Goal: Information Seeking & Learning: Learn about a topic

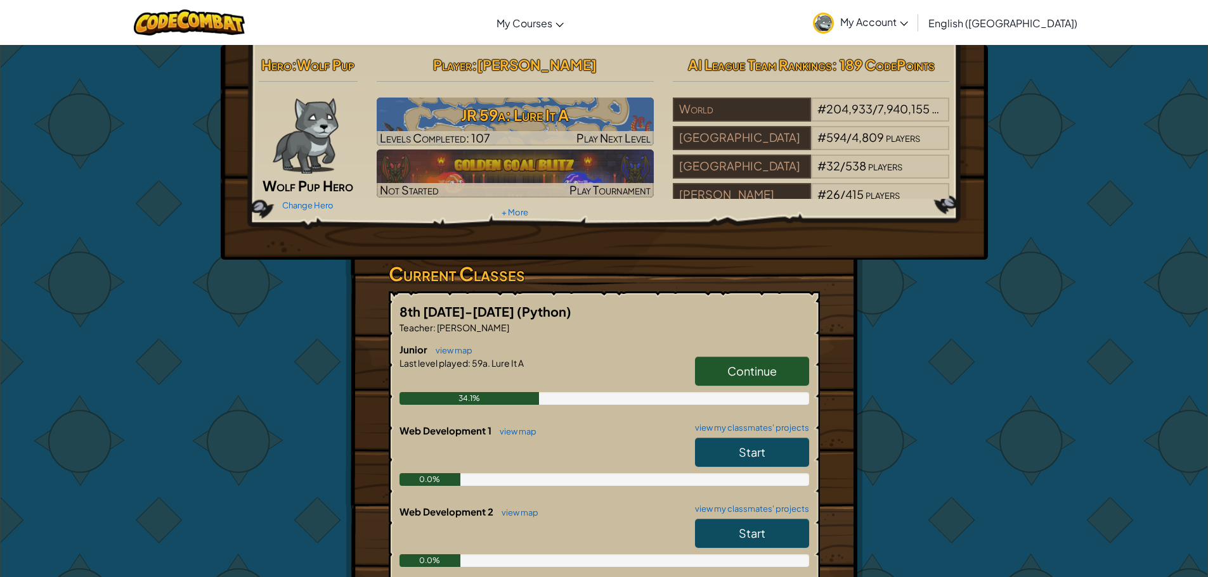
drag, startPoint x: 403, startPoint y: 66, endPoint x: 439, endPoint y: 92, distance: 44.5
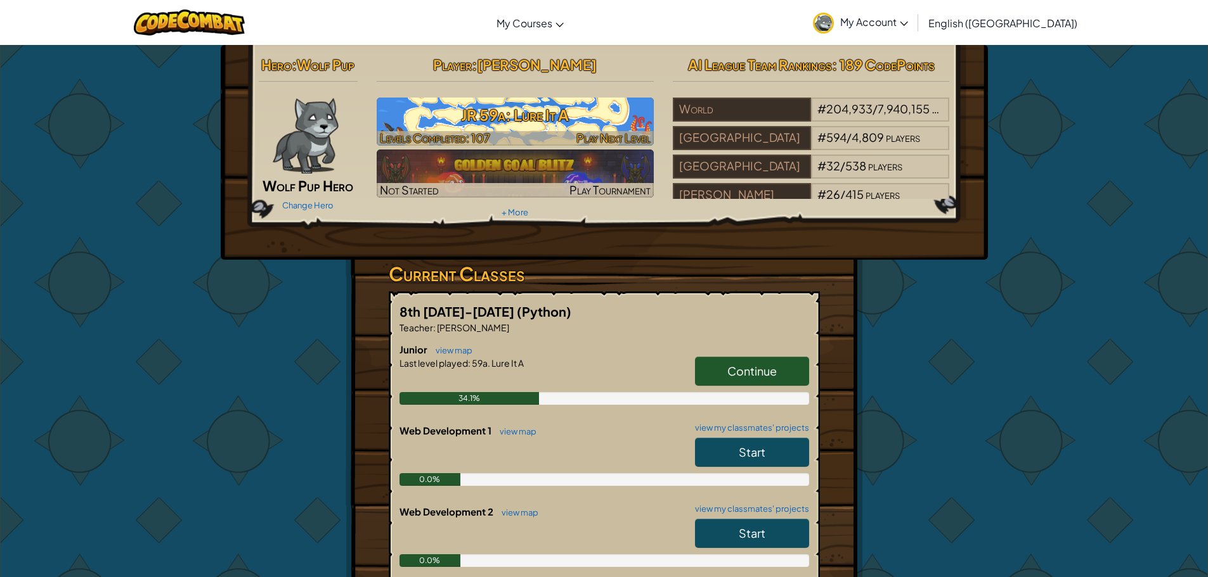
click at [441, 113] on h3 "JR 59a: Lure It A" at bounding box center [515, 115] width 277 height 29
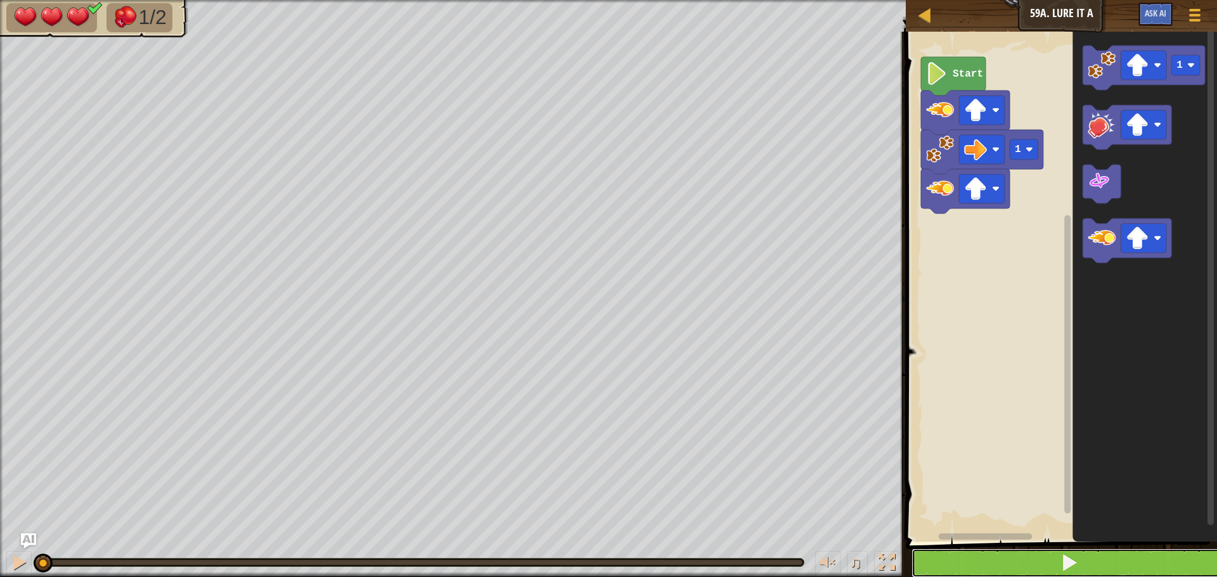
click at [1066, 559] on span at bounding box center [1069, 563] width 18 height 18
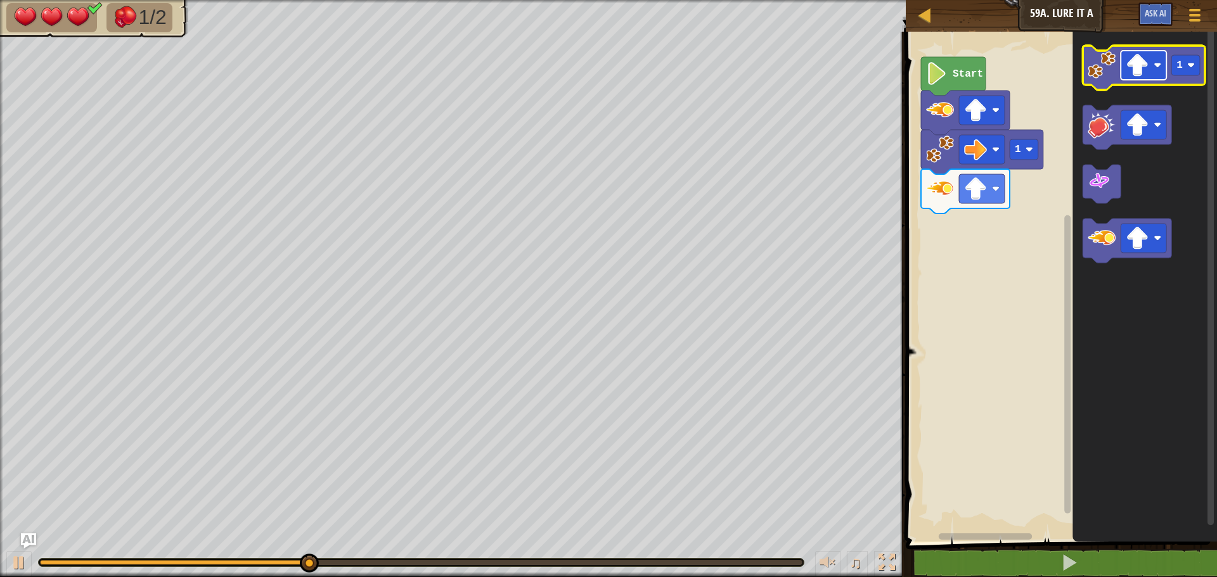
click at [1145, 64] on image "Blockly Workspace" at bounding box center [1137, 65] width 23 height 23
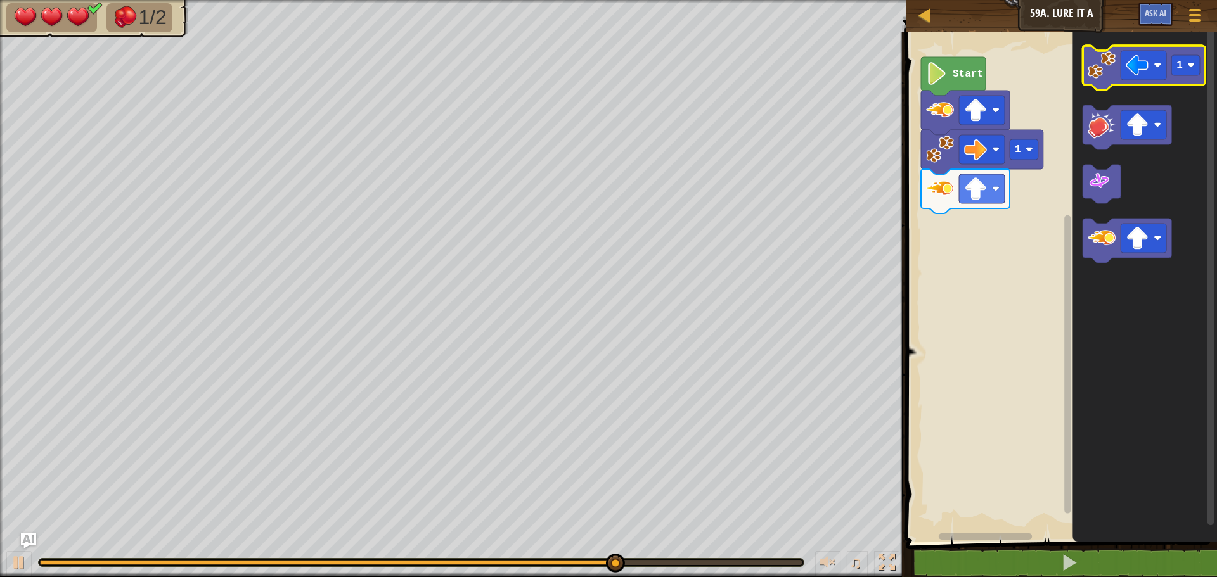
click at [1113, 66] on image "Blockly Workspace" at bounding box center [1102, 65] width 28 height 28
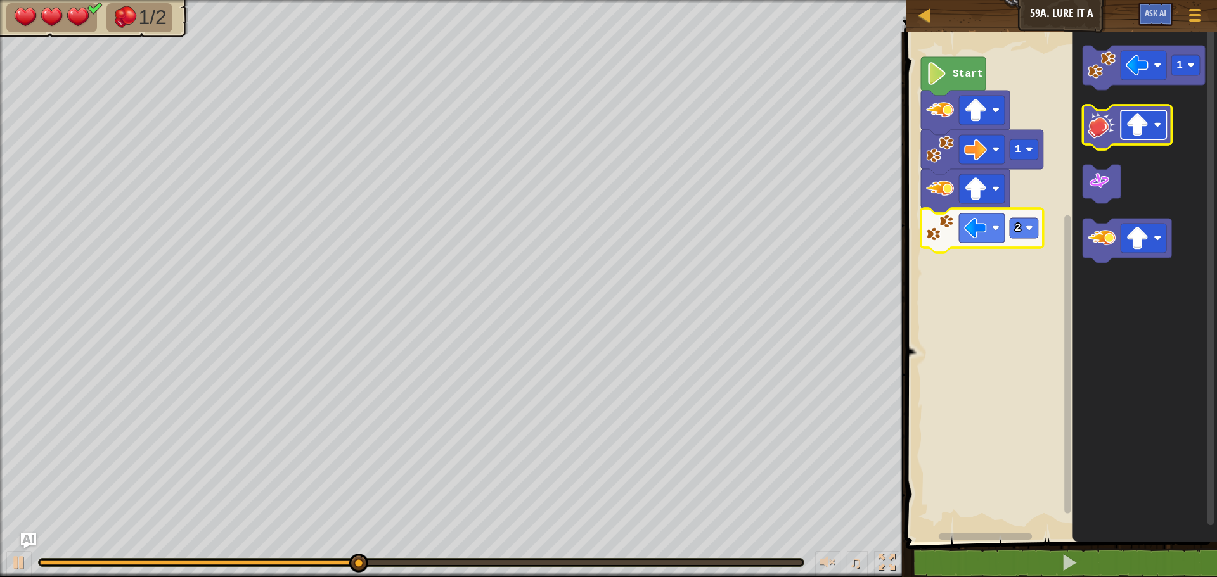
click at [1135, 126] on image "Blockly Workspace" at bounding box center [1137, 124] width 23 height 23
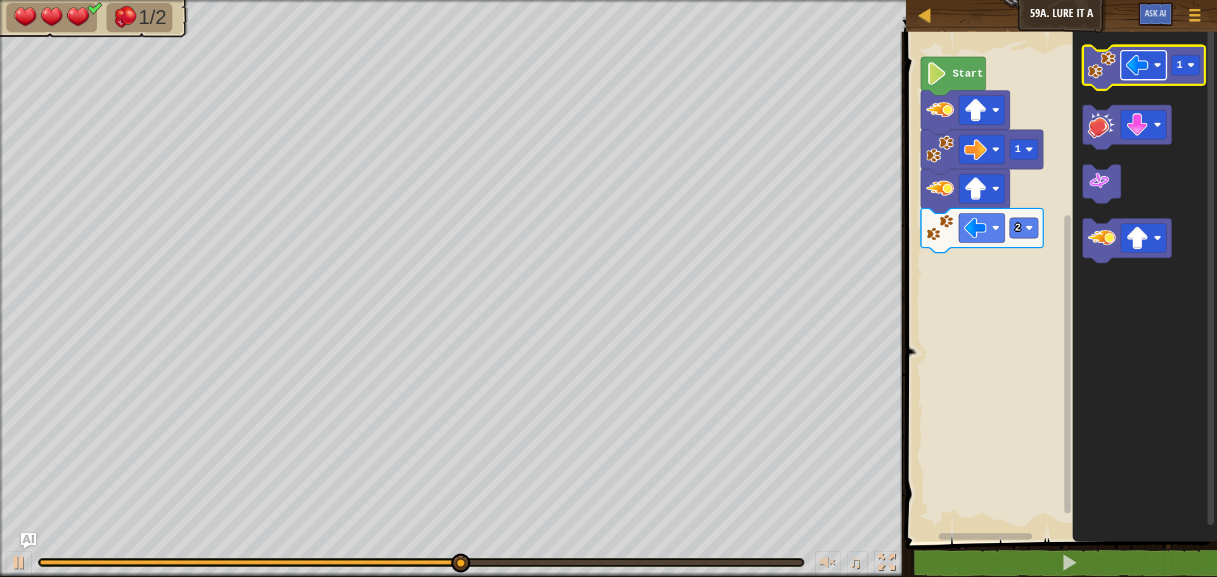
click at [1141, 73] on image "Blockly Workspace" at bounding box center [1137, 65] width 23 height 23
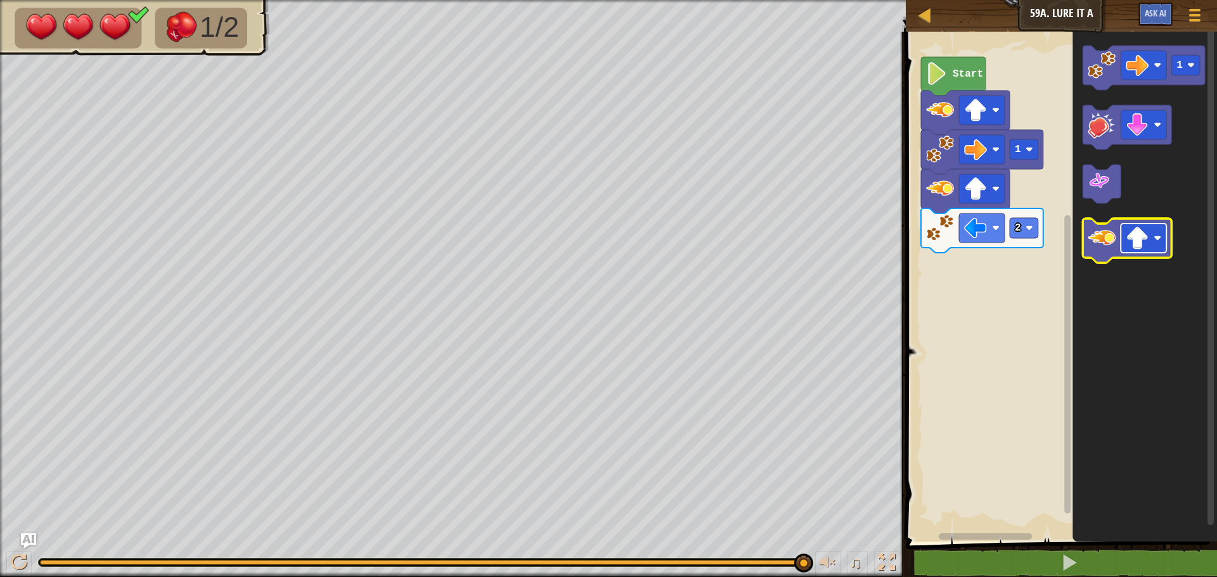
click at [1143, 234] on image "Blockly Workspace" at bounding box center [1137, 238] width 23 height 23
click at [1098, 117] on image "Blockly Workspace" at bounding box center [1102, 125] width 28 height 28
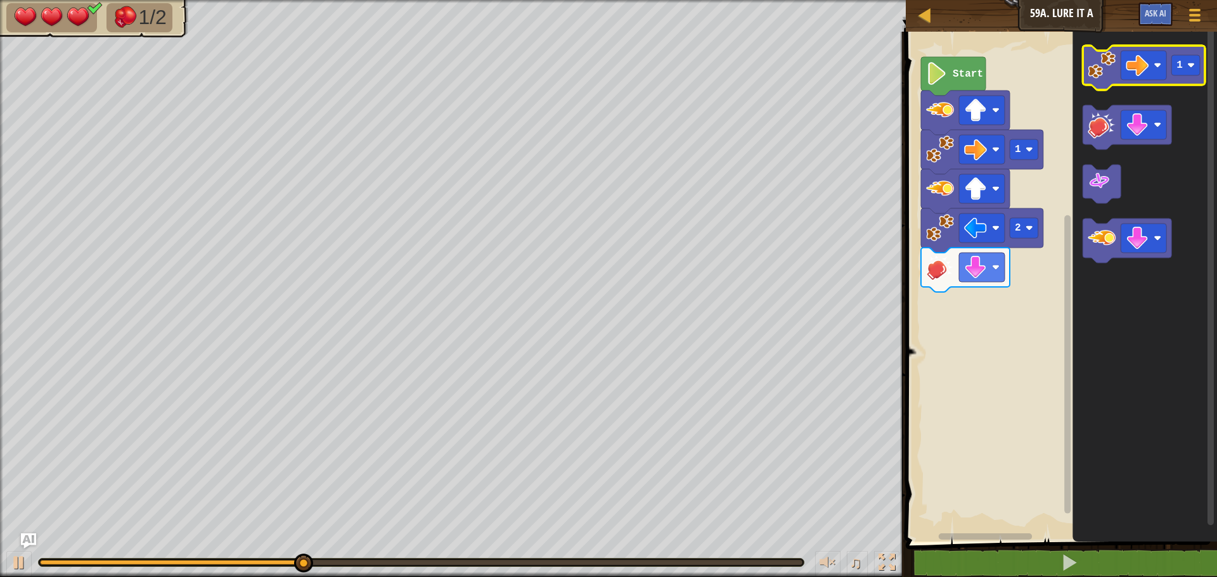
click at [1090, 81] on icon "Blockly Workspace" at bounding box center [1144, 68] width 122 height 44
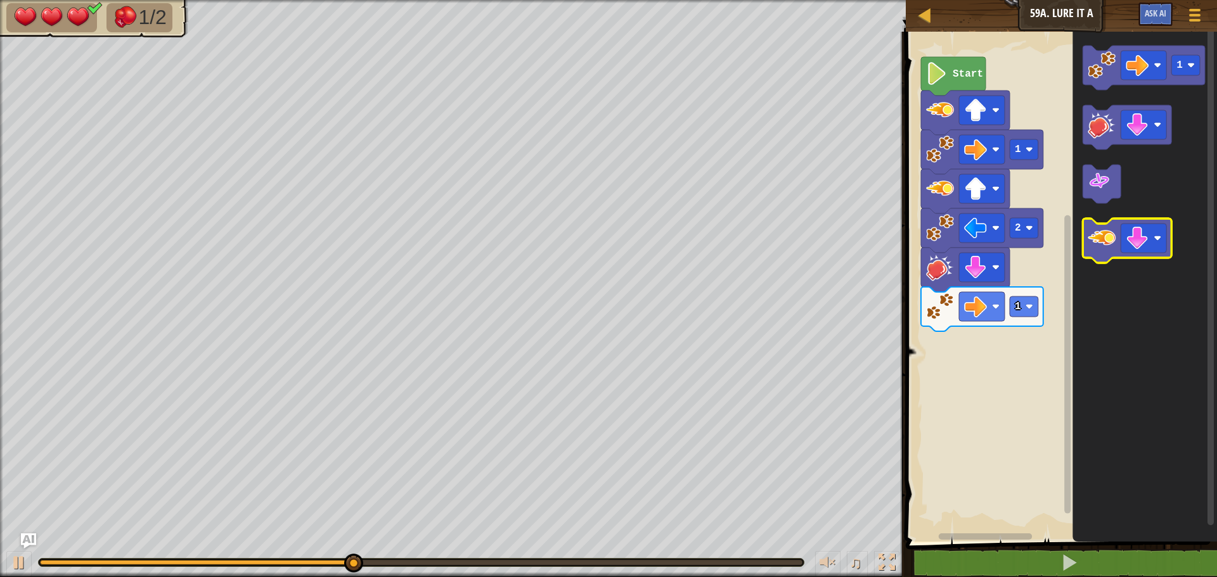
click at [1091, 257] on icon "Blockly Workspace" at bounding box center [1127, 241] width 89 height 44
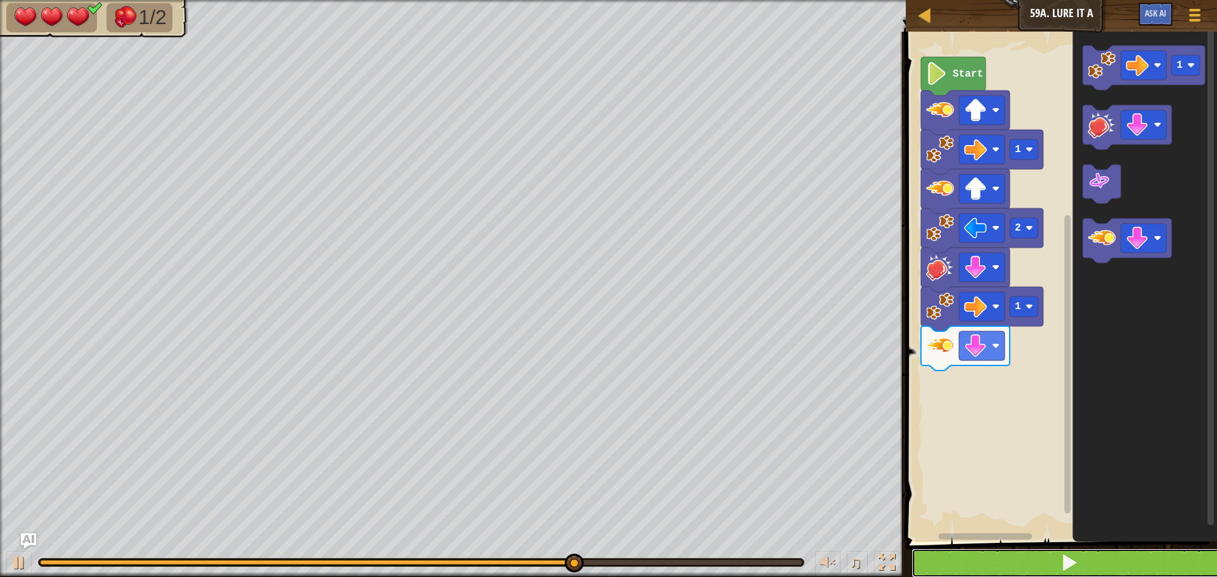
click at [1050, 565] on button at bounding box center [1069, 563] width 315 height 29
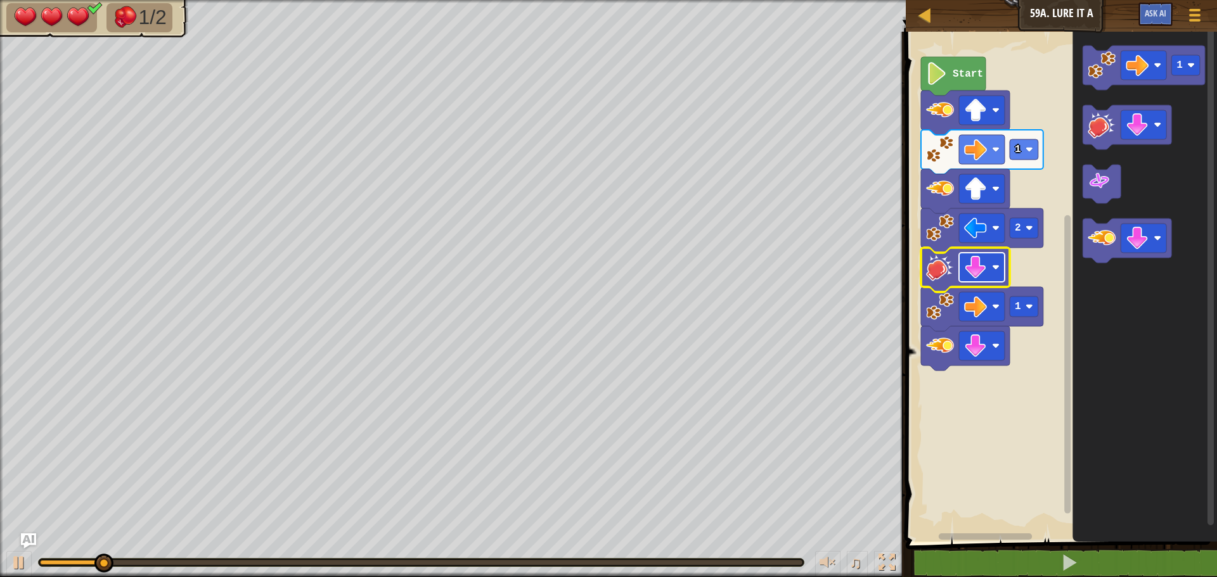
click at [965, 271] on image "Blockly Workspace" at bounding box center [975, 267] width 23 height 23
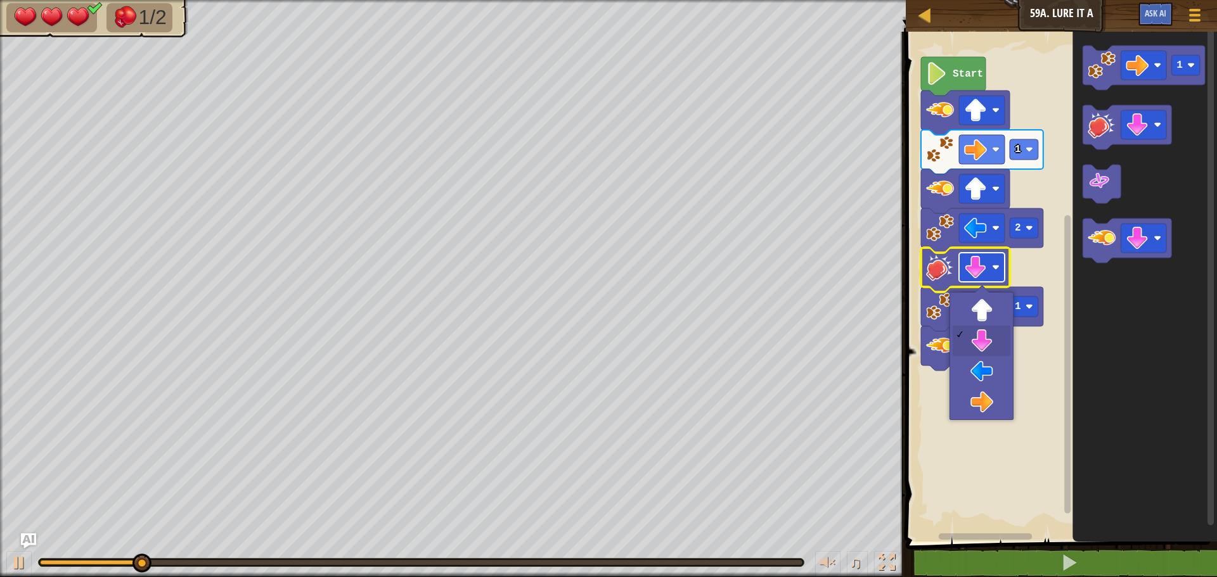
click at [969, 271] on image "Blockly Workspace" at bounding box center [975, 267] width 23 height 23
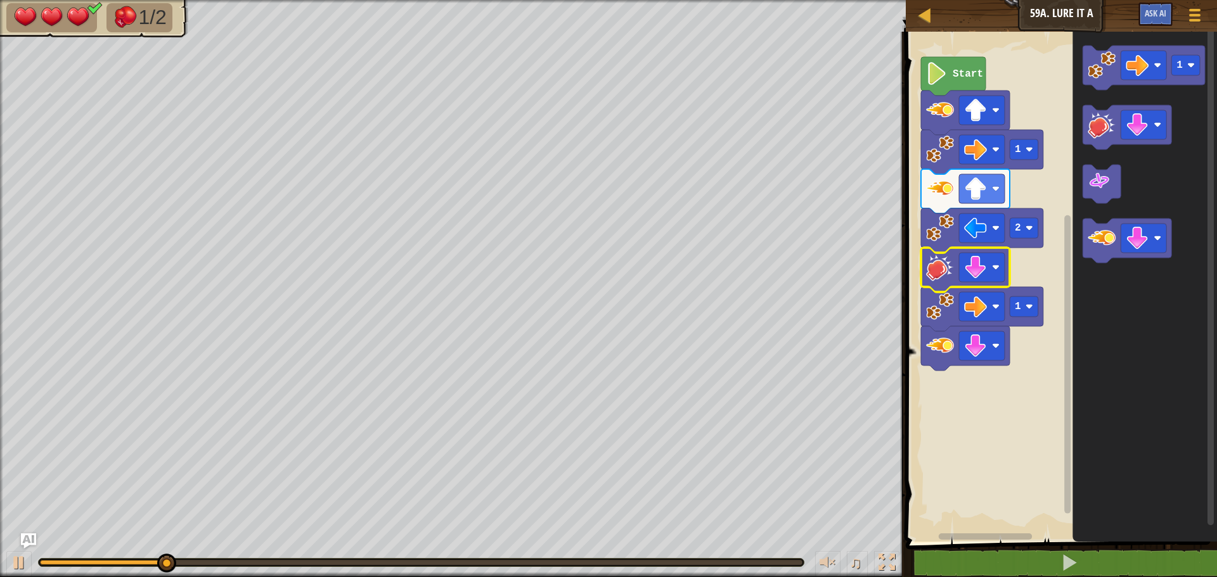
click at [917, 262] on rect "Blockly Workspace" at bounding box center [1059, 283] width 315 height 517
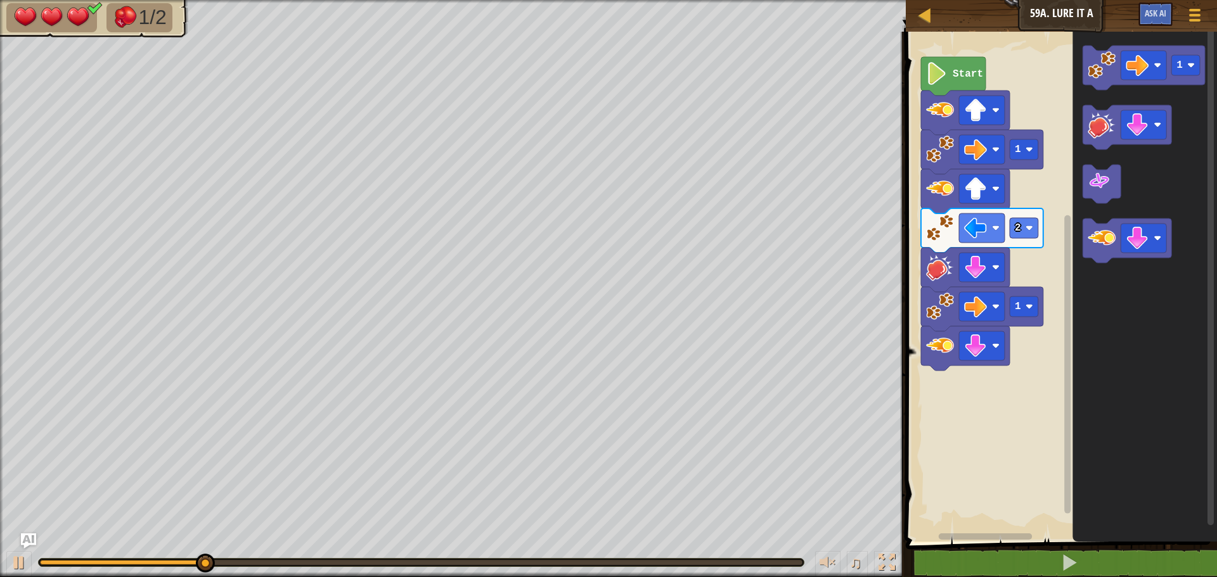
click at [932, 264] on image "Blockly Workspace" at bounding box center [940, 268] width 28 height 28
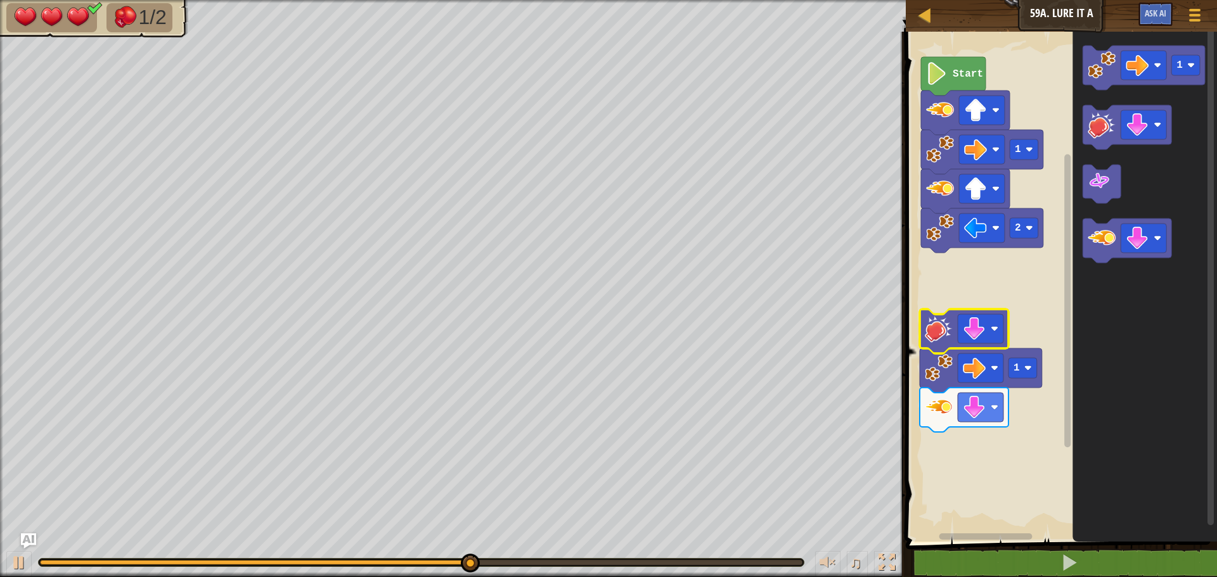
click at [1014, 311] on rect "Blockly Workspace" at bounding box center [1059, 283] width 315 height 517
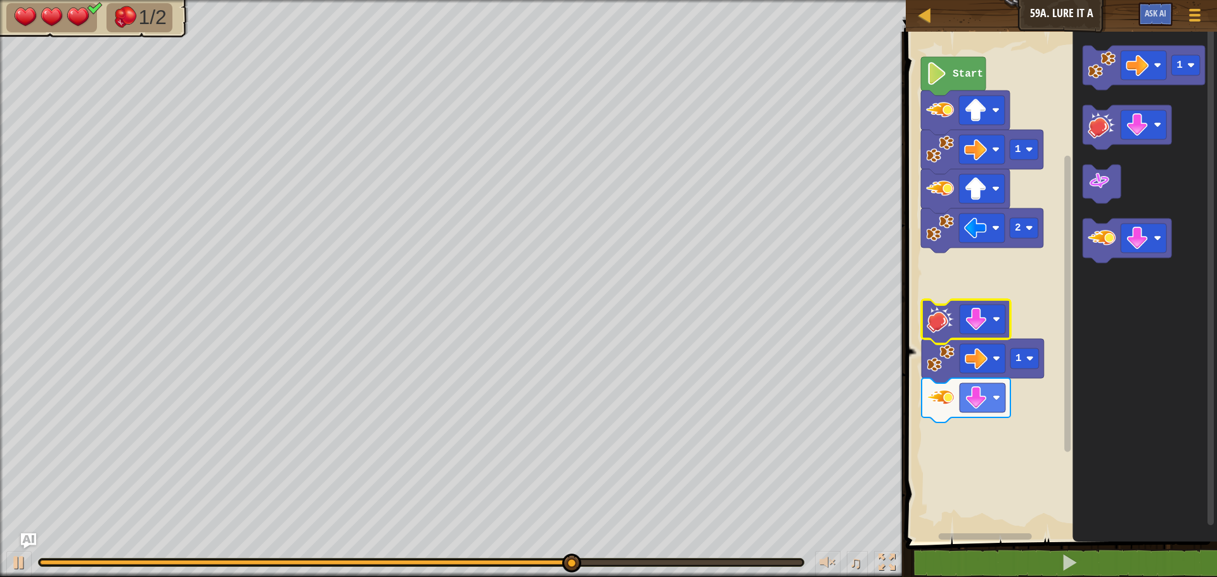
click at [936, 318] on image "Blockly Workspace" at bounding box center [941, 320] width 28 height 28
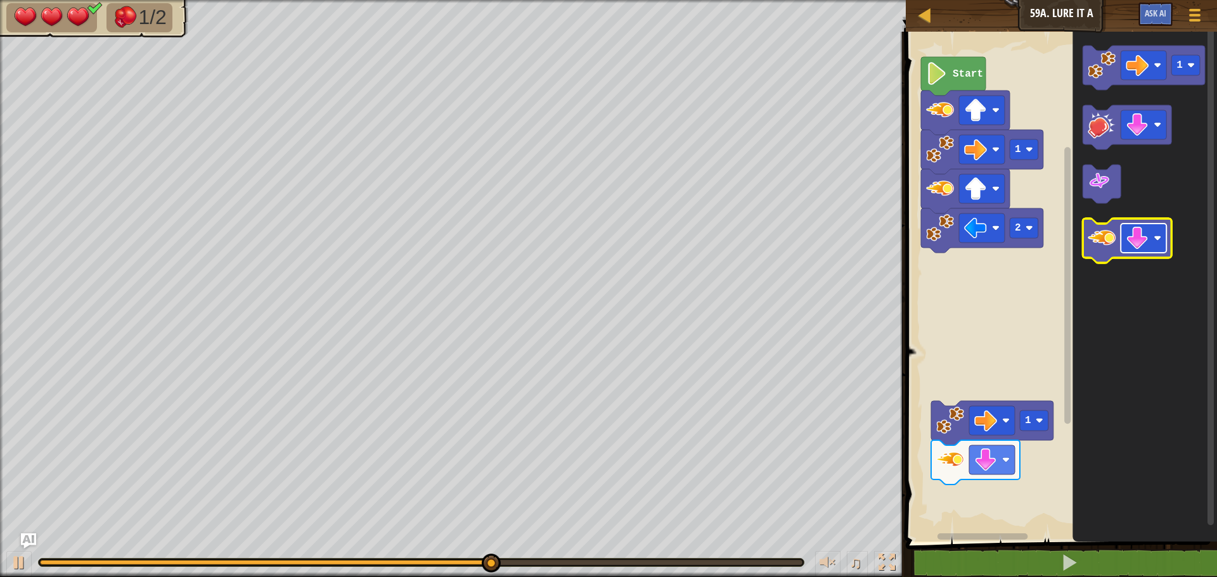
click at [1130, 244] on image "Blockly Workspace" at bounding box center [1137, 238] width 23 height 23
click at [1109, 247] on image "Blockly Workspace" at bounding box center [1102, 238] width 28 height 28
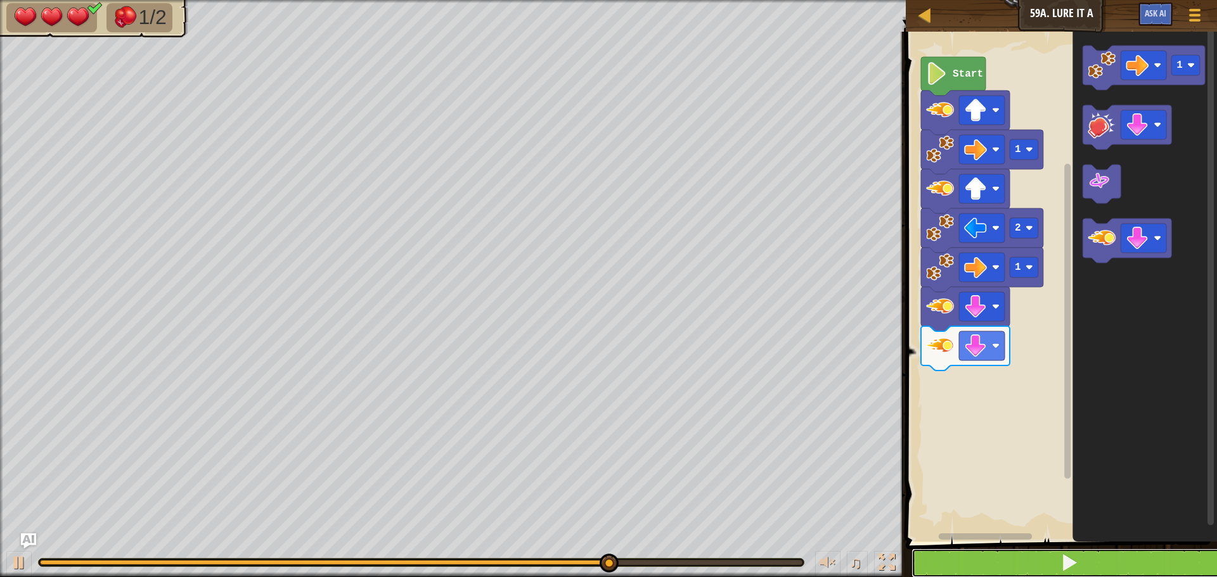
click at [1163, 554] on button at bounding box center [1069, 563] width 315 height 29
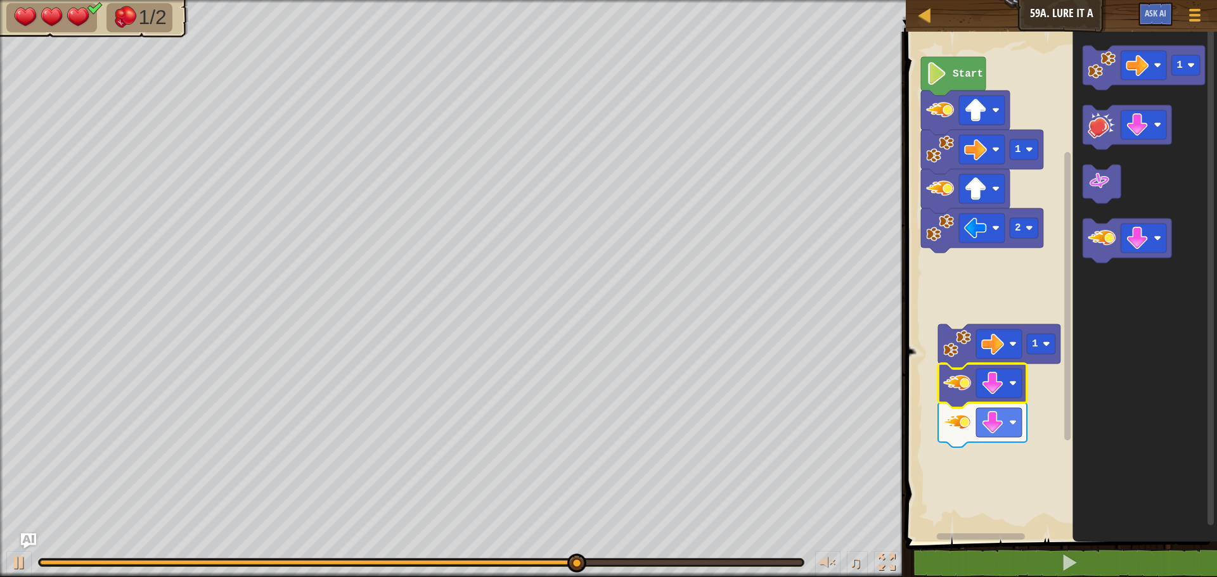
click at [961, 400] on icon "Blockly Workspace" at bounding box center [982, 386] width 89 height 44
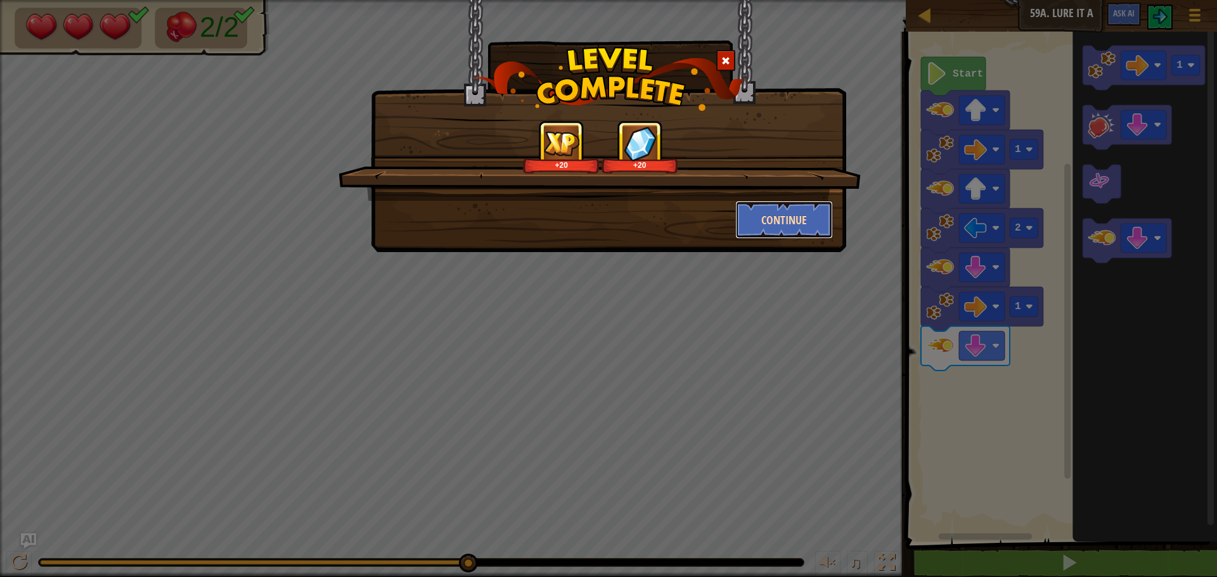
click at [782, 221] on button "Continue" at bounding box center [784, 220] width 98 height 38
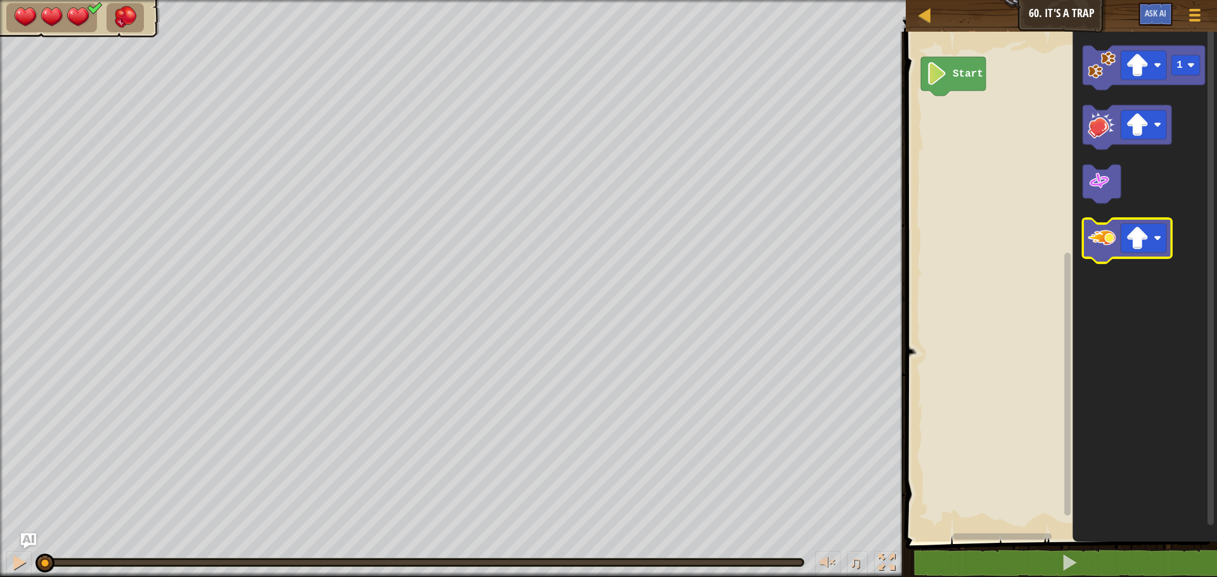
click at [1104, 256] on icon "Blockly Workspace" at bounding box center [1127, 241] width 89 height 44
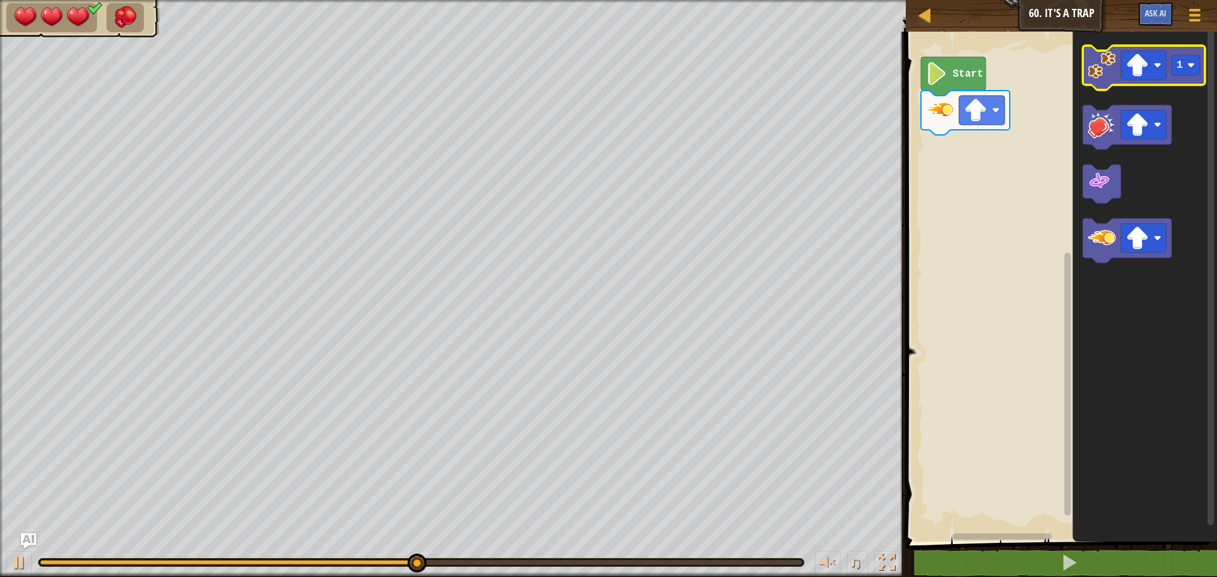
click at [1092, 72] on image "Blockly Workspace" at bounding box center [1102, 65] width 28 height 28
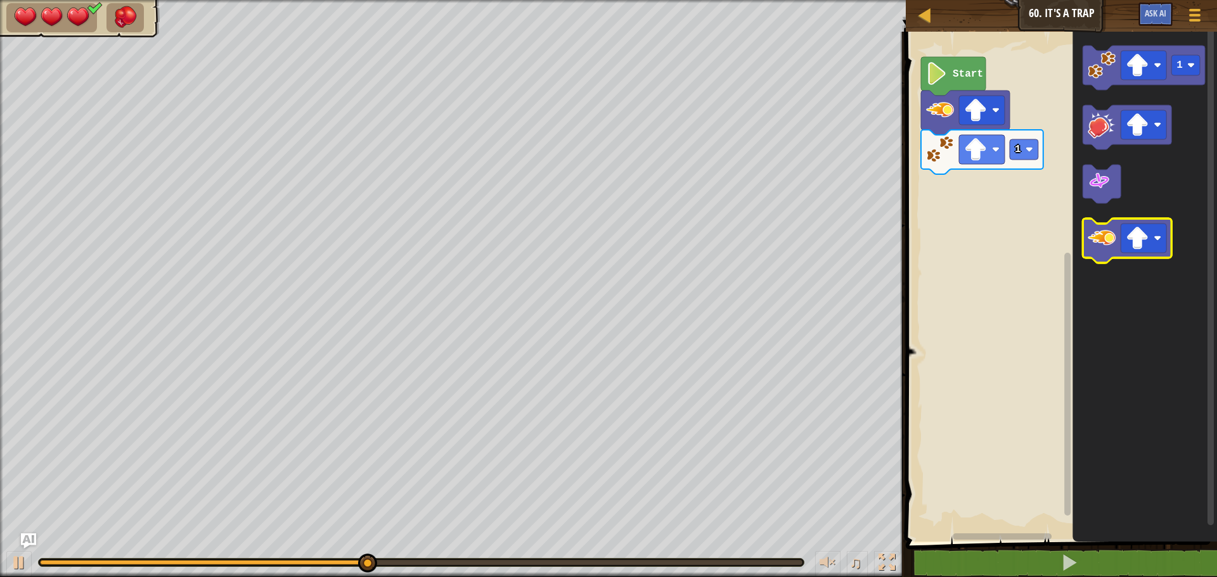
click at [1088, 234] on image "Blockly Workspace" at bounding box center [1102, 238] width 28 height 28
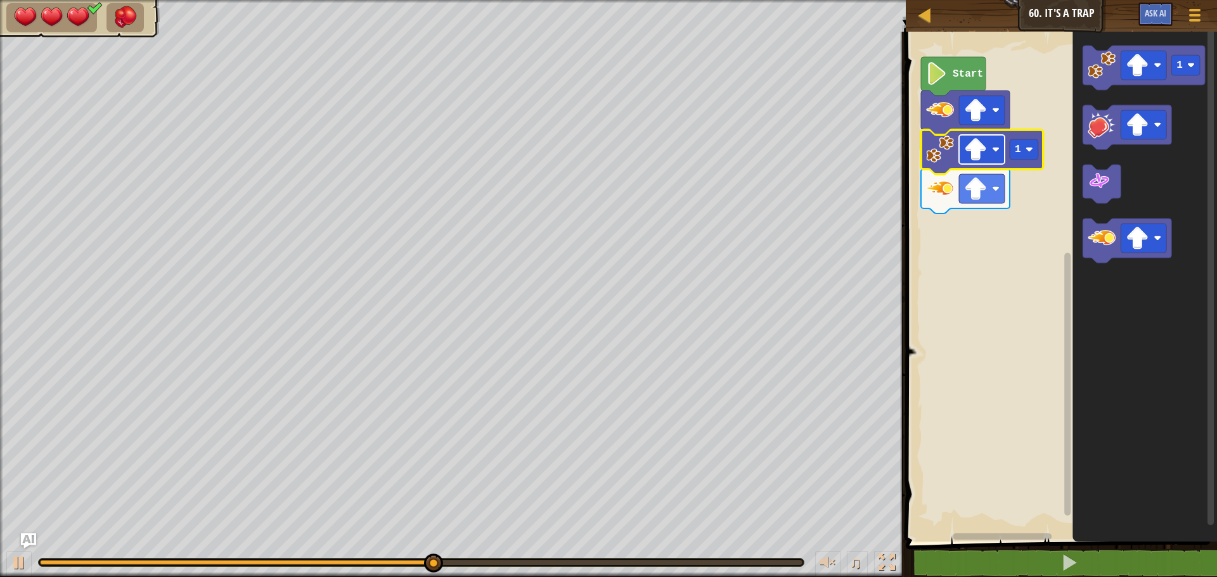
click at [983, 161] on image "Blockly Workspace" at bounding box center [975, 149] width 23 height 23
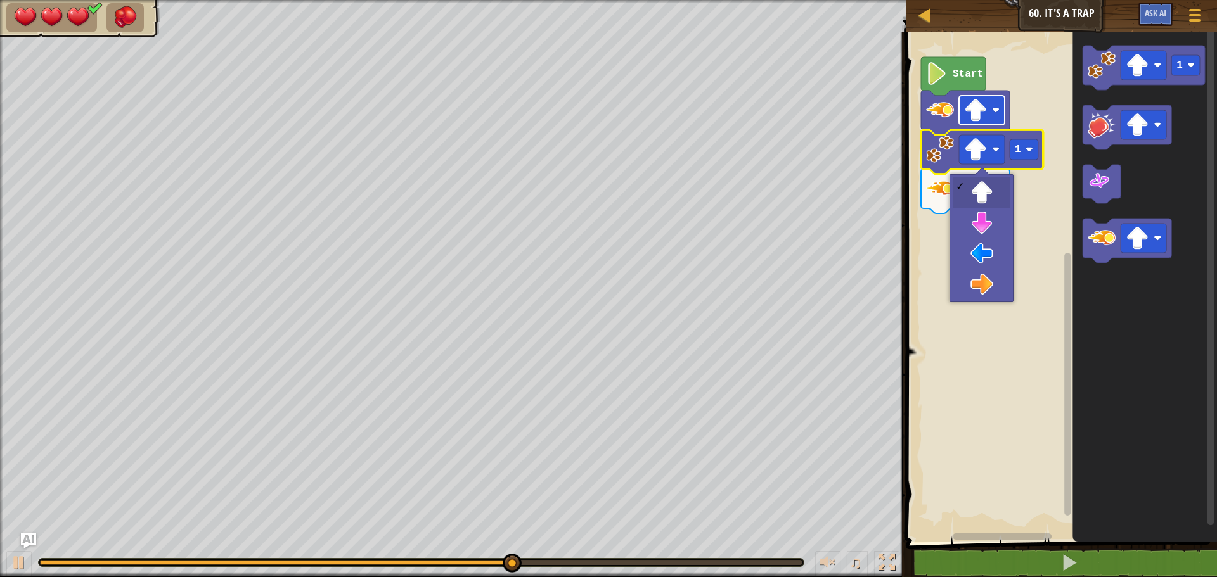
click at [983, 112] on image "Blockly Workspace" at bounding box center [975, 110] width 23 height 23
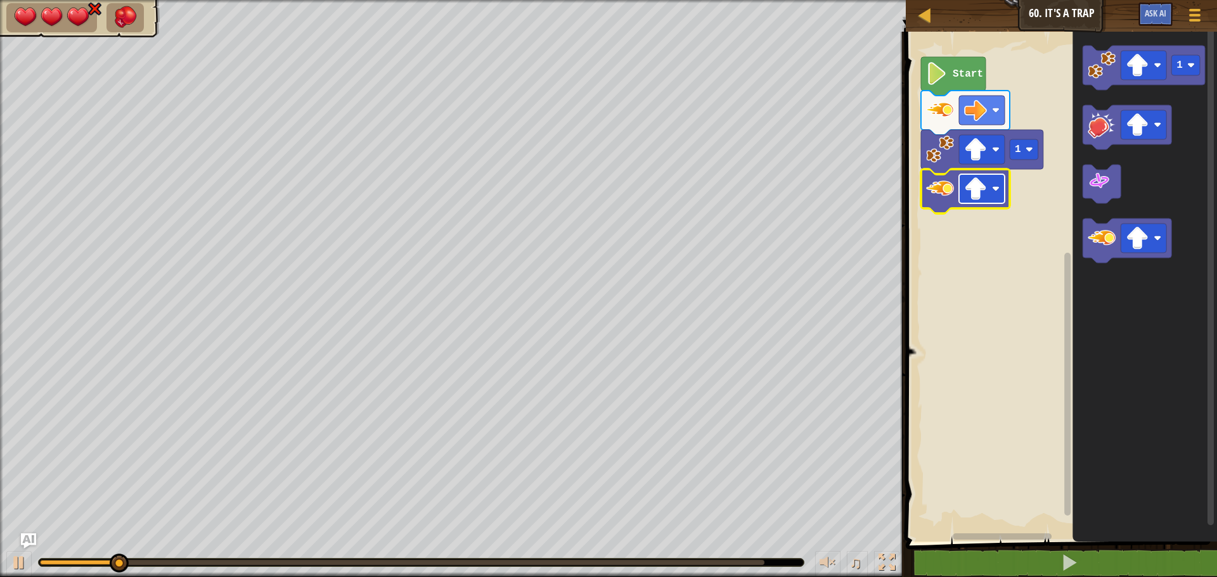
click at [990, 193] on rect "Blockly Workspace" at bounding box center [982, 188] width 46 height 29
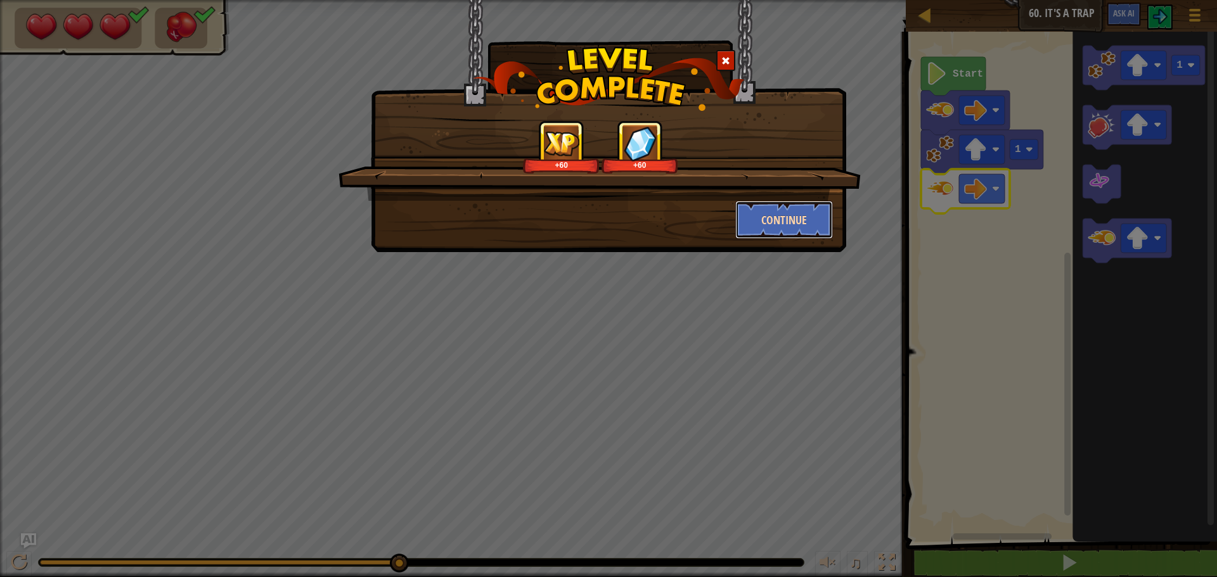
click at [772, 209] on button "Continue" at bounding box center [784, 220] width 98 height 38
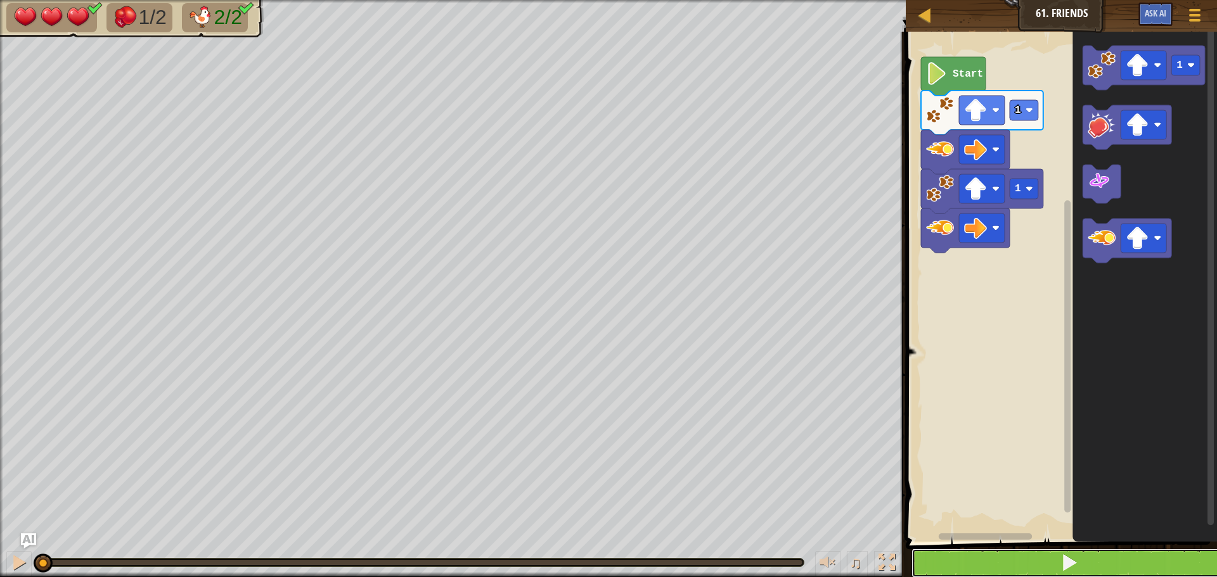
click at [1019, 555] on button at bounding box center [1069, 563] width 315 height 29
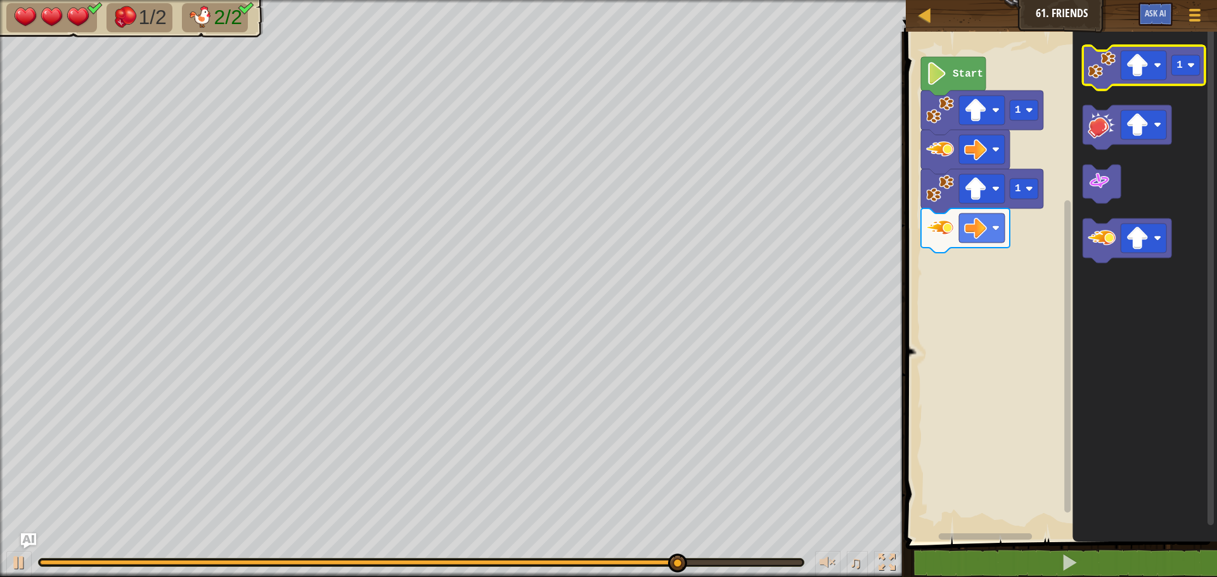
click at [1102, 85] on icon "Blockly Workspace" at bounding box center [1144, 68] width 122 height 44
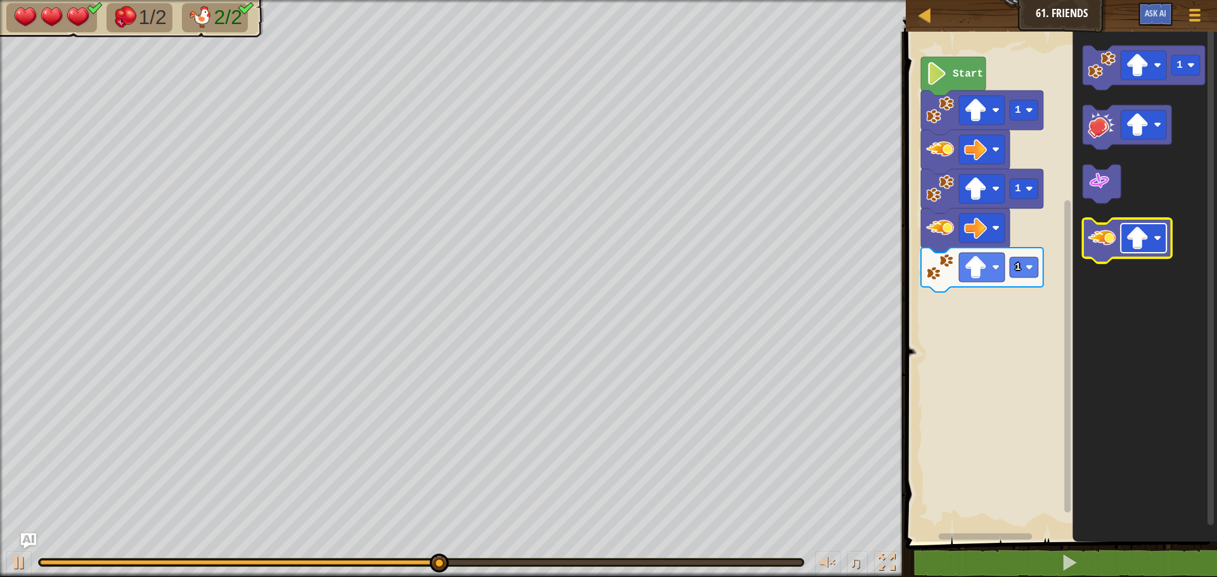
click at [1140, 235] on image "Blockly Workspace" at bounding box center [1137, 238] width 23 height 23
click at [1093, 248] on image "Blockly Workspace" at bounding box center [1102, 238] width 28 height 28
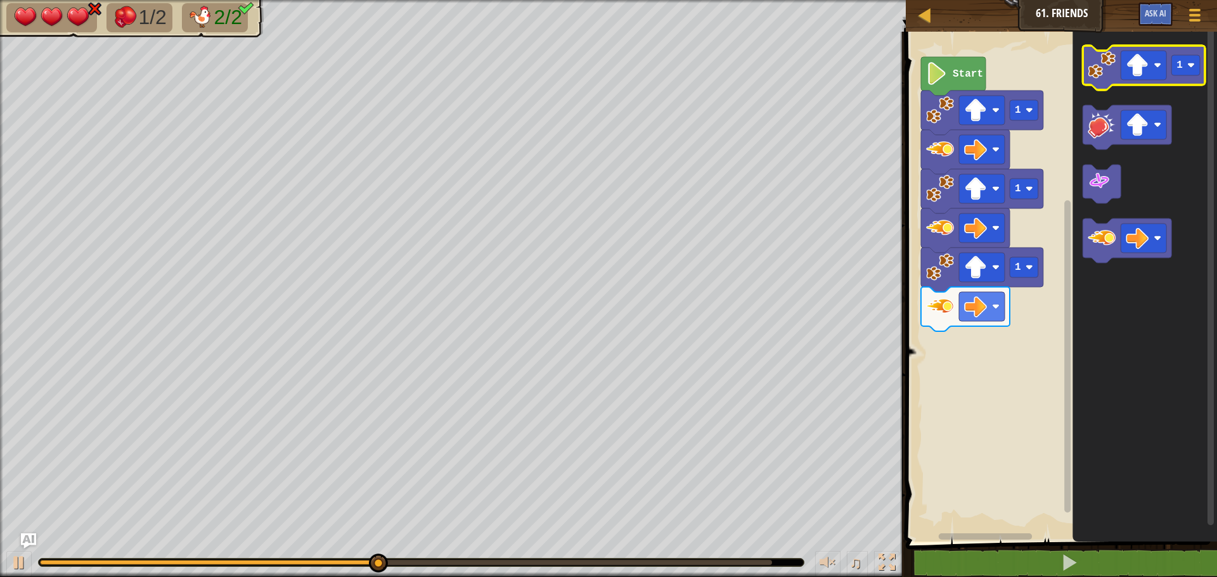
click at [1089, 77] on image "Blockly Workspace" at bounding box center [1102, 65] width 28 height 28
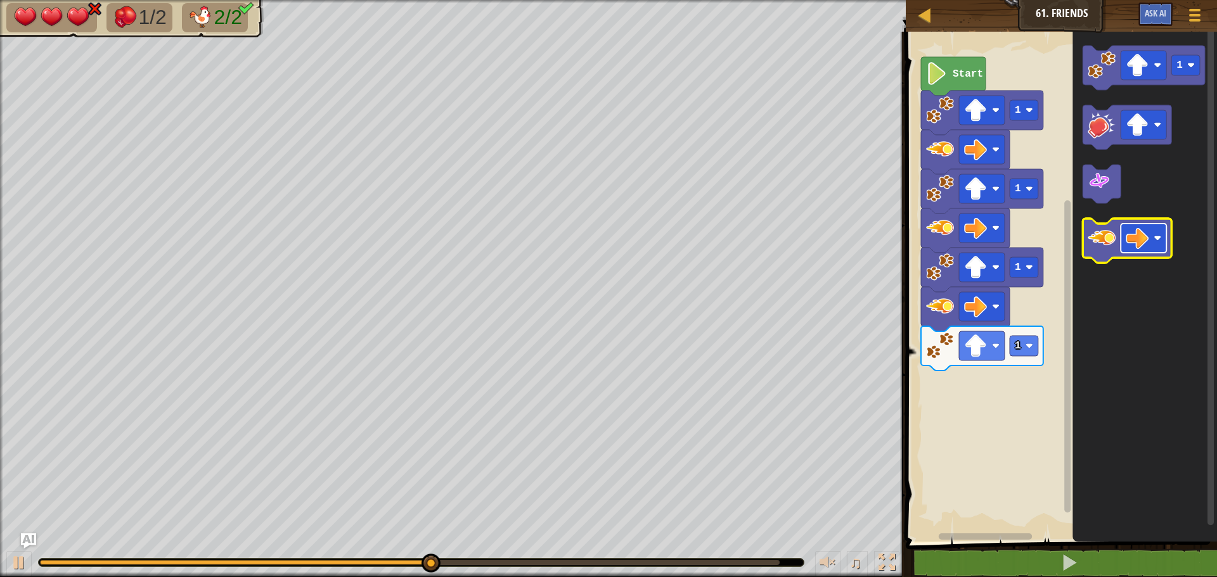
click at [1124, 239] on rect "Blockly Workspace" at bounding box center [1144, 238] width 46 height 29
click at [1105, 255] on icon "Blockly Workspace" at bounding box center [1127, 241] width 89 height 44
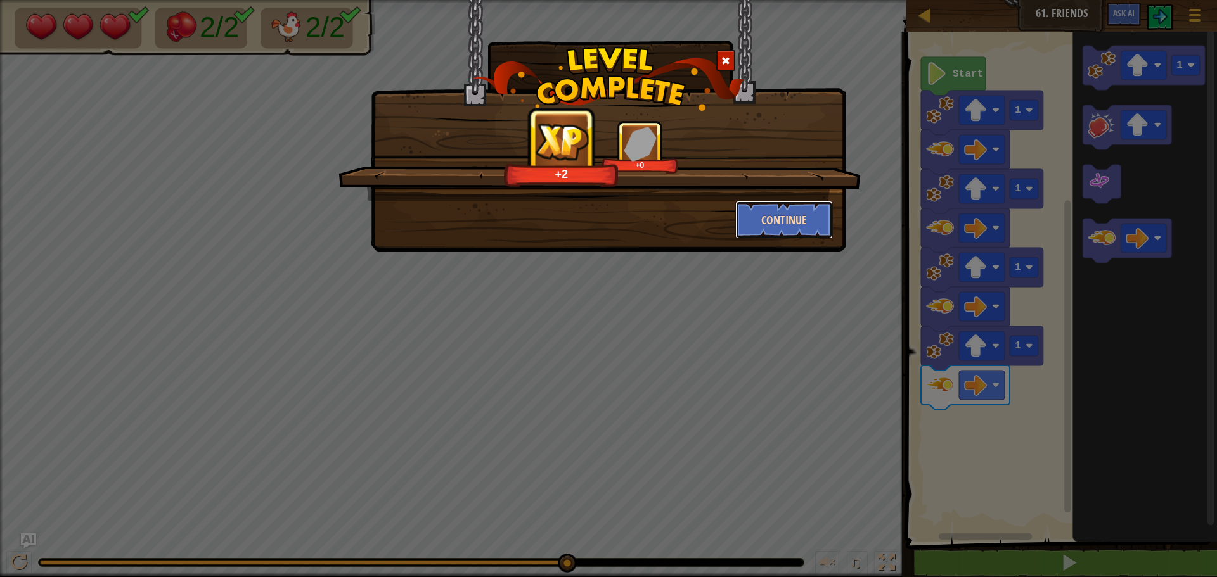
click at [762, 223] on button "Continue" at bounding box center [784, 220] width 98 height 38
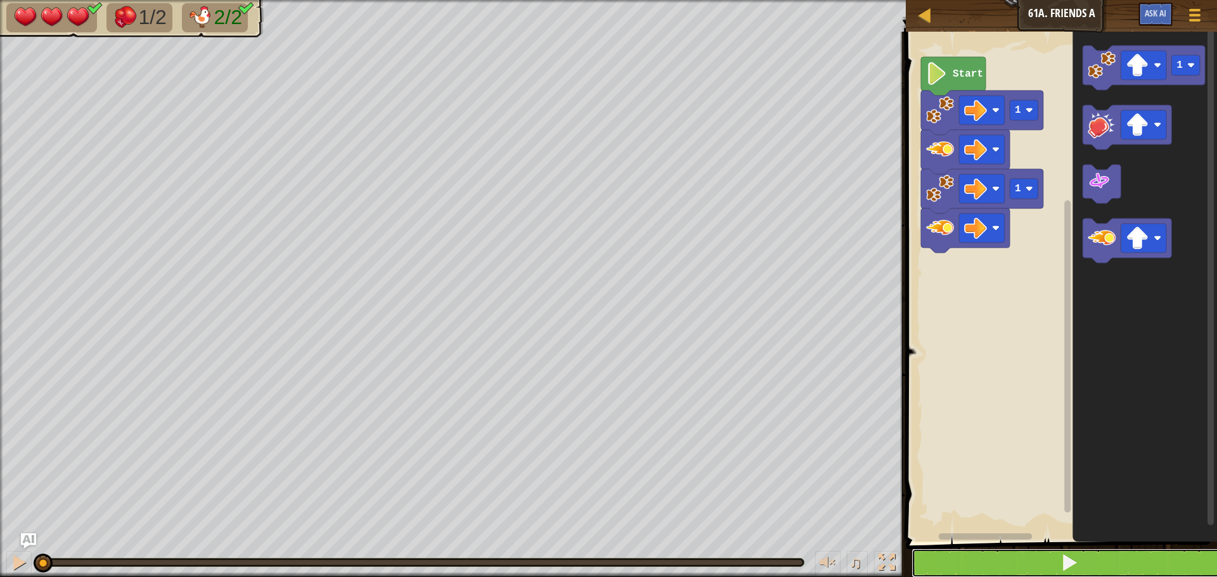
click at [1045, 569] on button at bounding box center [1069, 563] width 315 height 29
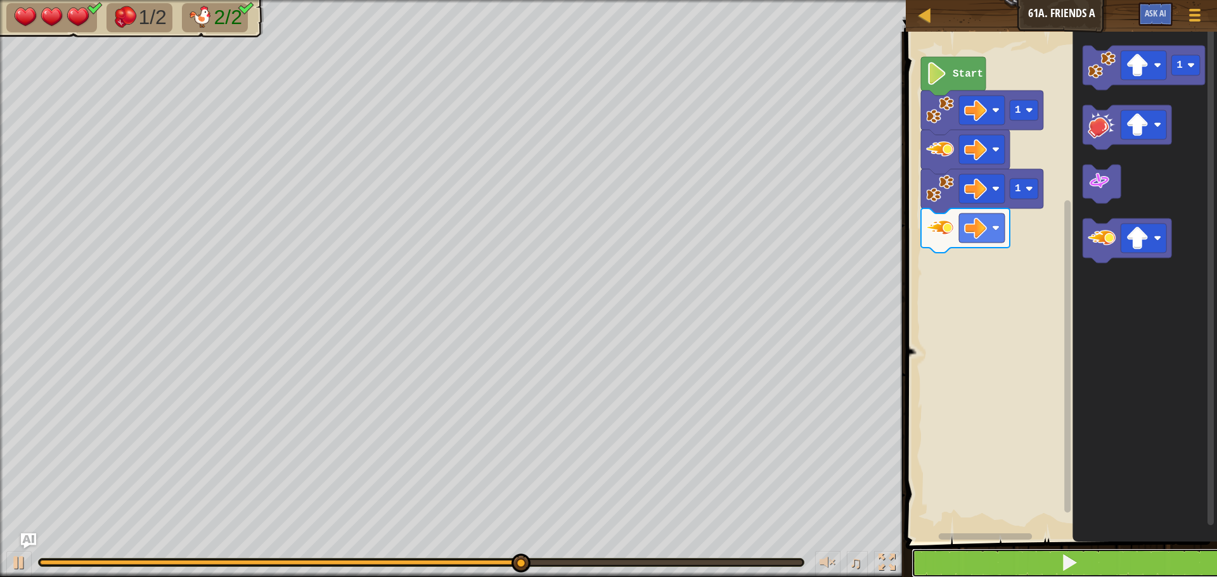
click at [989, 566] on button at bounding box center [1069, 563] width 315 height 29
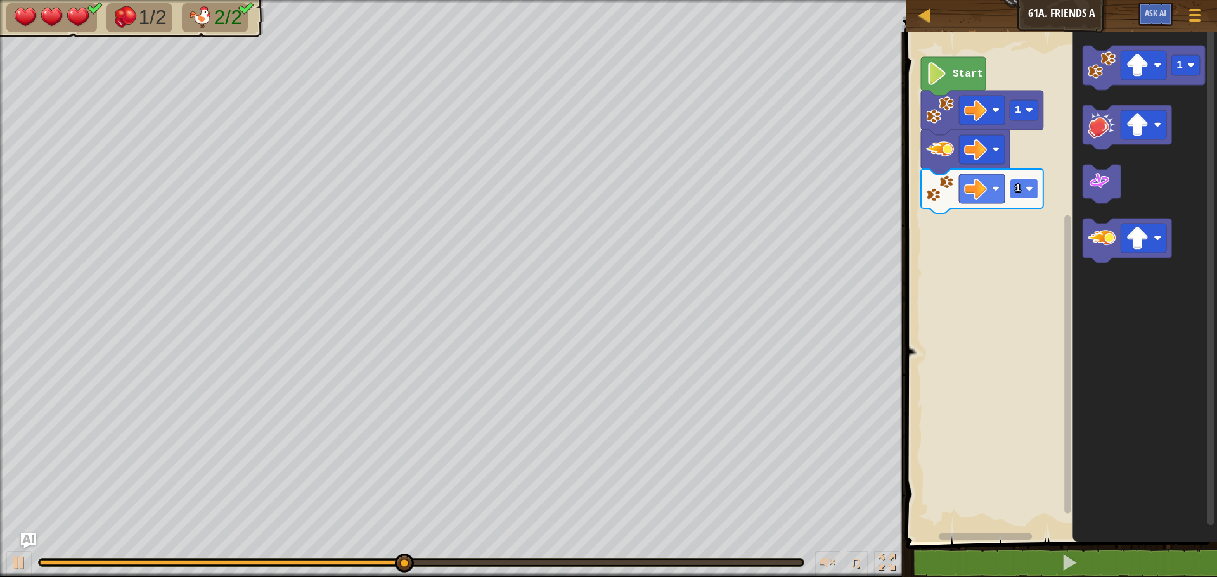
click at [1031, 192] on image "Blockly Workspace" at bounding box center [1030, 189] width 8 height 8
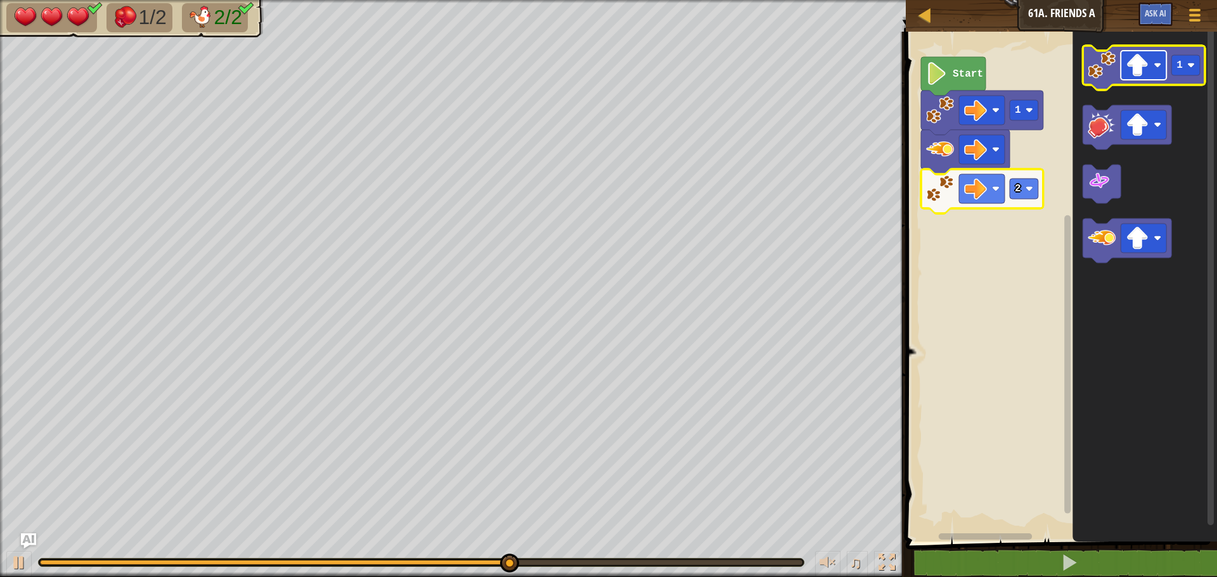
click at [1130, 70] on image "Blockly Workspace" at bounding box center [1137, 65] width 23 height 23
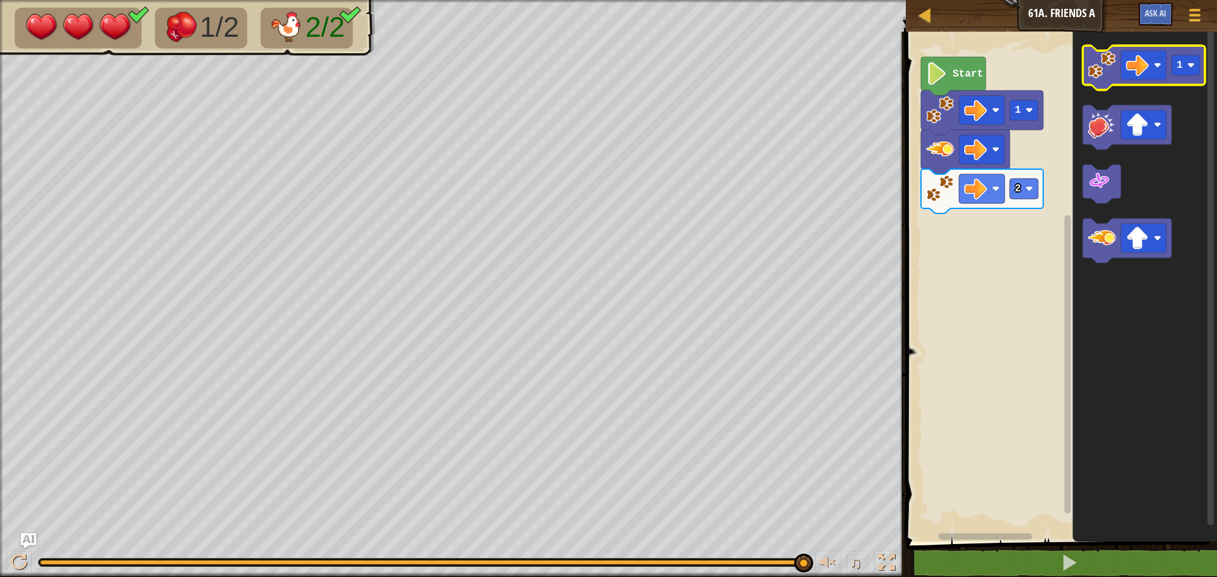
click at [1100, 58] on image "Blockly Workspace" at bounding box center [1102, 65] width 28 height 28
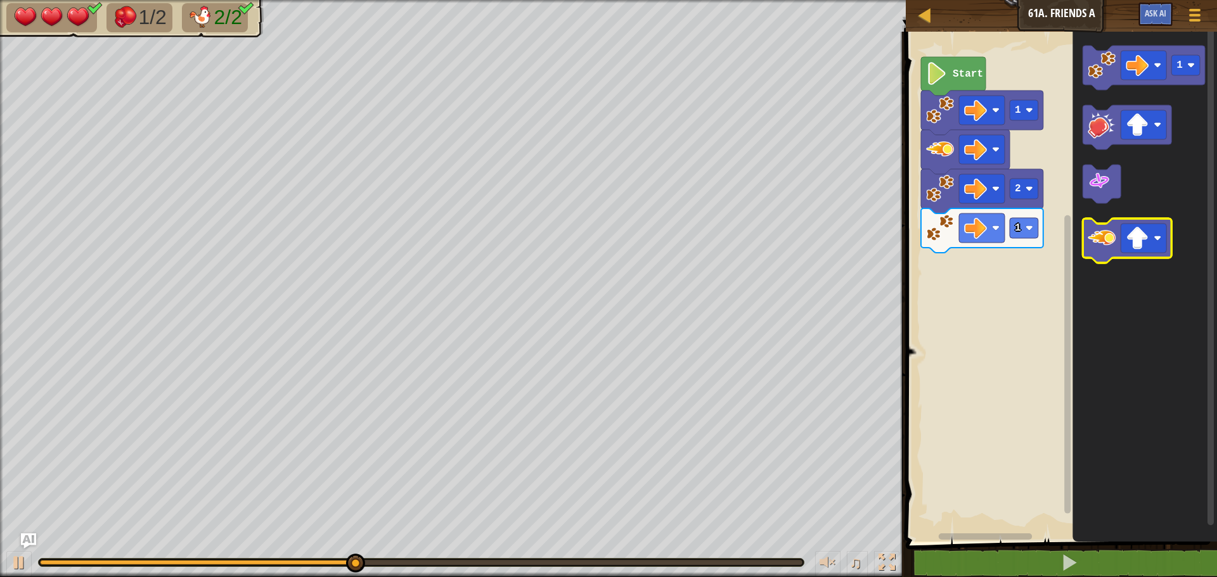
click at [1107, 242] on image "Blockly Workspace" at bounding box center [1102, 238] width 28 height 28
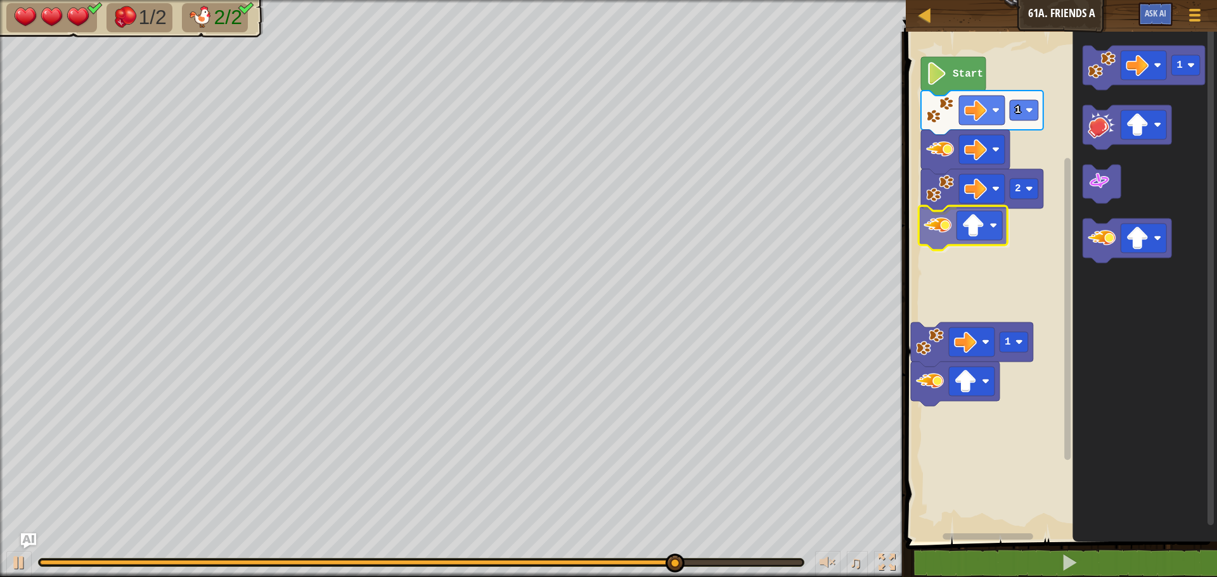
click at [955, 233] on div "Start 1 2 1 1" at bounding box center [1059, 283] width 315 height 517
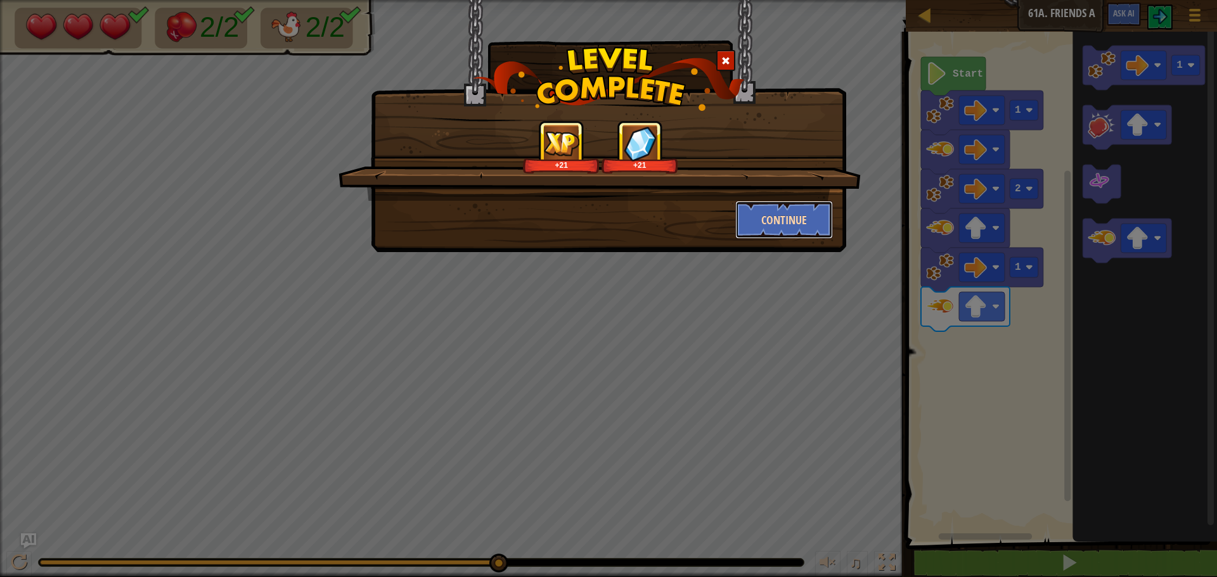
drag, startPoint x: 786, startPoint y: 211, endPoint x: 796, endPoint y: 218, distance: 12.3
click at [796, 218] on button "Continue" at bounding box center [784, 220] width 98 height 38
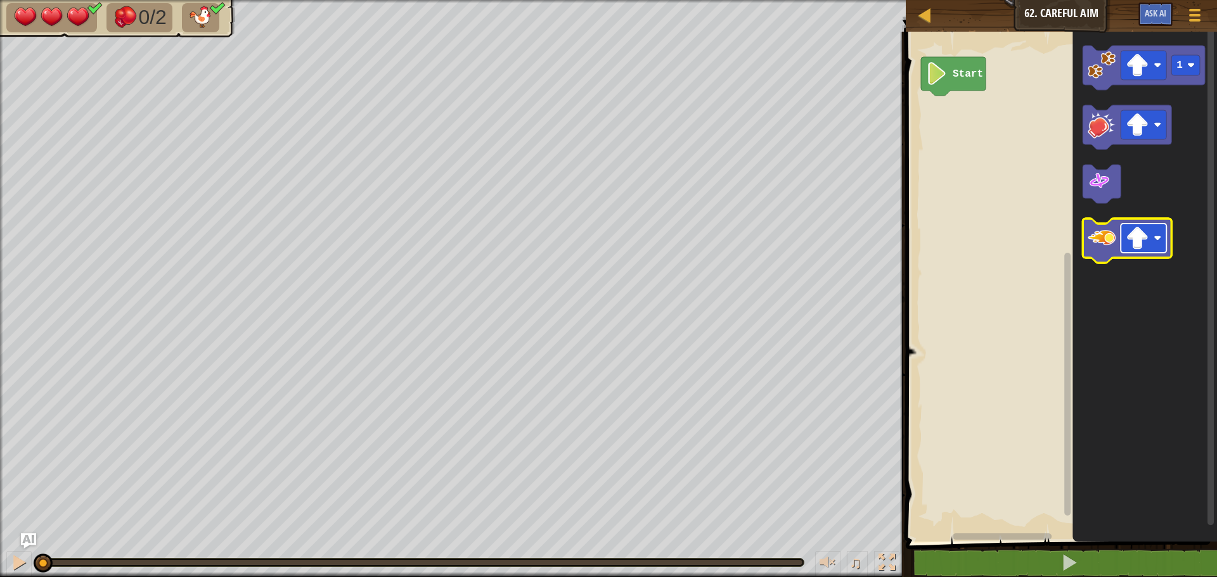
click at [1149, 249] on image "Blockly Workspace" at bounding box center [1137, 238] width 23 height 23
click at [1102, 226] on image "Blockly Workspace" at bounding box center [1102, 238] width 28 height 28
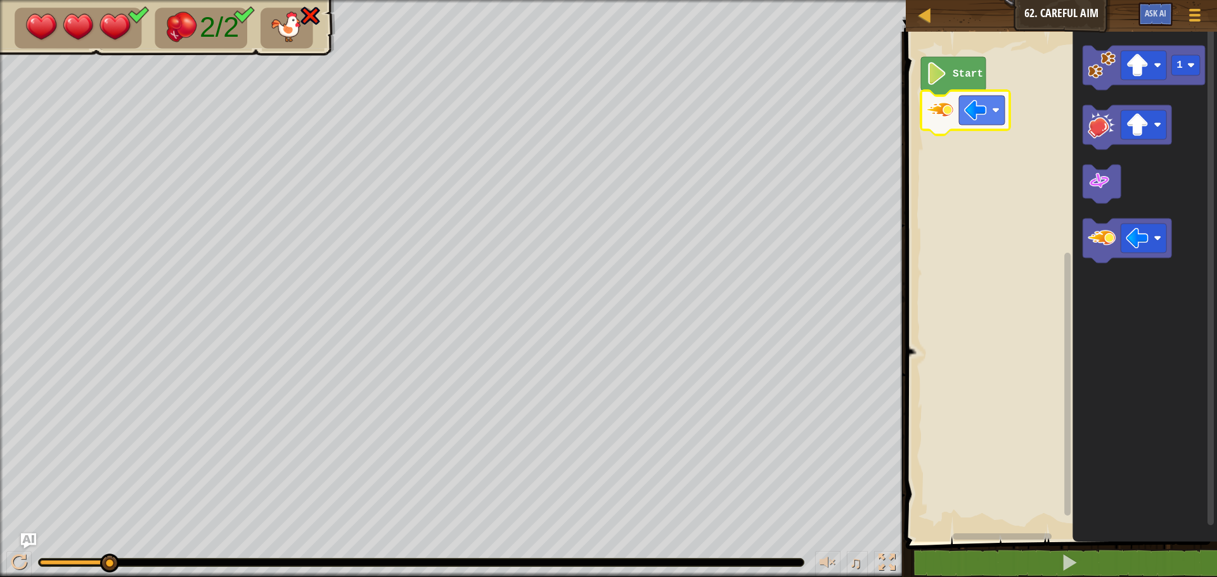
click at [930, 115] on image "Blockly Workspace" at bounding box center [940, 110] width 28 height 28
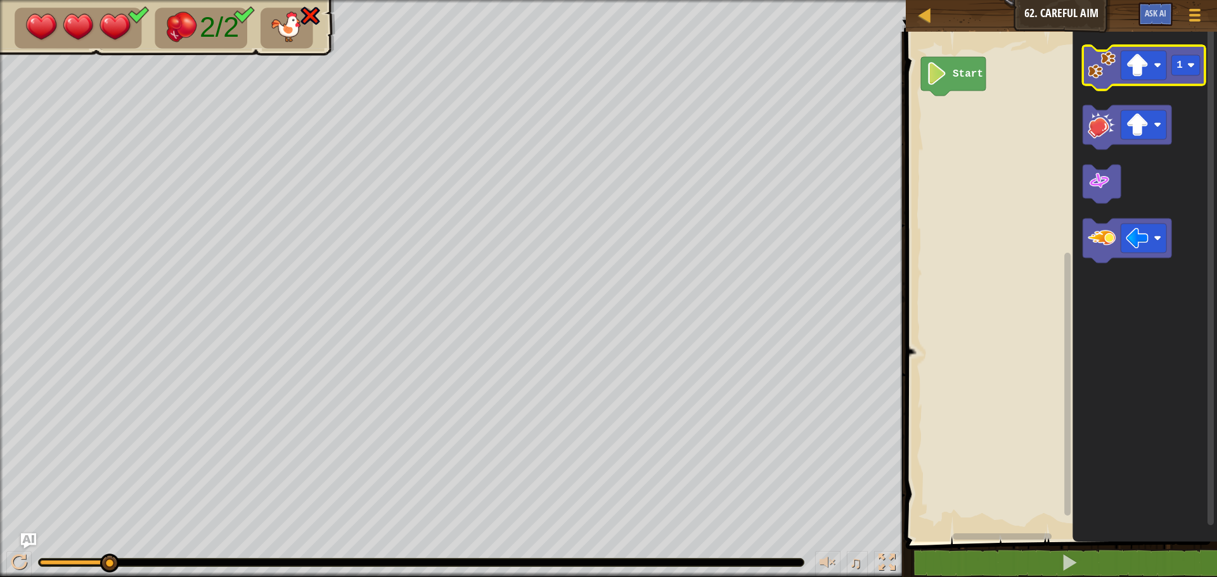
click at [1093, 70] on image "Blockly Workspace" at bounding box center [1102, 65] width 28 height 28
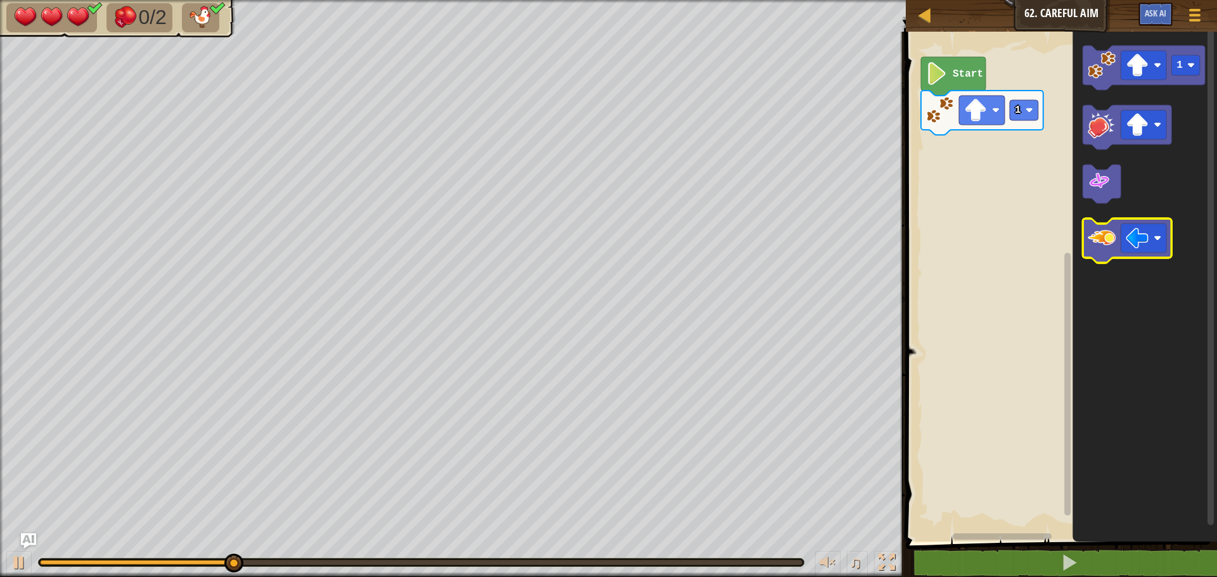
click at [1085, 245] on icon "Blockly Workspace" at bounding box center [1127, 241] width 89 height 44
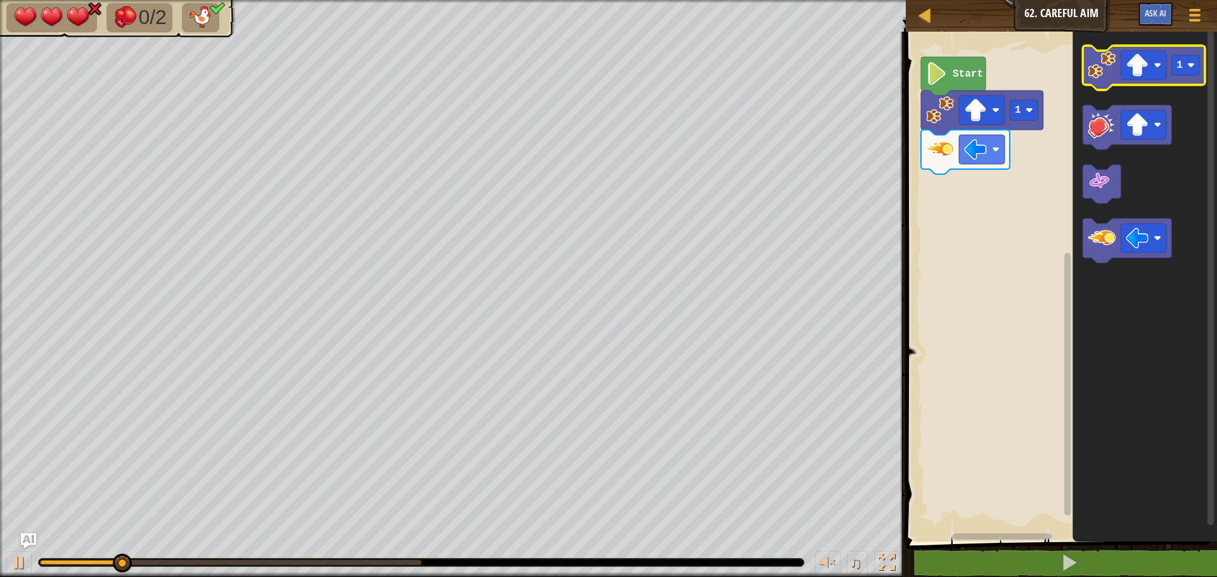
click at [1099, 63] on image "Blockly Workspace" at bounding box center [1102, 65] width 28 height 28
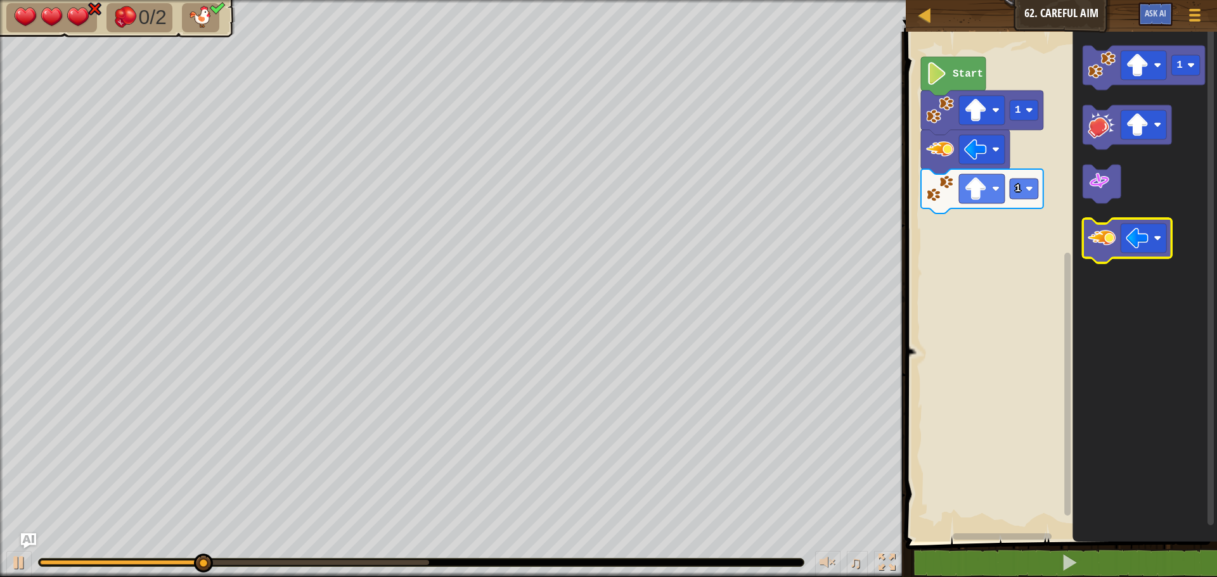
click at [1104, 253] on icon "Blockly Workspace" at bounding box center [1127, 241] width 89 height 44
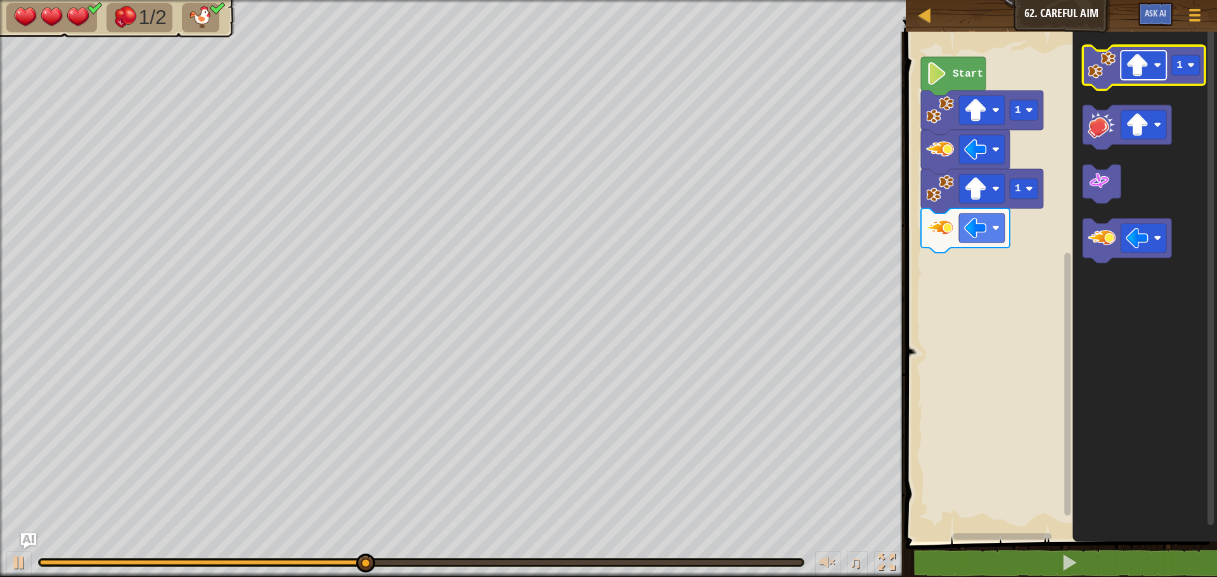
click at [1137, 64] on image "Blockly Workspace" at bounding box center [1137, 65] width 23 height 23
click at [1152, 58] on rect "Blockly Workspace" at bounding box center [1144, 65] width 46 height 29
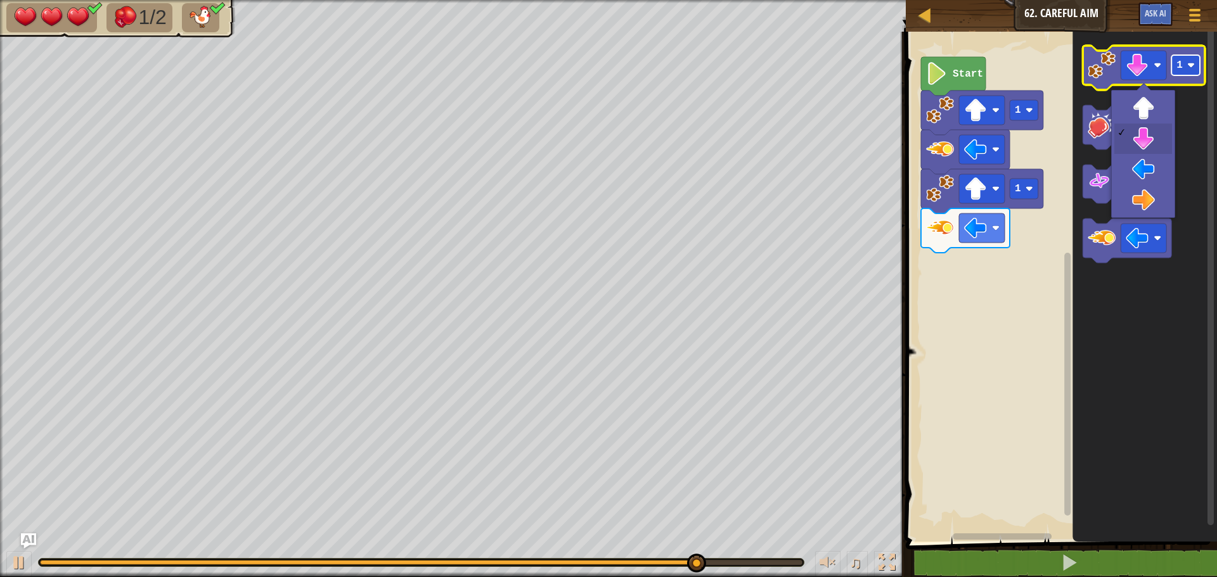
click at [1187, 61] on rect "Blockly Workspace" at bounding box center [1185, 65] width 29 height 20
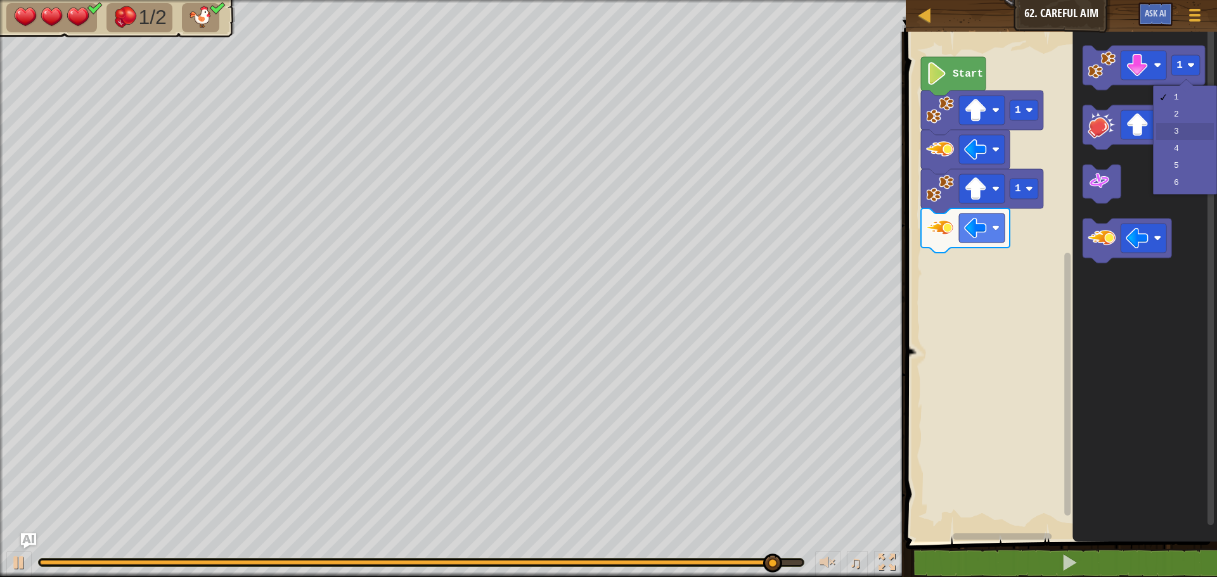
drag, startPoint x: 1179, startPoint y: 125, endPoint x: 1164, endPoint y: 87, distance: 40.1
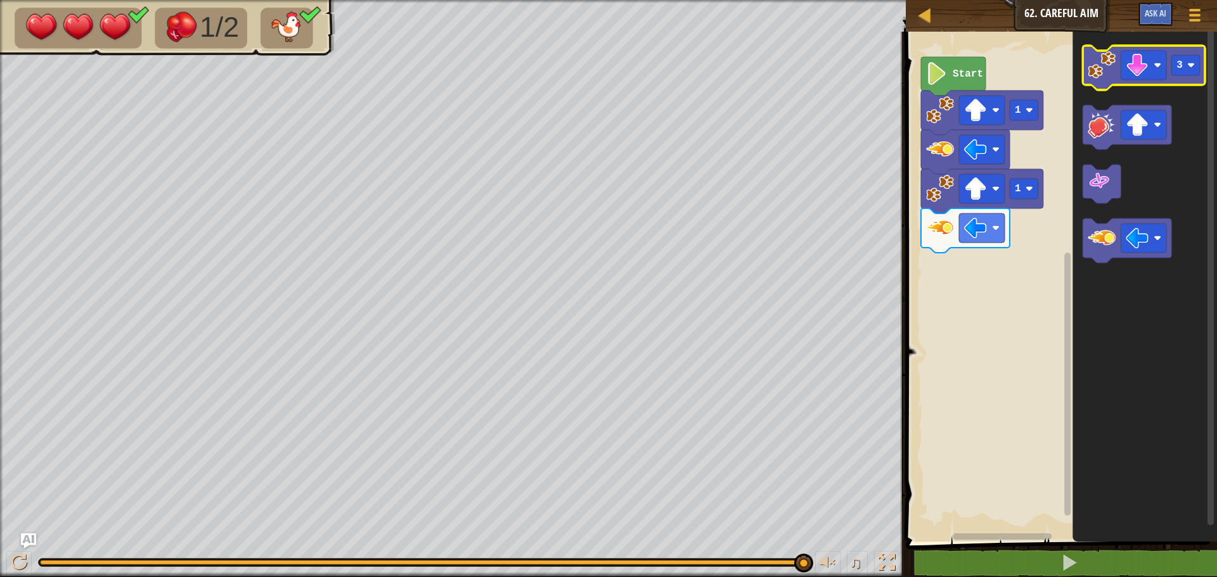
click at [1098, 75] on image "Blockly Workspace" at bounding box center [1102, 65] width 28 height 28
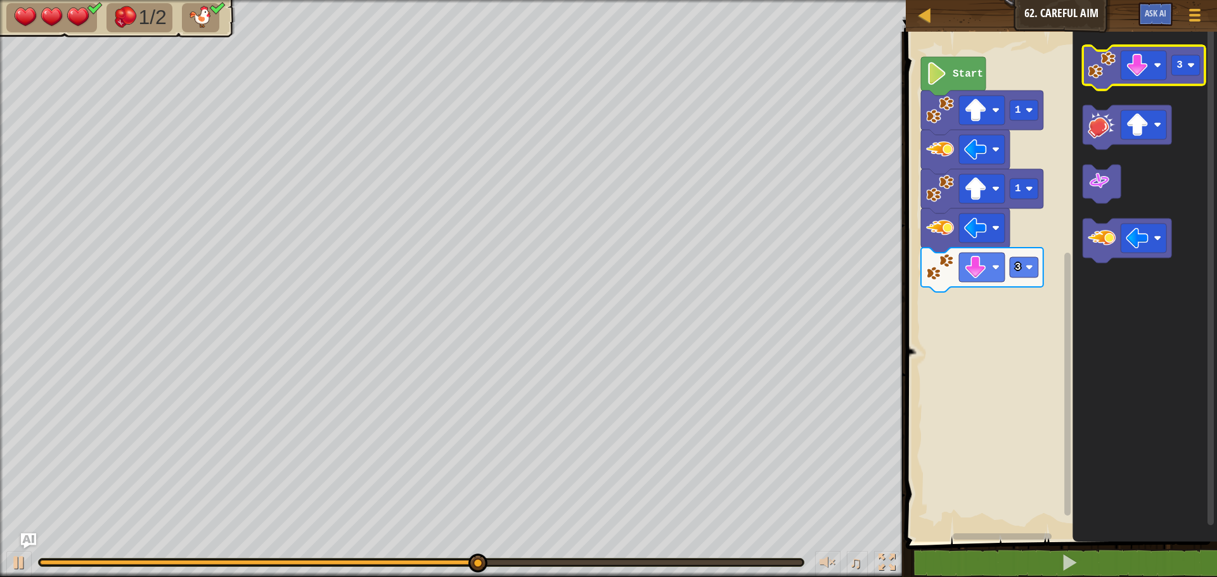
click at [1184, 77] on icon "Blockly Workspace" at bounding box center [1144, 68] width 122 height 44
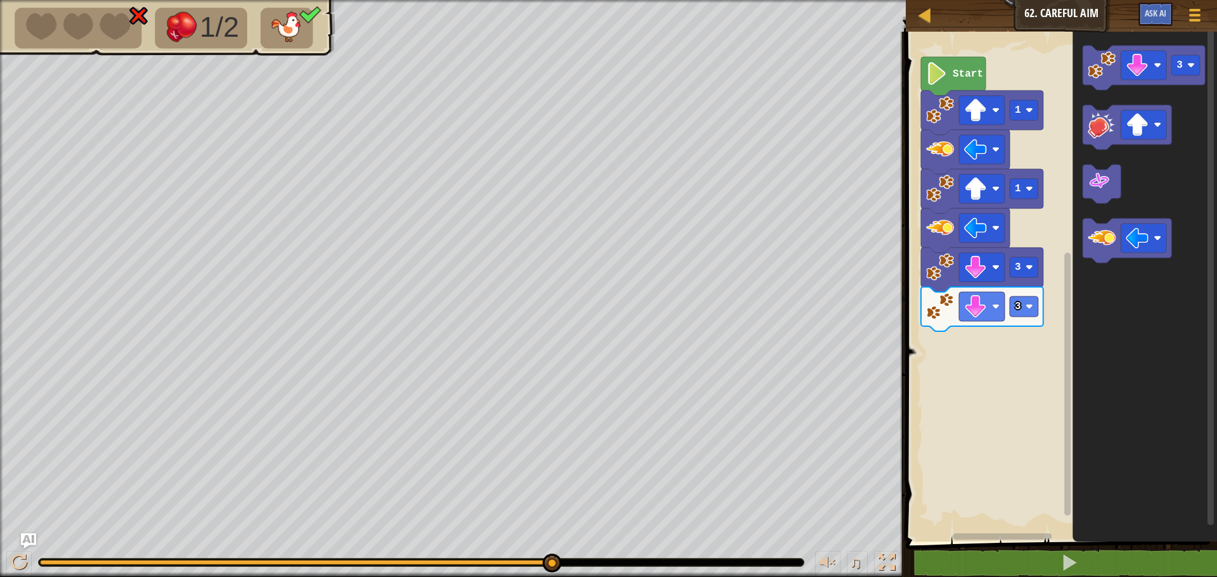
click at [931, 308] on image "Blockly Workspace" at bounding box center [940, 307] width 28 height 28
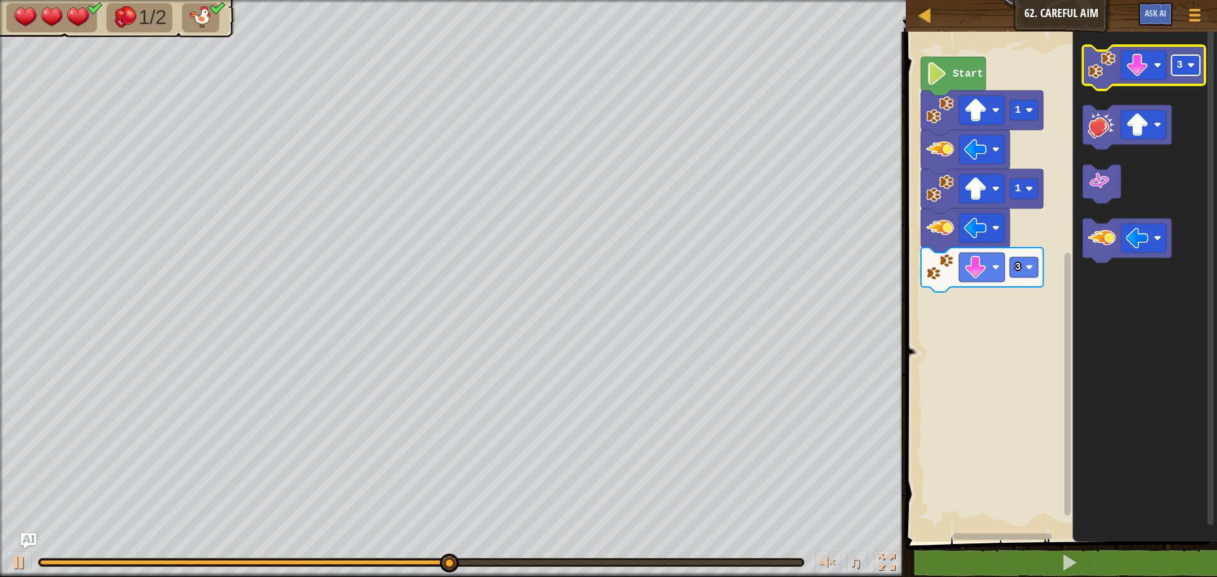
click at [1181, 67] on text "3" at bounding box center [1179, 65] width 6 height 11
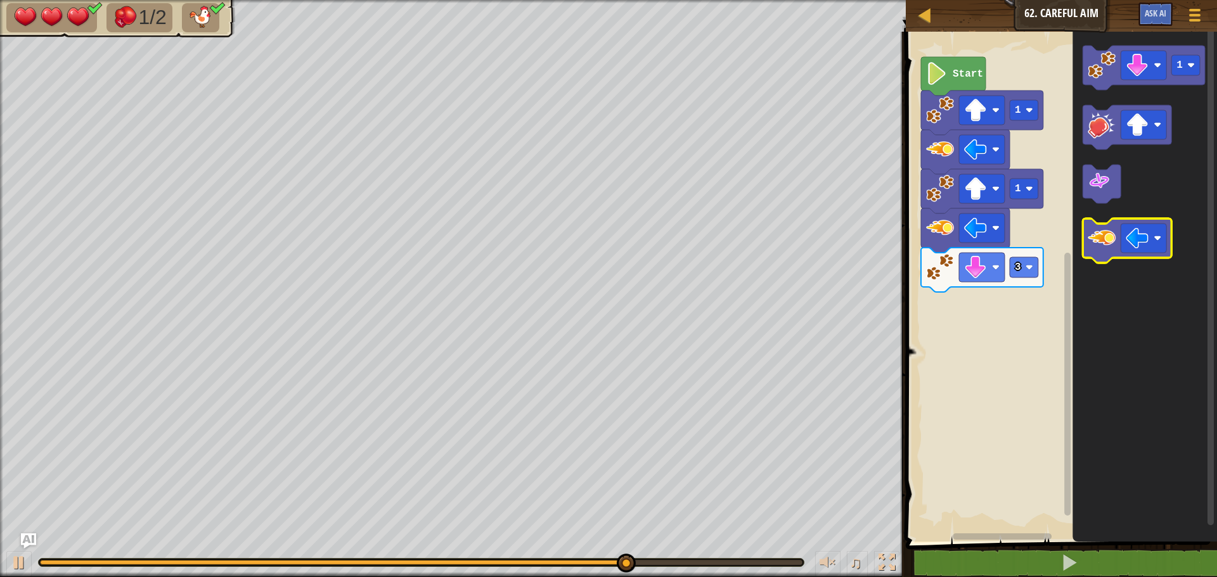
click at [1098, 241] on image "Blockly Workspace" at bounding box center [1102, 238] width 28 height 28
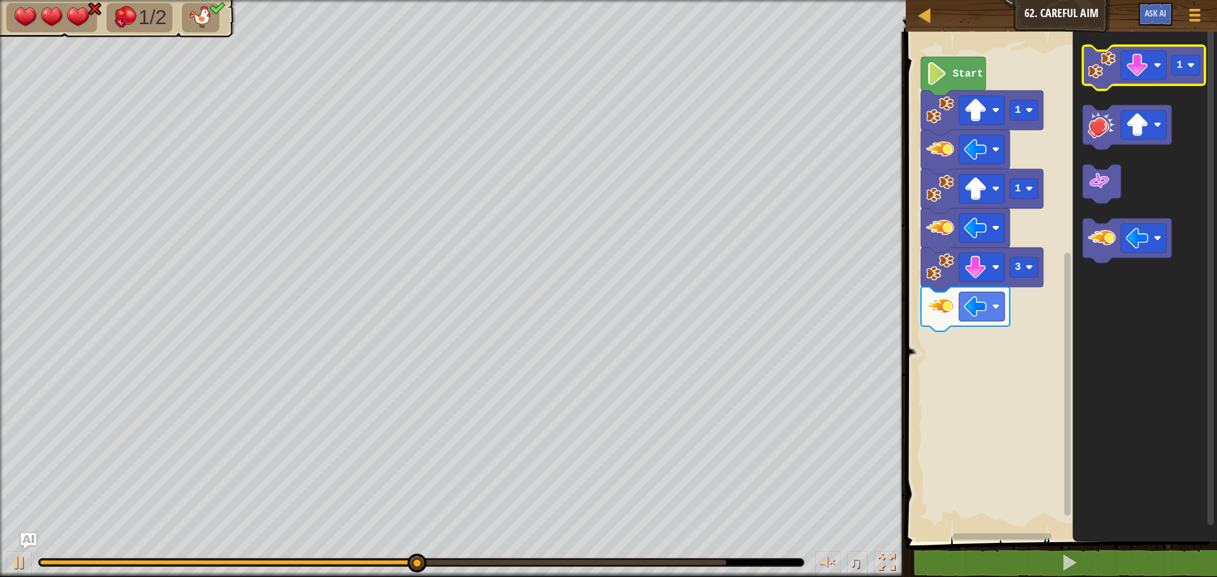
click at [1101, 78] on image "Blockly Workspace" at bounding box center [1102, 65] width 28 height 28
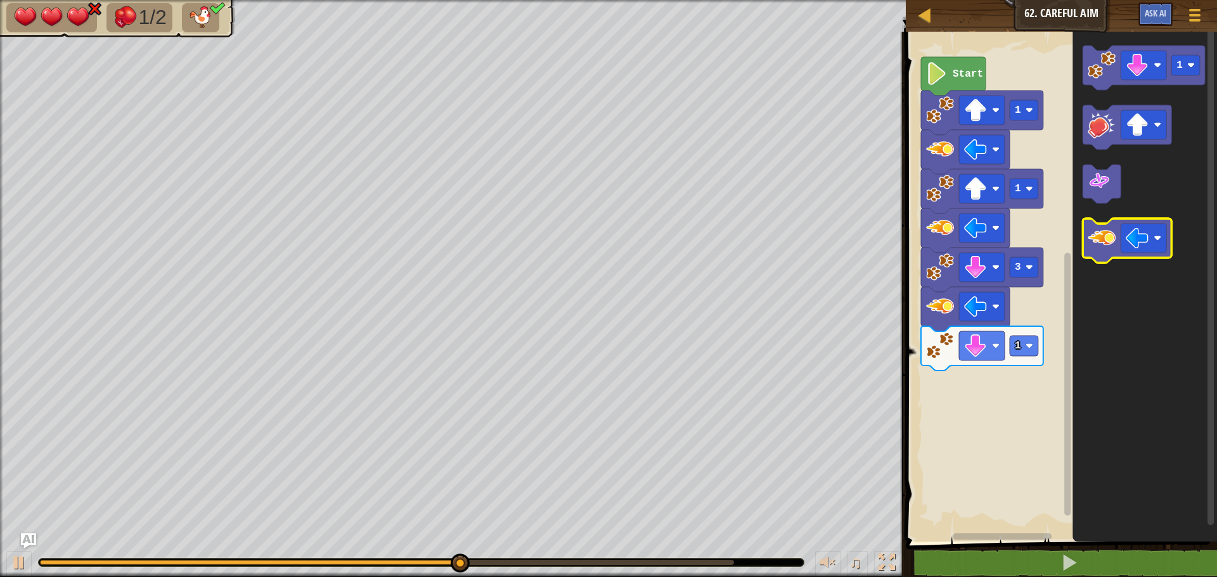
click at [1104, 240] on image "Blockly Workspace" at bounding box center [1102, 238] width 28 height 28
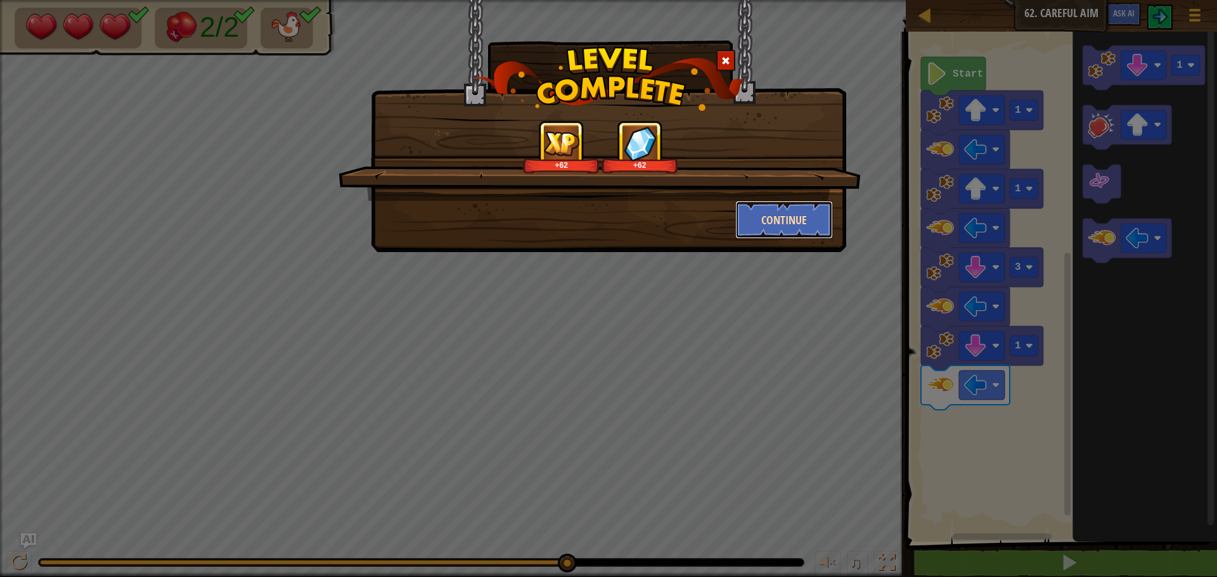
click at [777, 206] on button "Continue" at bounding box center [784, 220] width 98 height 38
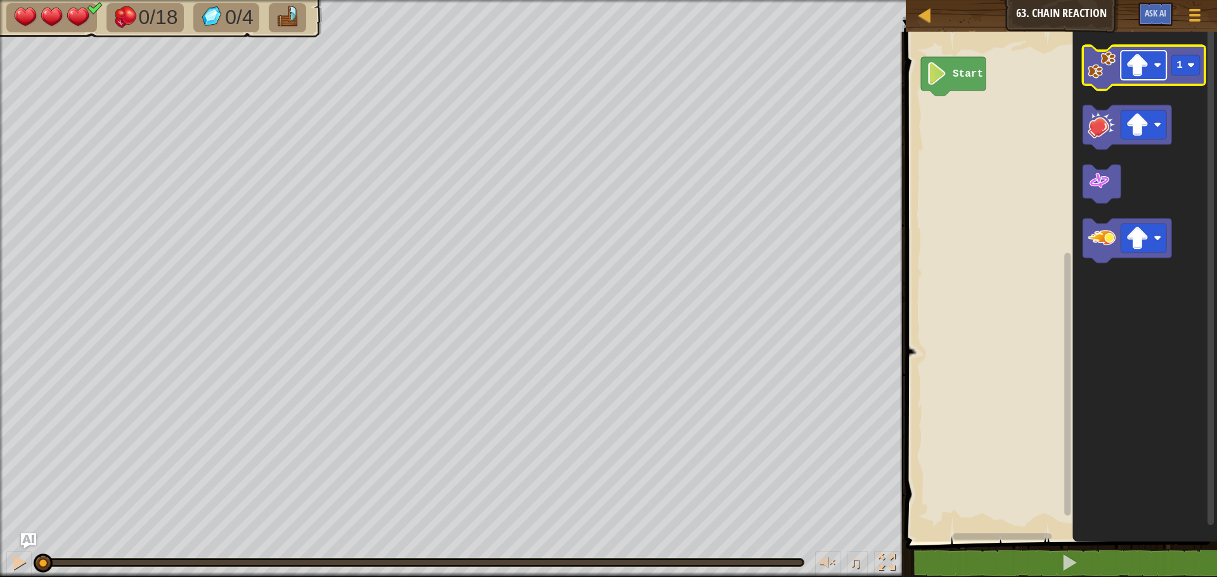
click at [1144, 73] on image "Blockly Workspace" at bounding box center [1137, 65] width 23 height 23
click at [1097, 64] on image "Blockly Workspace" at bounding box center [1102, 65] width 28 height 28
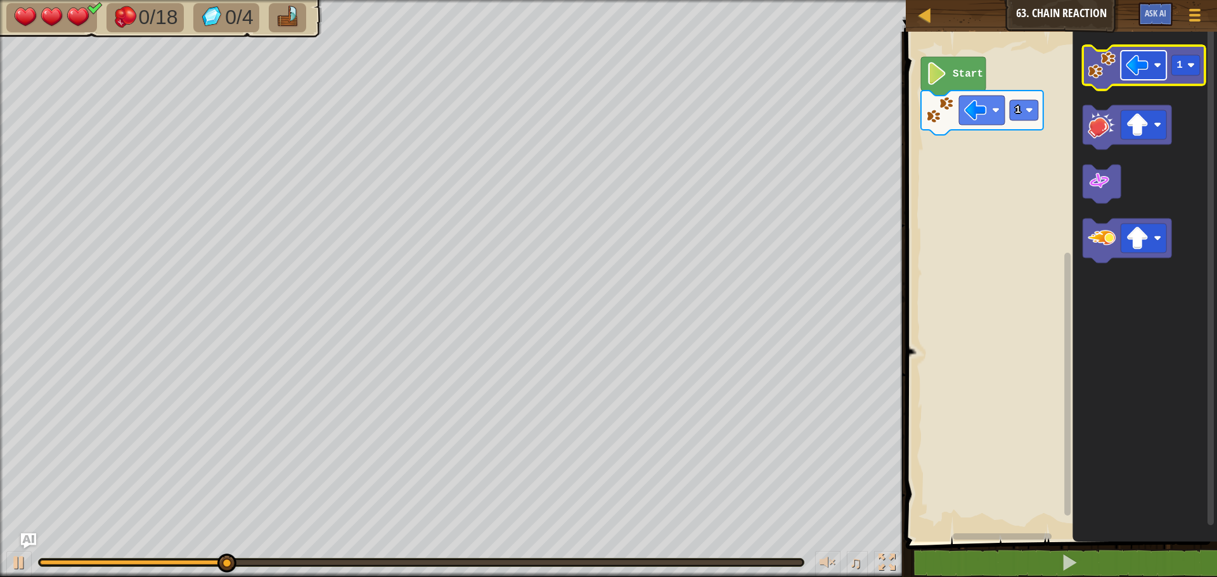
click at [1138, 69] on image "Blockly Workspace" at bounding box center [1137, 65] width 23 height 23
click at [1177, 65] on text "1" at bounding box center [1179, 65] width 6 height 11
click at [1088, 80] on icon "Blockly Workspace" at bounding box center [1144, 68] width 122 height 44
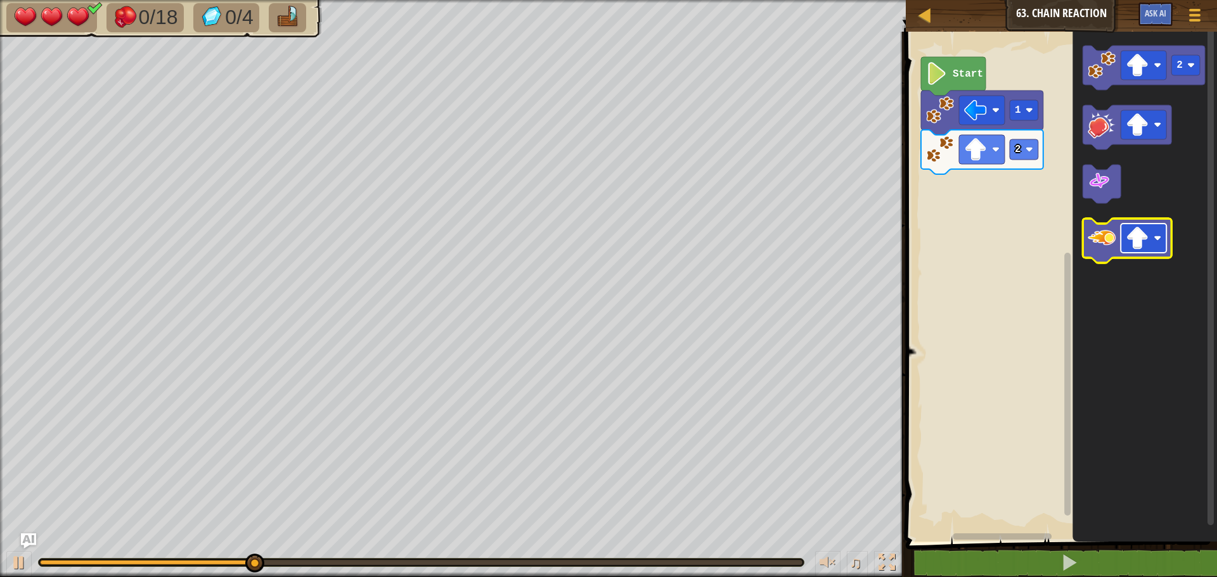
click at [1152, 237] on rect "Blockly Workspace" at bounding box center [1144, 238] width 46 height 29
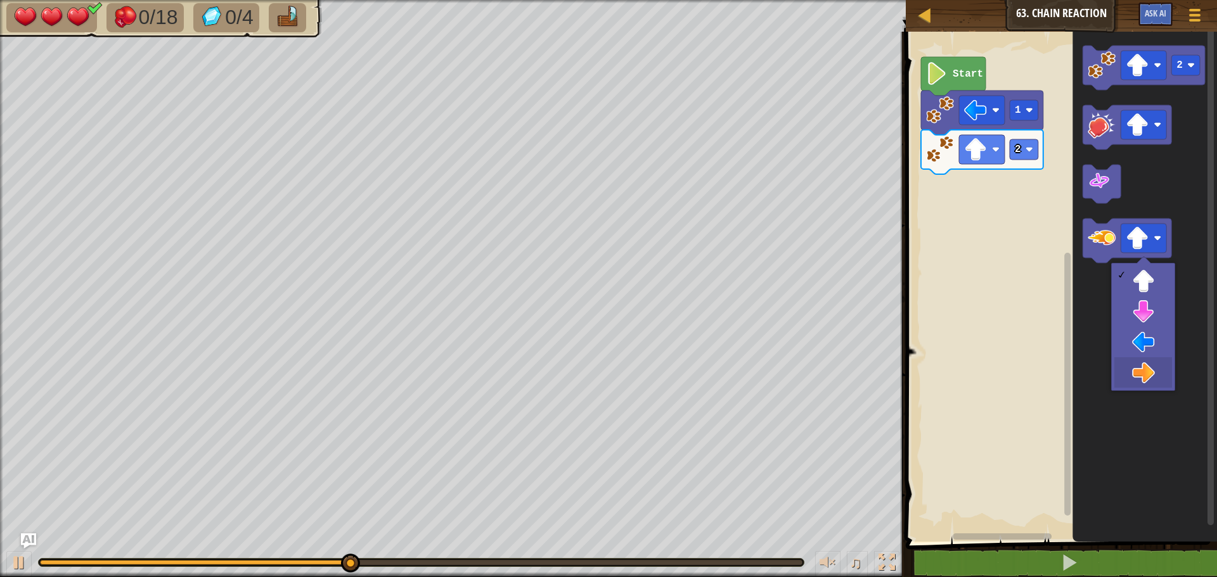
drag, startPoint x: 1145, startPoint y: 371, endPoint x: 1124, endPoint y: 346, distance: 32.9
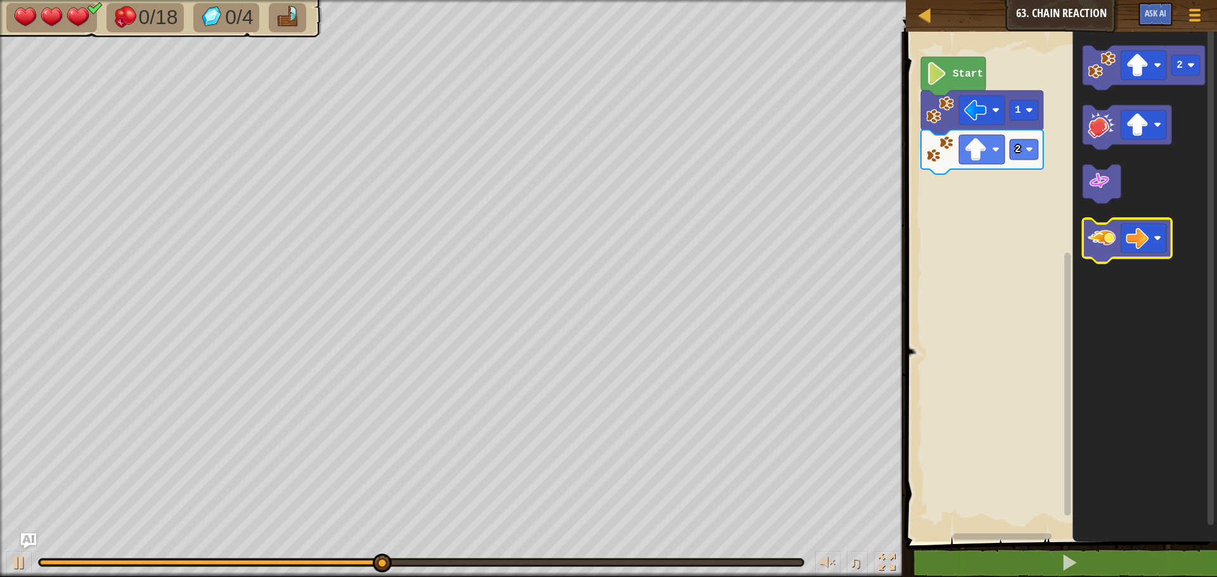
click at [1107, 234] on image "Blockly Workspace" at bounding box center [1102, 238] width 28 height 28
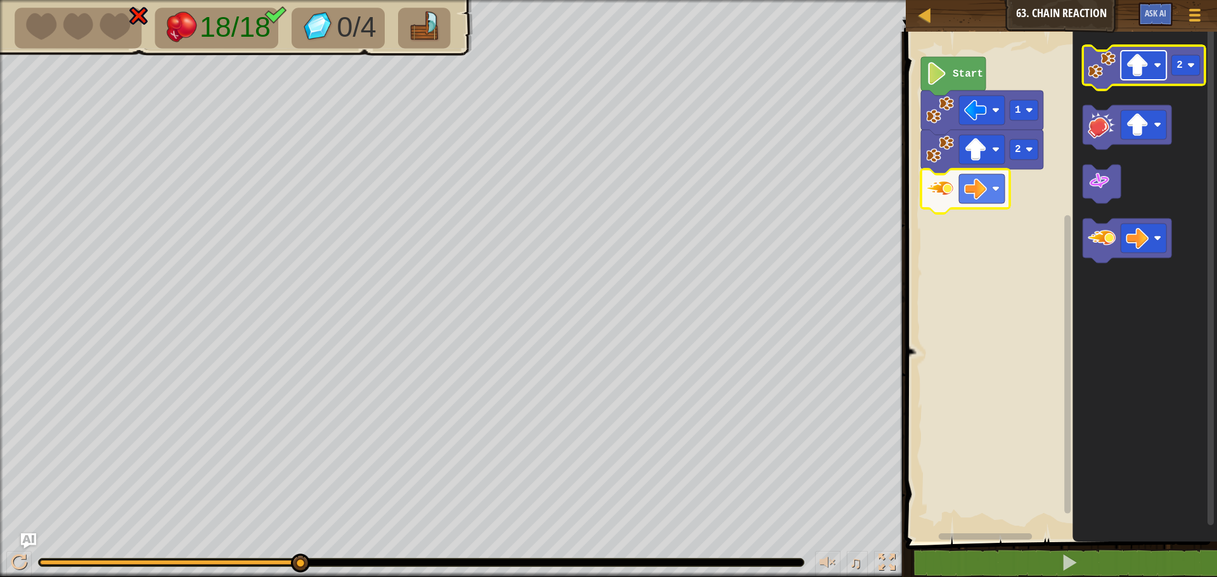
click at [1146, 74] on image "Blockly Workspace" at bounding box center [1137, 65] width 23 height 23
click at [1104, 75] on image "Blockly Workspace" at bounding box center [1102, 65] width 28 height 28
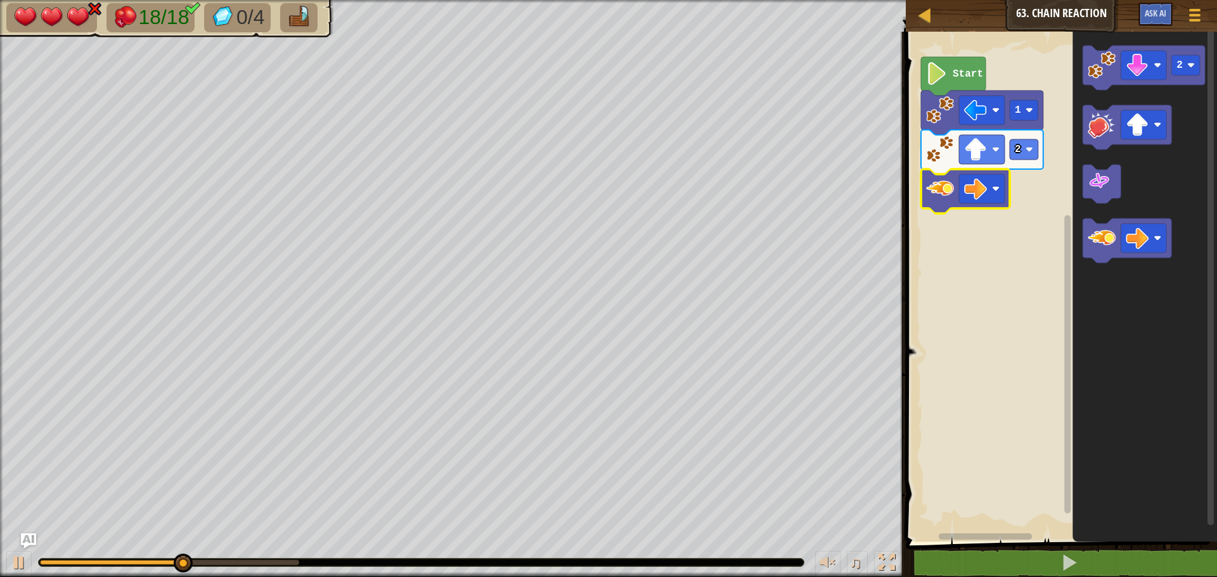
click at [939, 184] on image "Blockly Workspace" at bounding box center [940, 189] width 28 height 28
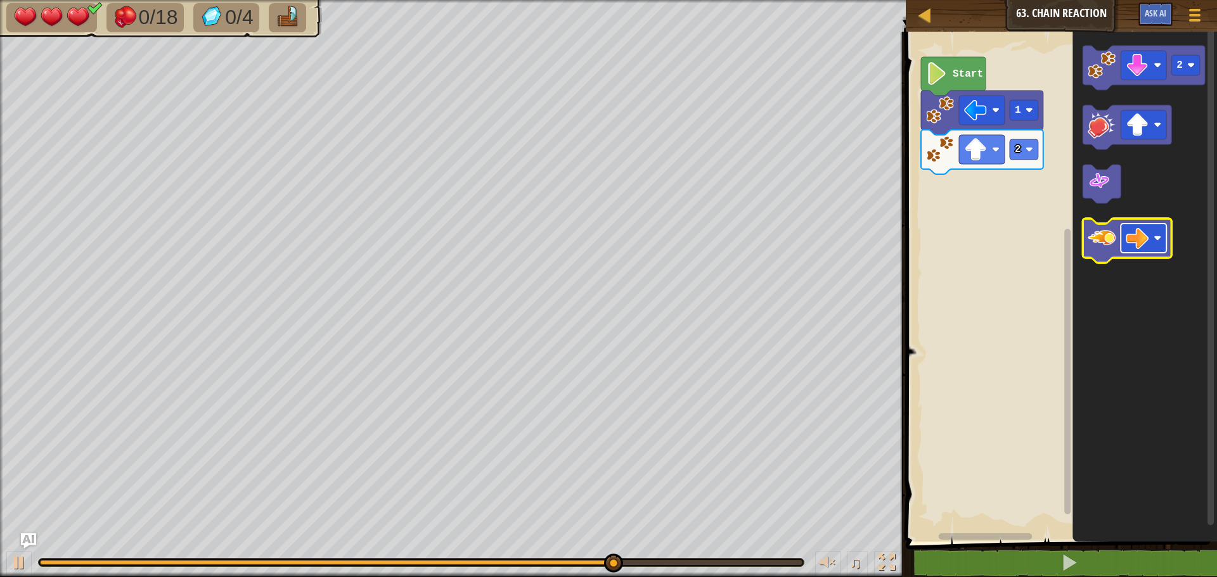
click at [1144, 236] on image "Blockly Workspace" at bounding box center [1137, 238] width 23 height 23
click at [1094, 253] on icon "Blockly Workspace" at bounding box center [1127, 241] width 89 height 44
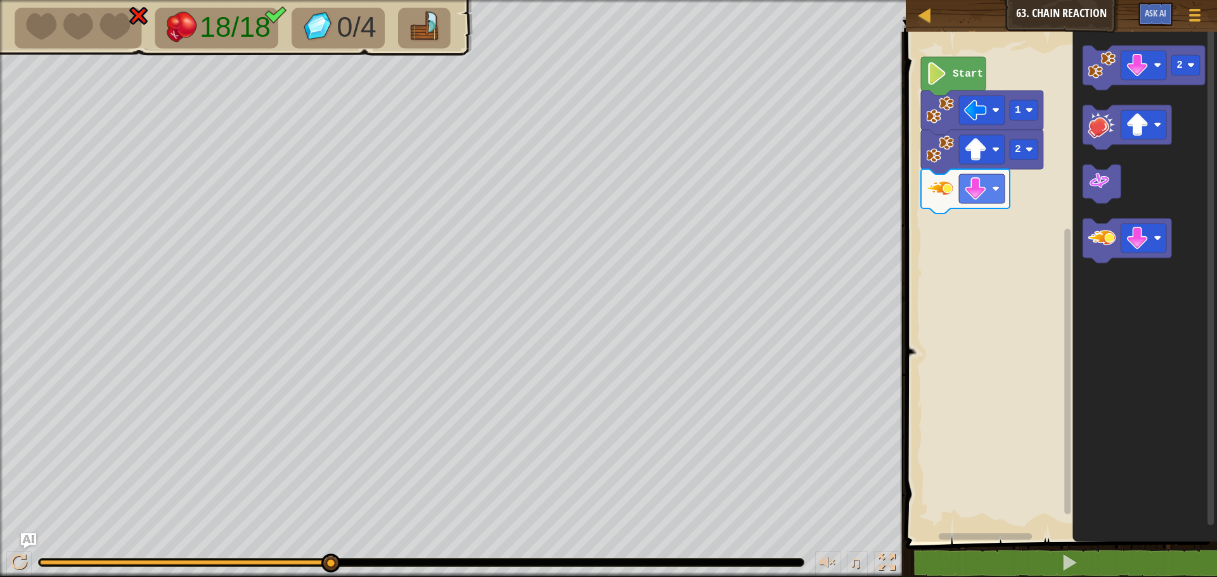
click at [938, 194] on image "Blockly Workspace" at bounding box center [940, 189] width 28 height 28
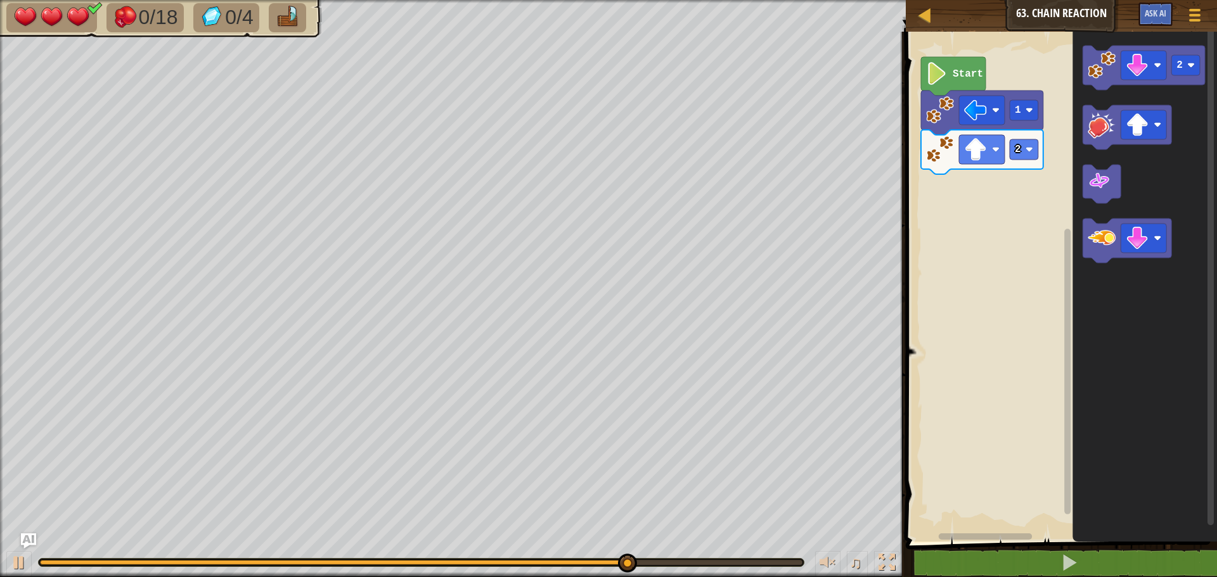
click at [936, 143] on image "Blockly Workspace" at bounding box center [940, 150] width 28 height 28
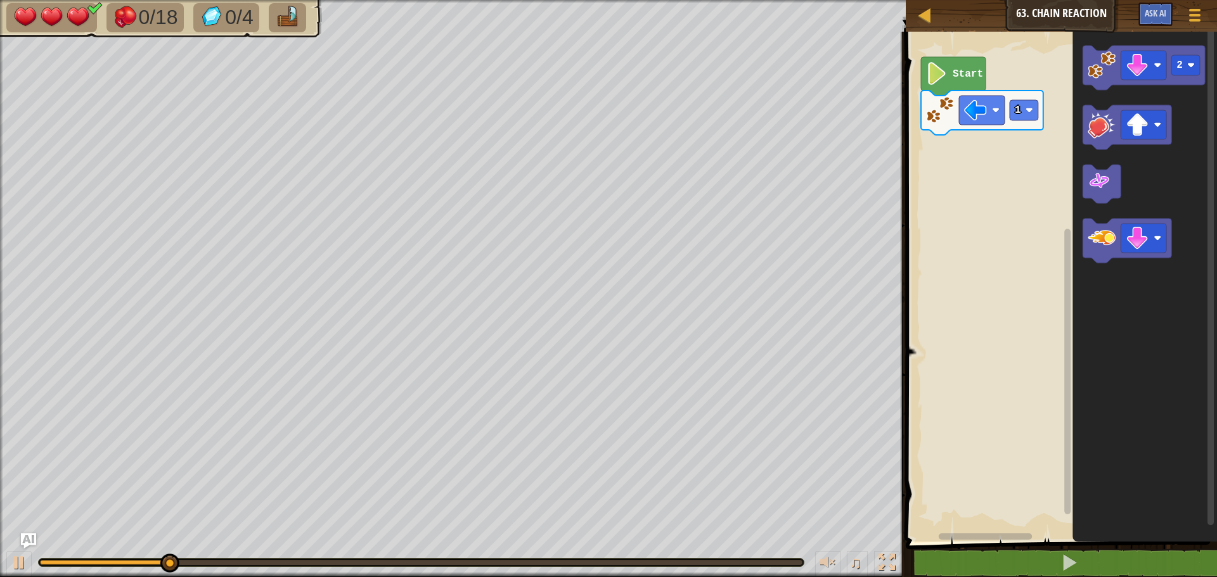
click at [948, 115] on image "Blockly Workspace" at bounding box center [940, 110] width 28 height 28
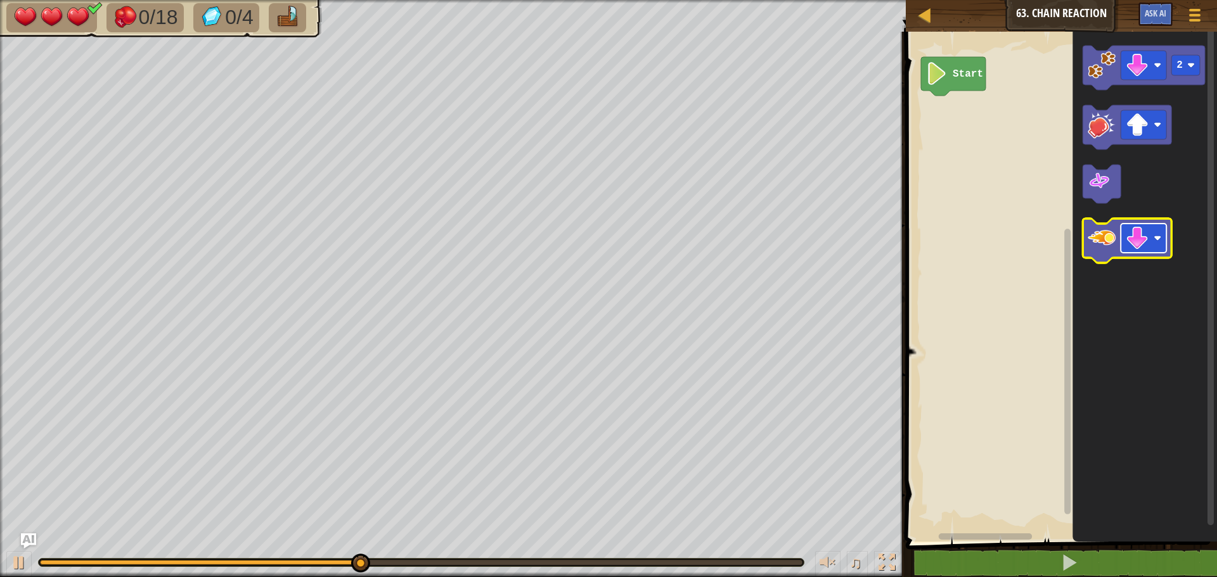
click at [1149, 248] on rect "Blockly Workspace" at bounding box center [1144, 238] width 46 height 29
click at [1099, 240] on image "Blockly Workspace" at bounding box center [1102, 238] width 28 height 28
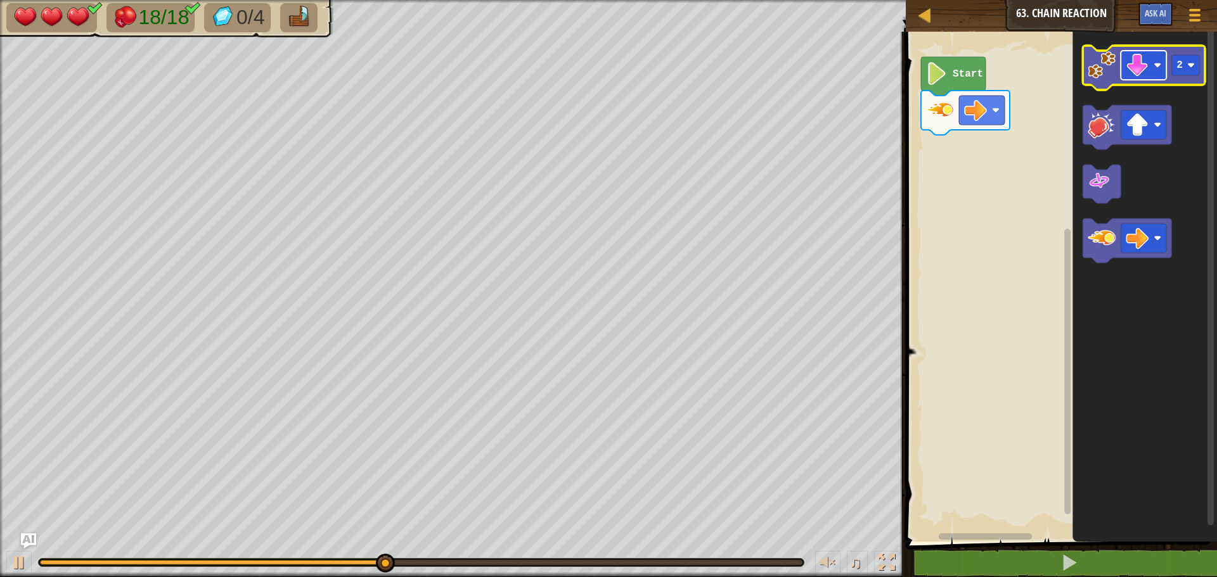
click at [1142, 77] on image "Blockly Workspace" at bounding box center [1137, 65] width 23 height 23
click at [1189, 68] on image "Blockly Workspace" at bounding box center [1191, 65] width 8 height 8
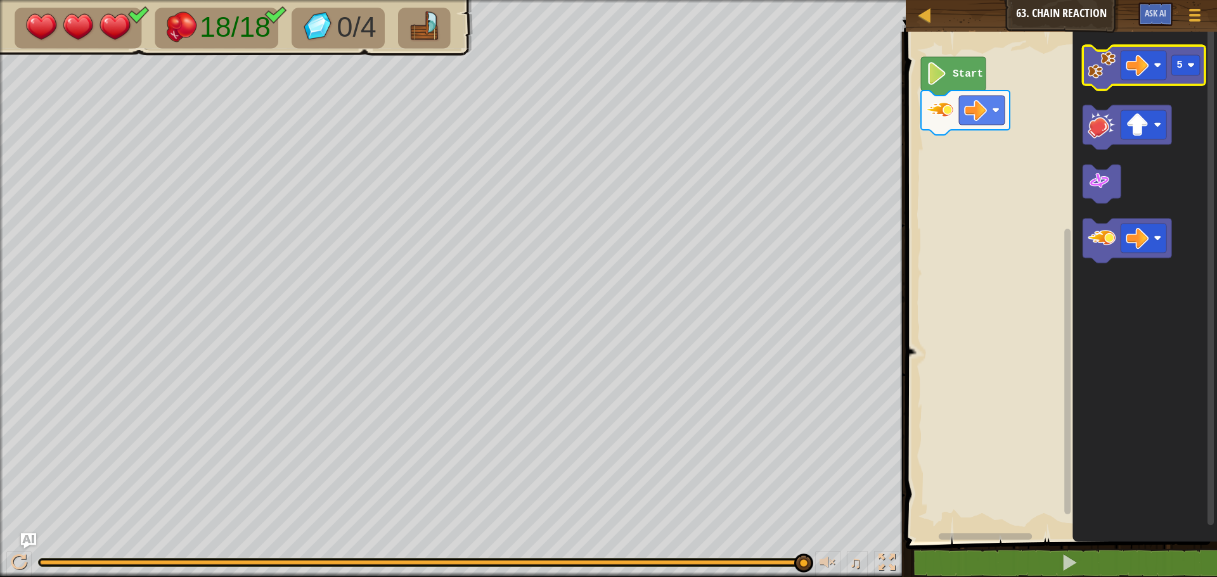
click at [1108, 69] on image "Blockly Workspace" at bounding box center [1102, 65] width 28 height 28
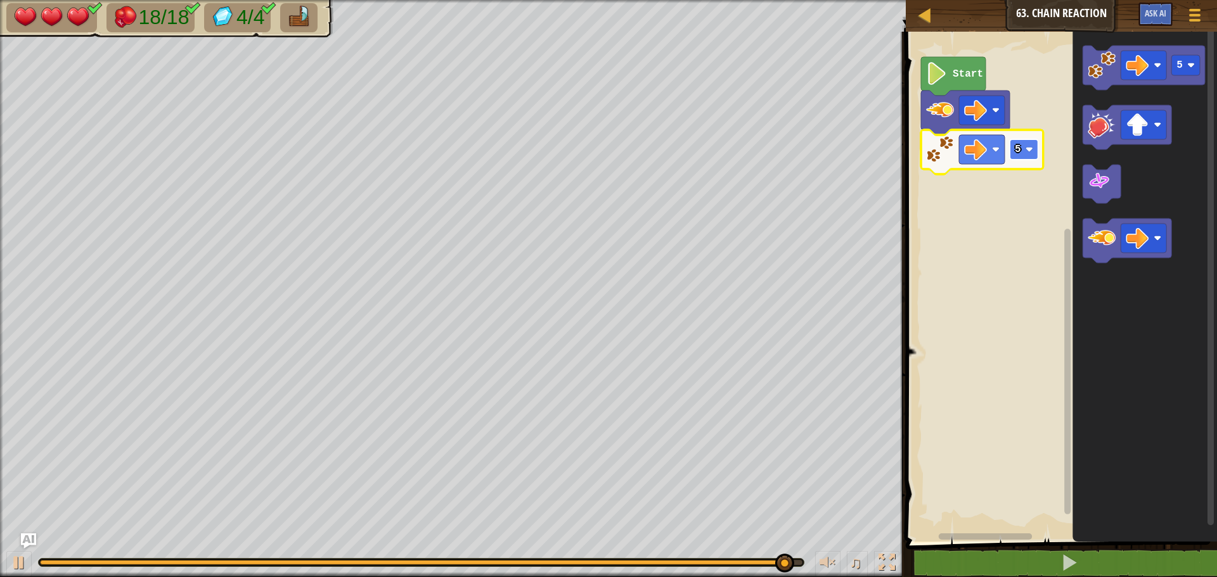
click at [1023, 159] on rect "Blockly Workspace" at bounding box center [1024, 149] width 29 height 20
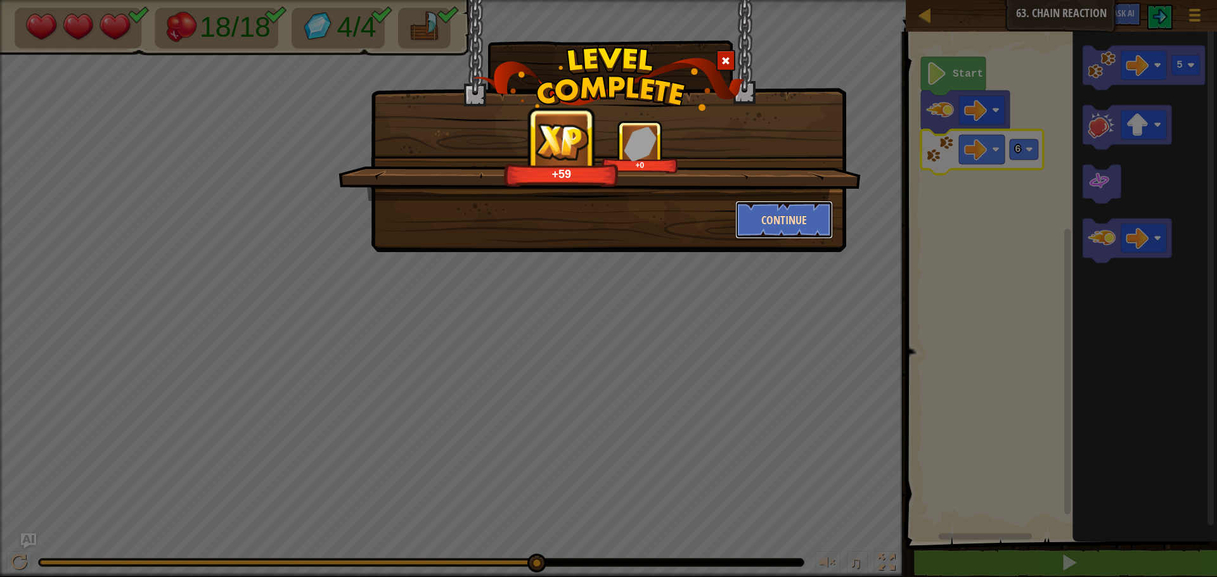
click at [792, 211] on button "Continue" at bounding box center [784, 220] width 98 height 38
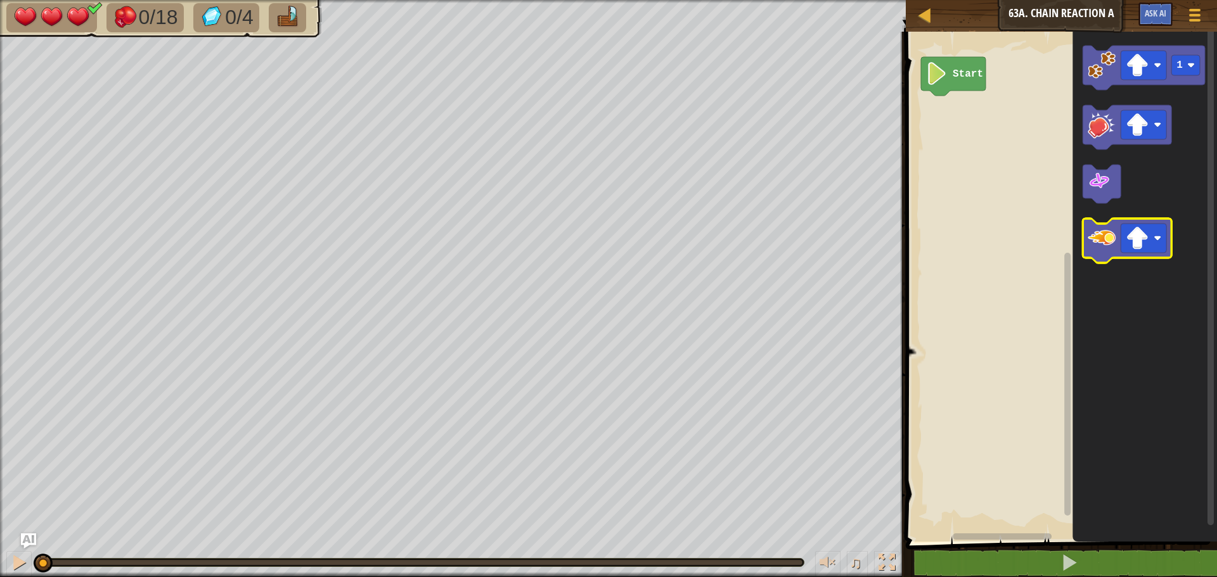
click at [1100, 257] on icon "Blockly Workspace" at bounding box center [1127, 241] width 89 height 44
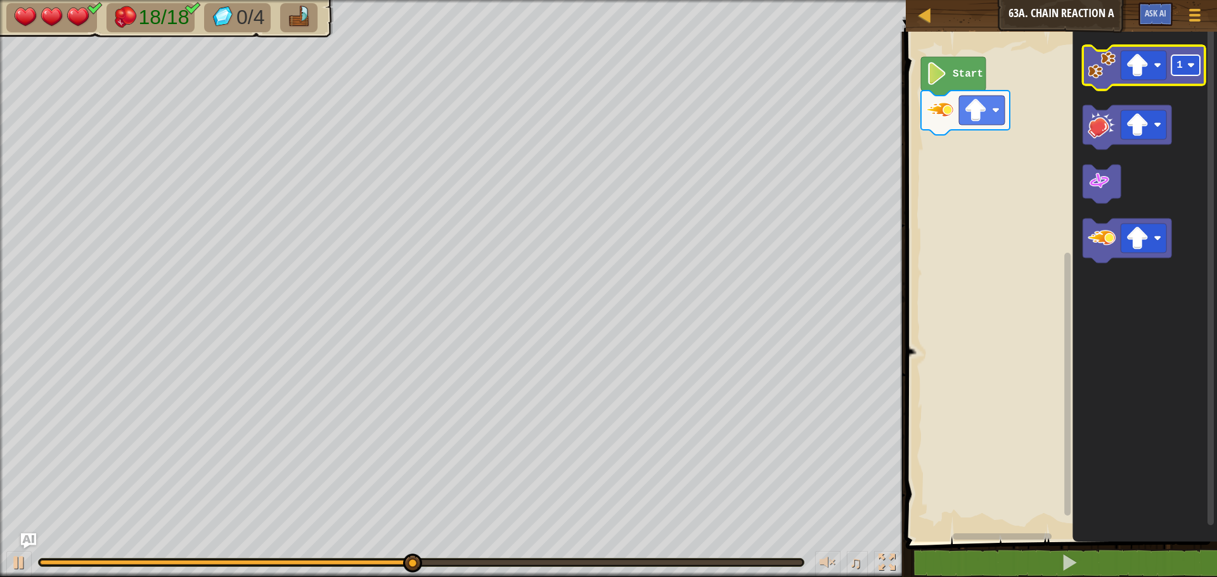
click at [1172, 70] on rect "Blockly Workspace" at bounding box center [1185, 65] width 29 height 20
click at [1092, 63] on image "Blockly Workspace" at bounding box center [1102, 65] width 28 height 28
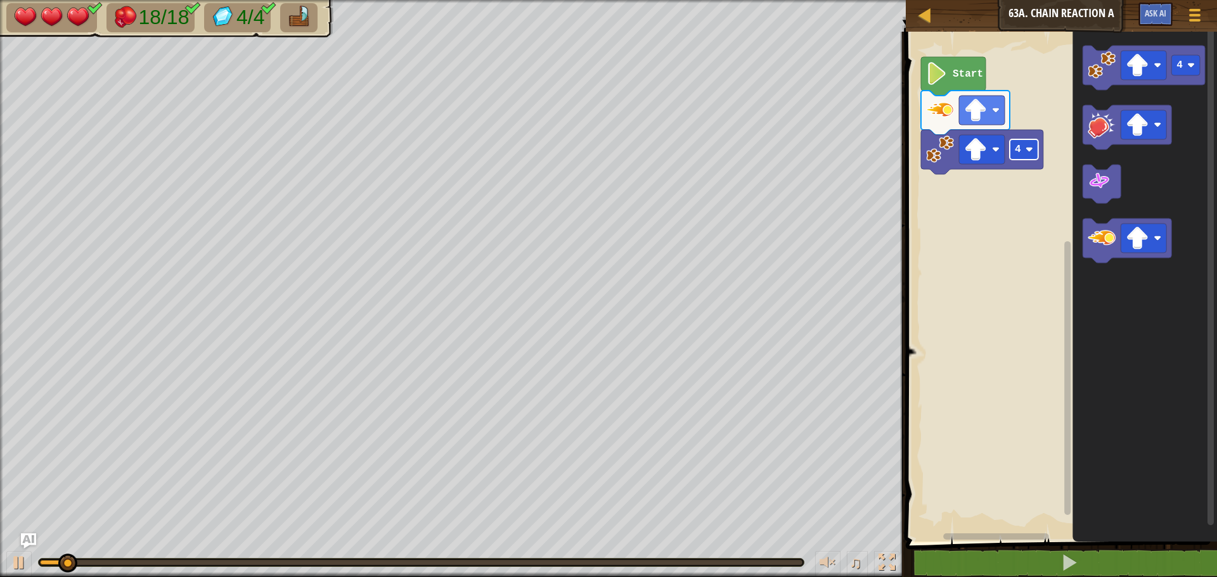
click at [1029, 160] on rect "Blockly Workspace" at bounding box center [1024, 149] width 29 height 20
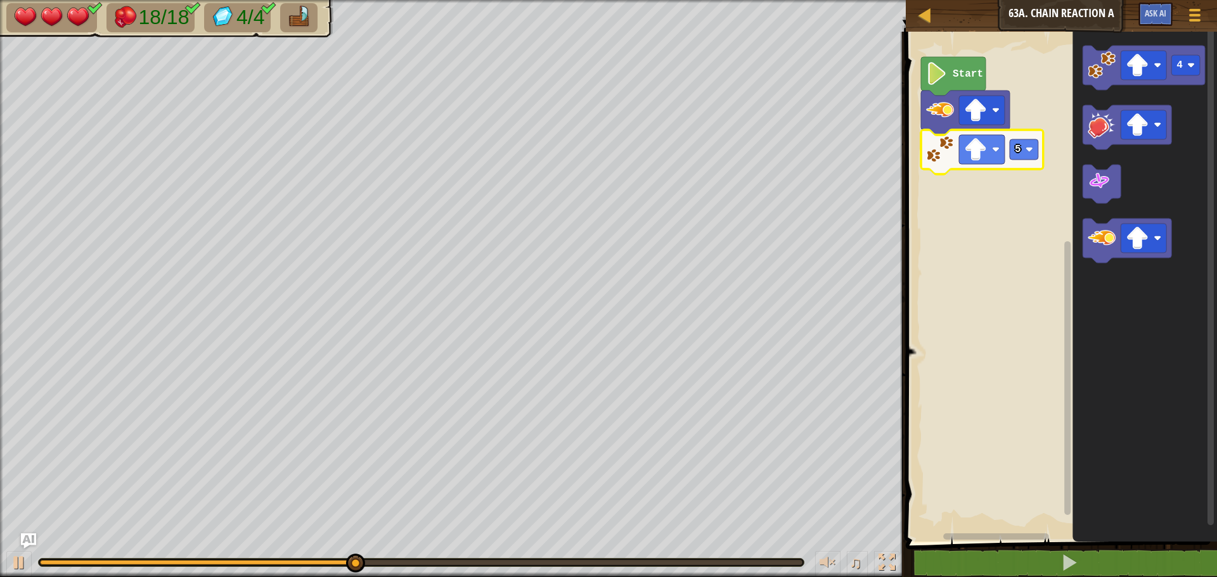
click at [1026, 160] on icon "Blockly Workspace" at bounding box center [982, 152] width 122 height 44
click at [1026, 157] on rect "Blockly Workspace" at bounding box center [1024, 149] width 29 height 20
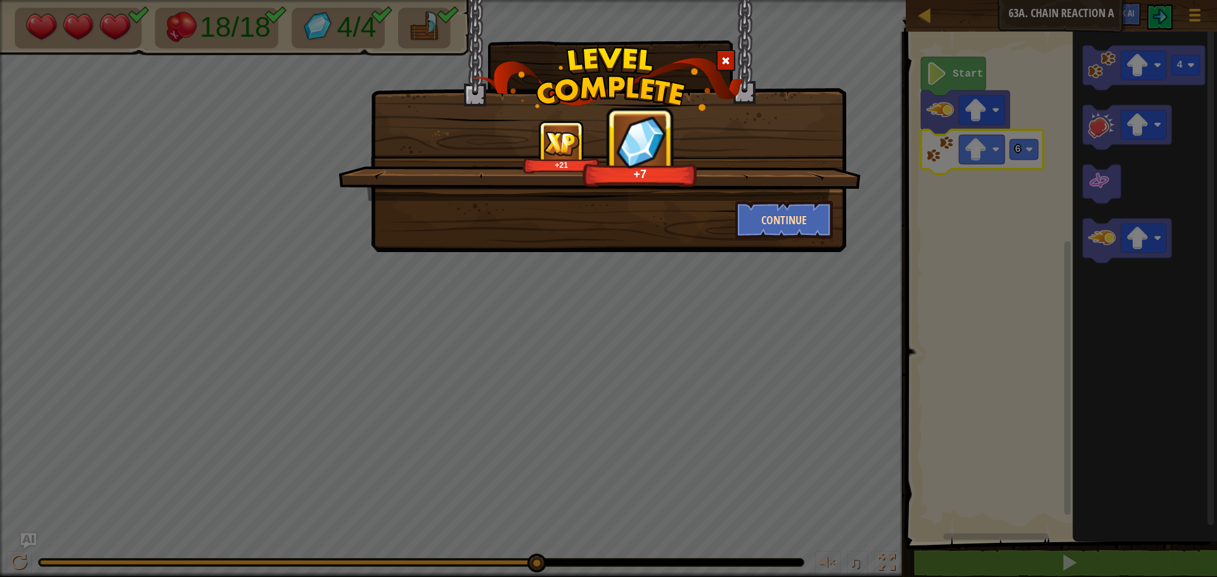
drag, startPoint x: 775, startPoint y: 198, endPoint x: 771, endPoint y: 212, distance: 14.5
click at [775, 198] on div "+21 +7" at bounding box center [599, 160] width 522 height 81
click at [770, 214] on button "Continue" at bounding box center [784, 220] width 98 height 38
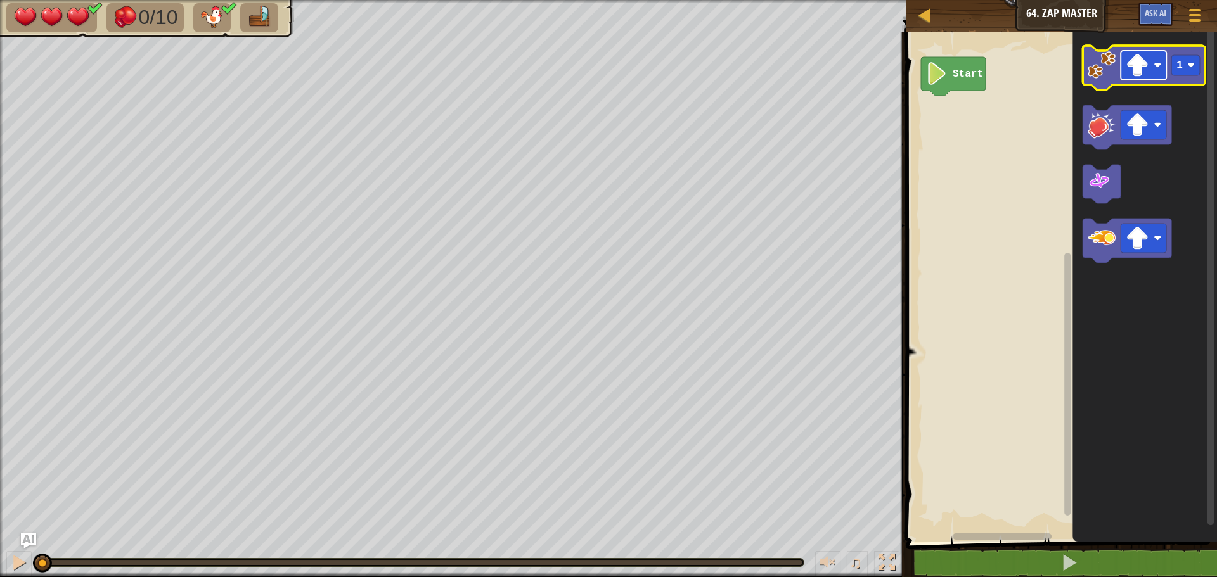
click at [1152, 63] on rect "Blockly Workspace" at bounding box center [1144, 65] width 46 height 29
click at [1103, 59] on image "Blockly Workspace" at bounding box center [1102, 65] width 28 height 28
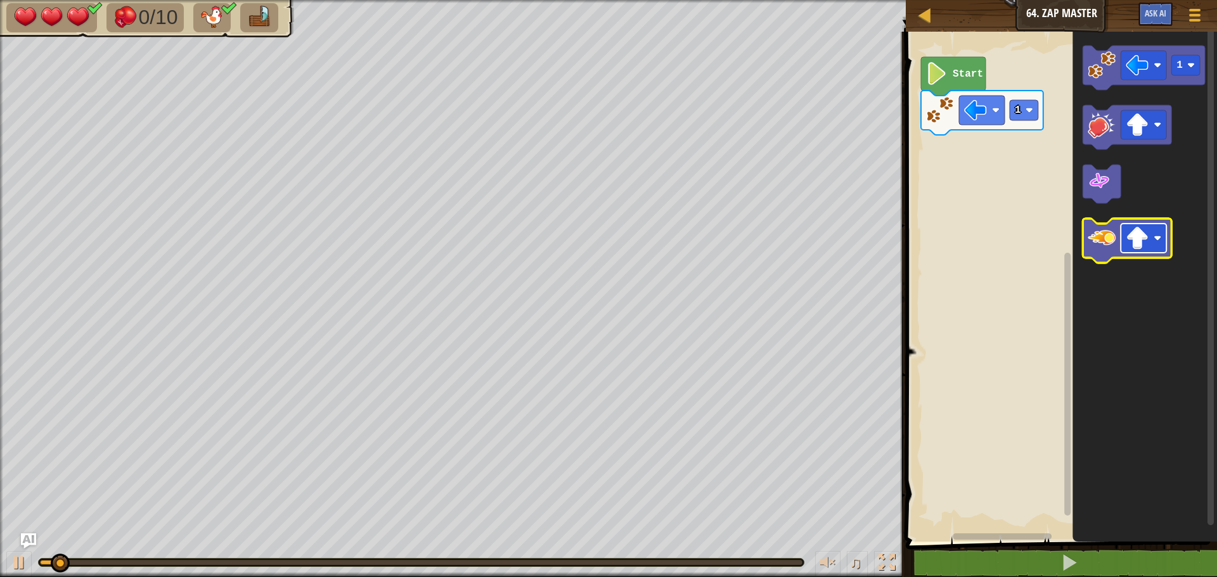
click at [1137, 226] on rect "Blockly Workspace" at bounding box center [1144, 238] width 46 height 29
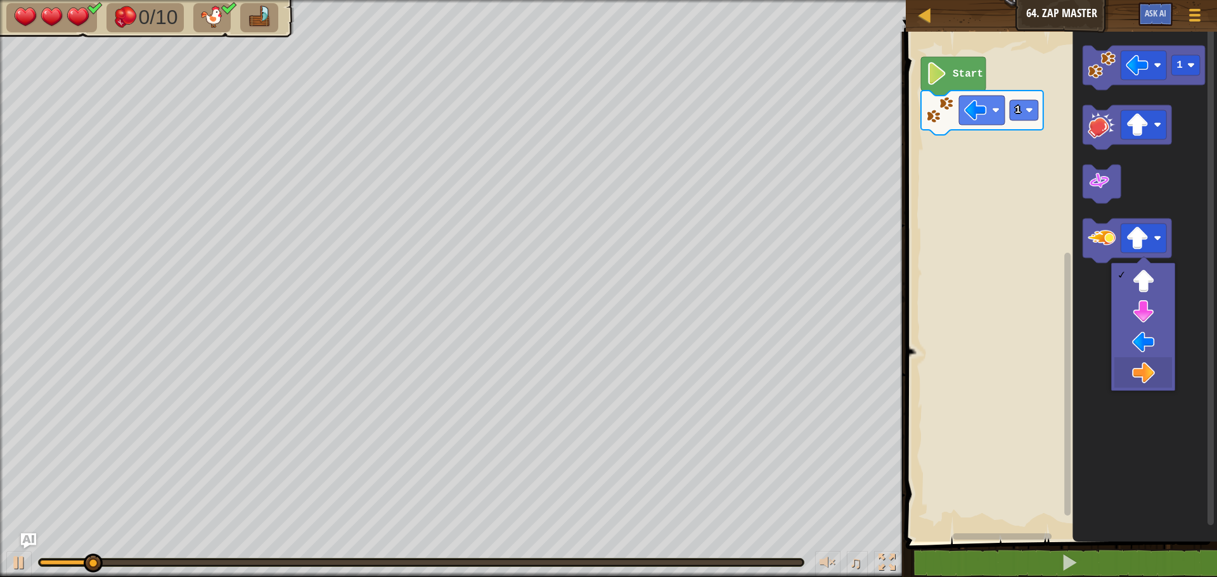
drag, startPoint x: 1142, startPoint y: 376, endPoint x: 1136, endPoint y: 319, distance: 56.8
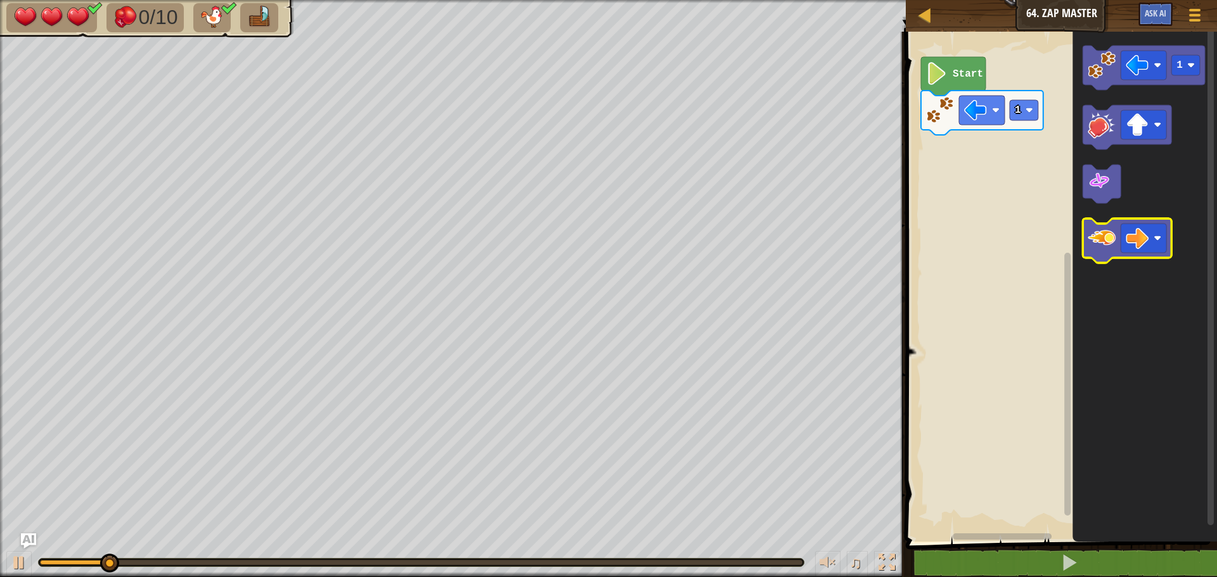
click at [1109, 244] on image "Blockly Workspace" at bounding box center [1102, 238] width 28 height 28
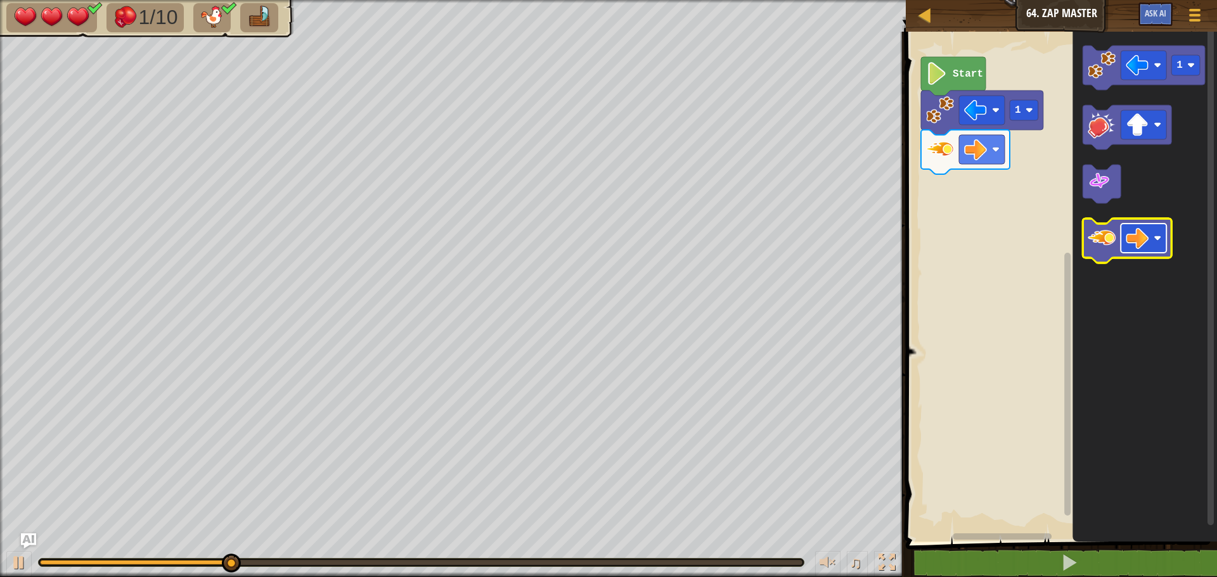
click at [1128, 231] on image "Blockly Workspace" at bounding box center [1137, 238] width 23 height 23
click at [1116, 242] on image "Blockly Workspace" at bounding box center [1102, 238] width 28 height 28
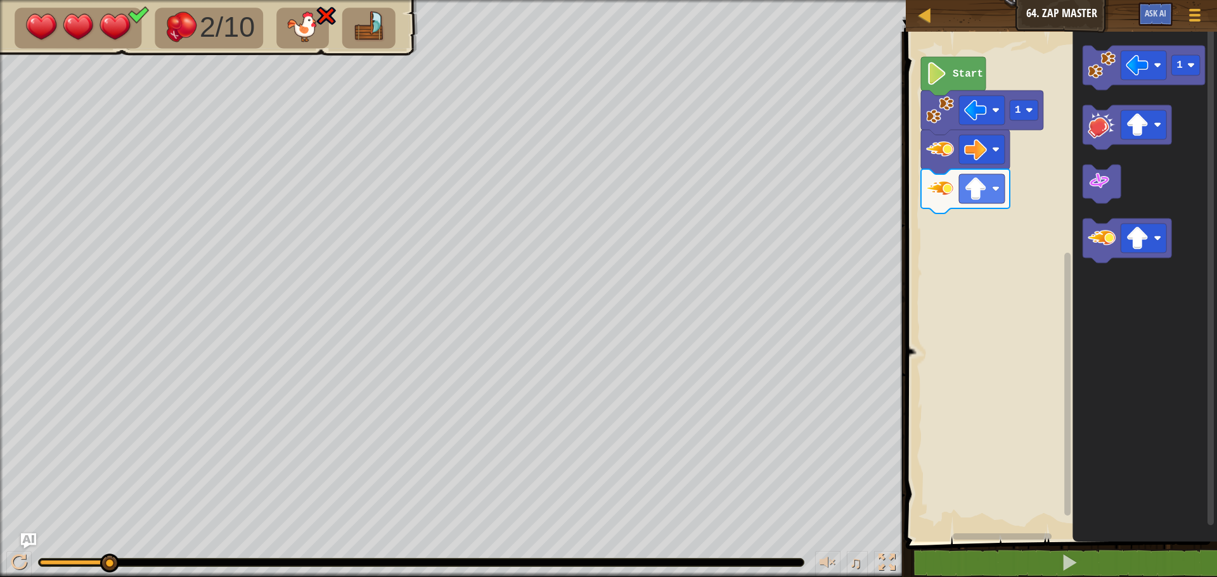
click at [931, 198] on image "Blockly Workspace" at bounding box center [940, 189] width 28 height 28
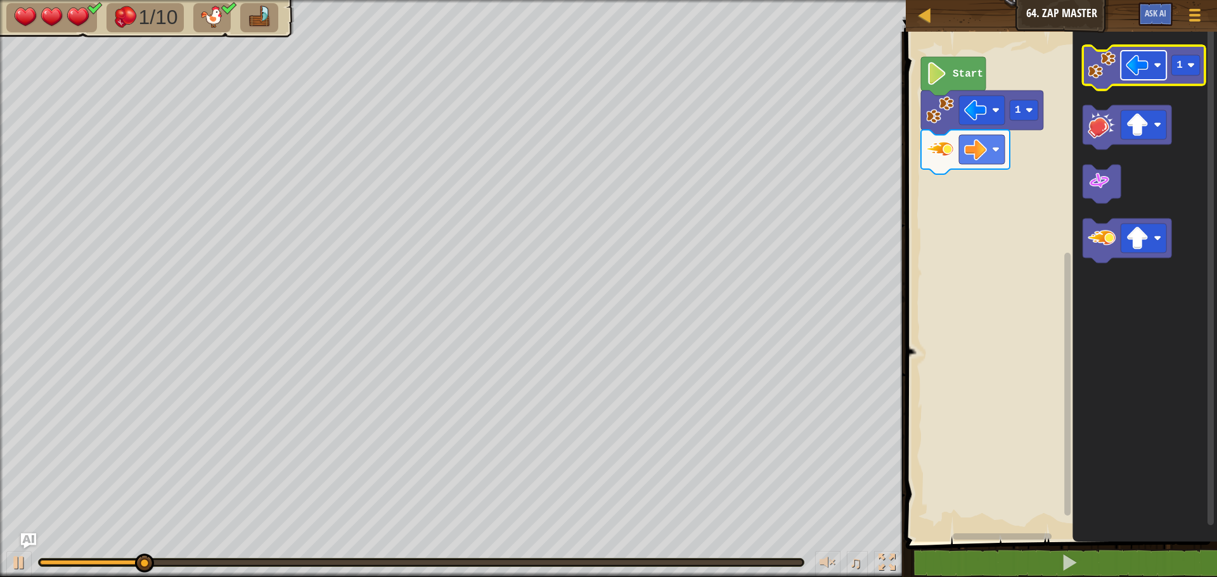
click at [1138, 65] on image "Blockly Workspace" at bounding box center [1137, 65] width 23 height 23
click at [1103, 56] on image "Blockly Workspace" at bounding box center [1102, 65] width 28 height 28
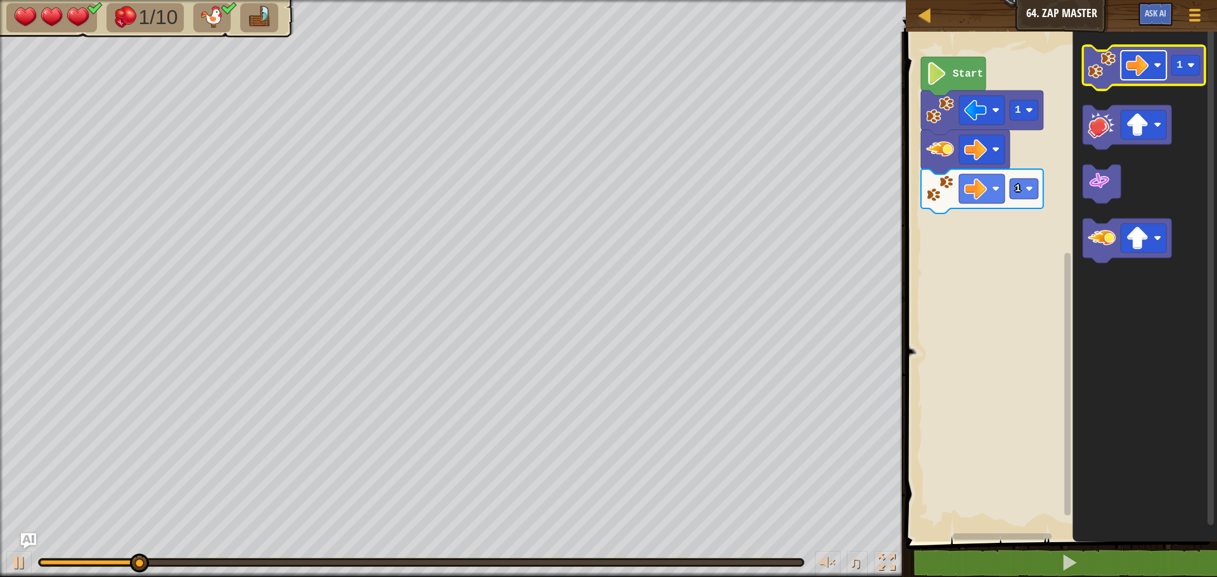
click at [1150, 68] on rect "Blockly Workspace" at bounding box center [1144, 65] width 46 height 29
click at [1182, 74] on rect "Blockly Workspace" at bounding box center [1185, 65] width 29 height 20
click at [1092, 70] on image "Blockly Workspace" at bounding box center [1102, 65] width 28 height 28
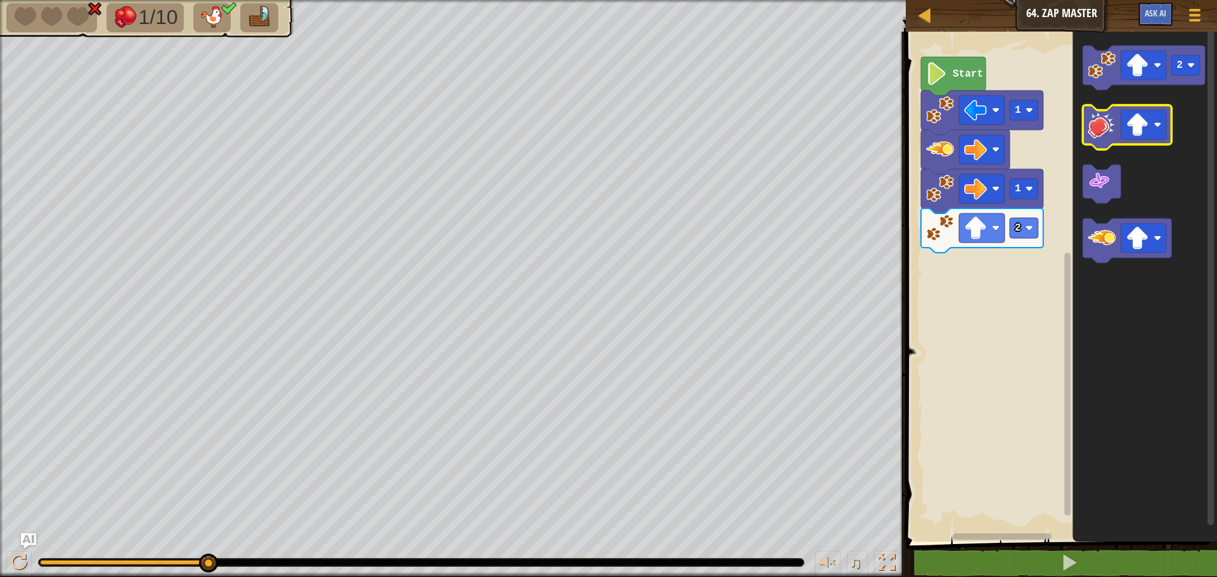
click at [1108, 143] on icon "Blockly Workspace" at bounding box center [1127, 127] width 89 height 44
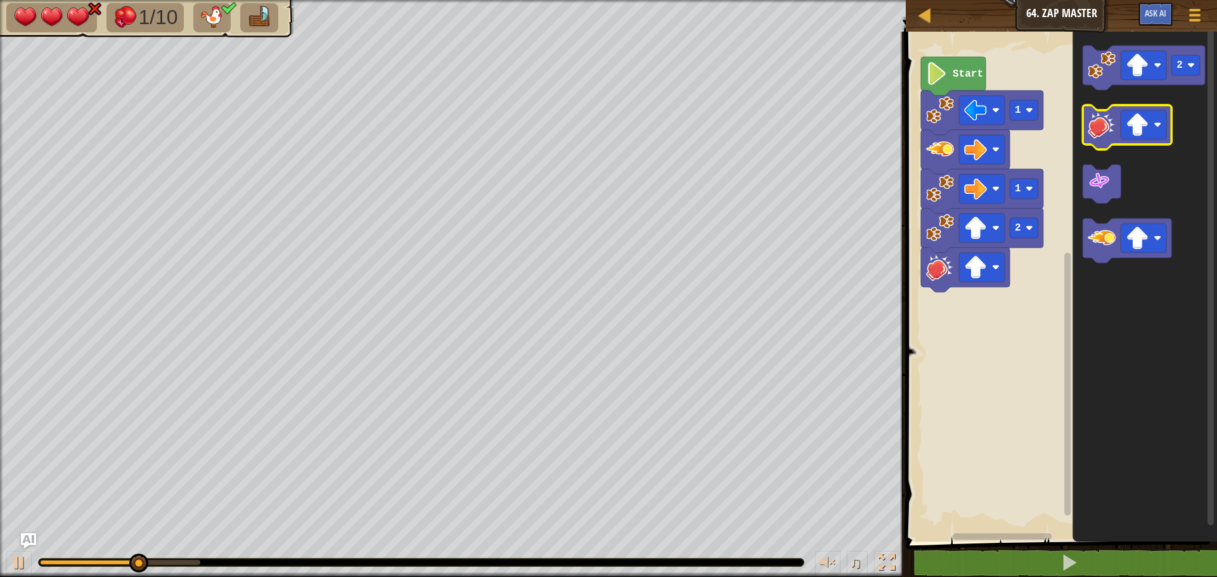
click at [1105, 144] on icon "Blockly Workspace" at bounding box center [1127, 127] width 89 height 44
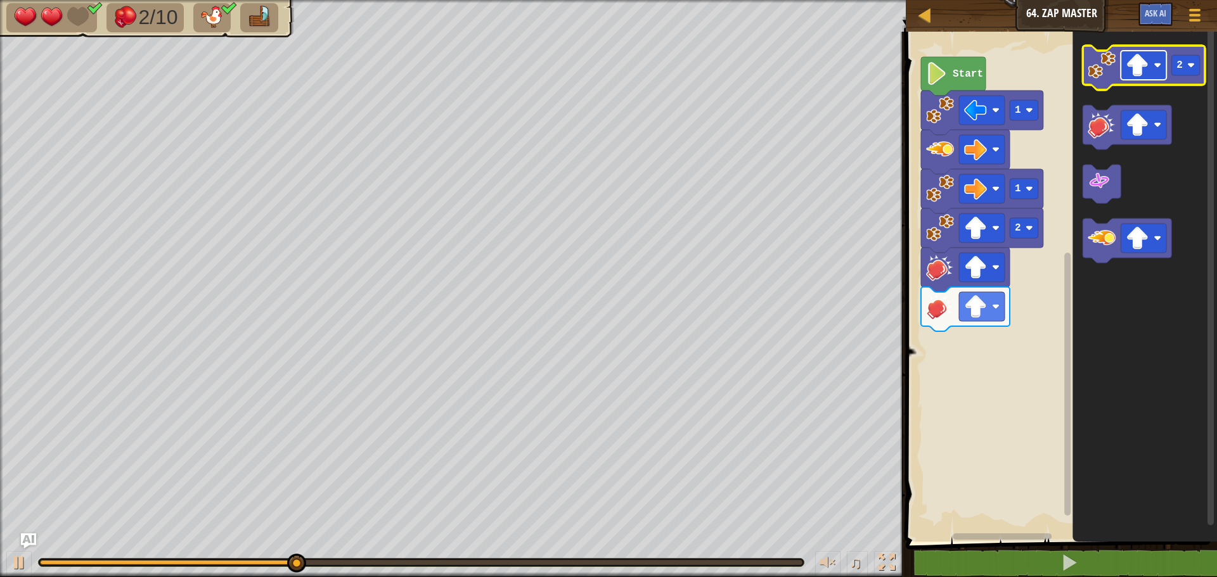
click at [1142, 75] on image "Blockly Workspace" at bounding box center [1137, 65] width 23 height 23
click at [1101, 179] on image "Blockly Workspace" at bounding box center [1099, 181] width 23 height 23
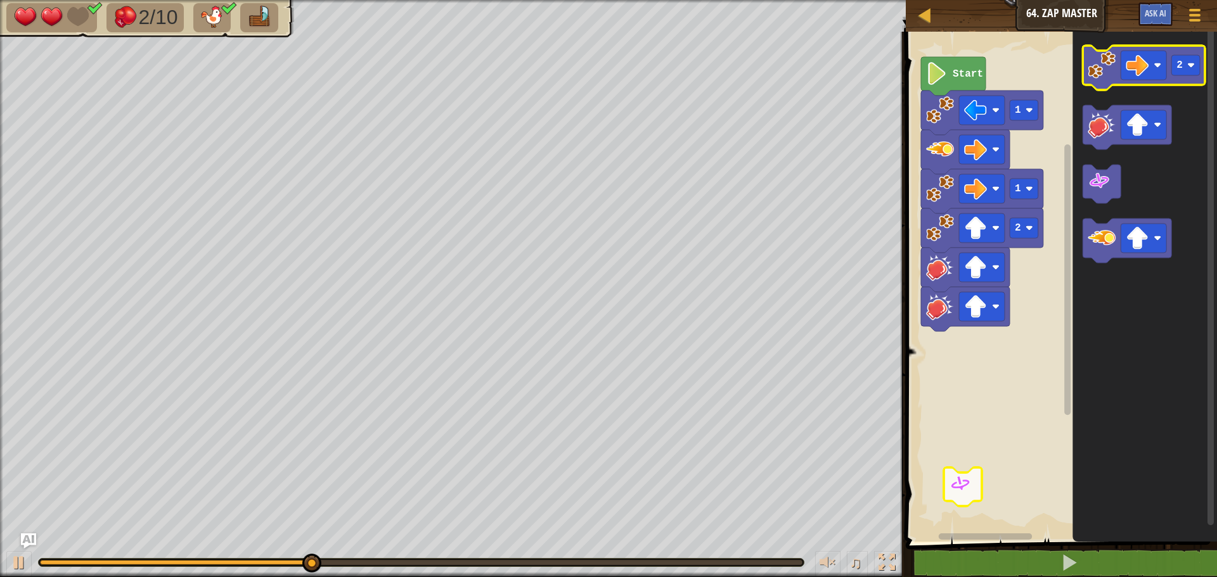
click at [1095, 74] on image "Blockly Workspace" at bounding box center [1102, 65] width 28 height 28
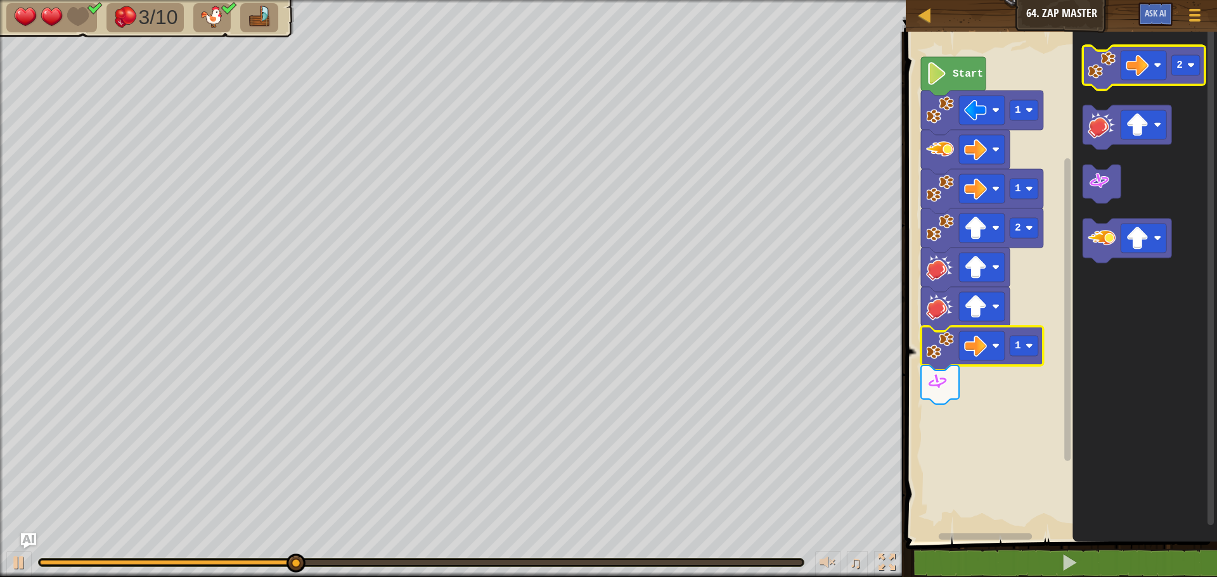
click at [1189, 77] on icon "Blockly Workspace" at bounding box center [1144, 68] width 122 height 44
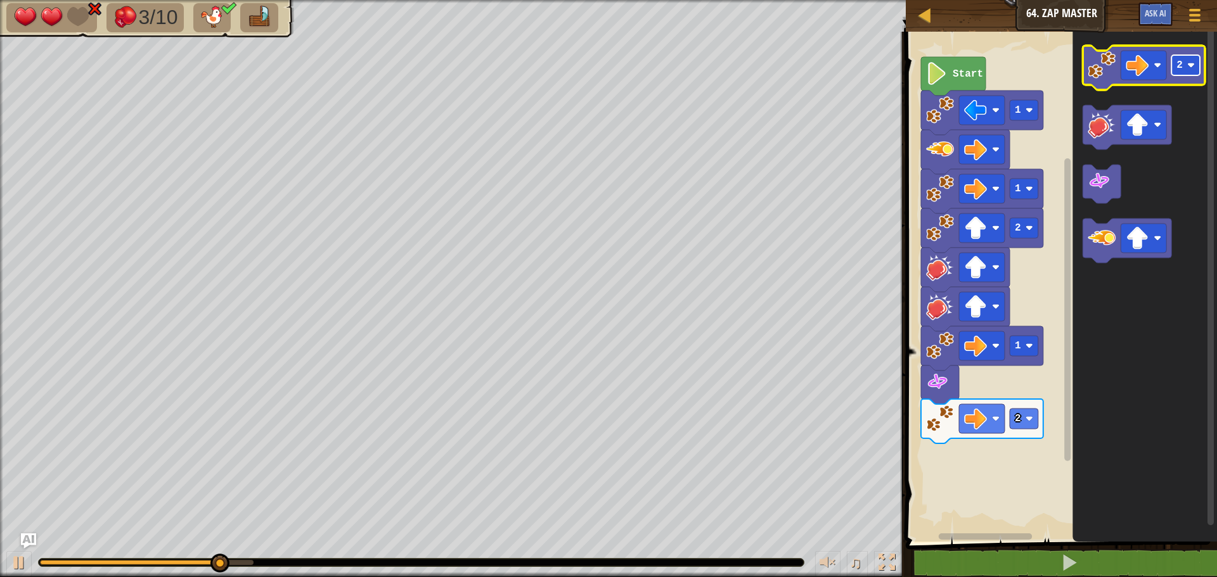
click at [1189, 60] on rect "Blockly Workspace" at bounding box center [1185, 65] width 29 height 20
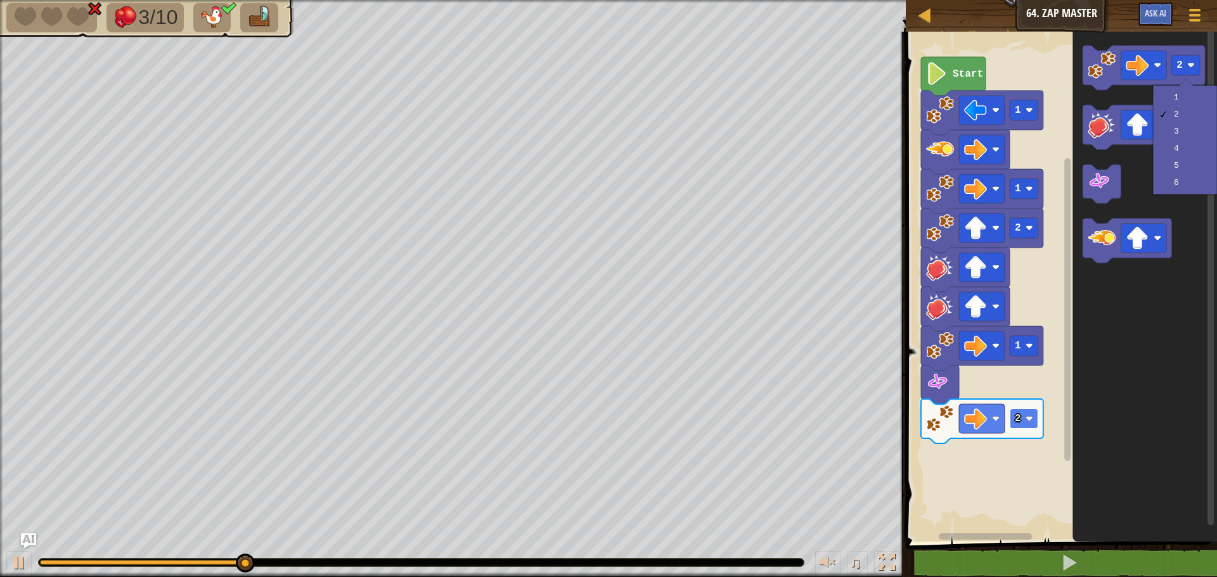
click at [1037, 419] on rect "Blockly Workspace" at bounding box center [1024, 419] width 29 height 20
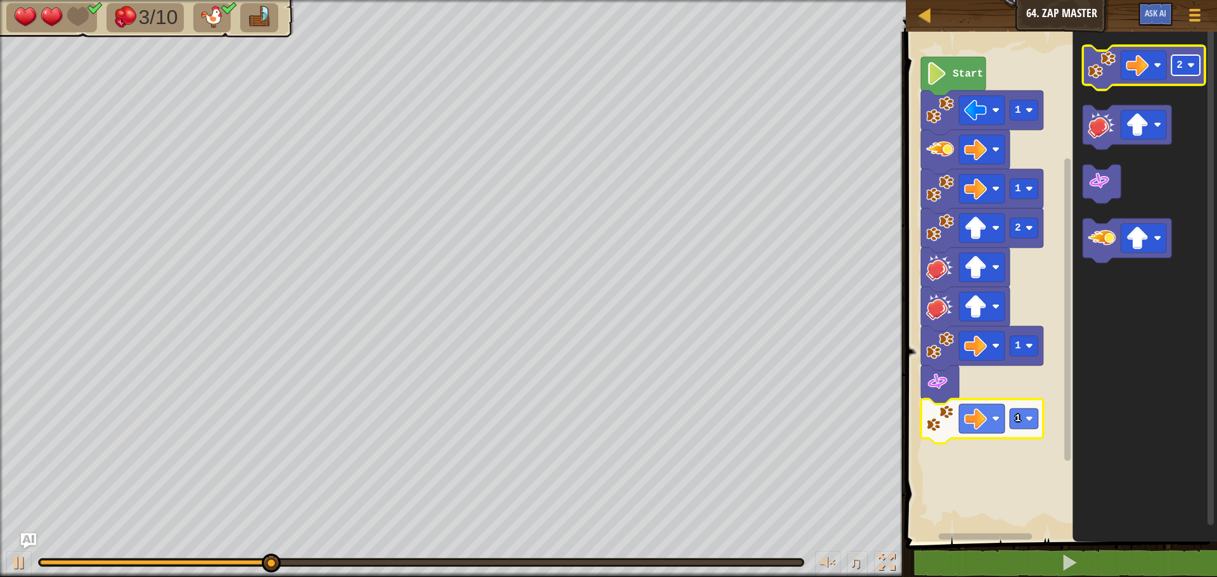
click at [1179, 69] on text "2" at bounding box center [1179, 65] width 6 height 11
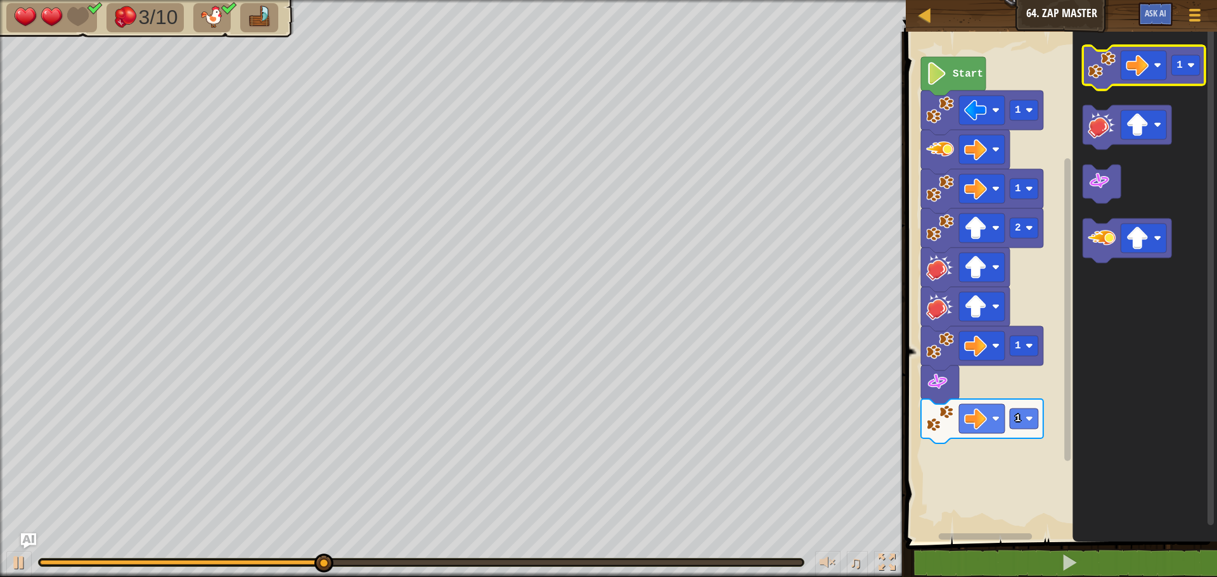
click at [1094, 70] on image "Blockly Workspace" at bounding box center [1102, 65] width 28 height 28
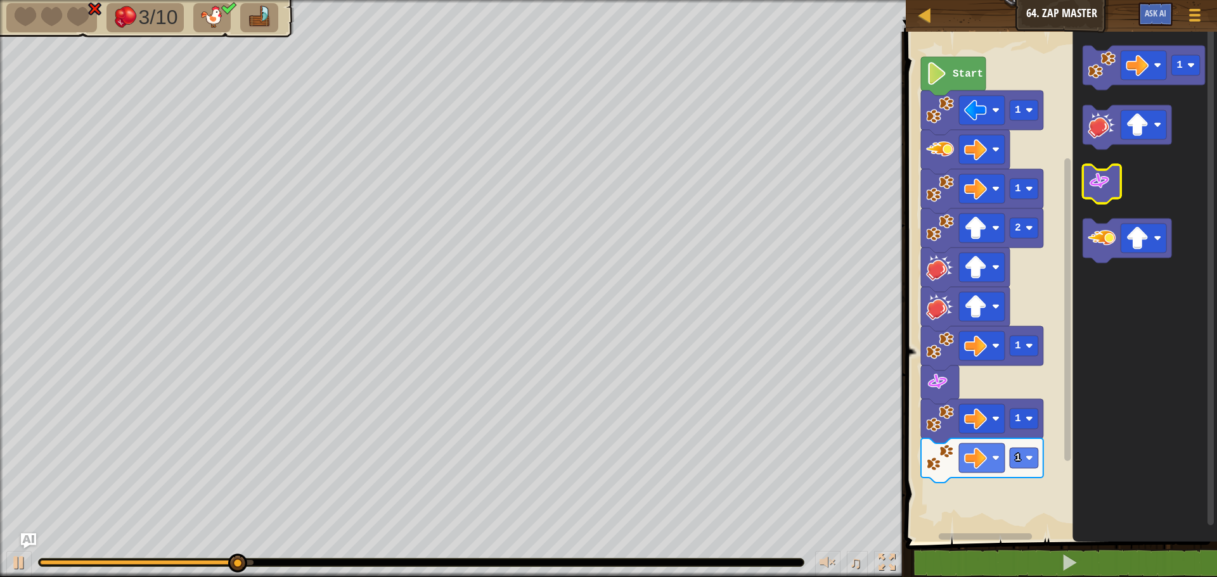
click at [1094, 200] on icon "Blockly Workspace" at bounding box center [1102, 184] width 38 height 39
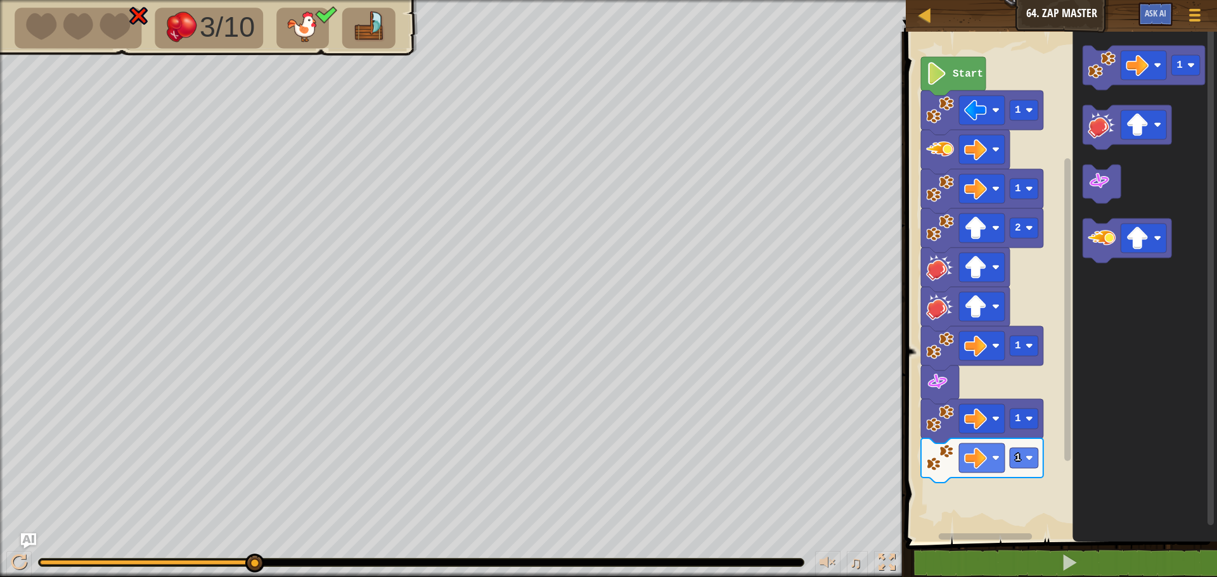
click at [929, 460] on image "Blockly Workspace" at bounding box center [940, 458] width 28 height 28
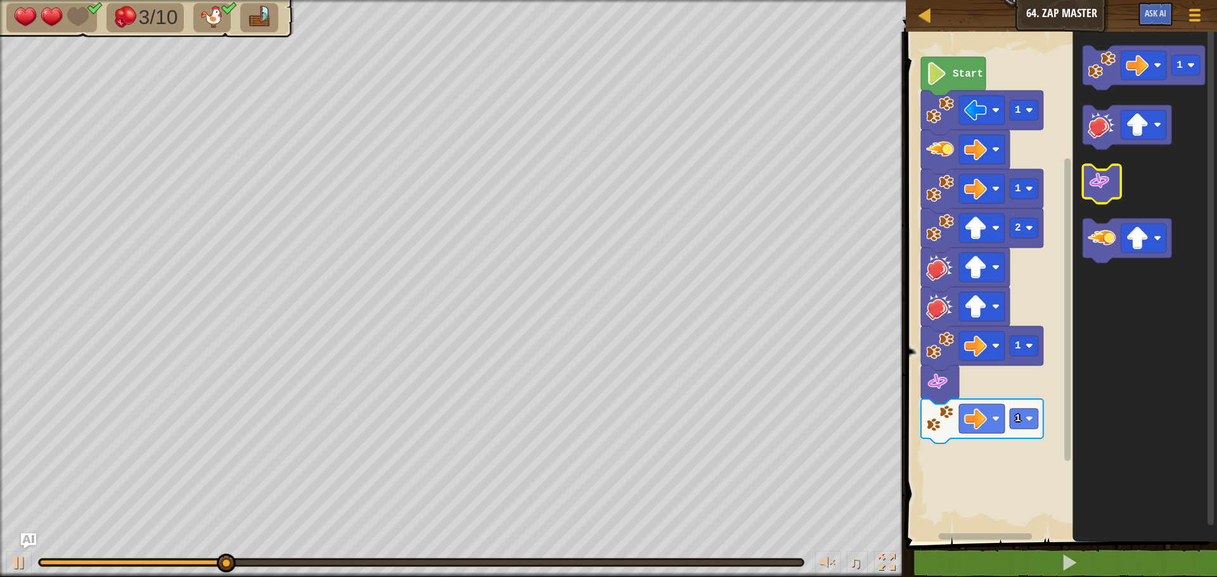
click at [1107, 188] on image "Blockly Workspace" at bounding box center [1099, 181] width 23 height 23
click at [950, 426] on image "Blockly Workspace" at bounding box center [940, 419] width 28 height 28
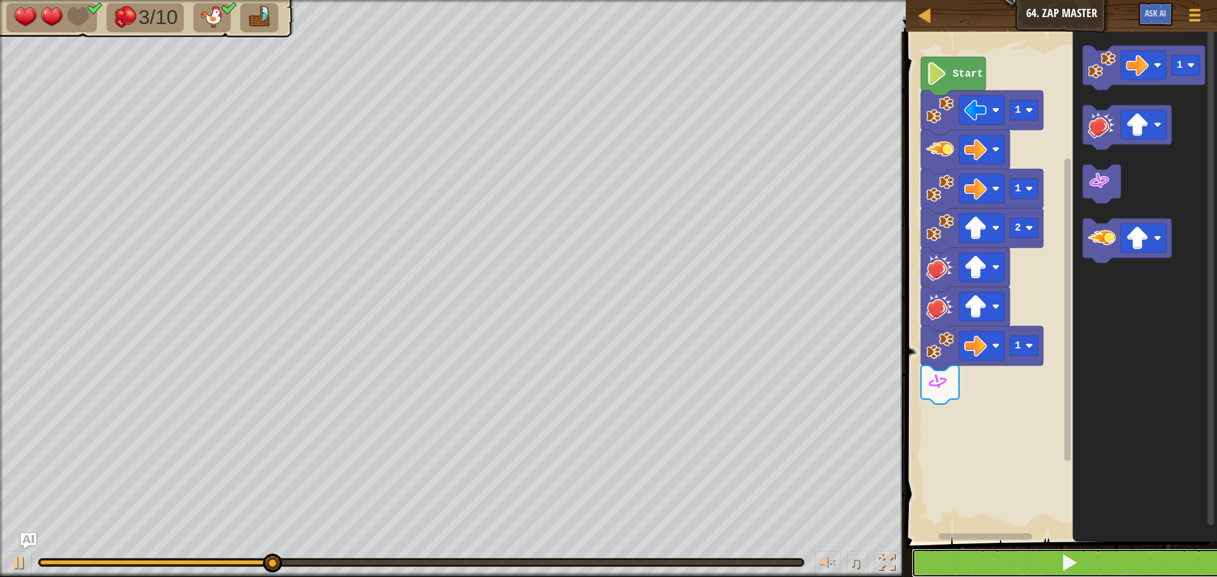
click at [946, 557] on button at bounding box center [1069, 563] width 315 height 29
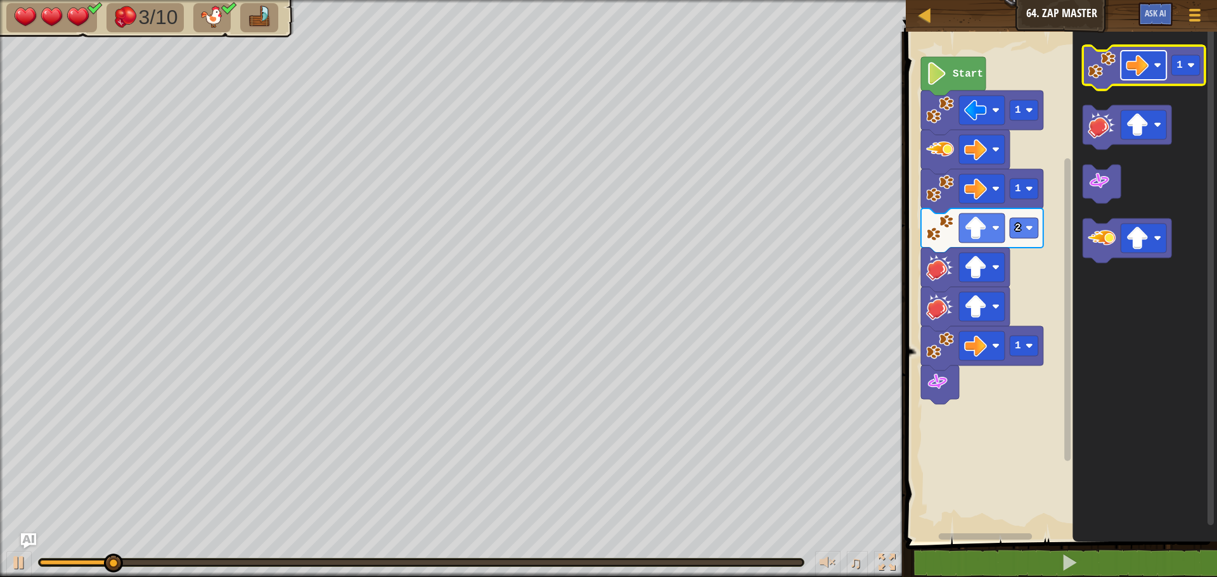
click at [1147, 74] on g "Blockly Workspace" at bounding box center [1144, 65] width 46 height 29
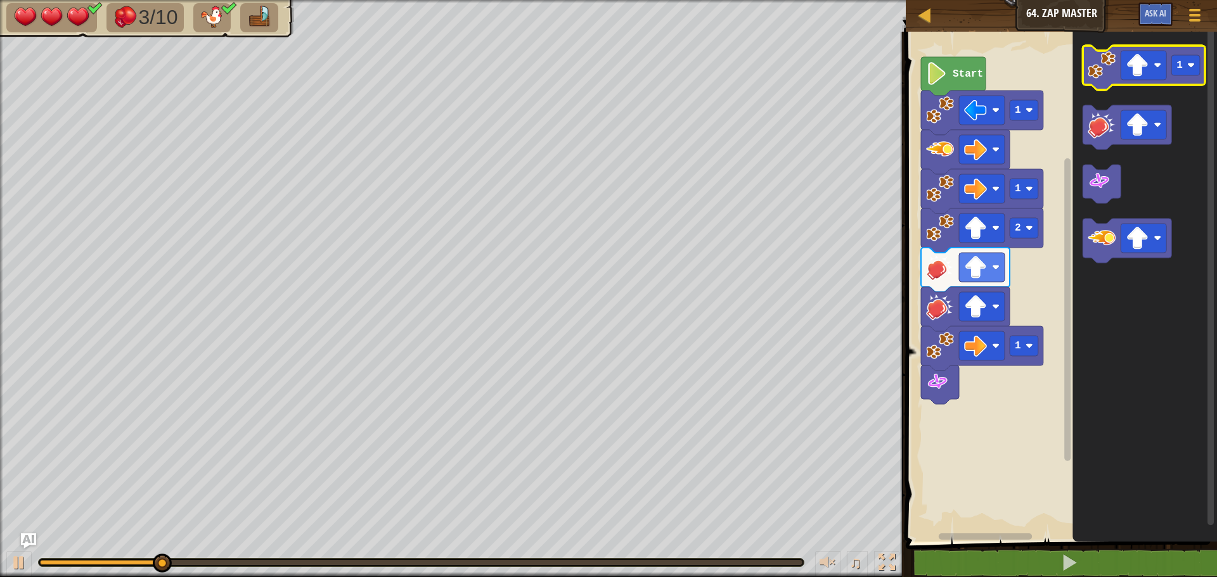
click at [1092, 69] on image "Blockly Workspace" at bounding box center [1102, 65] width 28 height 28
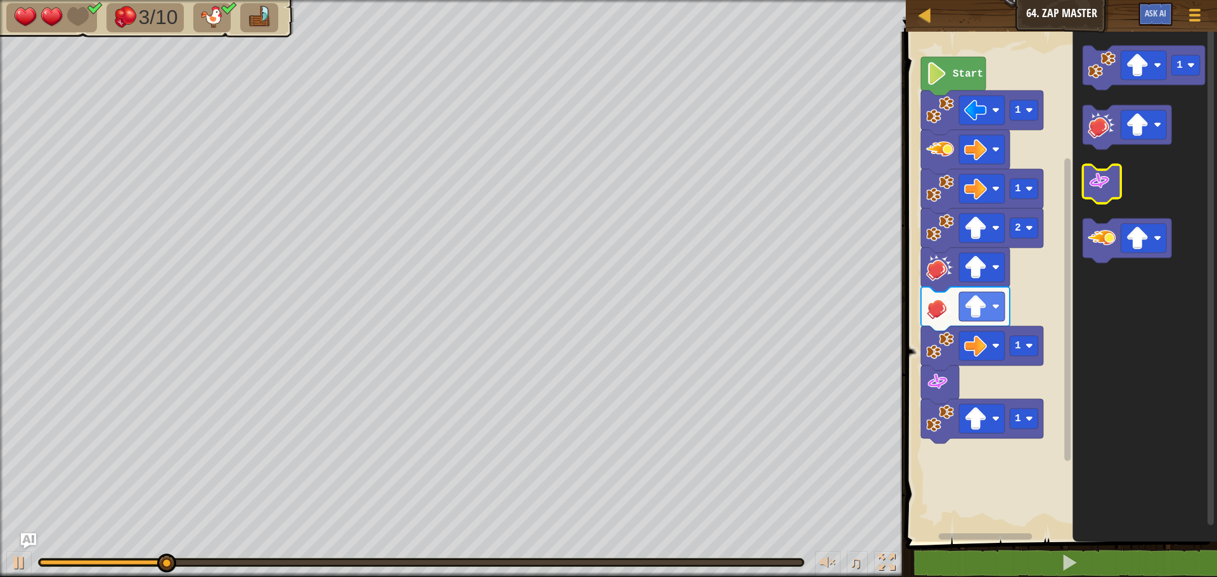
click at [1102, 189] on image "Blockly Workspace" at bounding box center [1099, 181] width 23 height 23
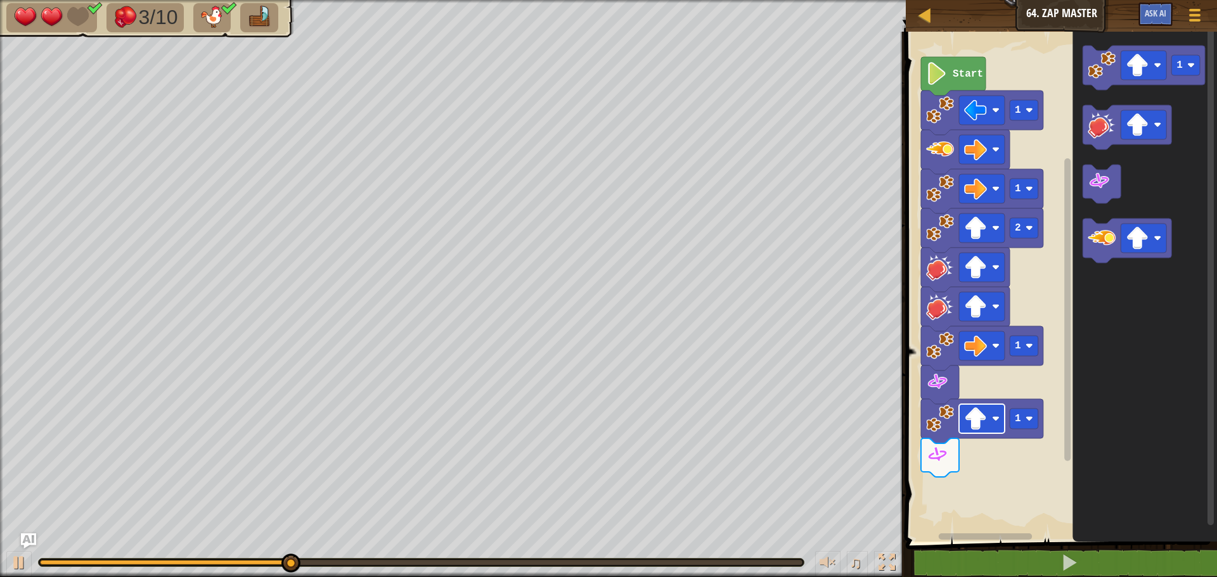
click at [992, 426] on rect "Blockly Workspace" at bounding box center [982, 418] width 46 height 29
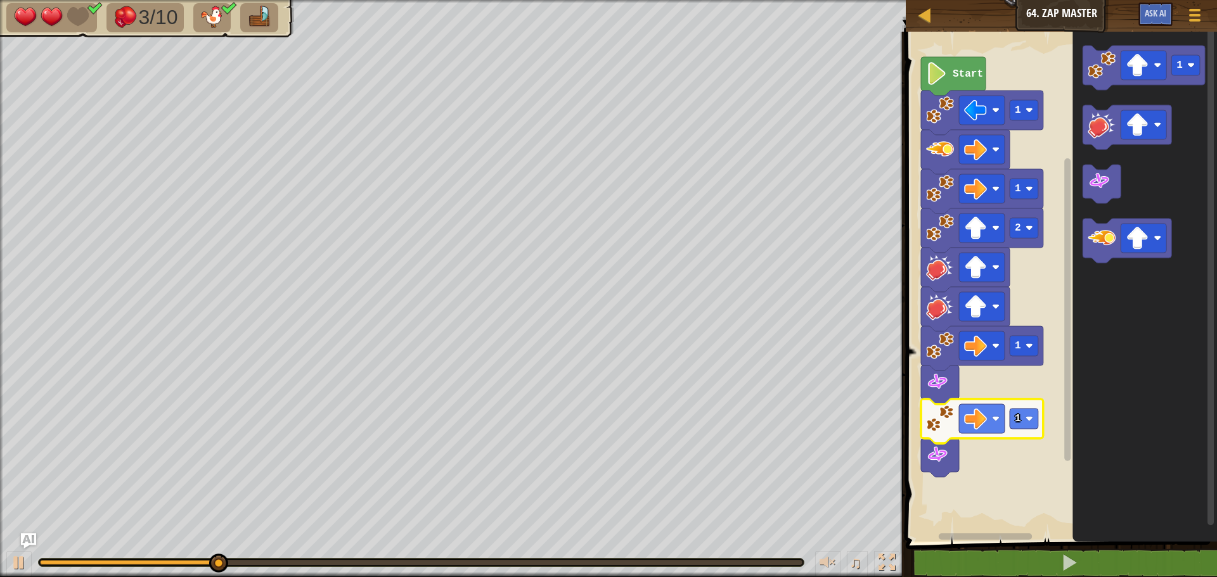
click at [937, 458] on image "Blockly Workspace" at bounding box center [937, 455] width 23 height 23
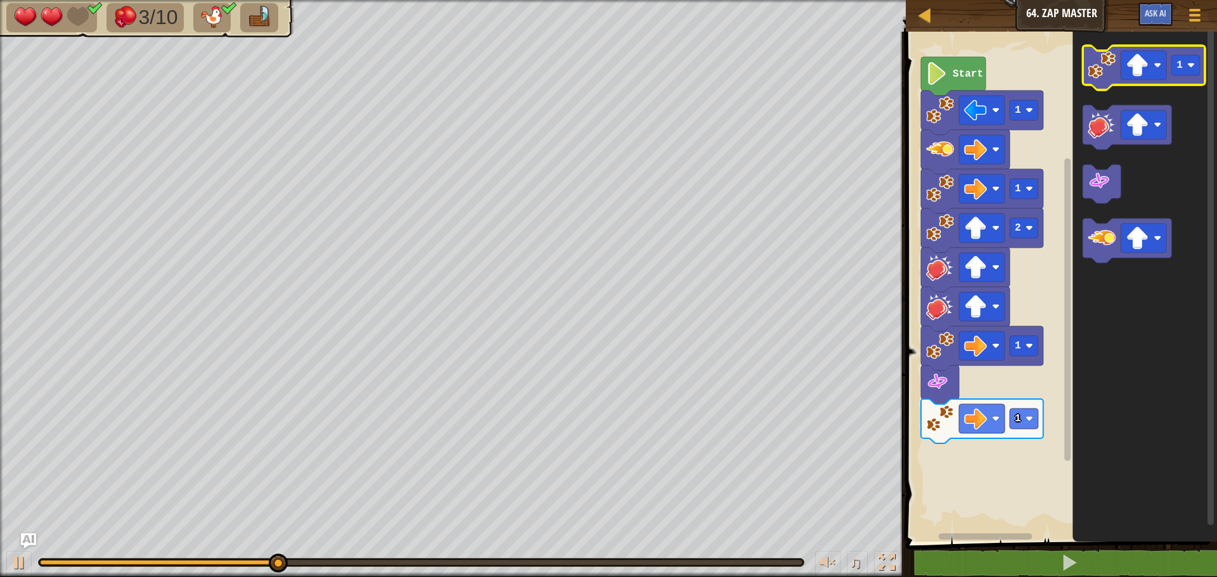
click at [1106, 63] on image "Blockly Workspace" at bounding box center [1102, 65] width 28 height 28
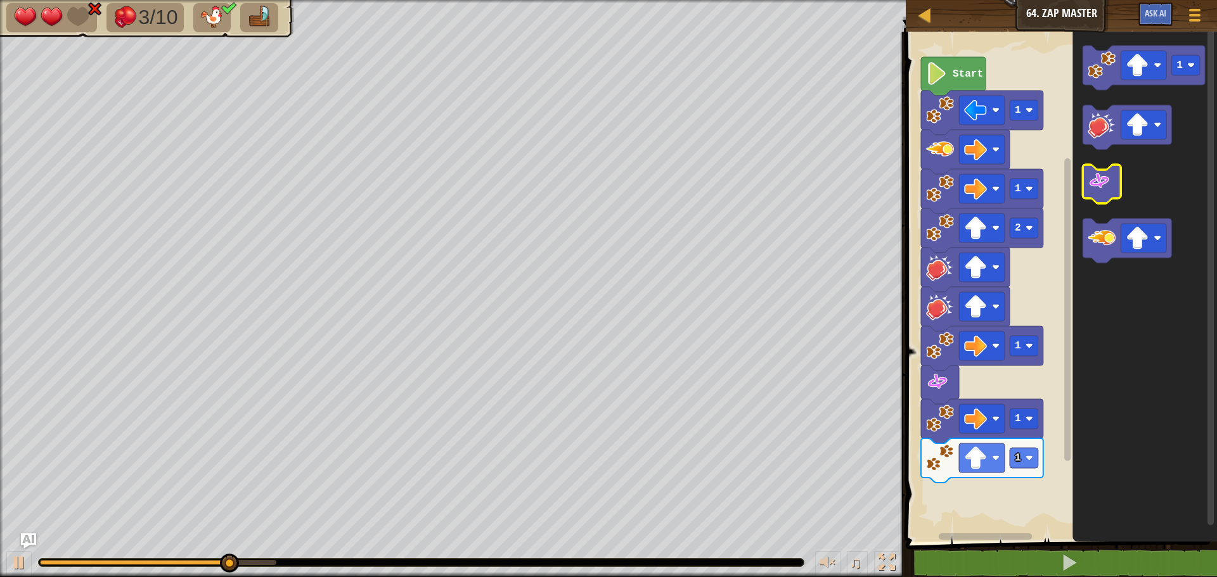
click at [1105, 180] on image "Blockly Workspace" at bounding box center [1099, 181] width 23 height 23
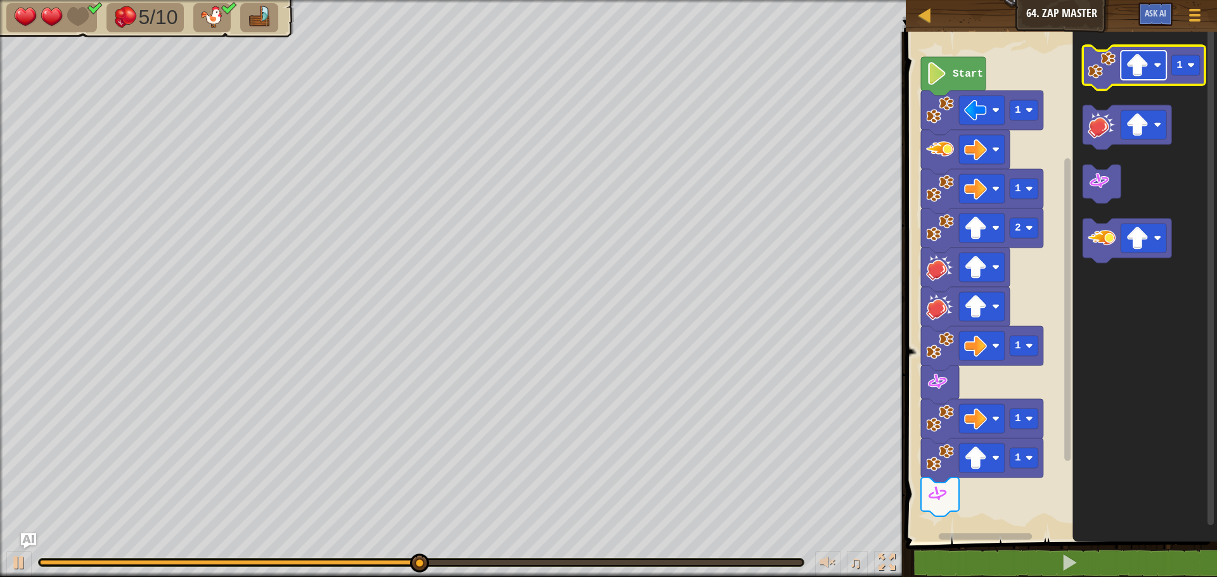
click at [1140, 63] on image "Blockly Workspace" at bounding box center [1137, 65] width 23 height 23
click at [1092, 60] on image "Blockly Workspace" at bounding box center [1102, 65] width 28 height 28
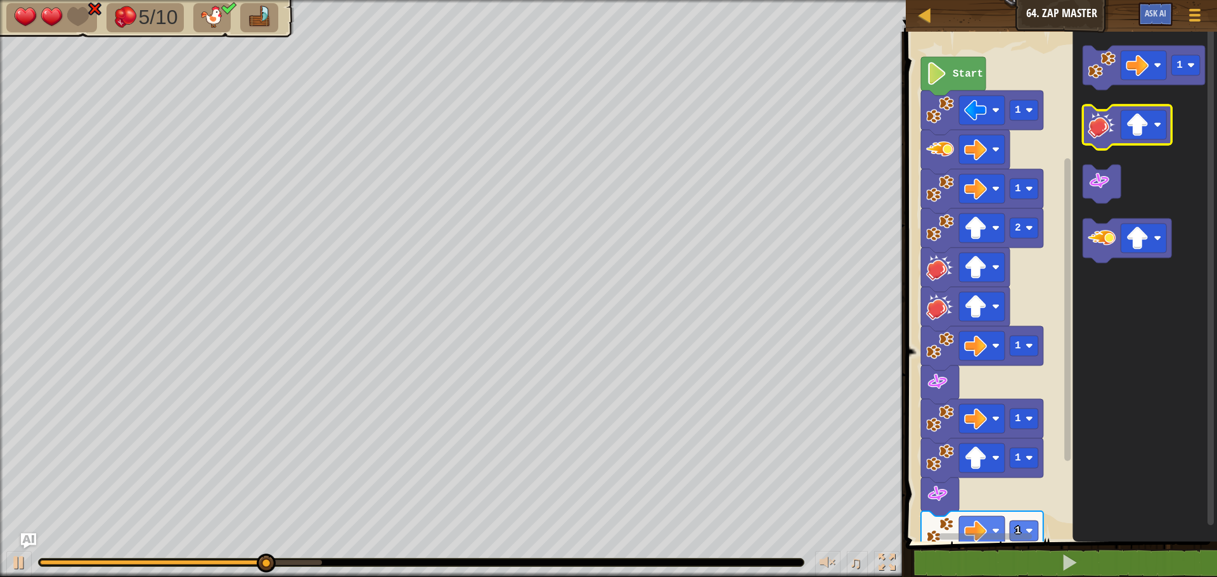
click at [1086, 135] on icon "Blockly Workspace" at bounding box center [1127, 127] width 89 height 44
click at [1088, 134] on icon "Blockly Workspace" at bounding box center [1127, 127] width 89 height 44
click at [1089, 133] on image "Blockly Workspace" at bounding box center [1102, 125] width 28 height 28
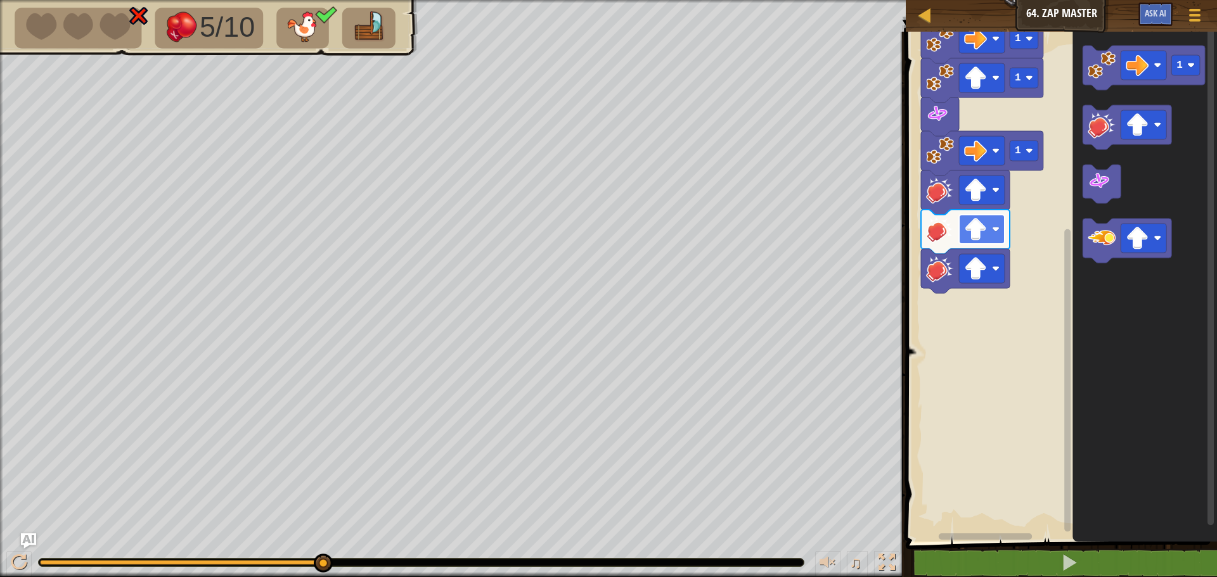
click at [973, 229] on image "Blockly Workspace" at bounding box center [975, 229] width 23 height 23
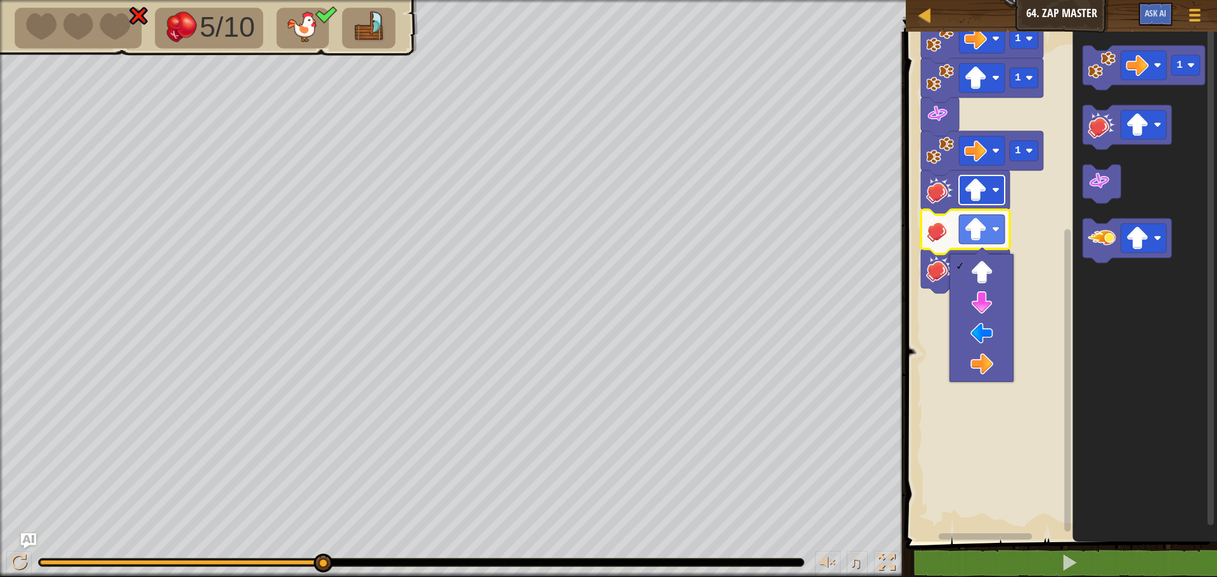
click at [971, 198] on image "Blockly Workspace" at bounding box center [975, 190] width 23 height 23
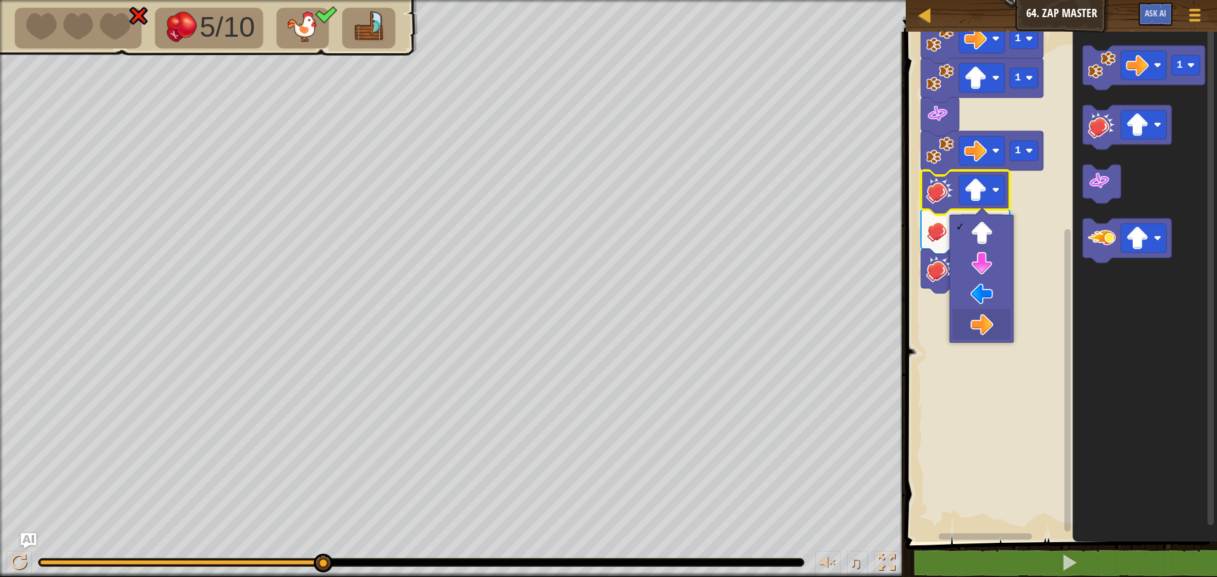
drag, startPoint x: 973, startPoint y: 314, endPoint x: 985, endPoint y: 271, distance: 44.8
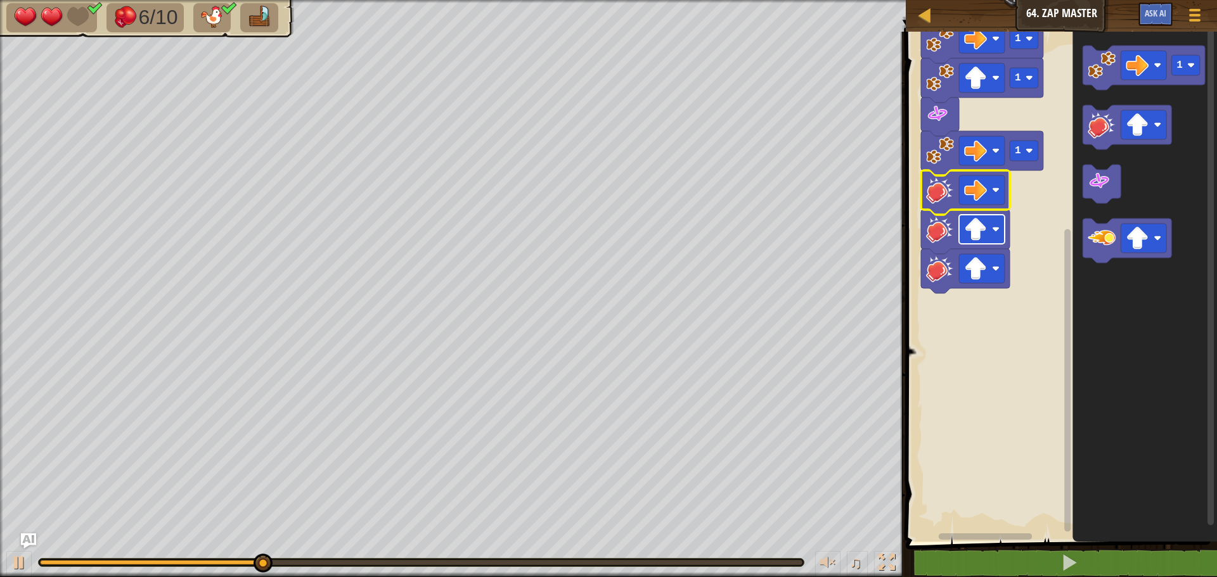
click at [988, 241] on rect "Blockly Workspace" at bounding box center [982, 229] width 46 height 29
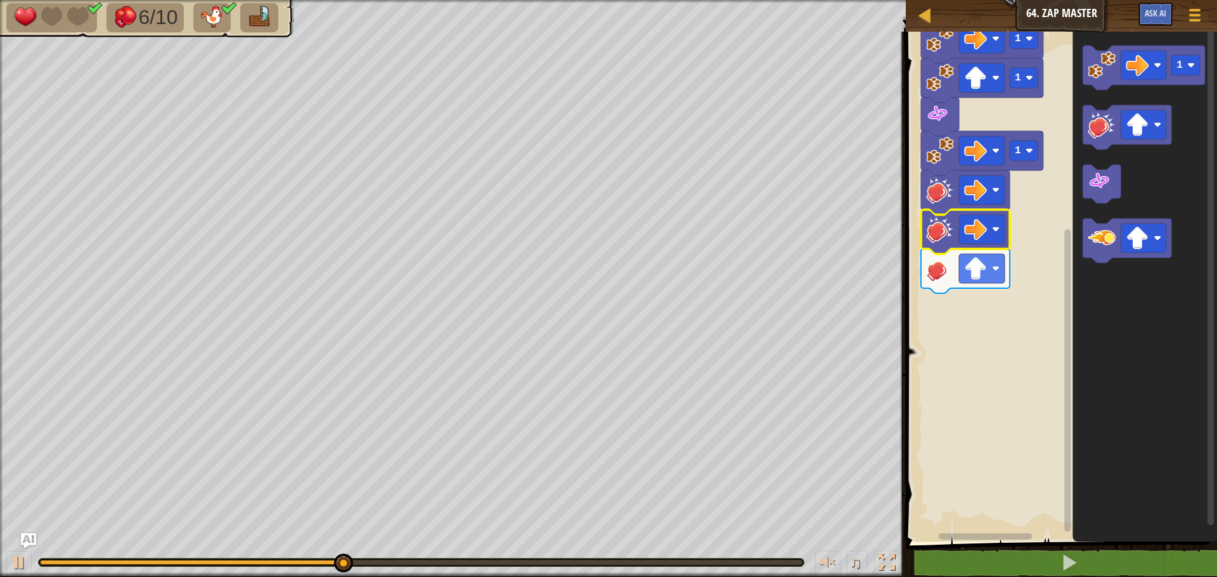
click at [949, 267] on image "Blockly Workspace" at bounding box center [940, 269] width 28 height 28
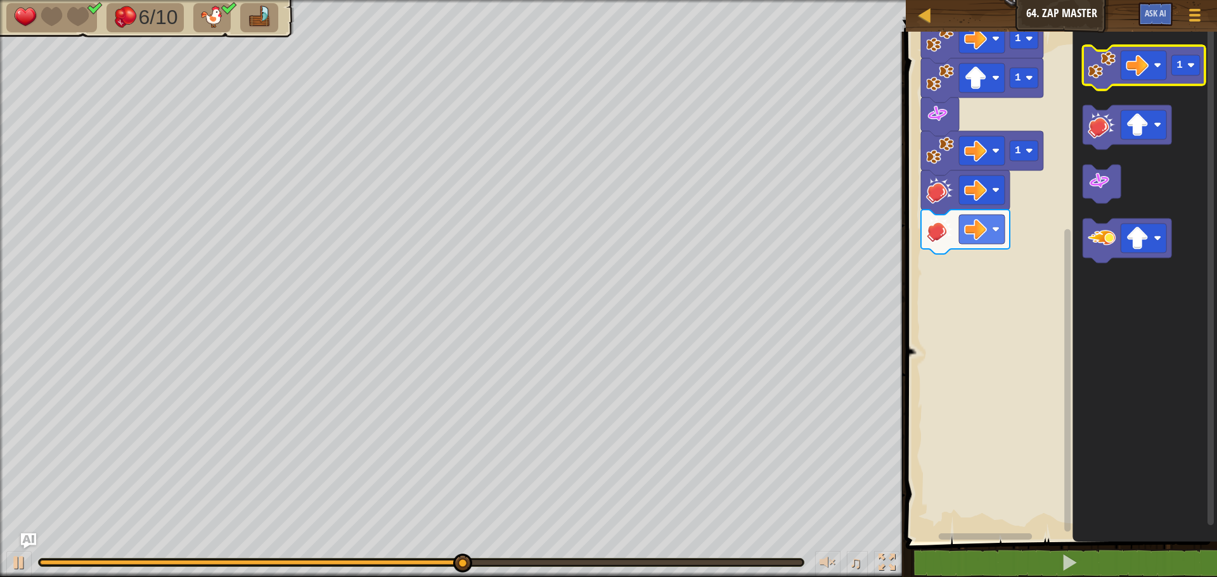
click at [1096, 70] on image "Blockly Workspace" at bounding box center [1102, 65] width 28 height 28
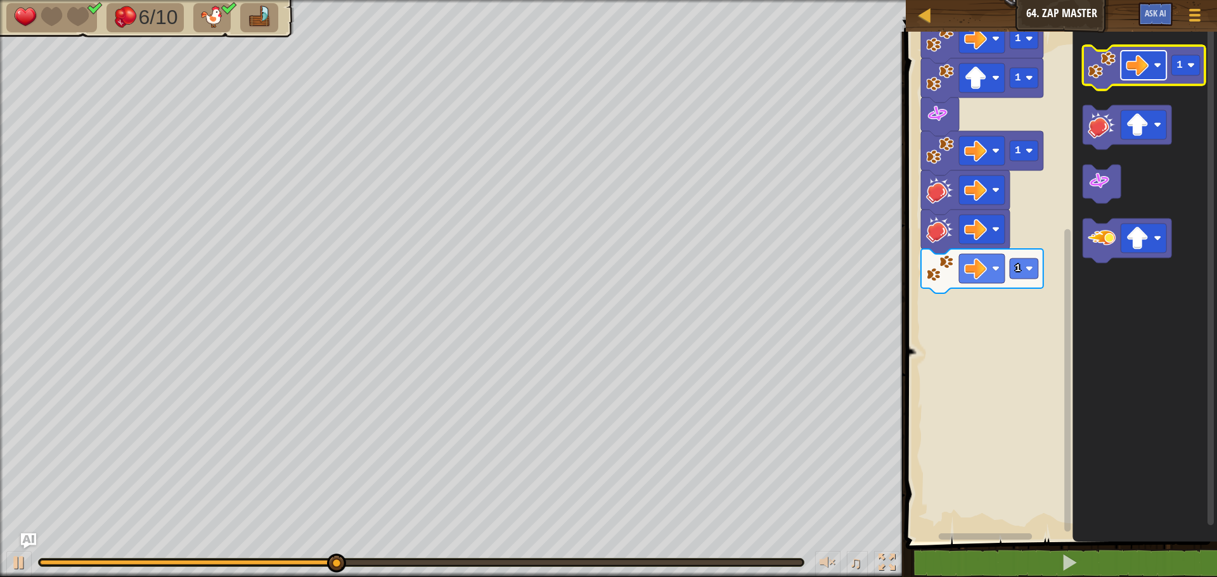
click at [1134, 70] on image "Blockly Workspace" at bounding box center [1137, 65] width 23 height 23
click at [1099, 79] on image "Blockly Workspace" at bounding box center [1102, 65] width 28 height 28
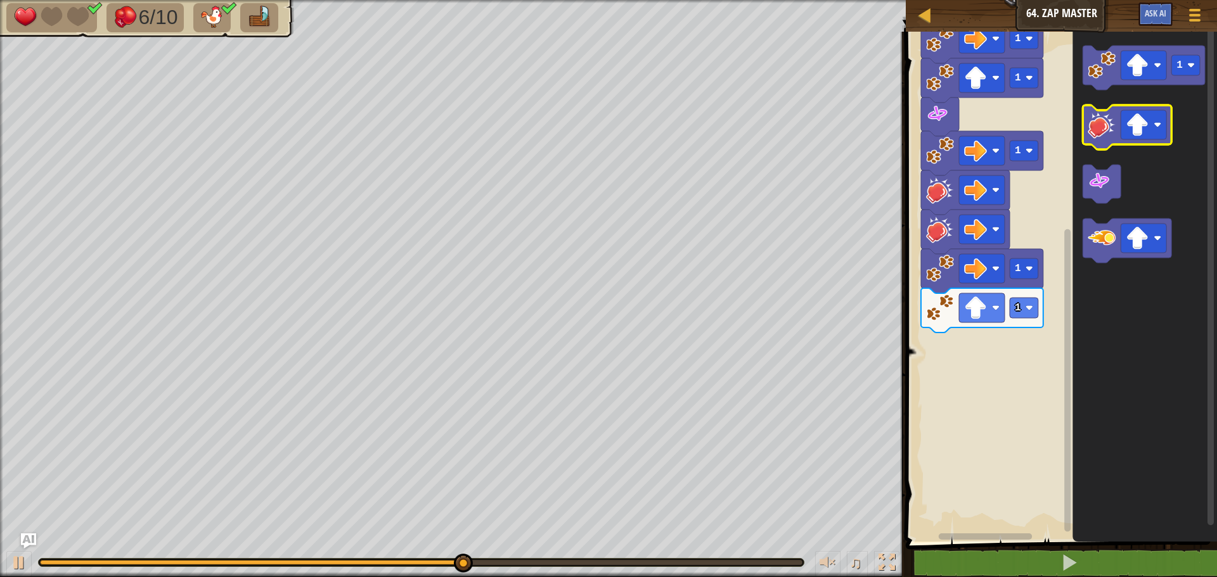
click at [1102, 134] on image "Blockly Workspace" at bounding box center [1102, 125] width 28 height 28
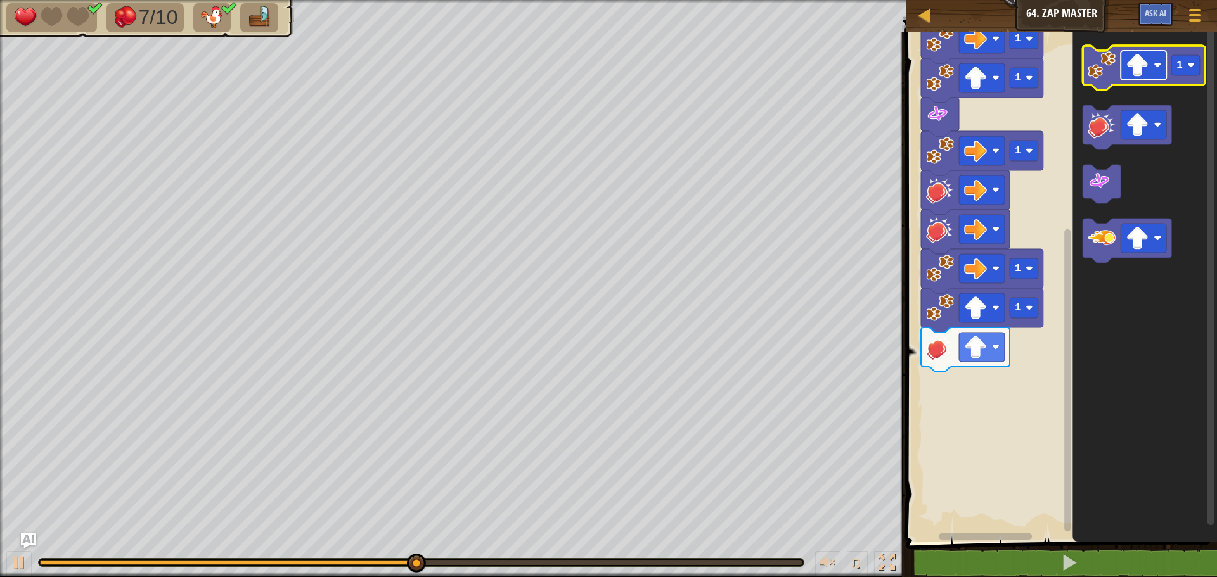
click at [1133, 63] on image "Blockly Workspace" at bounding box center [1137, 65] width 23 height 23
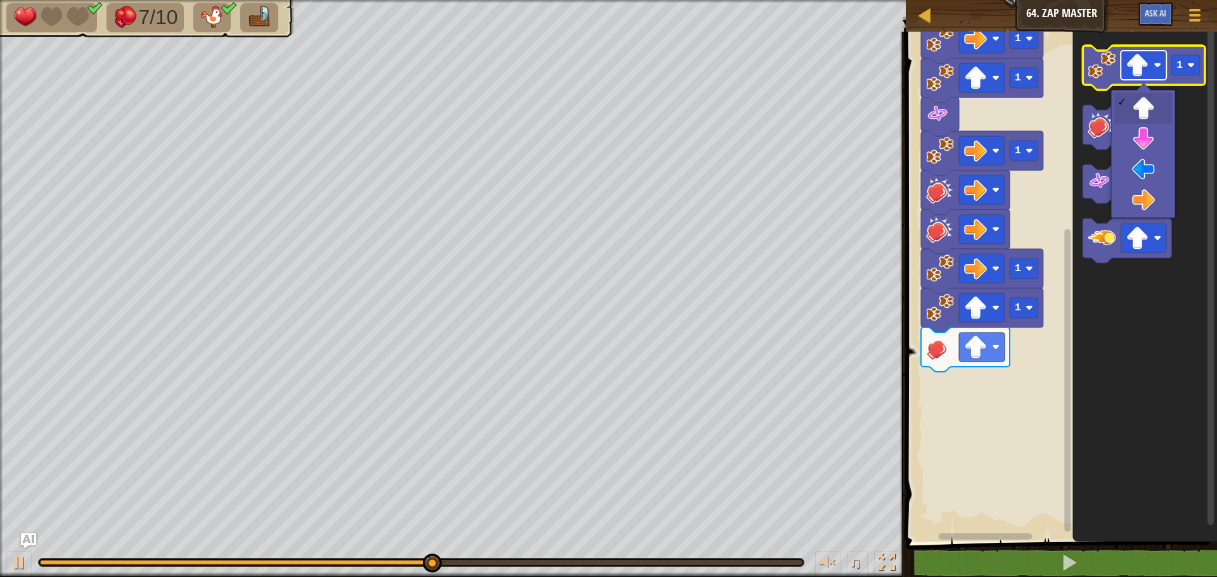
click at [1133, 63] on image "Blockly Workspace" at bounding box center [1137, 65] width 23 height 23
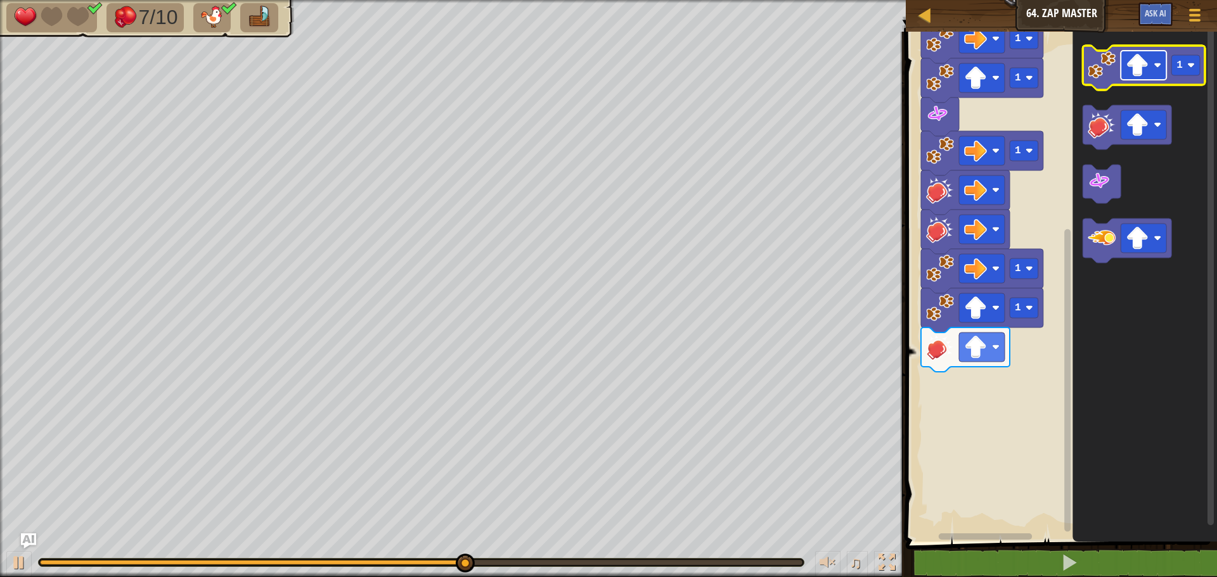
click at [1149, 74] on image "Blockly Workspace" at bounding box center [1137, 65] width 23 height 23
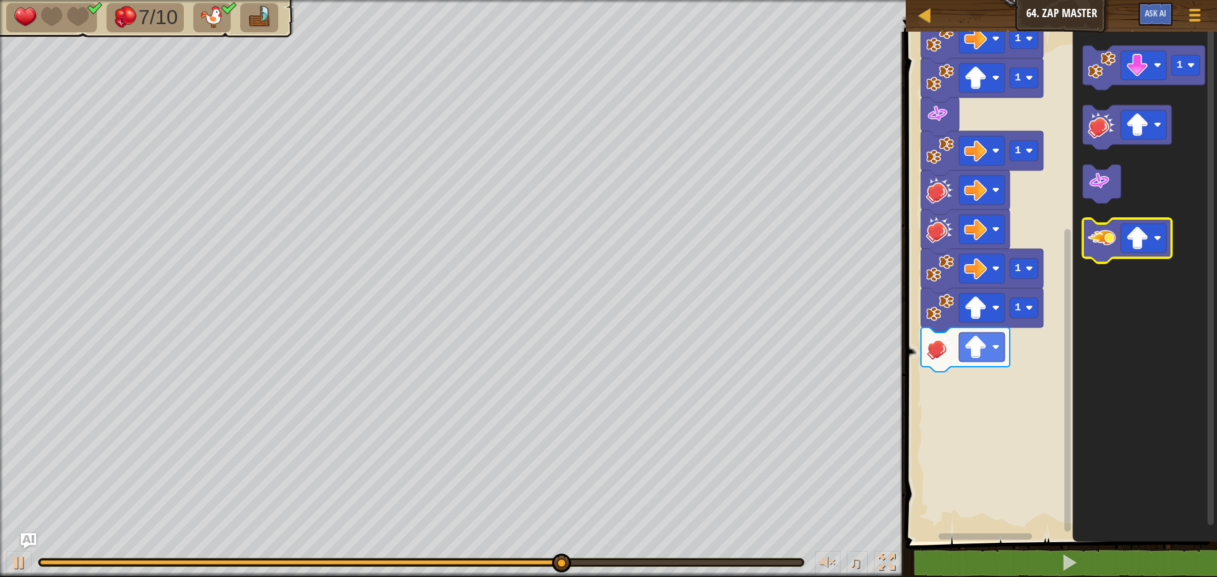
click at [1102, 238] on image "Blockly Workspace" at bounding box center [1102, 238] width 28 height 28
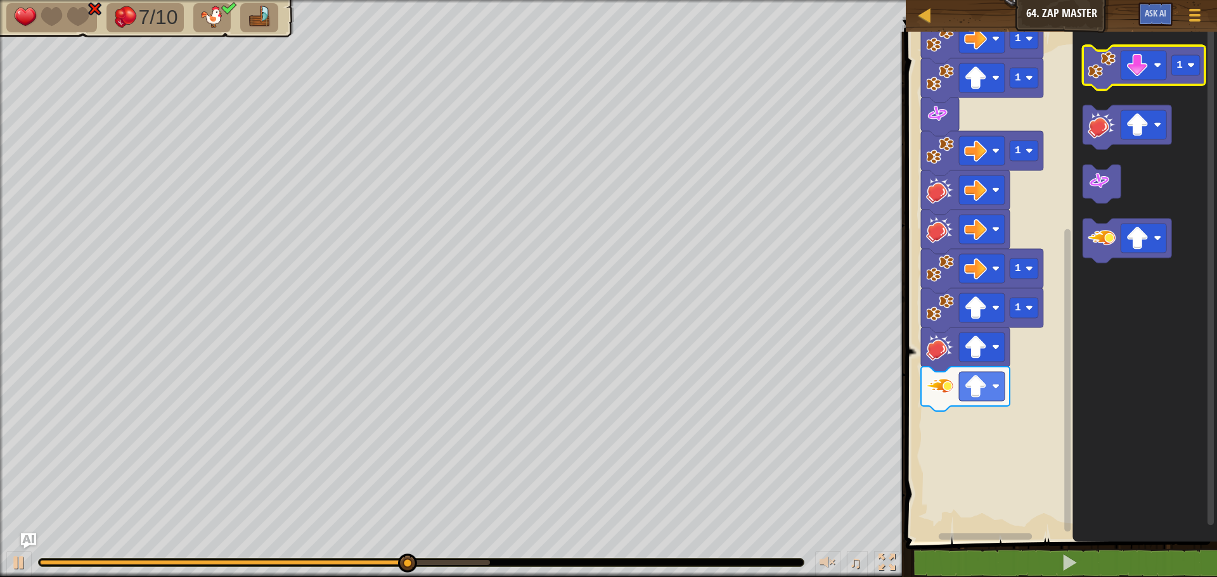
click at [1102, 79] on icon "Blockly Workspace" at bounding box center [1144, 68] width 122 height 44
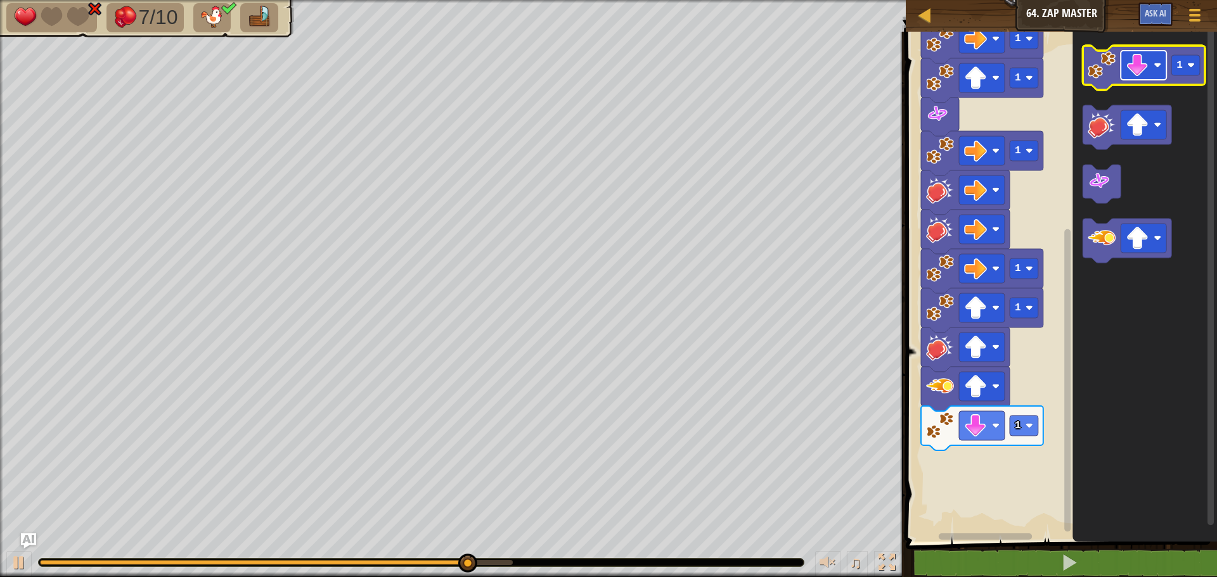
click at [1137, 61] on image "Blockly Workspace" at bounding box center [1137, 65] width 23 height 23
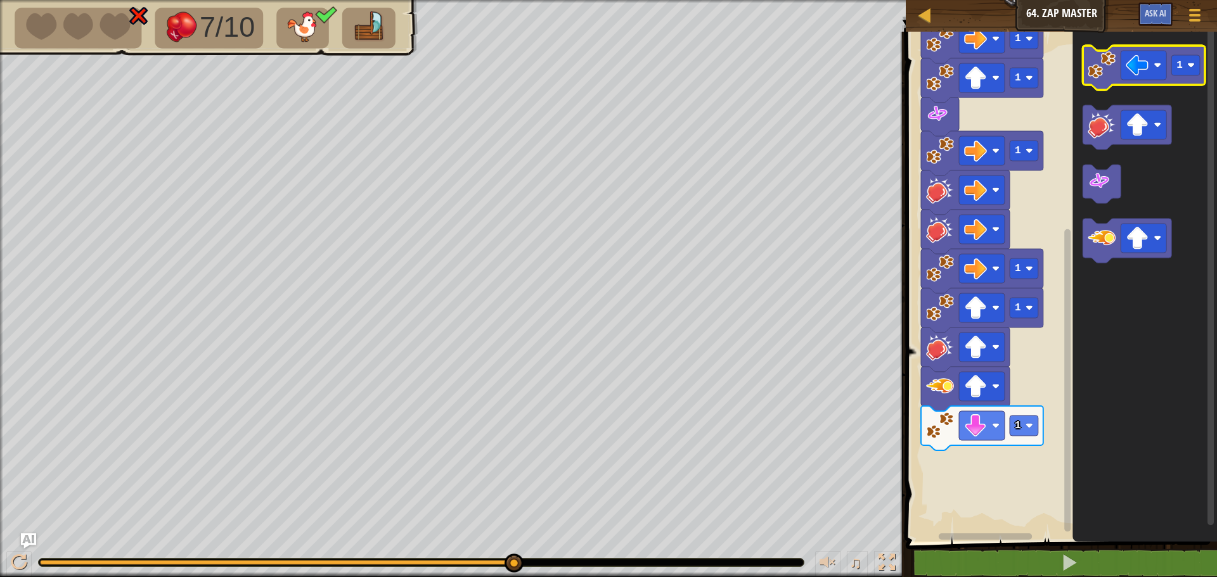
click at [1098, 89] on icon "Blockly Workspace" at bounding box center [1144, 68] width 122 height 44
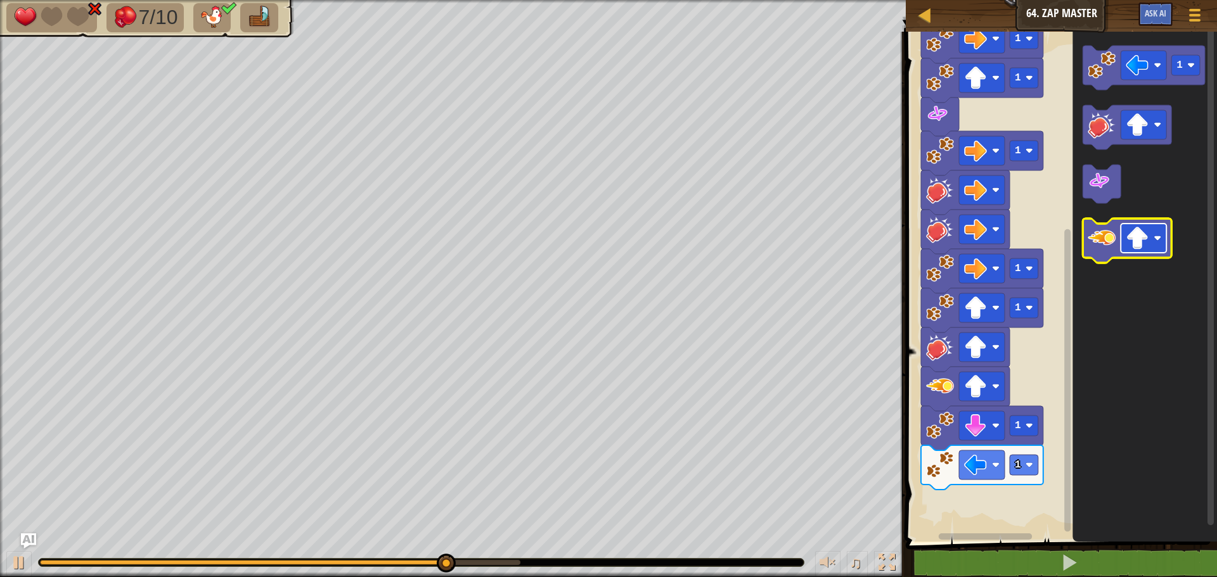
click at [1142, 247] on image "Blockly Workspace" at bounding box center [1137, 238] width 23 height 23
click at [1104, 238] on image "Blockly Workspace" at bounding box center [1102, 238] width 28 height 28
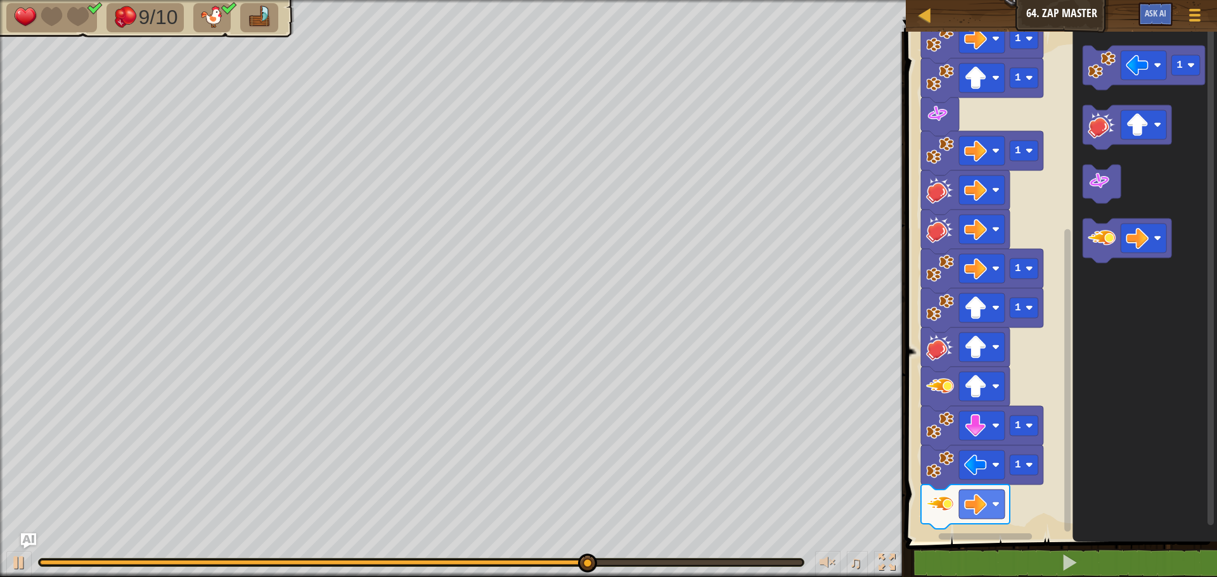
click at [935, 499] on image "Blockly Workspace" at bounding box center [940, 505] width 28 height 28
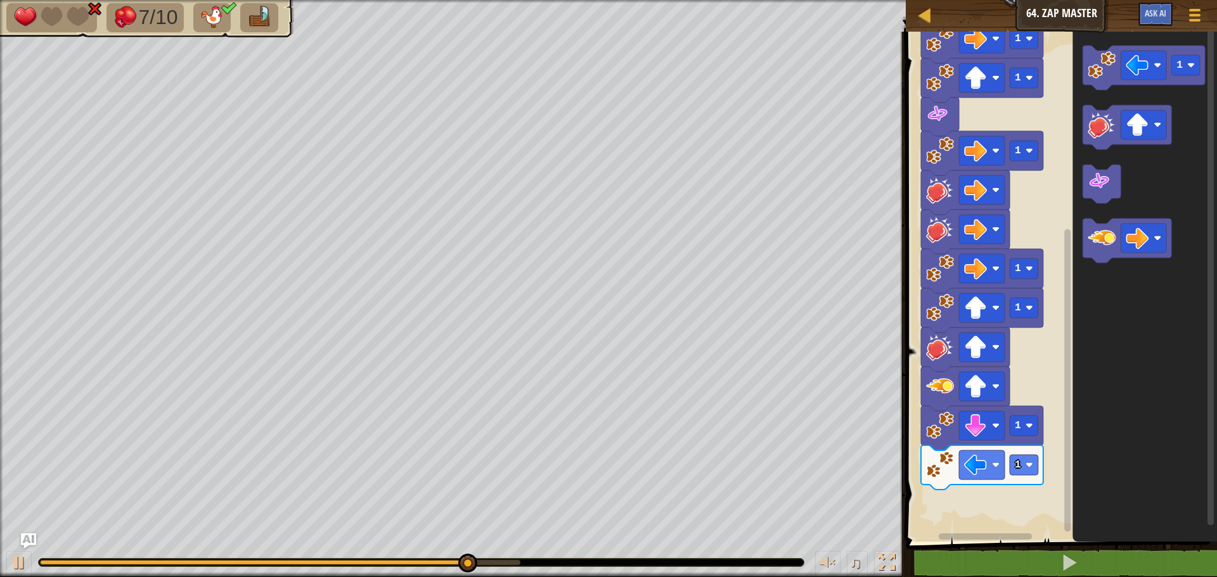
click at [914, 459] on rect "Blockly Workspace" at bounding box center [1059, 283] width 315 height 517
click at [937, 451] on g "1" at bounding box center [982, 468] width 122 height 44
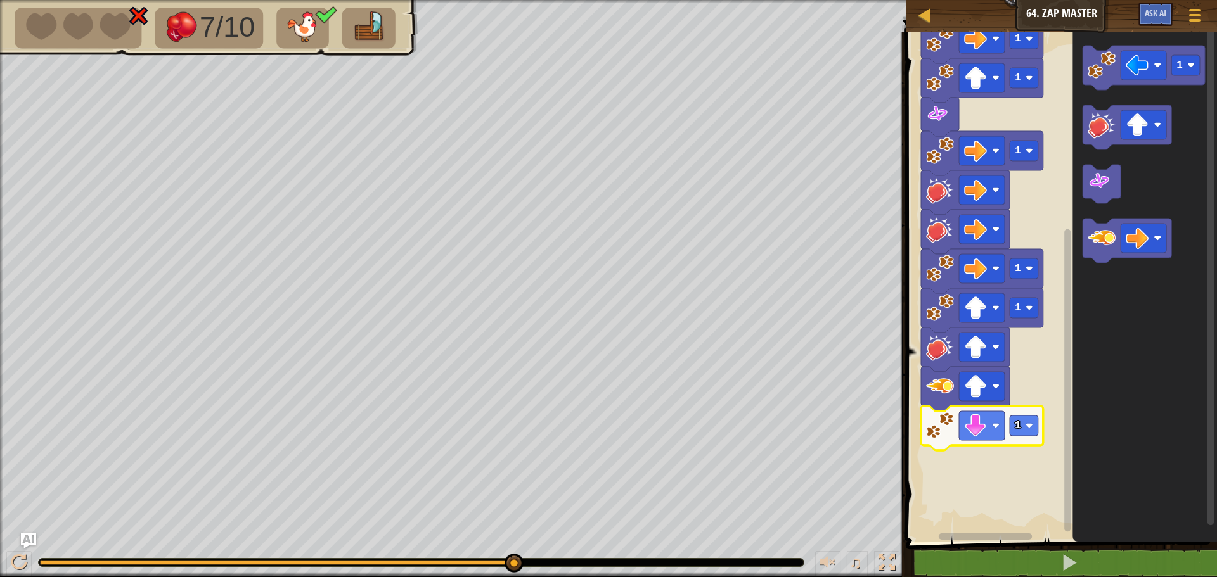
click at [947, 425] on image "Blockly Workspace" at bounding box center [940, 426] width 28 height 28
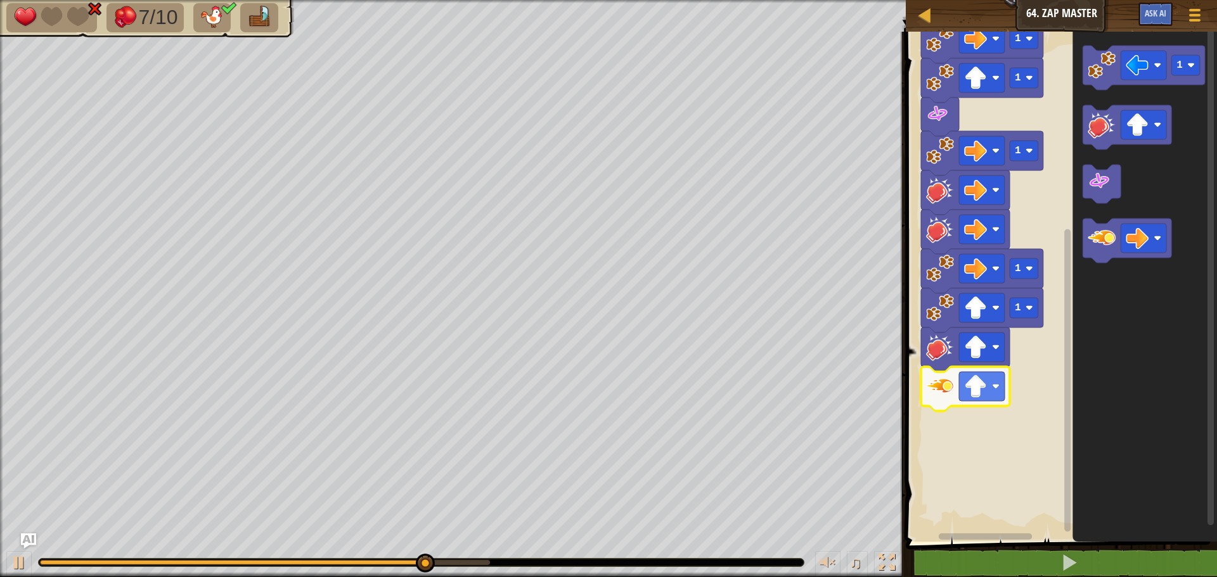
click at [945, 399] on g "Blockly Workspace" at bounding box center [965, 389] width 89 height 44
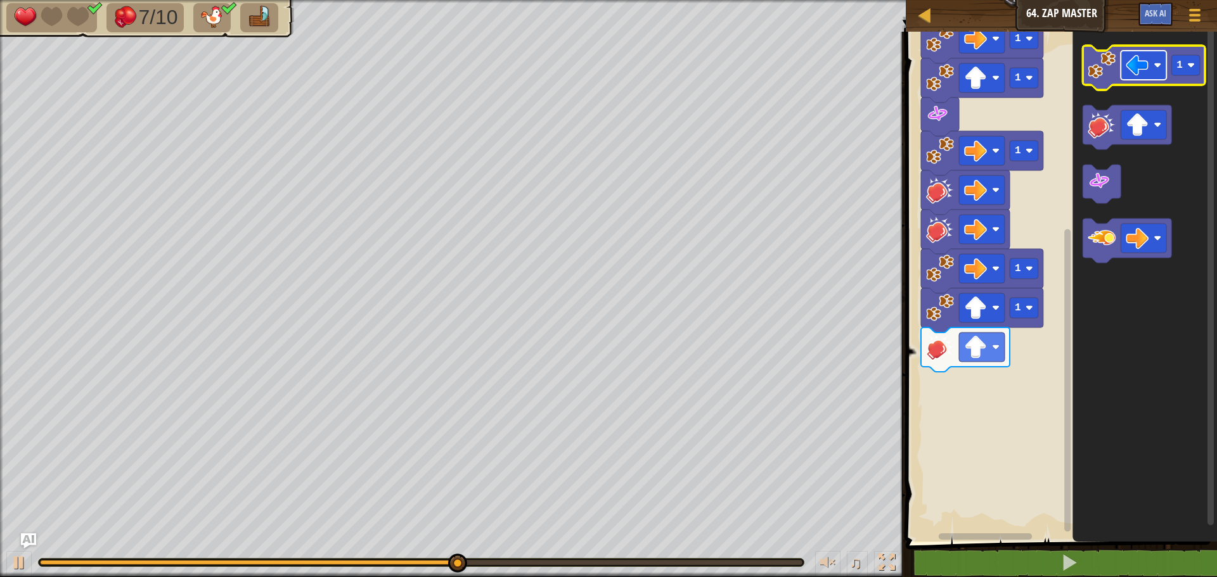
click at [1133, 53] on rect "Blockly Workspace" at bounding box center [1144, 65] width 46 height 29
click at [1093, 70] on image "Blockly Workspace" at bounding box center [1102, 65] width 28 height 28
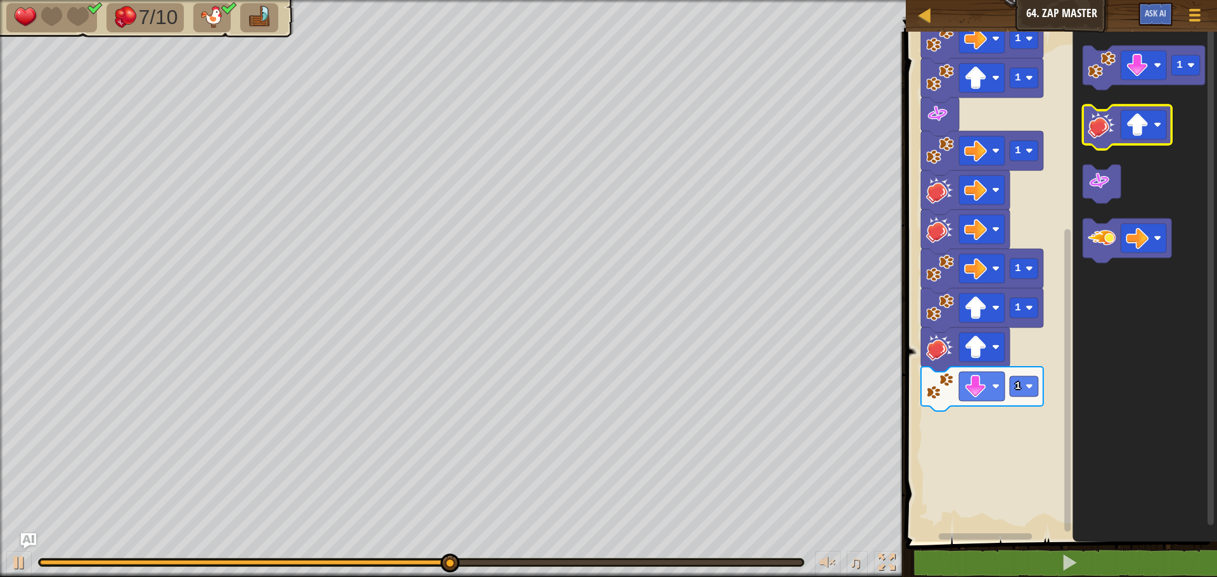
click at [1102, 120] on image "Blockly Workspace" at bounding box center [1102, 125] width 28 height 28
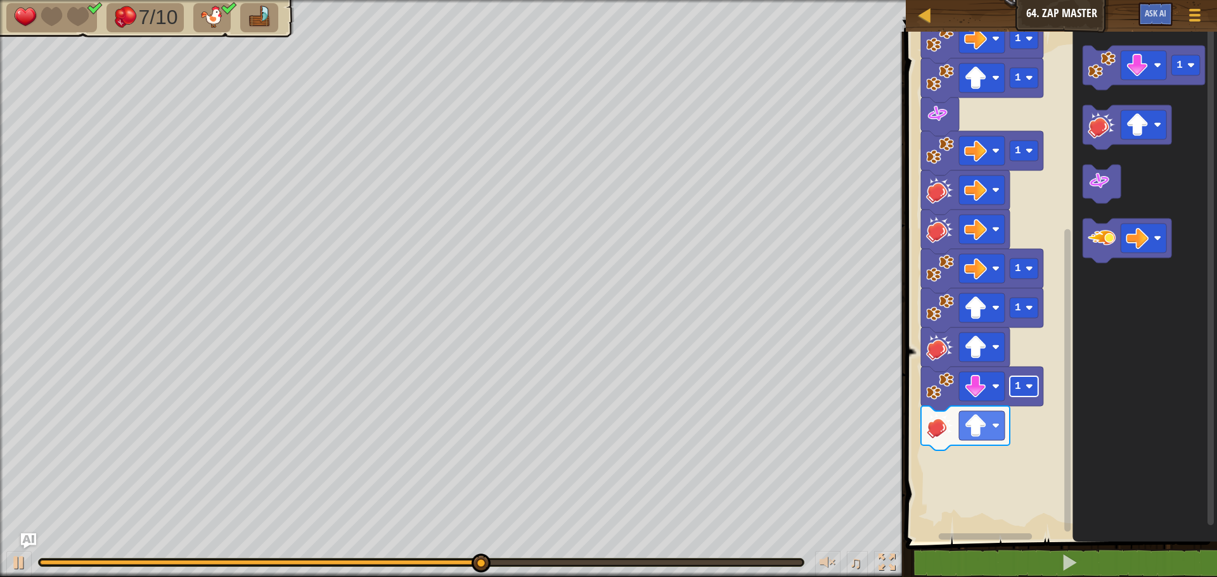
click at [1020, 392] on text "1" at bounding box center [1018, 386] width 6 height 11
click at [1143, 67] on image "Blockly Workspace" at bounding box center [1137, 65] width 23 height 23
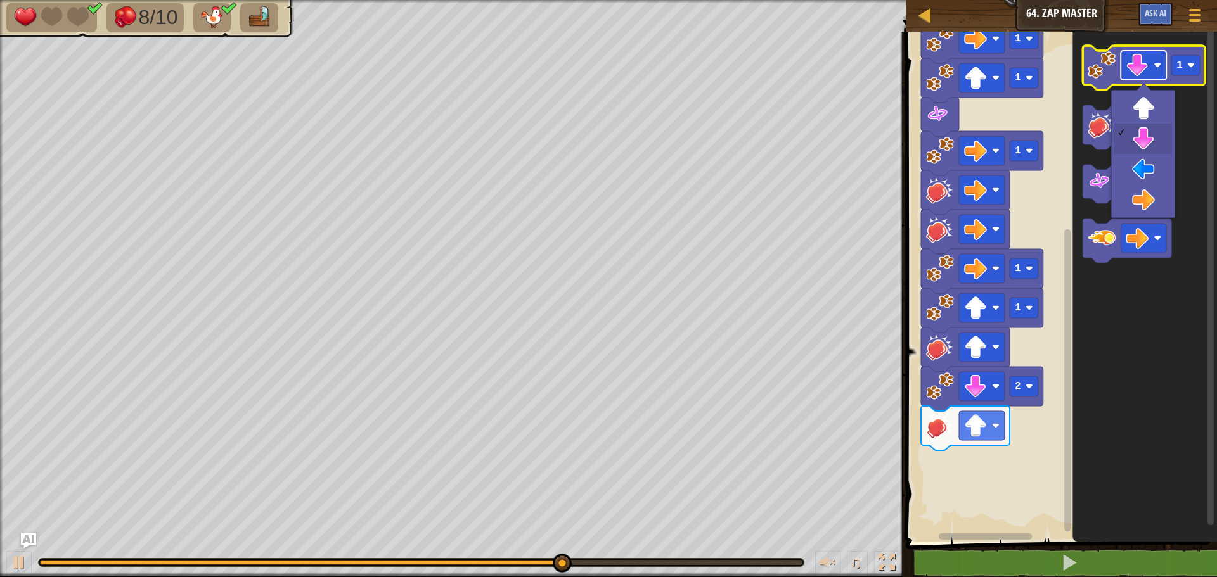
click at [1143, 67] on image "Blockly Workspace" at bounding box center [1137, 65] width 23 height 23
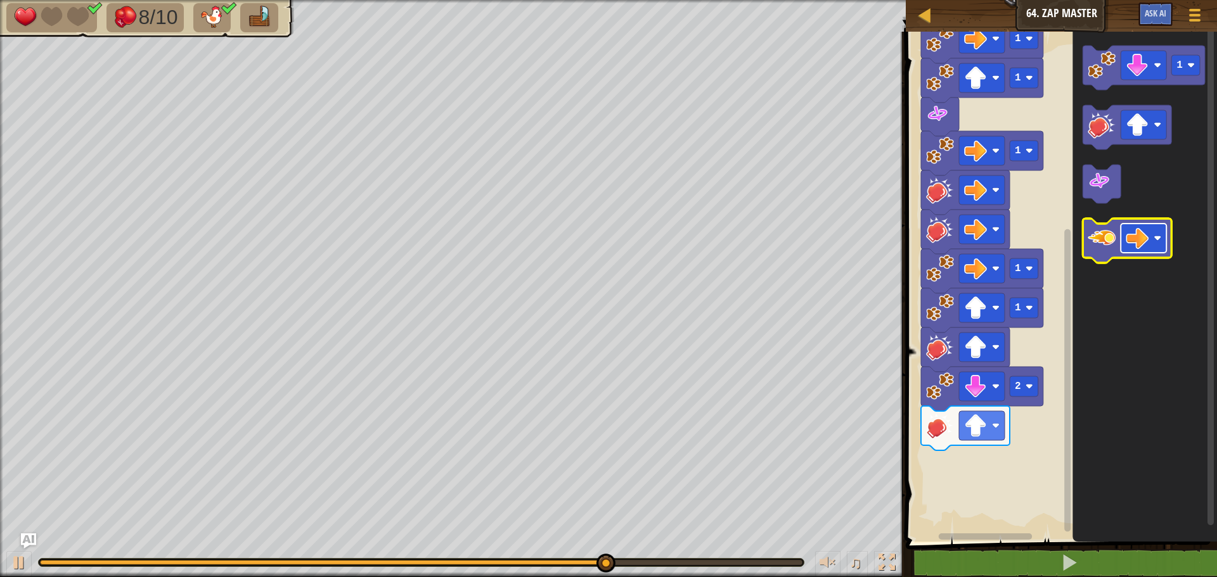
click at [1128, 247] on image "Blockly Workspace" at bounding box center [1137, 238] width 23 height 23
click at [1109, 244] on image "Blockly Workspace" at bounding box center [1102, 238] width 28 height 28
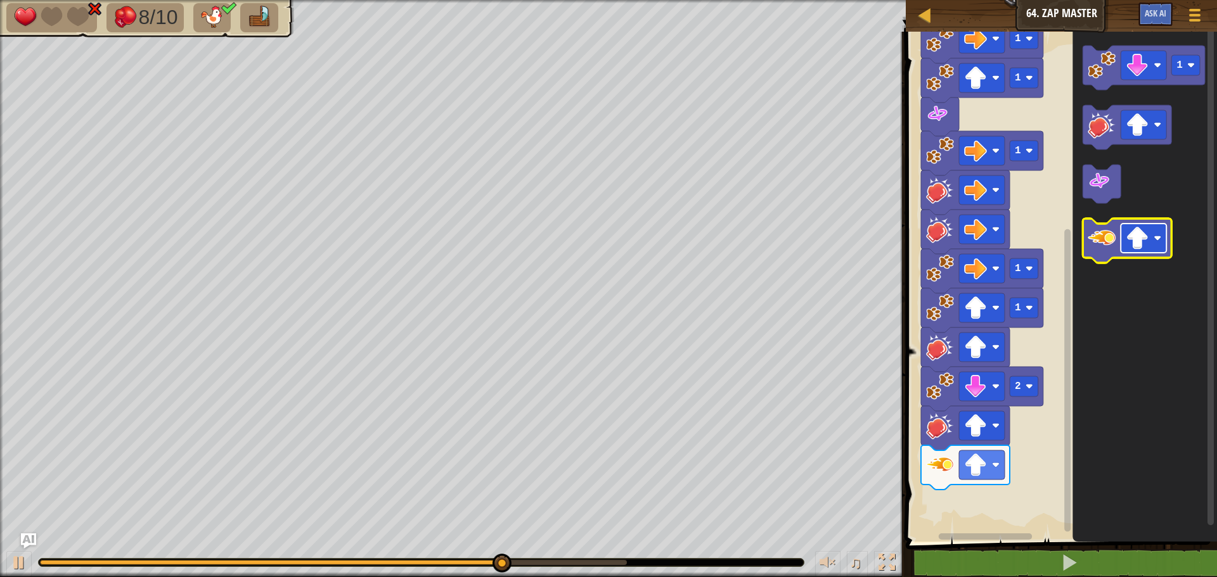
click at [1133, 242] on image "Blockly Workspace" at bounding box center [1137, 238] width 23 height 23
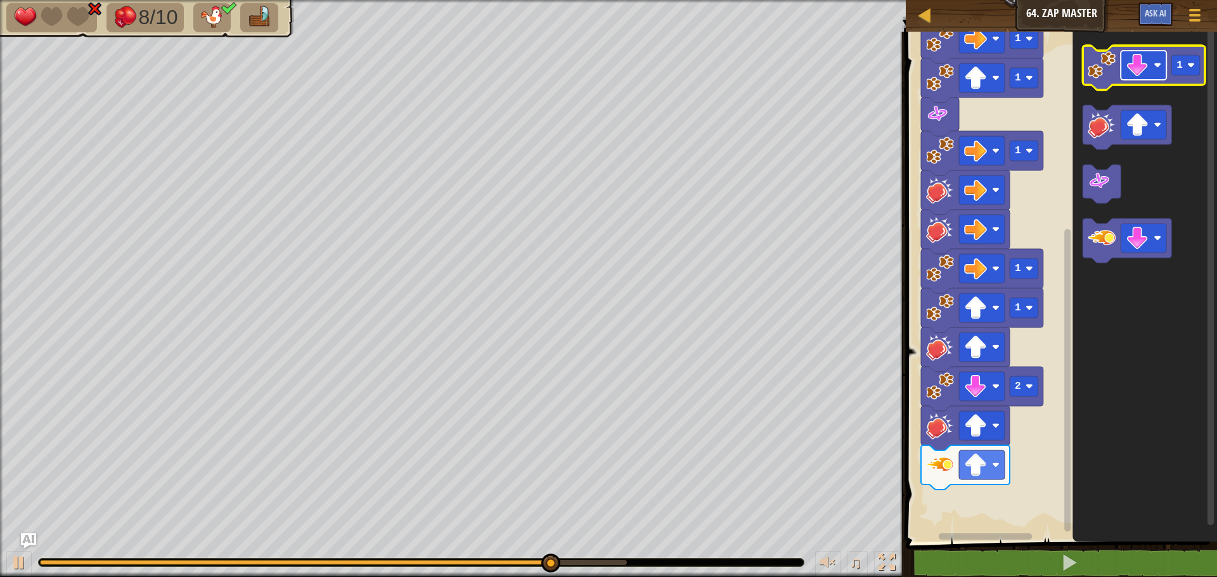
click at [1135, 67] on image "Blockly Workspace" at bounding box center [1137, 65] width 23 height 23
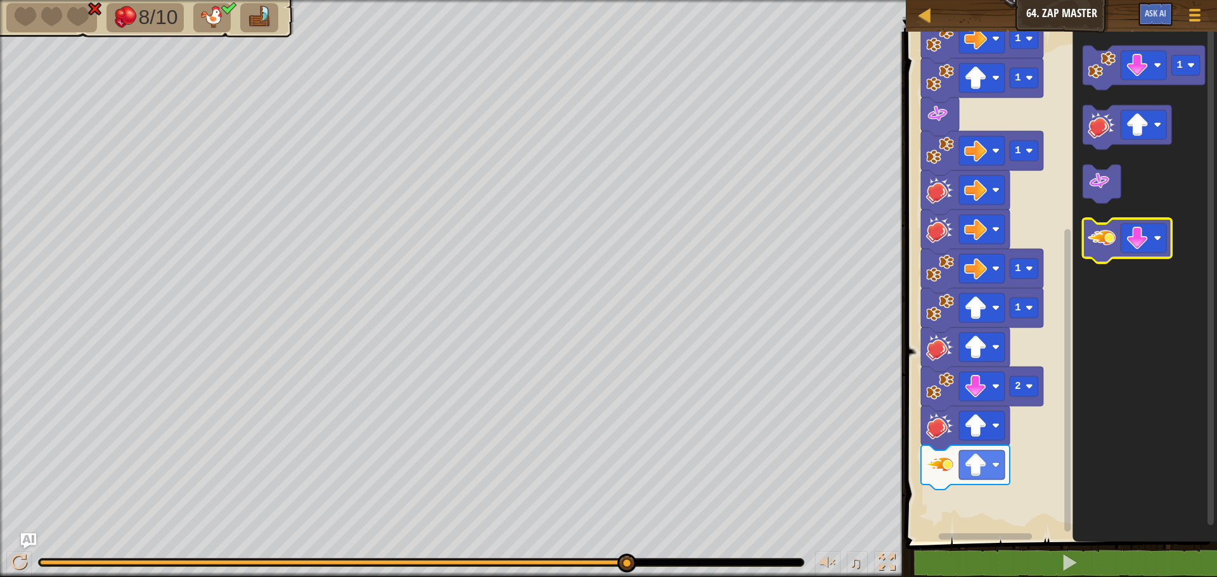
click at [1109, 255] on icon "Blockly Workspace" at bounding box center [1127, 241] width 89 height 44
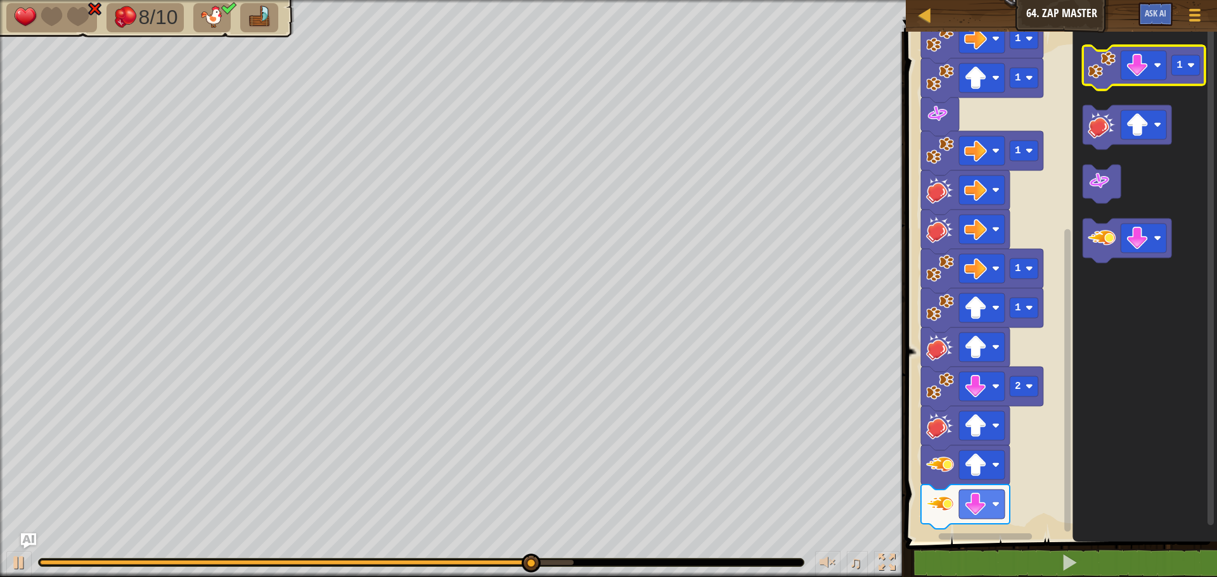
click at [1114, 78] on image "Blockly Workspace" at bounding box center [1102, 65] width 28 height 28
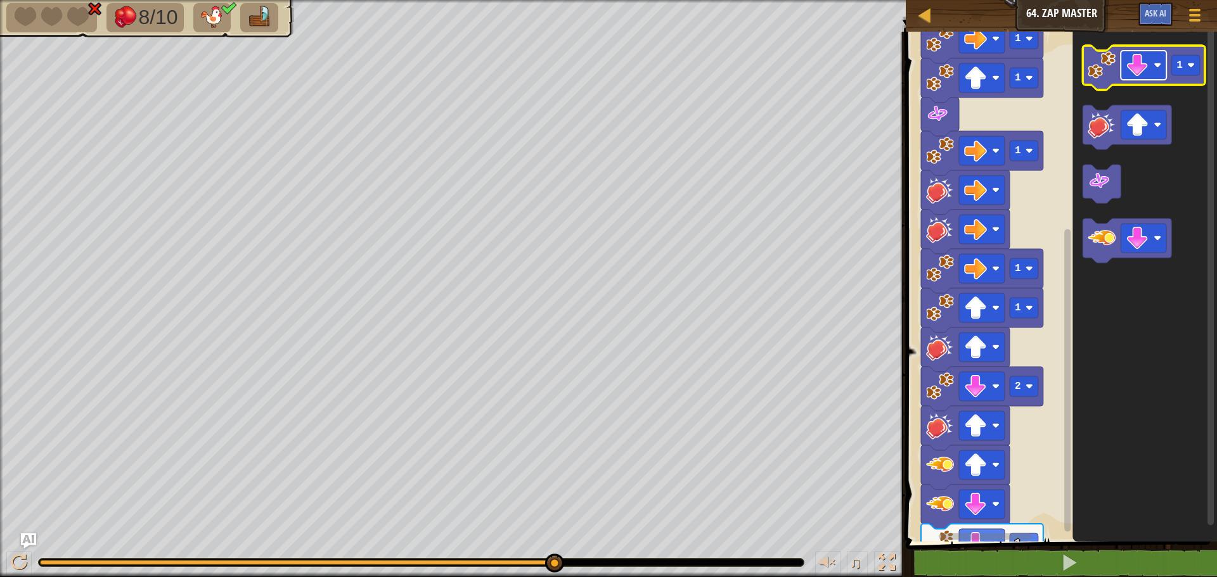
click at [1139, 67] on image "Blockly Workspace" at bounding box center [1137, 65] width 23 height 23
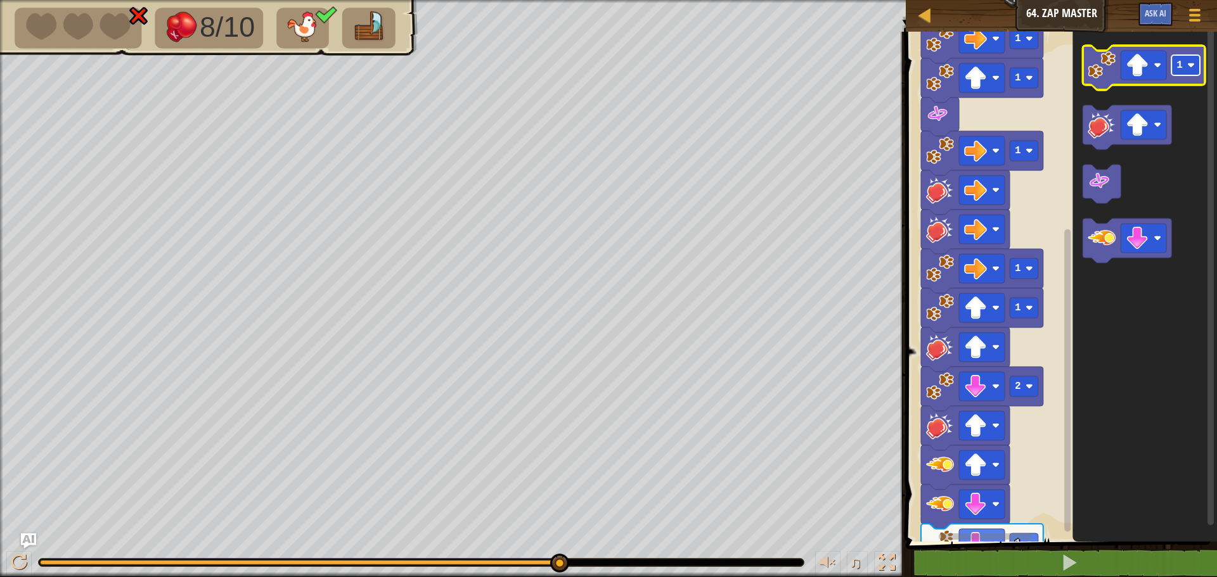
click at [1195, 75] on rect "Blockly Workspace" at bounding box center [1185, 65] width 29 height 20
click at [1114, 75] on image "Blockly Workspace" at bounding box center [1102, 65] width 28 height 28
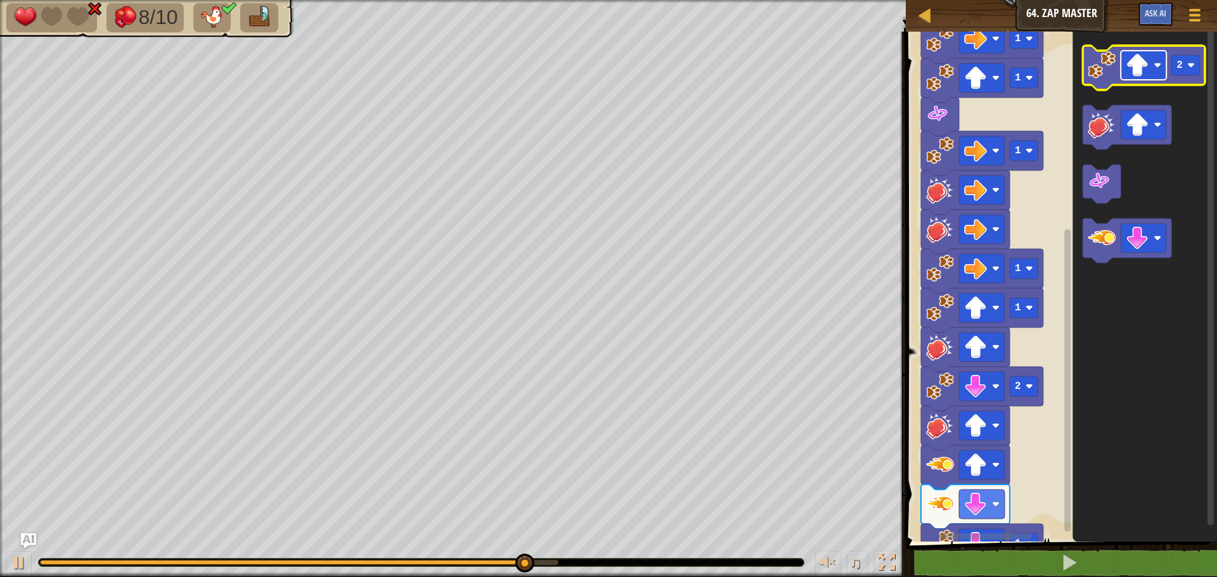
click at [1126, 63] on image "Blockly Workspace" at bounding box center [1137, 65] width 23 height 23
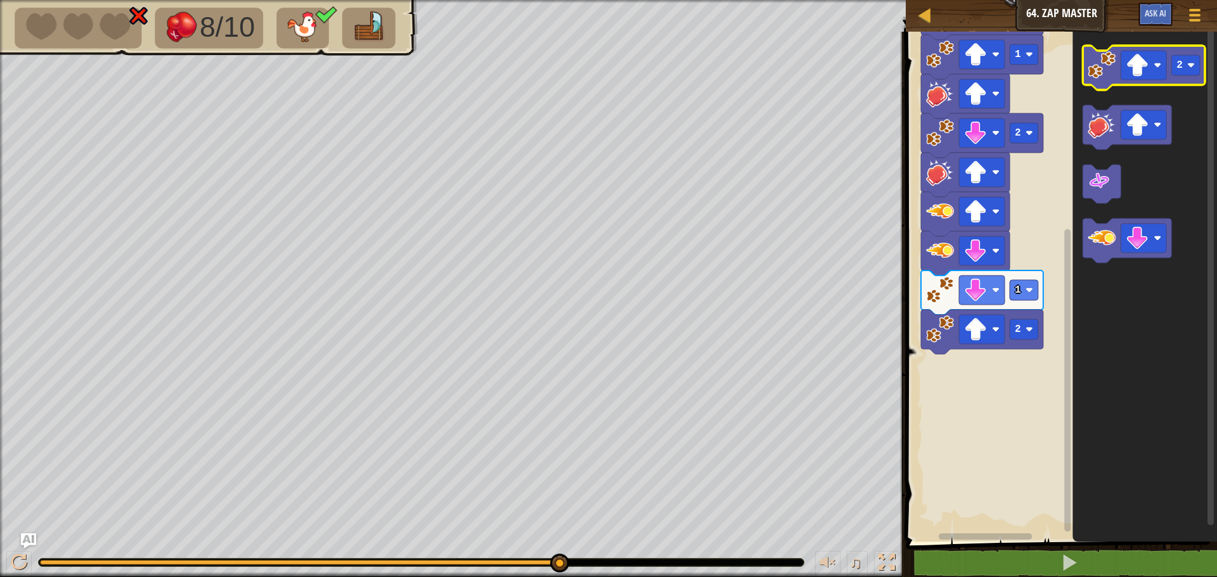
click at [1101, 76] on image "Blockly Workspace" at bounding box center [1102, 65] width 28 height 28
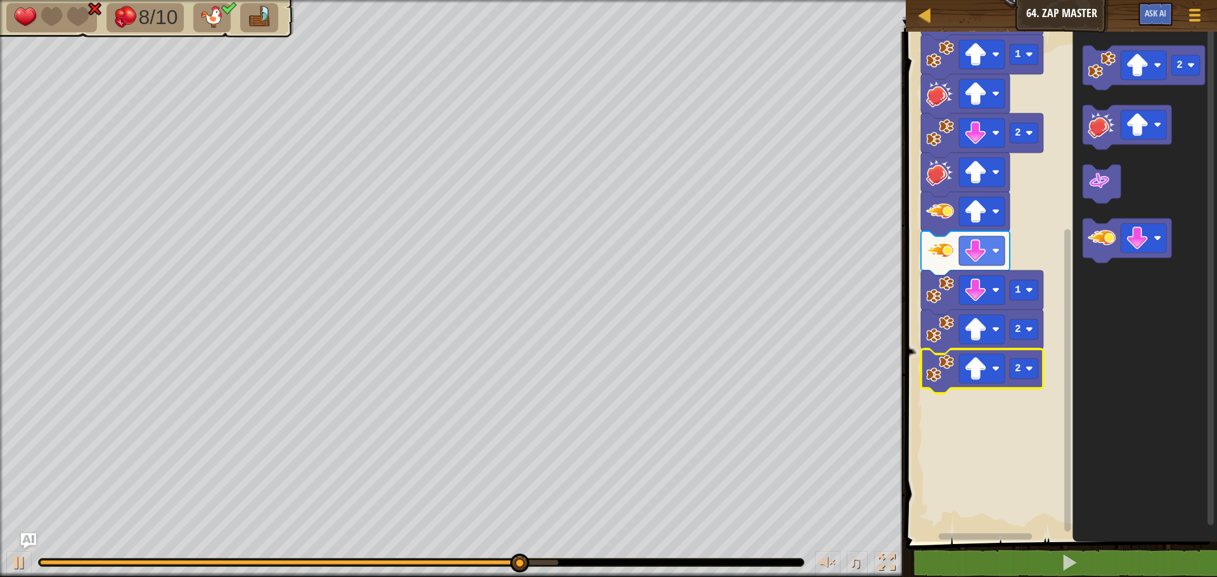
click at [946, 375] on image "Blockly Workspace" at bounding box center [940, 369] width 28 height 28
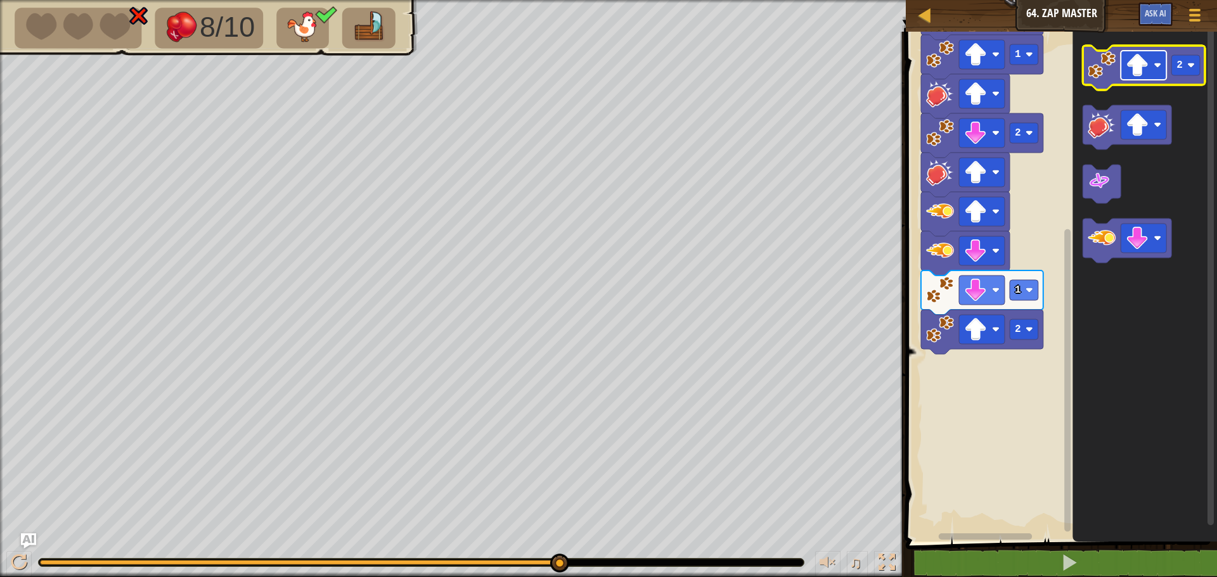
click at [1144, 71] on image "Blockly Workspace" at bounding box center [1137, 65] width 23 height 23
click at [1180, 72] on rect "Blockly Workspace" at bounding box center [1185, 65] width 29 height 20
click at [1112, 77] on image "Blockly Workspace" at bounding box center [1102, 65] width 28 height 28
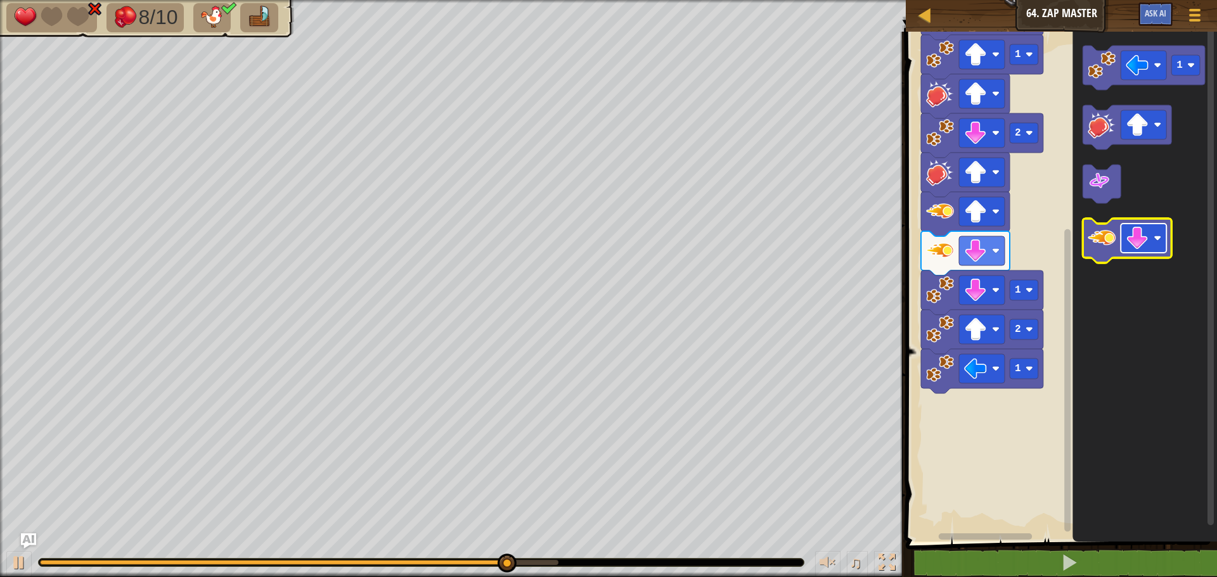
click at [1159, 249] on rect "Blockly Workspace" at bounding box center [1144, 238] width 46 height 29
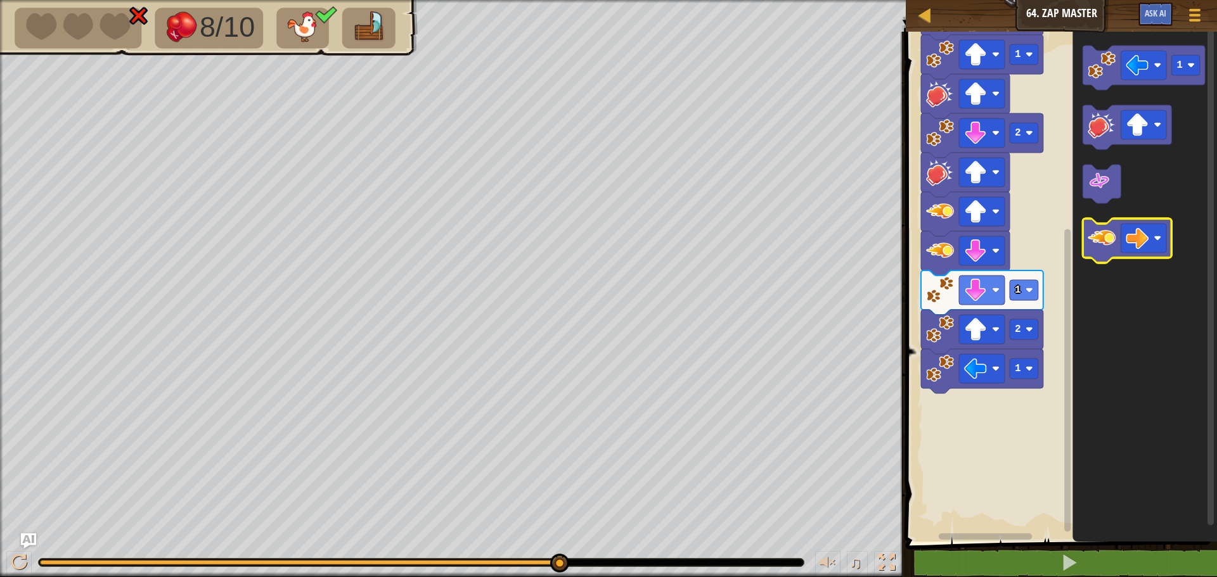
click at [1105, 239] on image "Blockly Workspace" at bounding box center [1102, 238] width 28 height 28
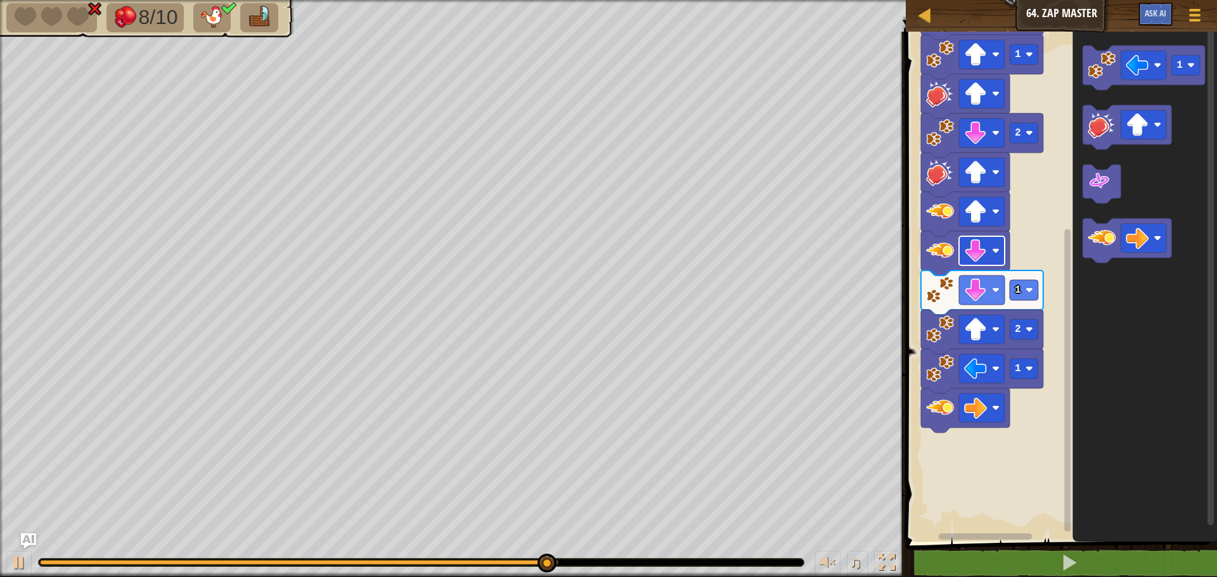
click at [986, 247] on image "Blockly Workspace" at bounding box center [975, 251] width 23 height 23
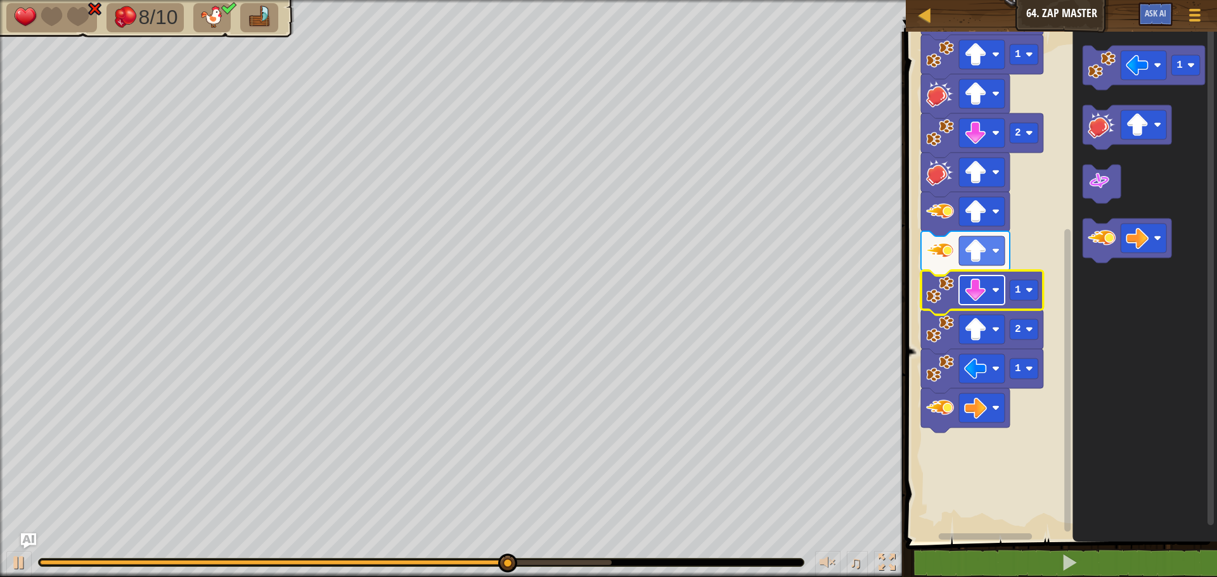
click at [980, 286] on image "Blockly Workspace" at bounding box center [975, 290] width 23 height 23
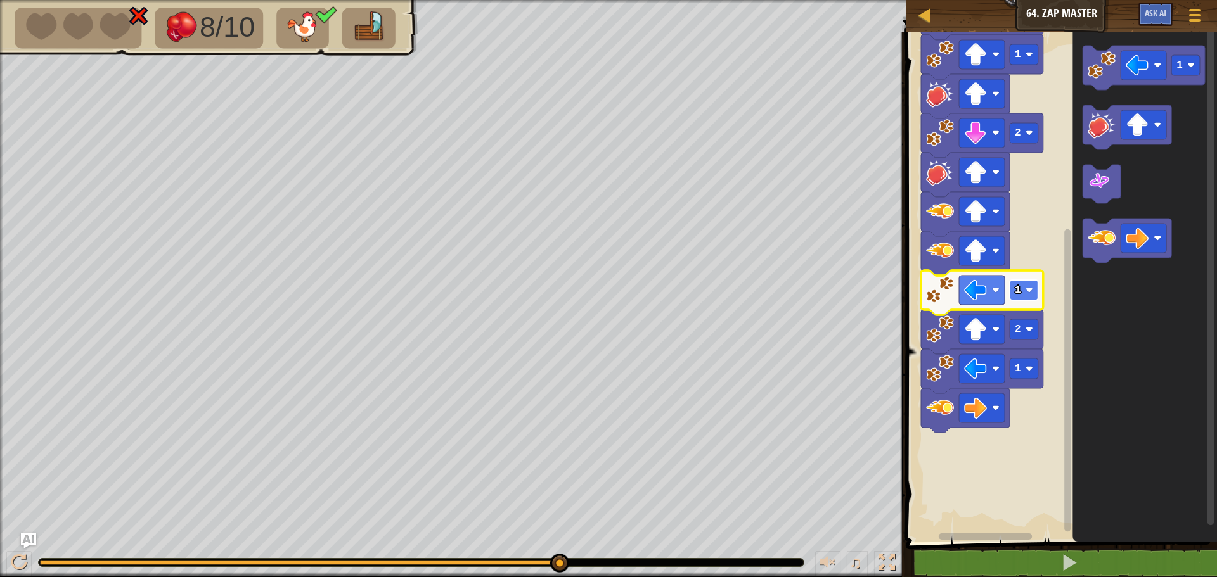
click at [1022, 289] on rect "Blockly Workspace" at bounding box center [1024, 290] width 29 height 20
click at [1028, 241] on rect "Blockly Workspace" at bounding box center [1059, 283] width 315 height 517
click at [1025, 293] on rect "Blockly Workspace" at bounding box center [1024, 290] width 29 height 20
click at [932, 347] on icon "Blockly Workspace" at bounding box center [982, 332] width 122 height 44
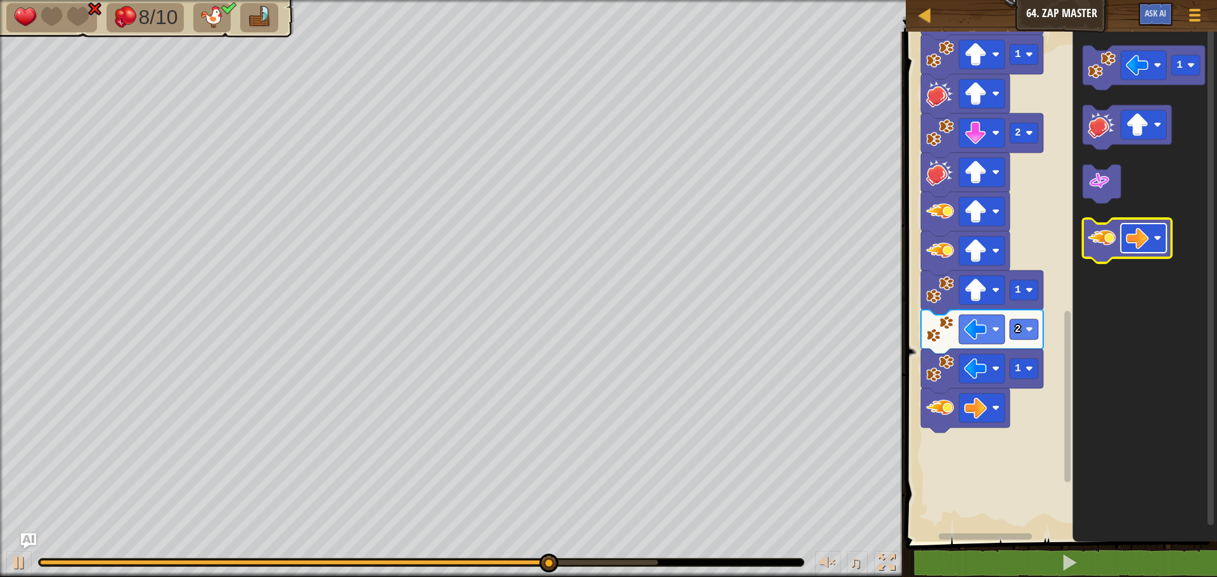
click at [1130, 239] on image "Blockly Workspace" at bounding box center [1137, 238] width 23 height 23
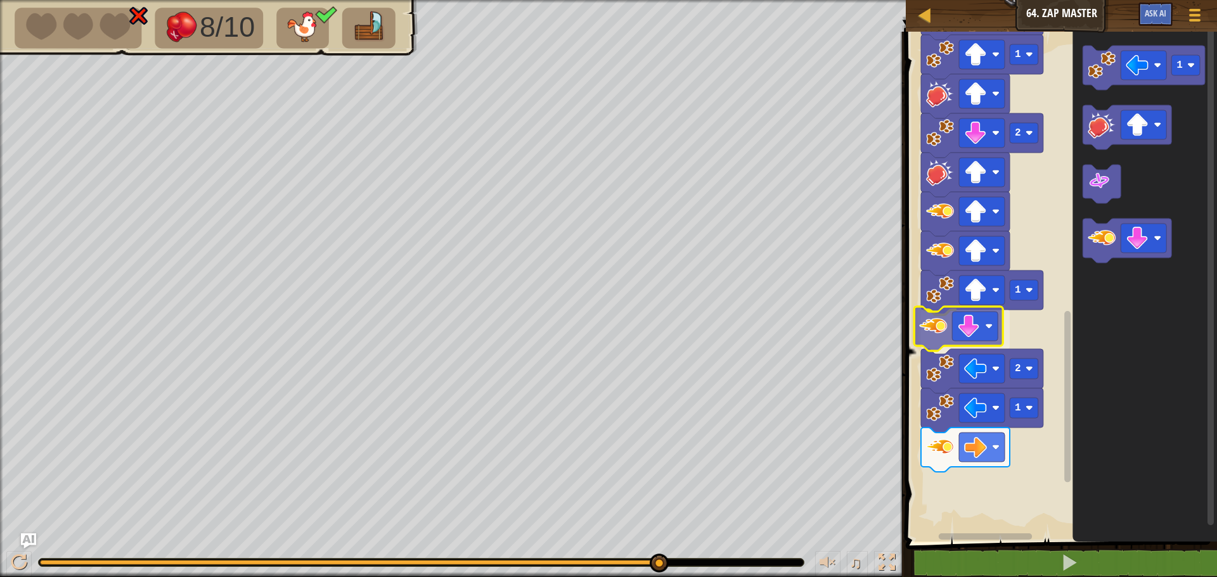
click at [924, 328] on div "Start 1 1 2 1 1 1 1 1 1 2 1 1 2 1" at bounding box center [1059, 283] width 315 height 517
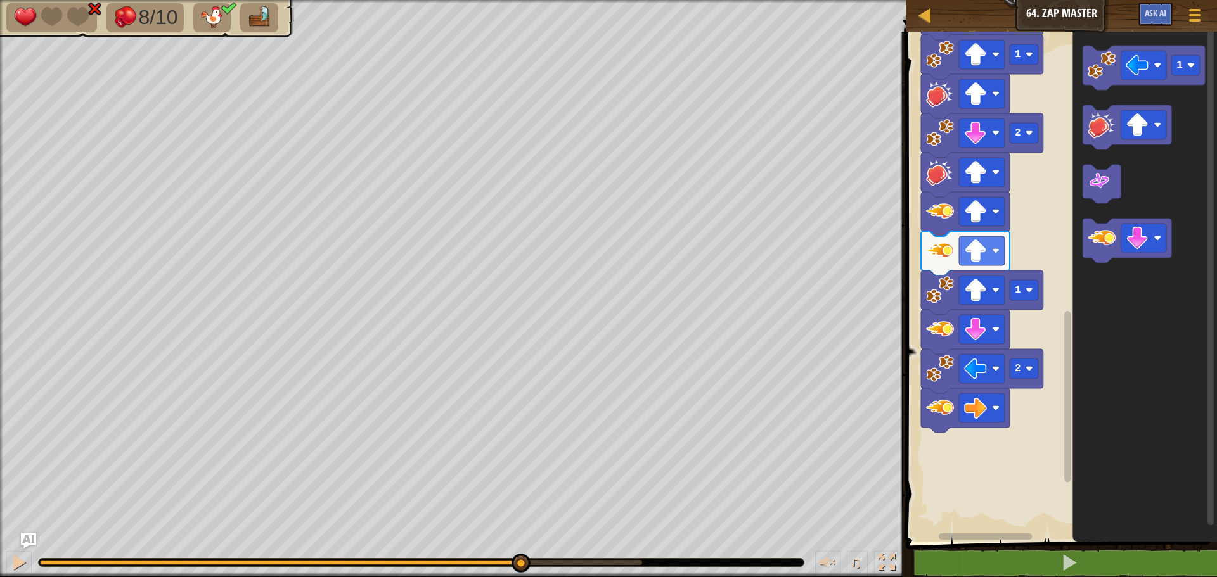
drag, startPoint x: 645, startPoint y: 560, endPoint x: 519, endPoint y: 551, distance: 126.5
click at [519, 551] on div "♫" at bounding box center [453, 560] width 906 height 38
click at [15, 566] on div at bounding box center [19, 563] width 16 height 16
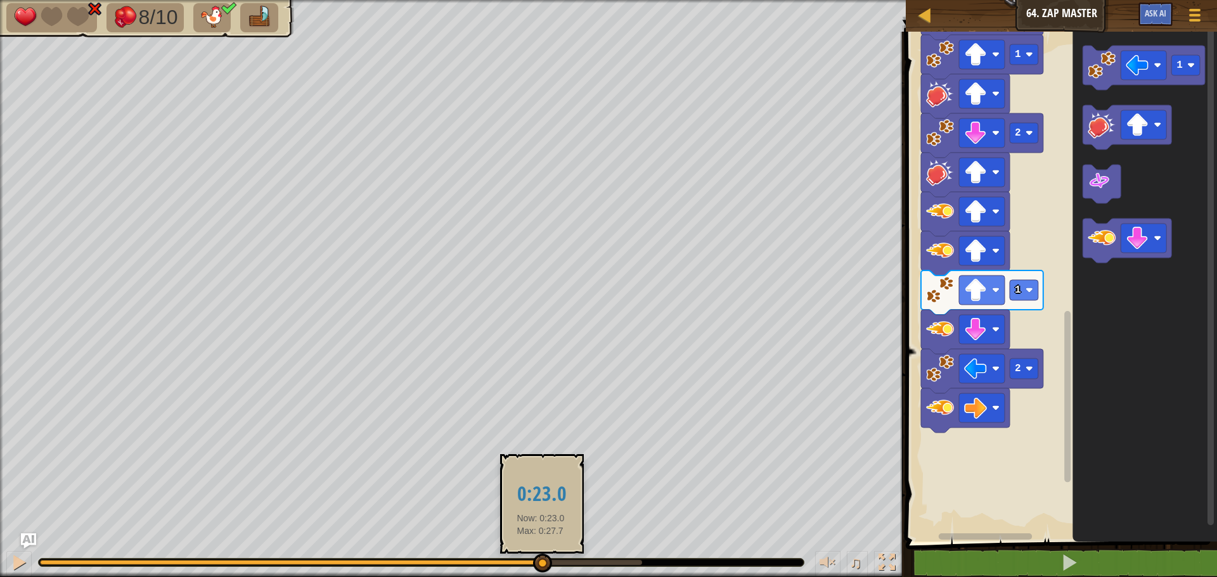
drag, startPoint x: 648, startPoint y: 564, endPoint x: 541, endPoint y: 569, distance: 107.2
click at [541, 569] on div at bounding box center [542, 563] width 19 height 19
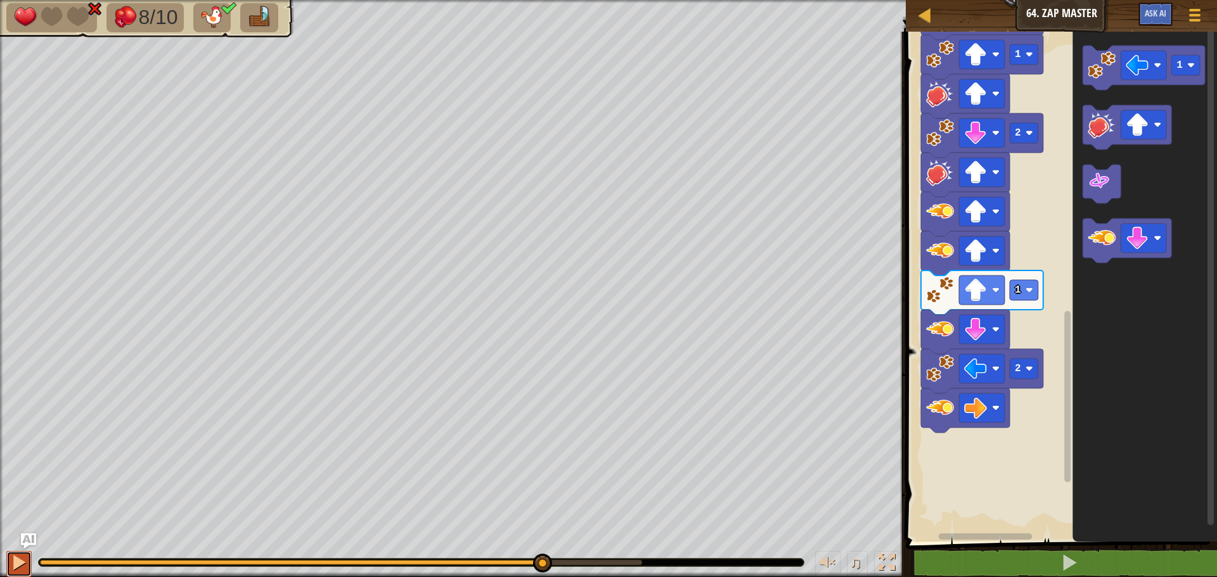
click at [26, 557] on div at bounding box center [19, 563] width 16 height 16
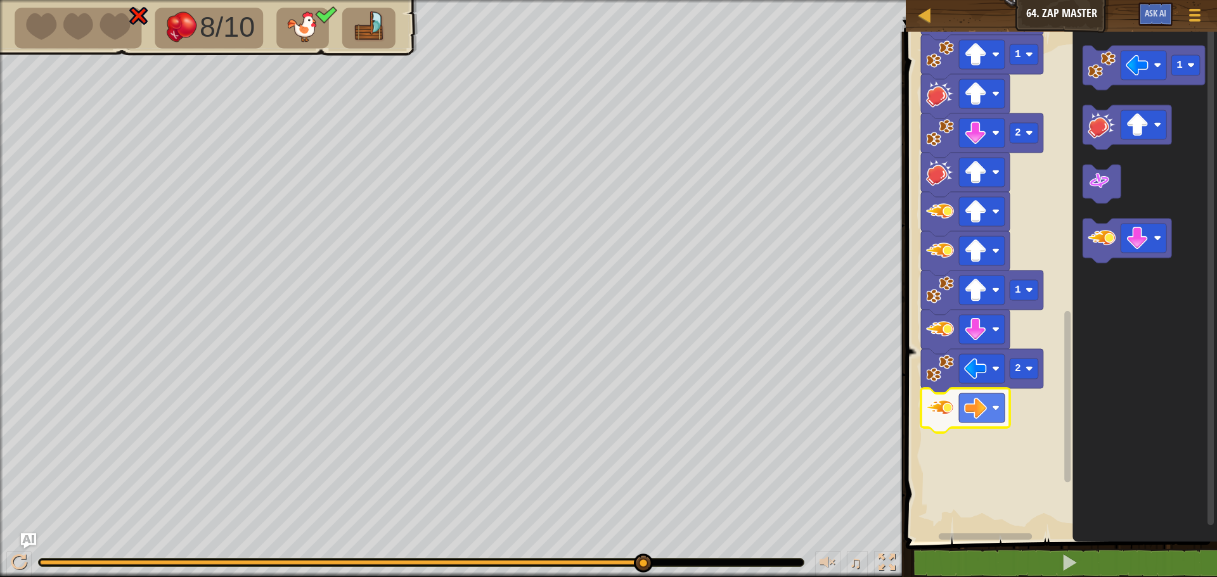
click at [926, 411] on icon "Blockly Workspace" at bounding box center [965, 411] width 89 height 44
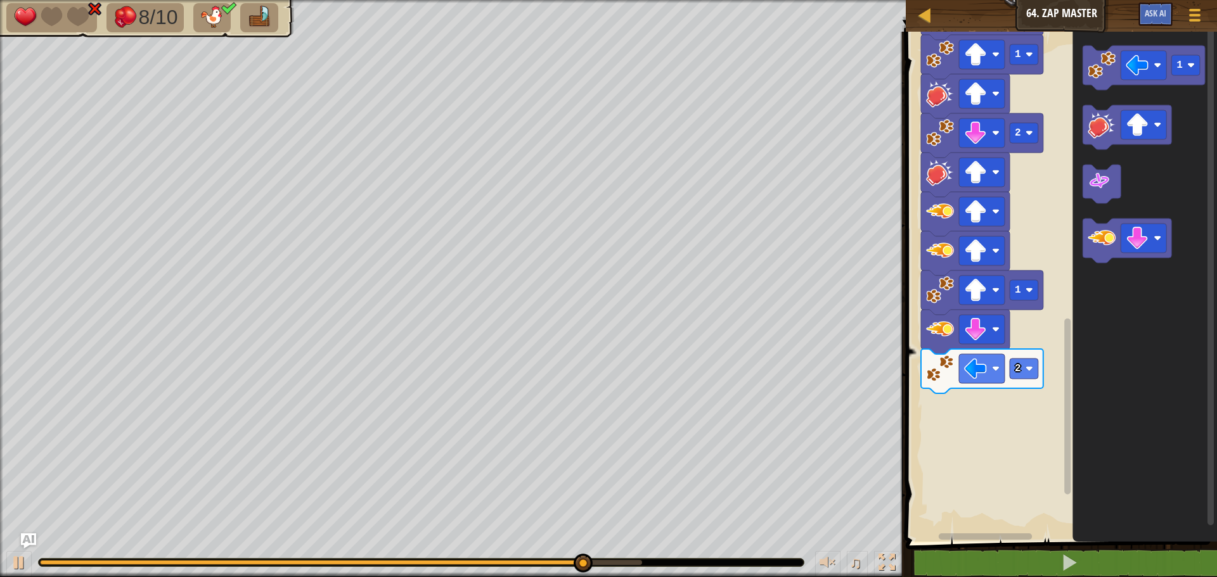
click at [941, 376] on image "Blockly Workspace" at bounding box center [940, 369] width 28 height 28
click at [938, 342] on image "Blockly Workspace" at bounding box center [940, 330] width 28 height 28
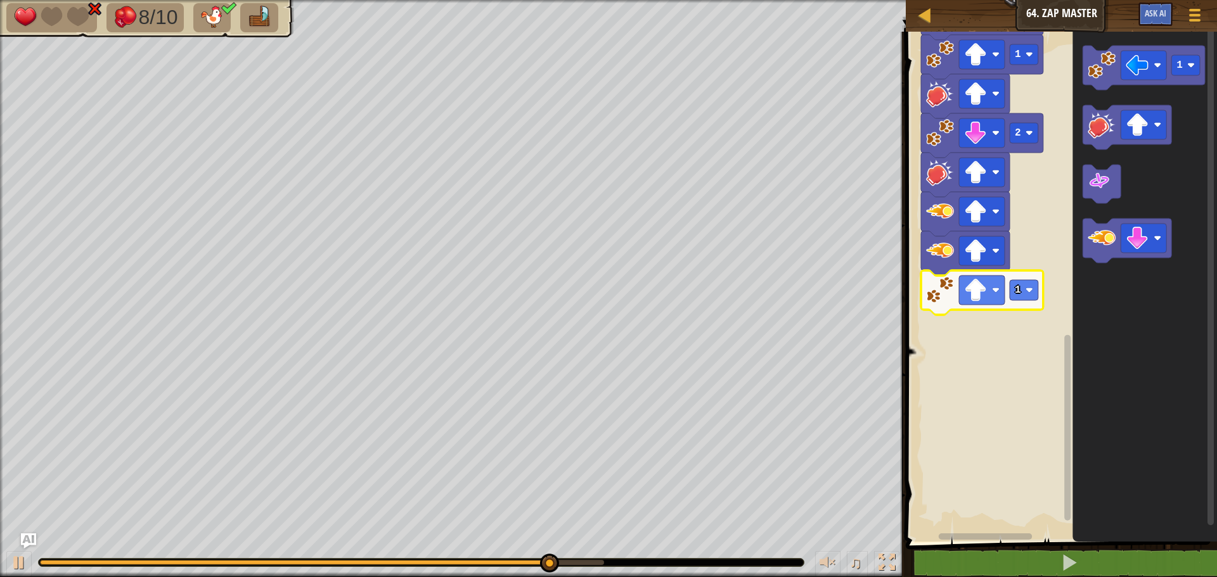
click at [931, 304] on icon "Blockly Workspace" at bounding box center [982, 293] width 122 height 44
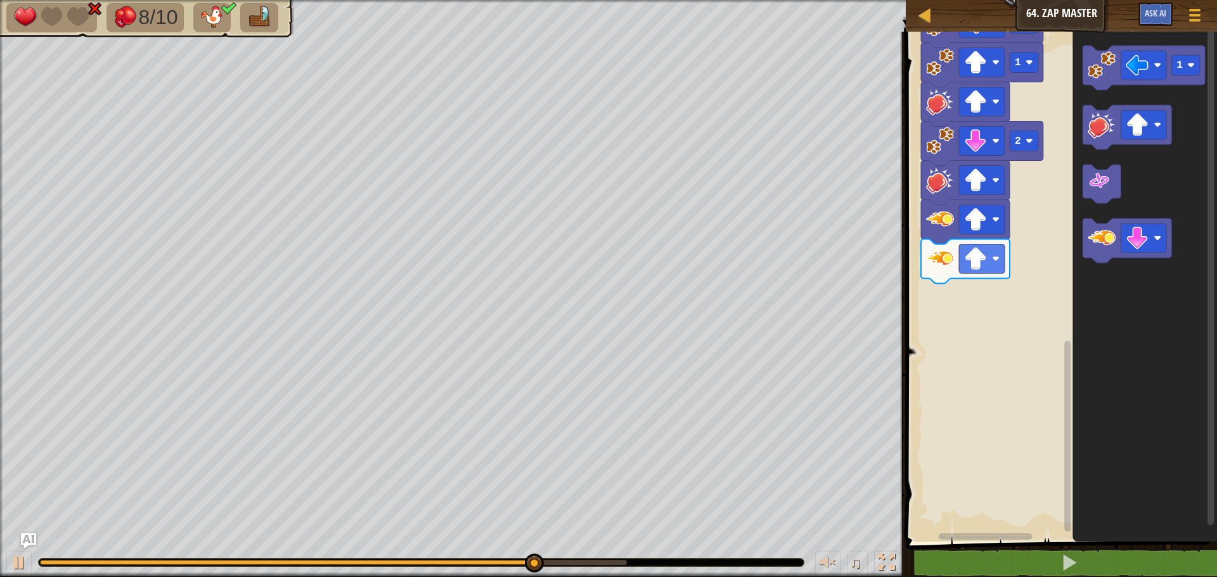
click at [917, 254] on rect "Blockly Workspace" at bounding box center [1059, 283] width 315 height 517
click at [931, 255] on image "Blockly Workspace" at bounding box center [940, 259] width 28 height 28
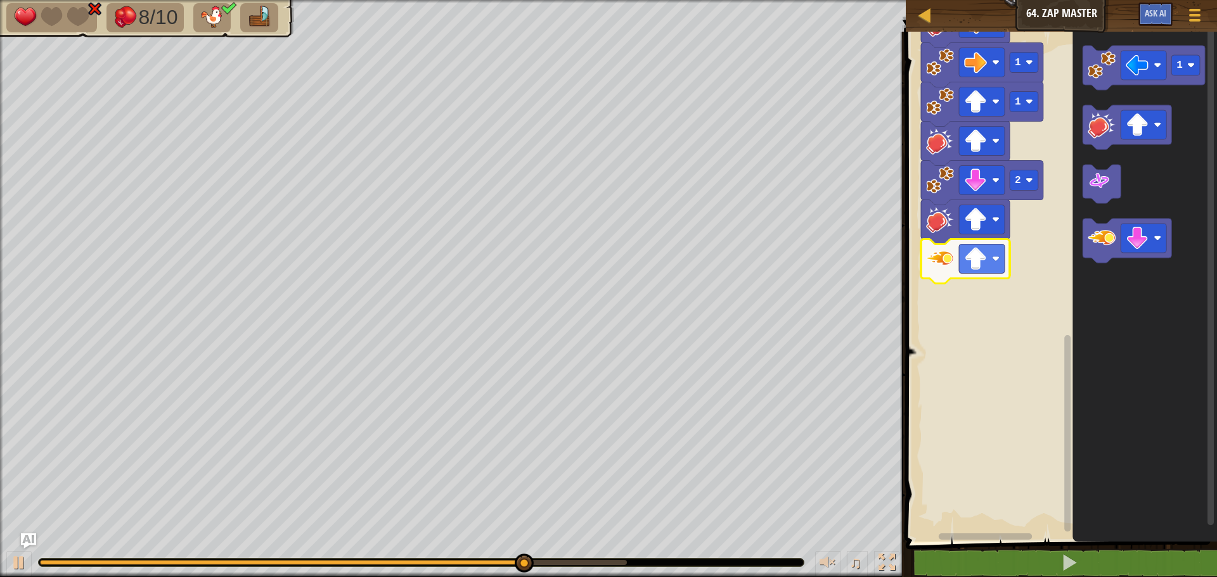
click at [934, 264] on image "Blockly Workspace" at bounding box center [940, 259] width 28 height 28
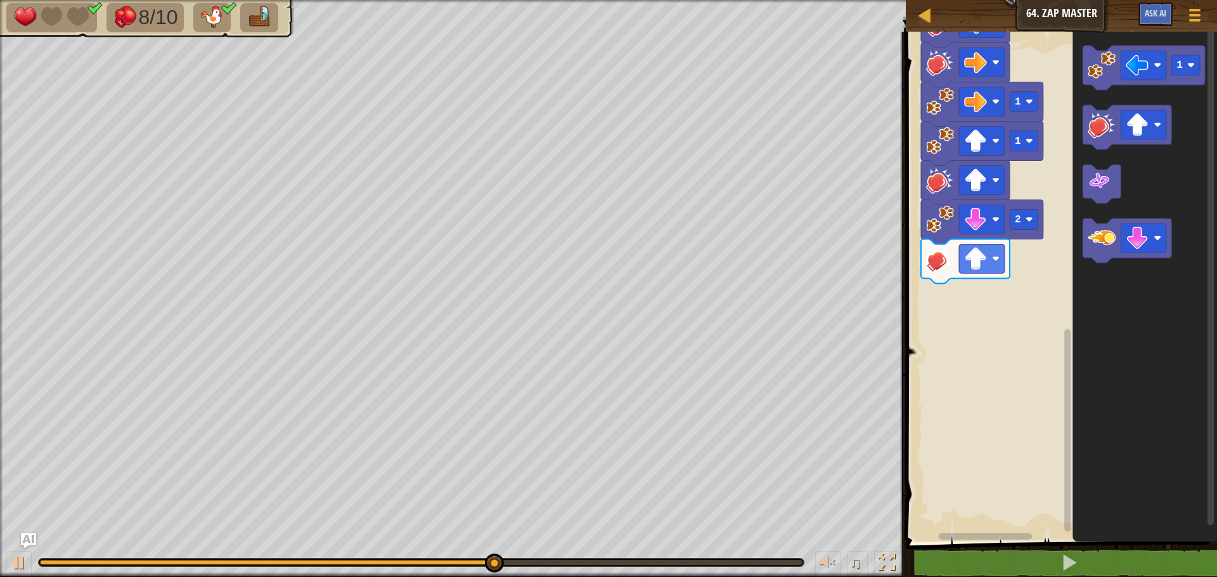
click at [936, 252] on image "Blockly Workspace" at bounding box center [940, 259] width 28 height 28
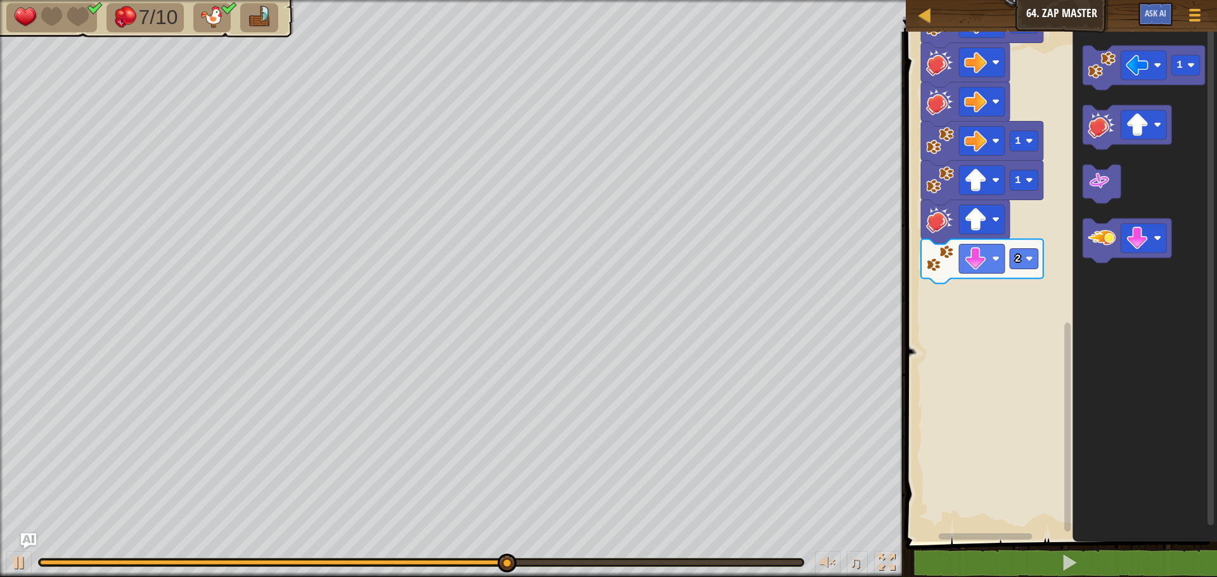
click at [936, 256] on image "Blockly Workspace" at bounding box center [940, 259] width 28 height 28
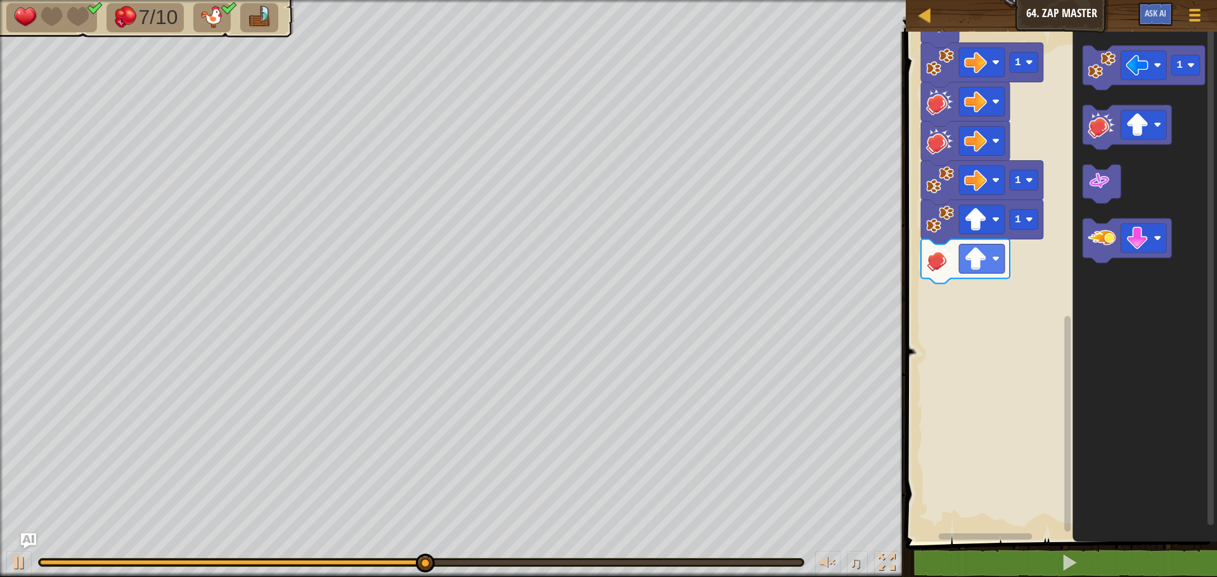
click at [936, 256] on image "Blockly Workspace" at bounding box center [940, 259] width 28 height 28
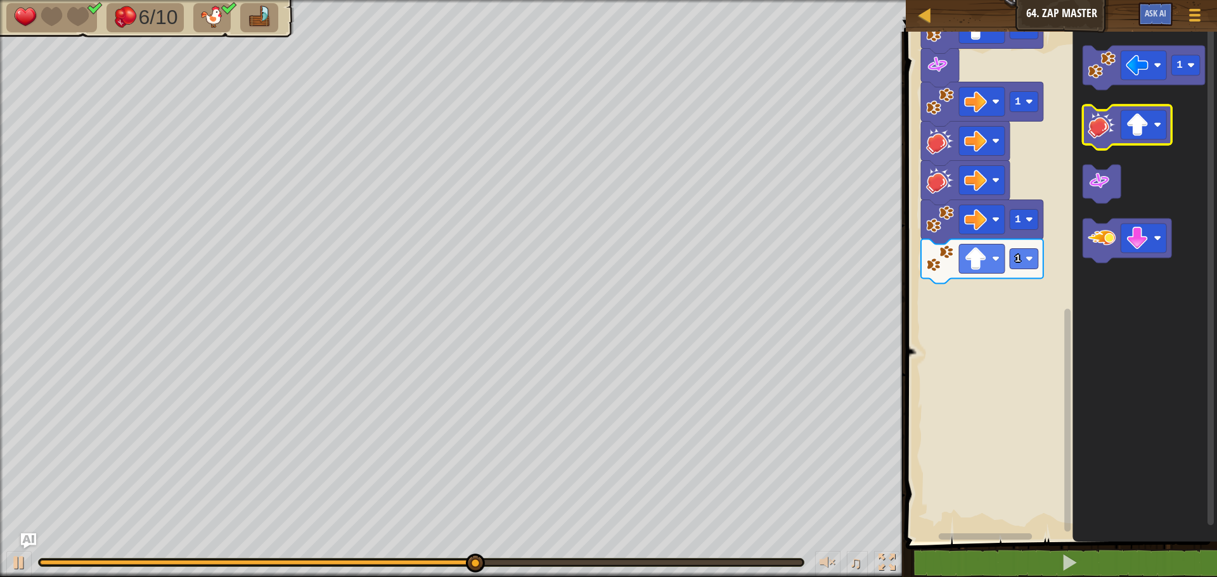
click at [1110, 123] on image "Blockly Workspace" at bounding box center [1102, 125] width 28 height 28
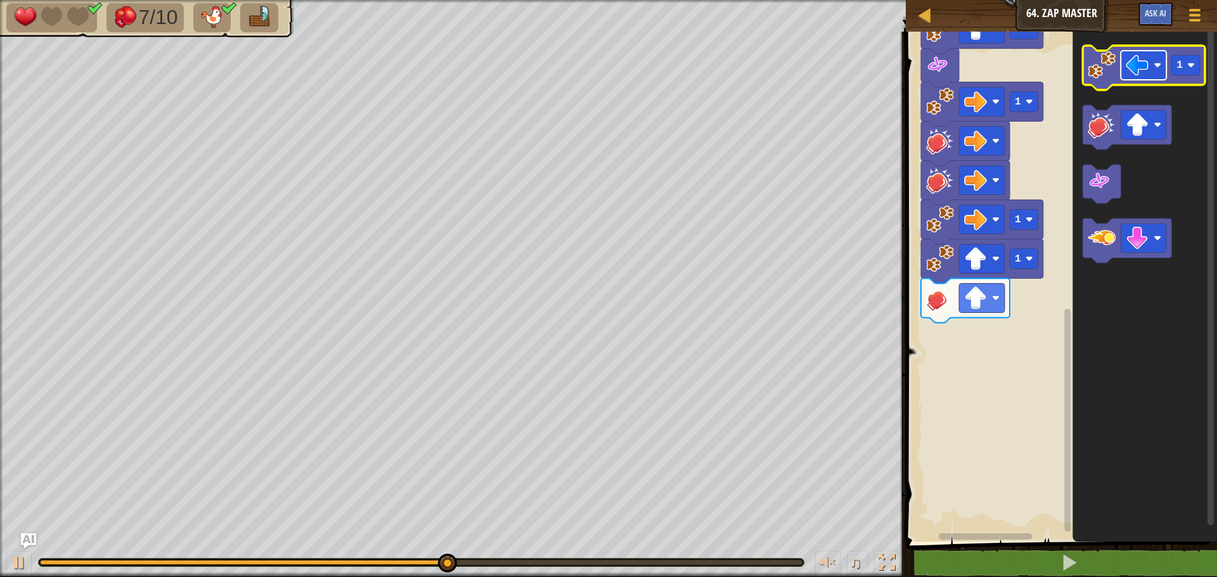
click at [1156, 70] on rect "Blockly Workspace" at bounding box center [1144, 65] width 46 height 29
click at [1111, 67] on image "Blockly Workspace" at bounding box center [1102, 65] width 28 height 28
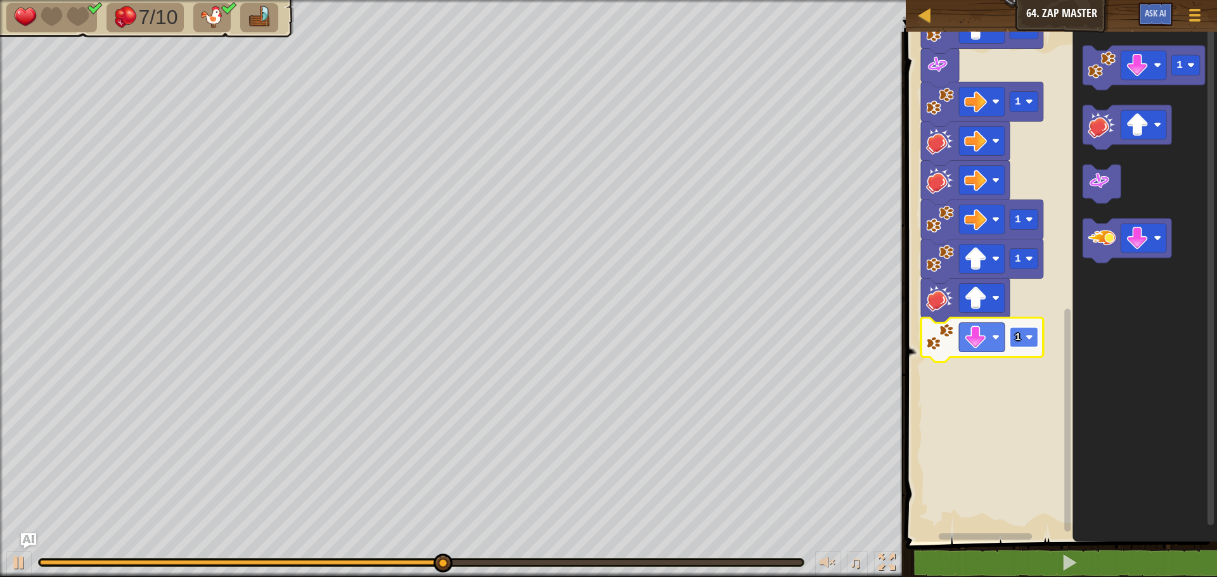
click at [1033, 340] on image "Blockly Workspace" at bounding box center [1030, 338] width 8 height 8
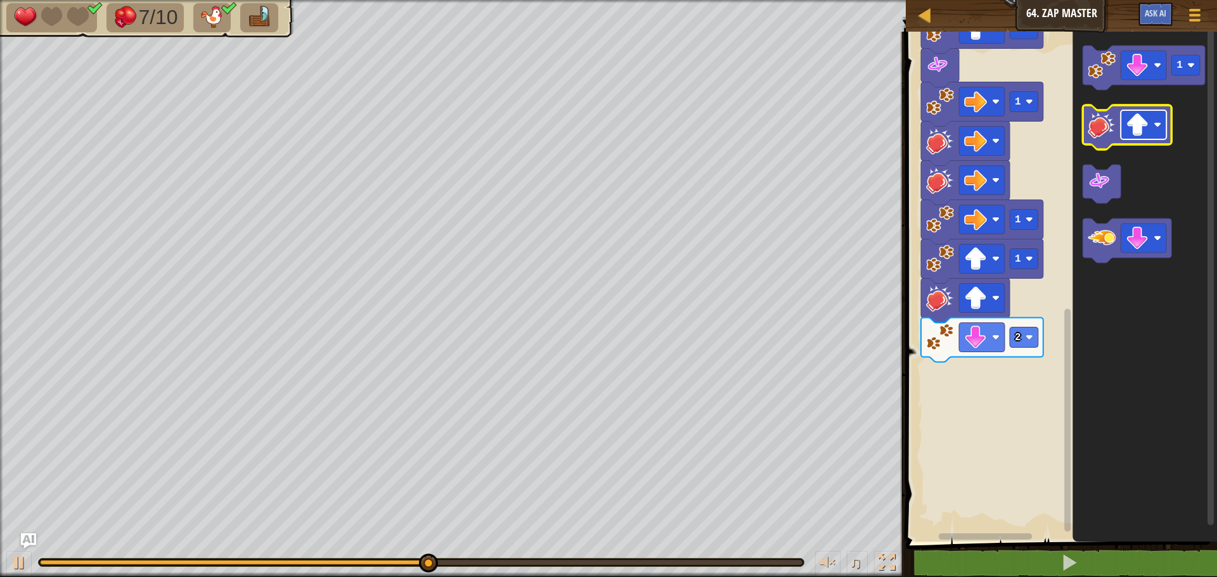
click at [1138, 126] on image "Blockly Workspace" at bounding box center [1137, 124] width 23 height 23
click at [1099, 137] on image "Blockly Workspace" at bounding box center [1102, 125] width 28 height 28
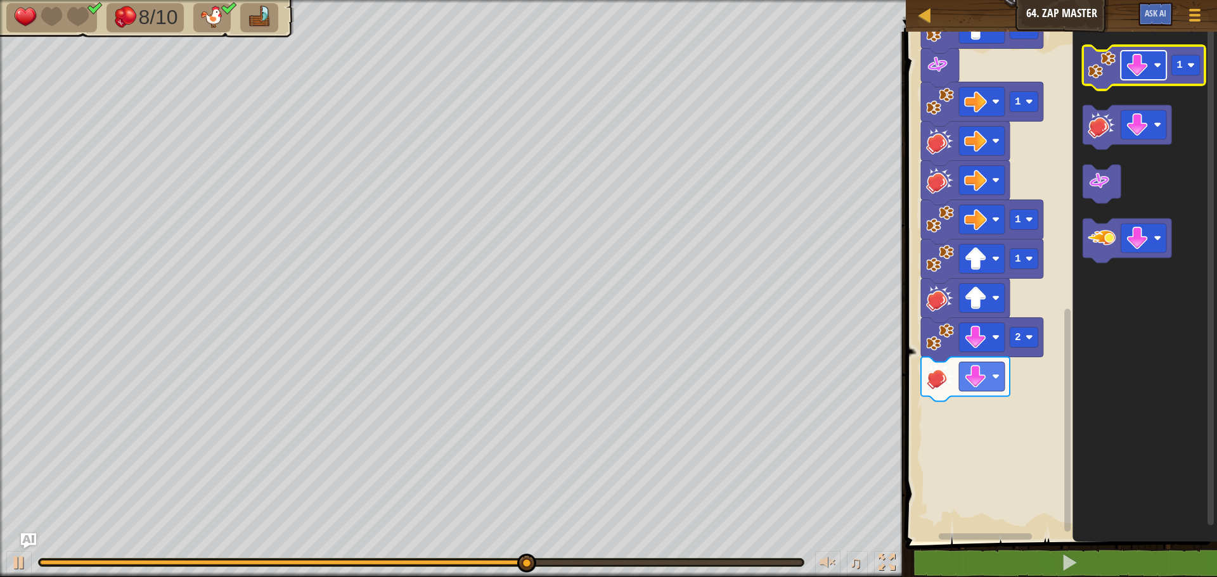
click at [1131, 74] on image "Blockly Workspace" at bounding box center [1137, 65] width 23 height 23
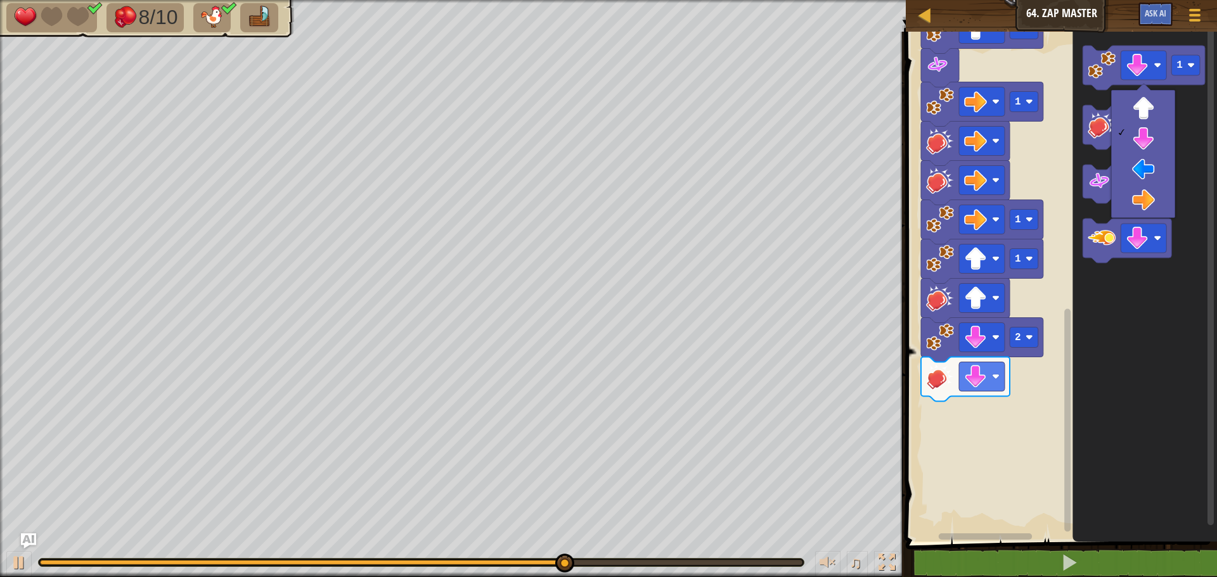
click at [1111, 315] on icon "Blockly Workspace" at bounding box center [1145, 283] width 145 height 517
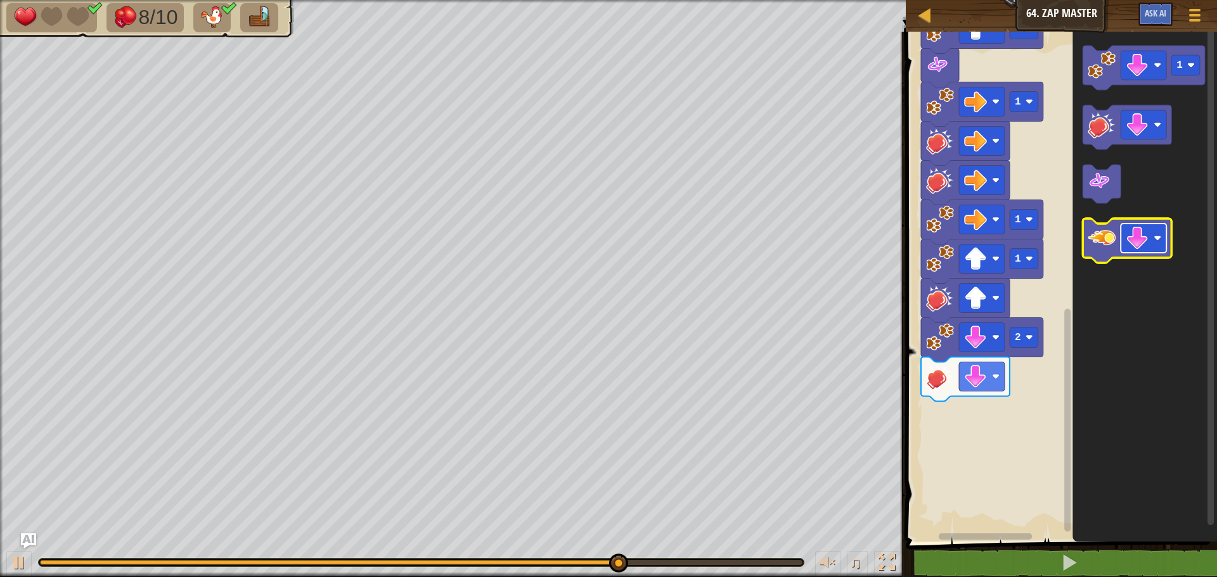
click at [1126, 243] on rect "Blockly Workspace" at bounding box center [1144, 238] width 46 height 29
click at [1108, 249] on image "Blockly Workspace" at bounding box center [1102, 238] width 28 height 28
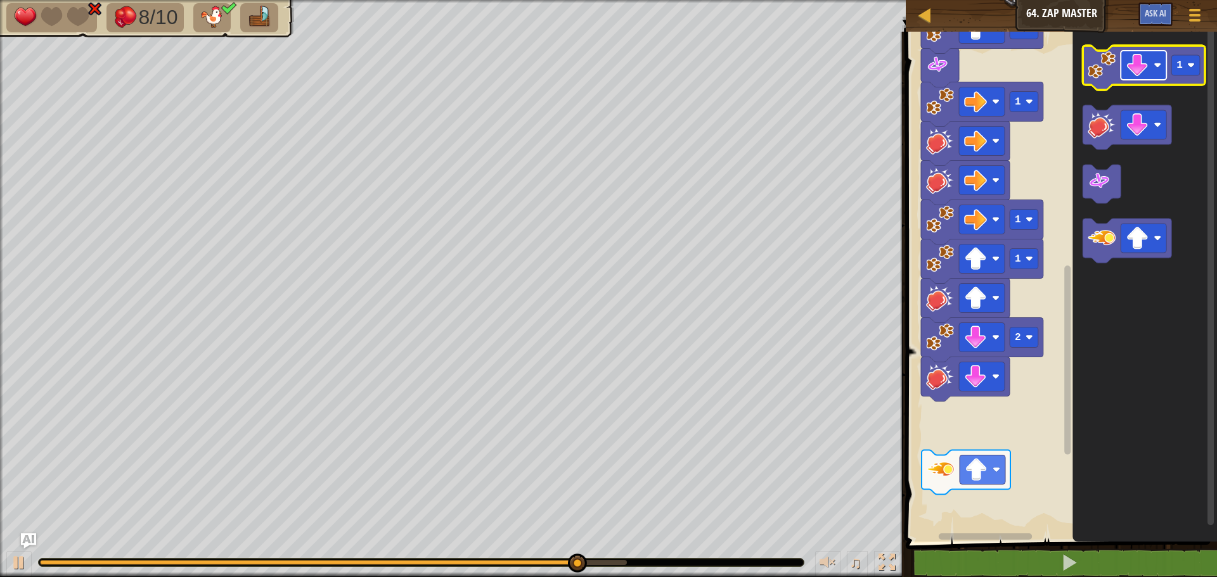
click at [1150, 78] on rect "Blockly Workspace" at bounding box center [1144, 65] width 46 height 29
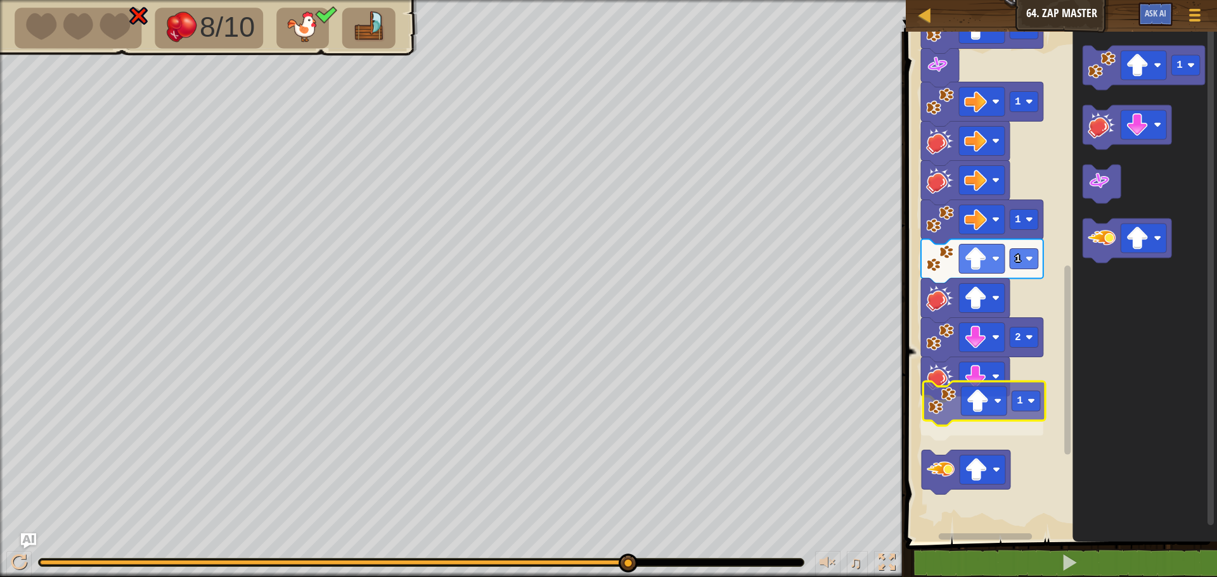
click at [944, 413] on div "Start 1 1 2 1 1 1 1 1 1 2 1 1 1" at bounding box center [1059, 283] width 315 height 517
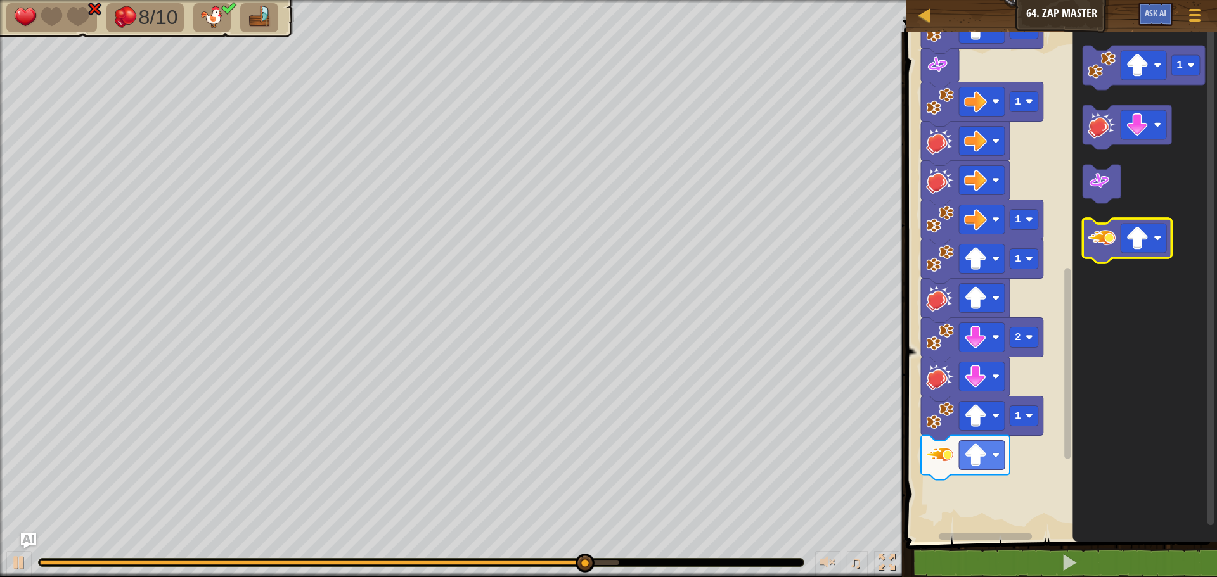
click at [1147, 224] on g "Blockly Workspace" at bounding box center [1127, 241] width 89 height 44
click at [1148, 238] on image "Blockly Workspace" at bounding box center [1137, 238] width 23 height 23
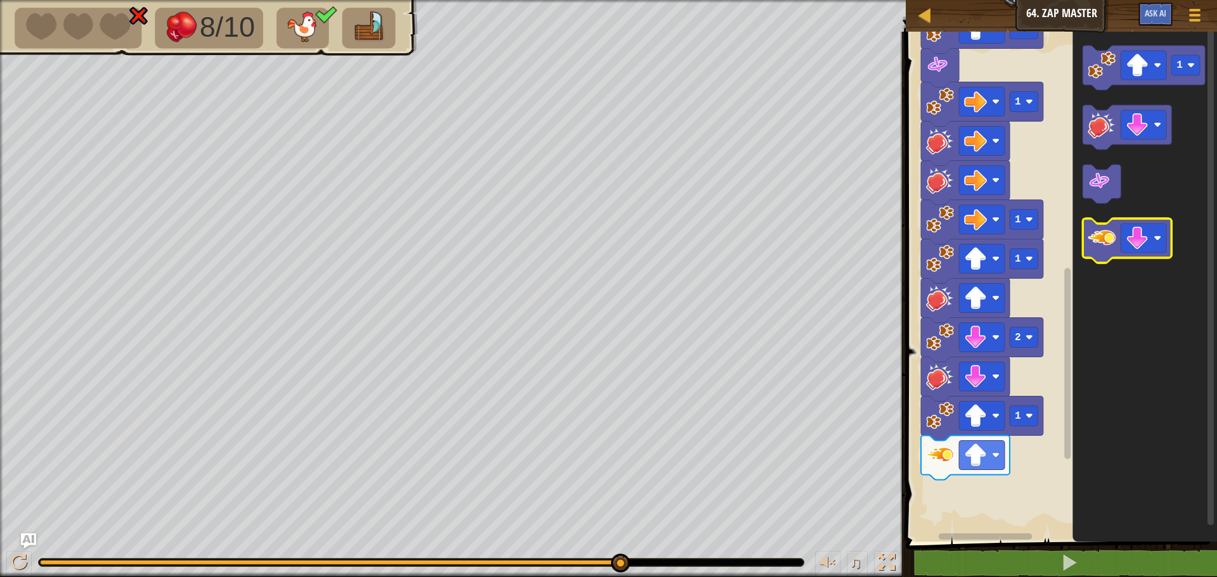
click at [1107, 258] on icon "Blockly Workspace" at bounding box center [1127, 241] width 89 height 44
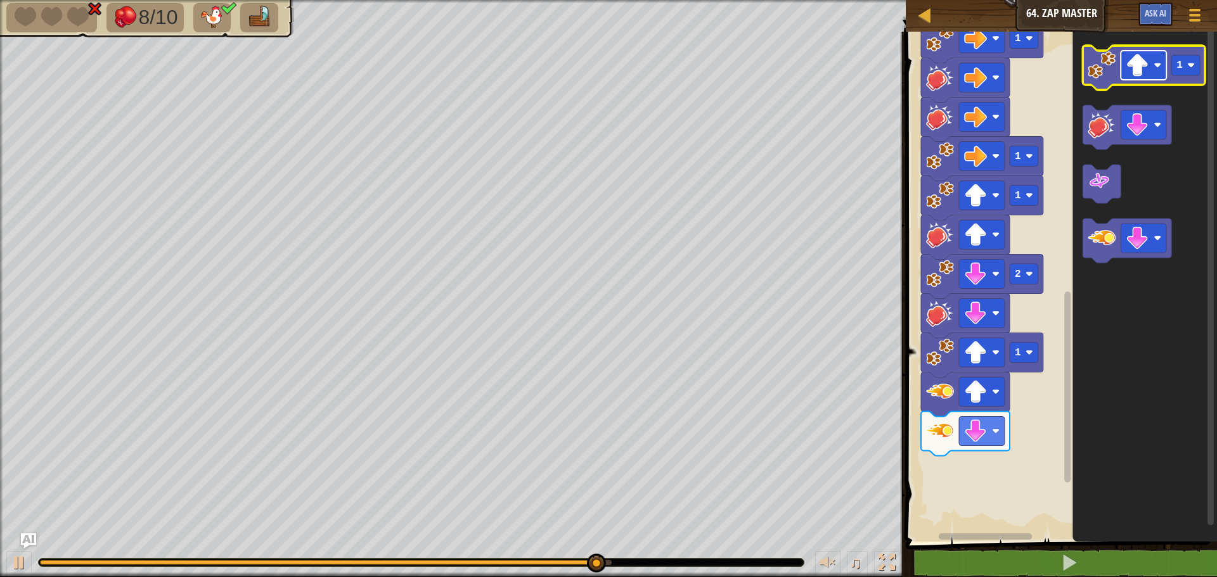
click at [1149, 61] on image "Blockly Workspace" at bounding box center [1137, 65] width 23 height 23
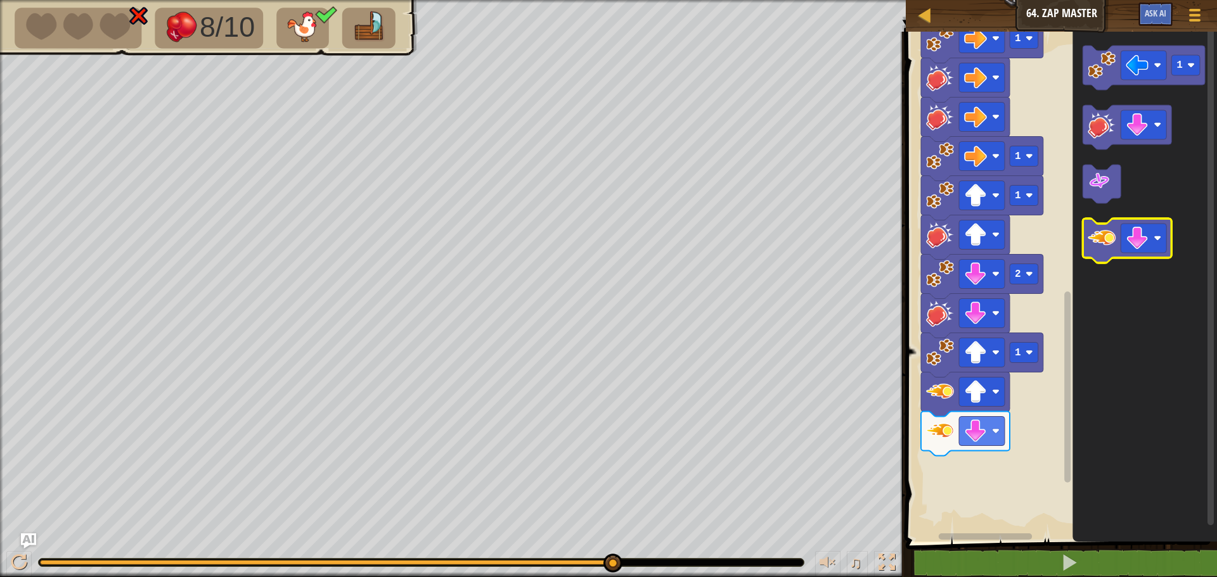
click at [1138, 222] on icon "Blockly Workspace" at bounding box center [1127, 241] width 89 height 44
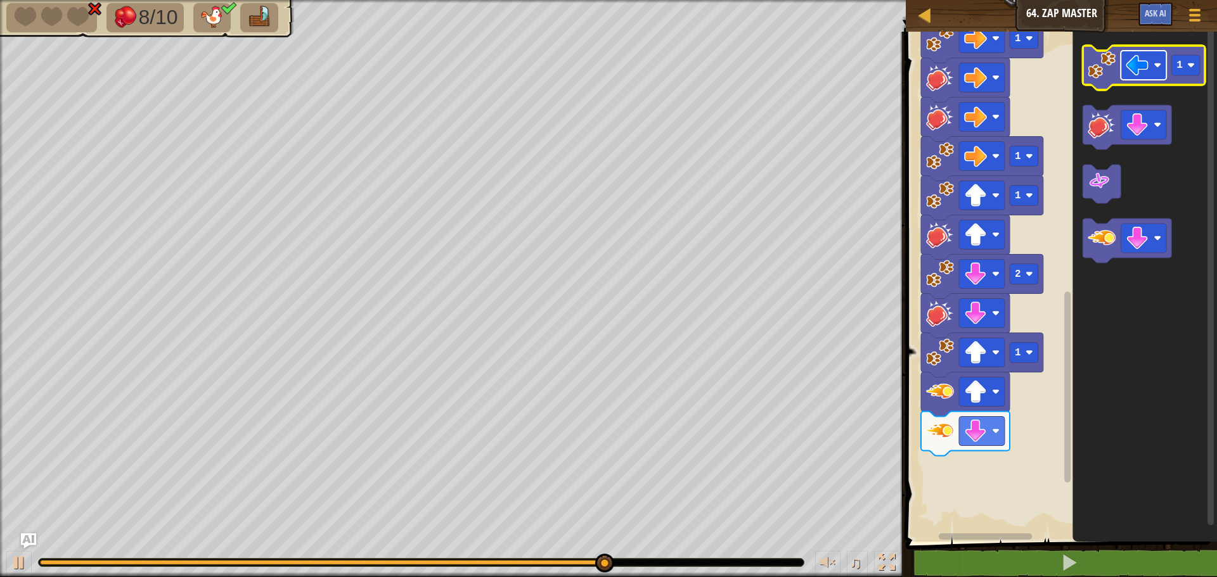
click at [1137, 77] on rect "Blockly Workspace" at bounding box center [1144, 65] width 46 height 29
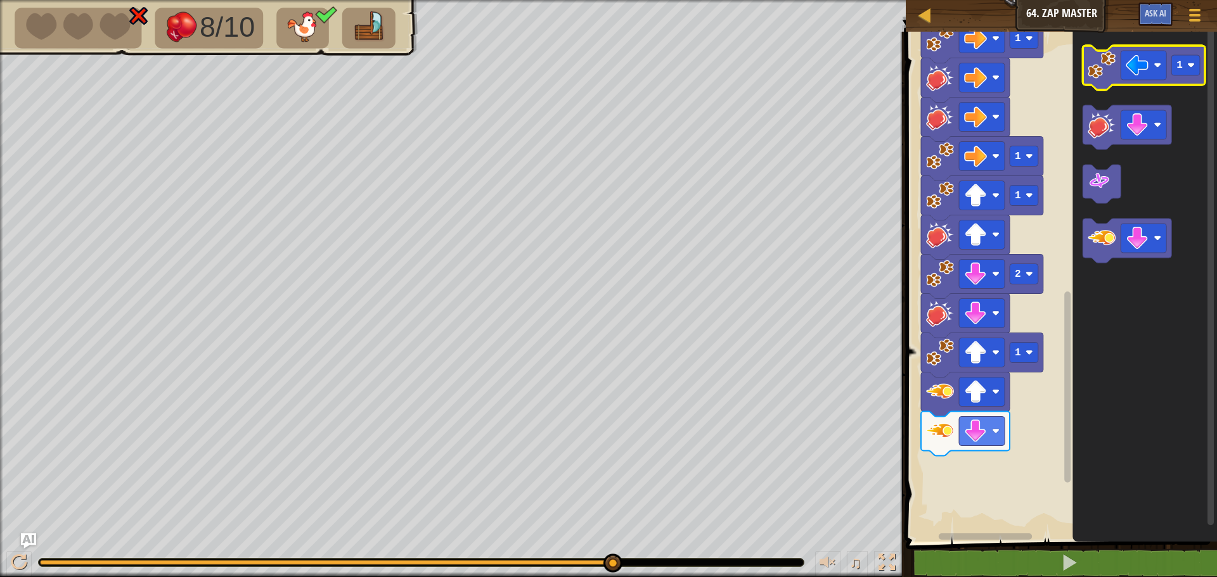
click at [1085, 63] on icon "Blockly Workspace" at bounding box center [1144, 68] width 122 height 44
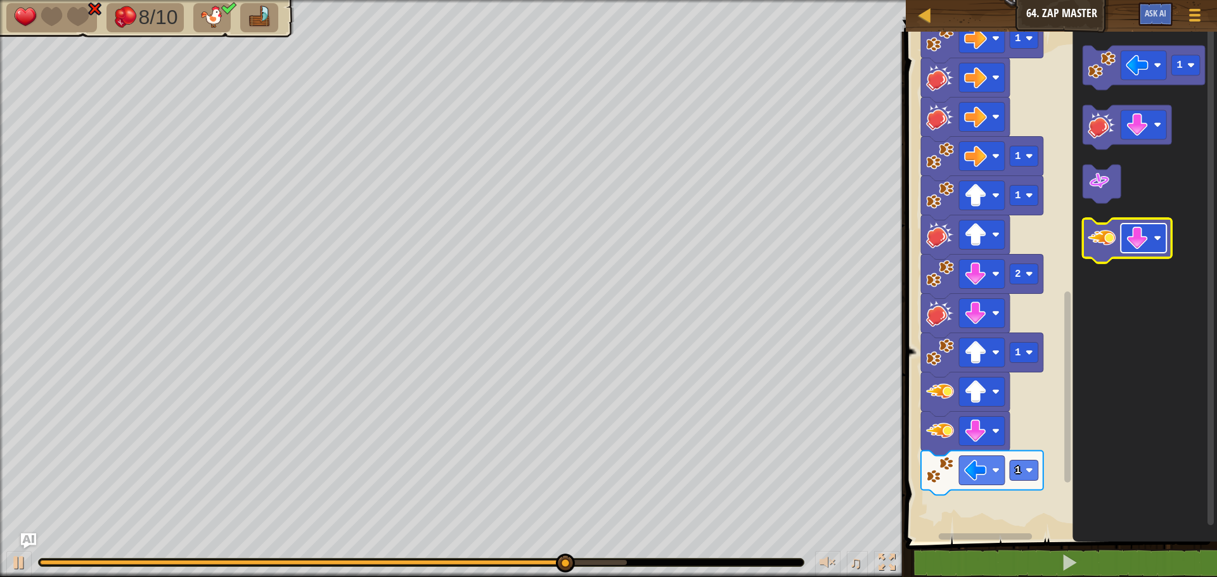
click at [1146, 238] on image "Blockly Workspace" at bounding box center [1137, 238] width 23 height 23
click at [1104, 240] on image "Blockly Workspace" at bounding box center [1102, 238] width 28 height 28
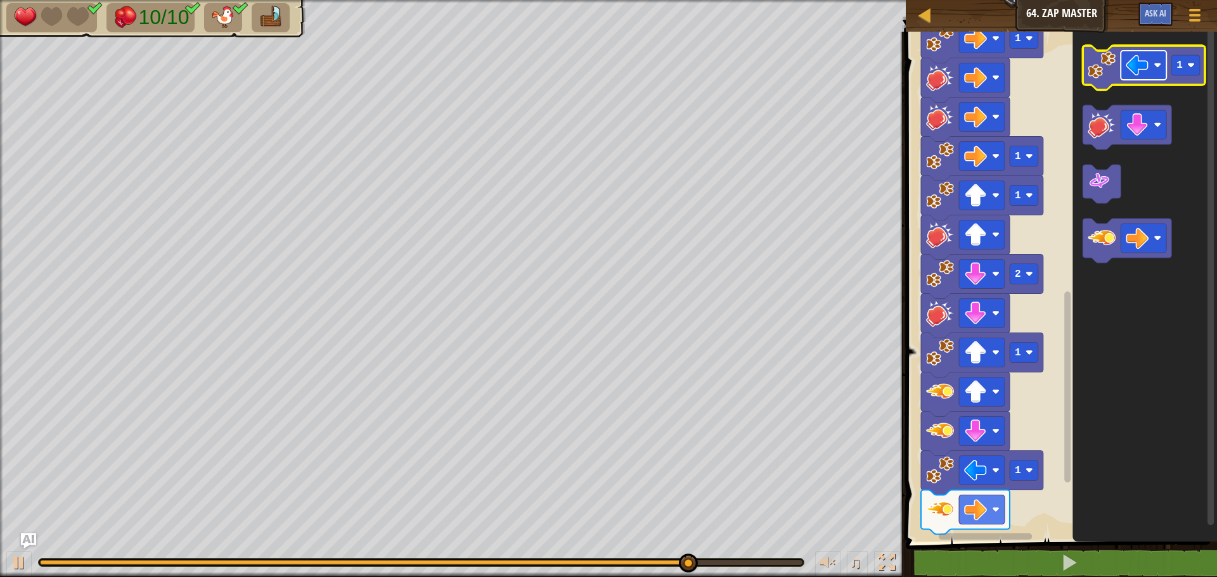
click at [1150, 66] on rect "Blockly Workspace" at bounding box center [1144, 65] width 46 height 29
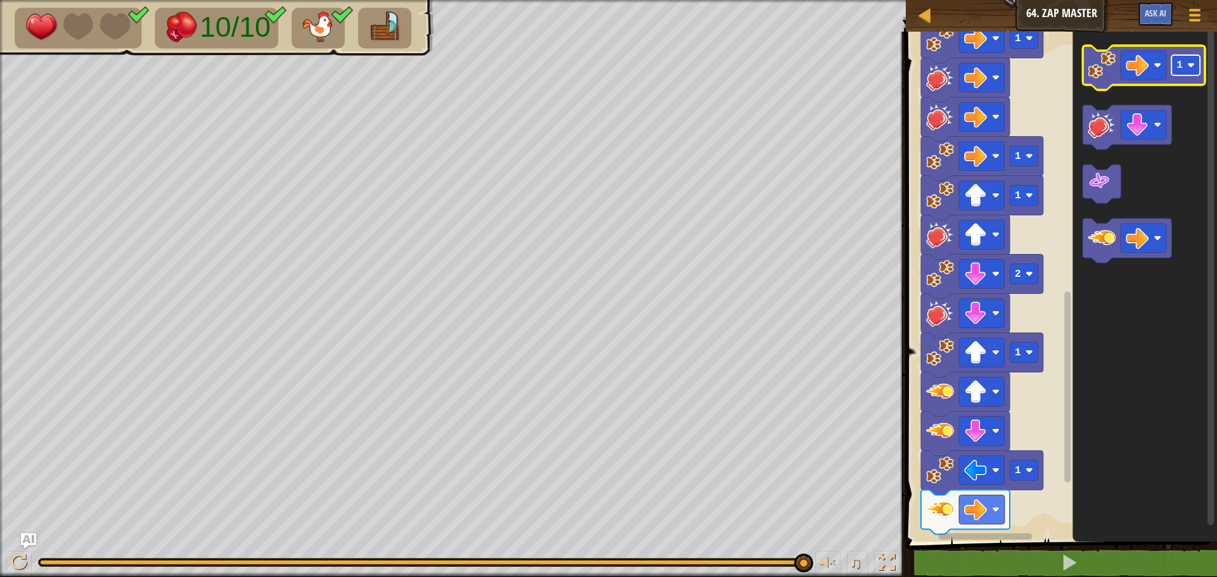
click at [1189, 70] on g "1" at bounding box center [1185, 65] width 29 height 20
click at [1107, 77] on image "Blockly Workspace" at bounding box center [1102, 65] width 28 height 28
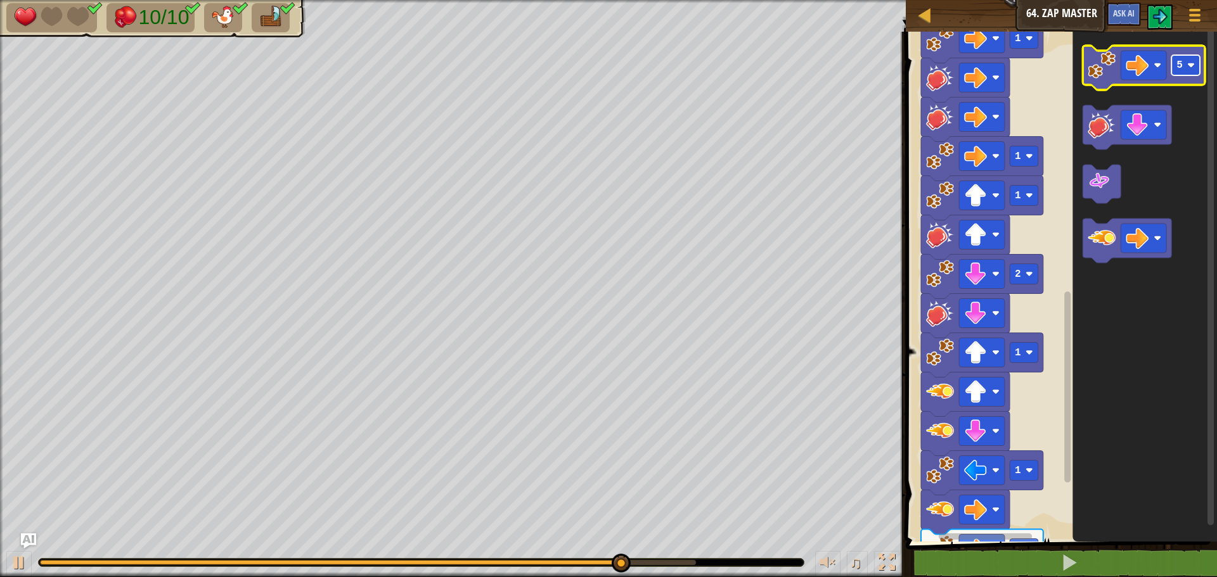
click at [1191, 65] on image "Blockly Workspace" at bounding box center [1191, 65] width 8 height 8
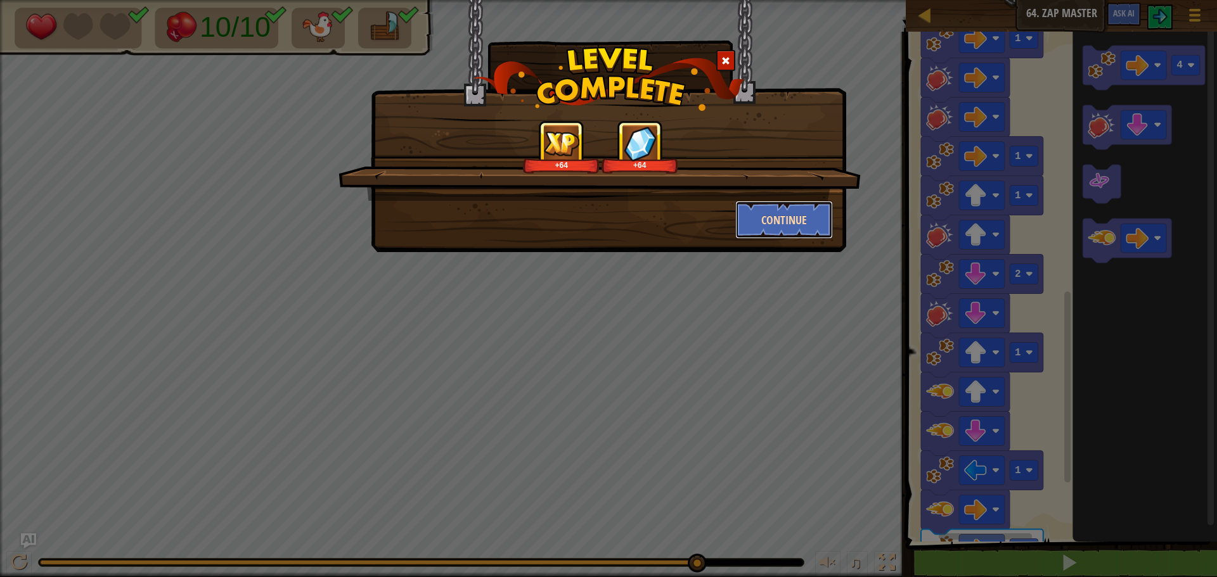
click at [765, 231] on button "Continue" at bounding box center [784, 220] width 98 height 38
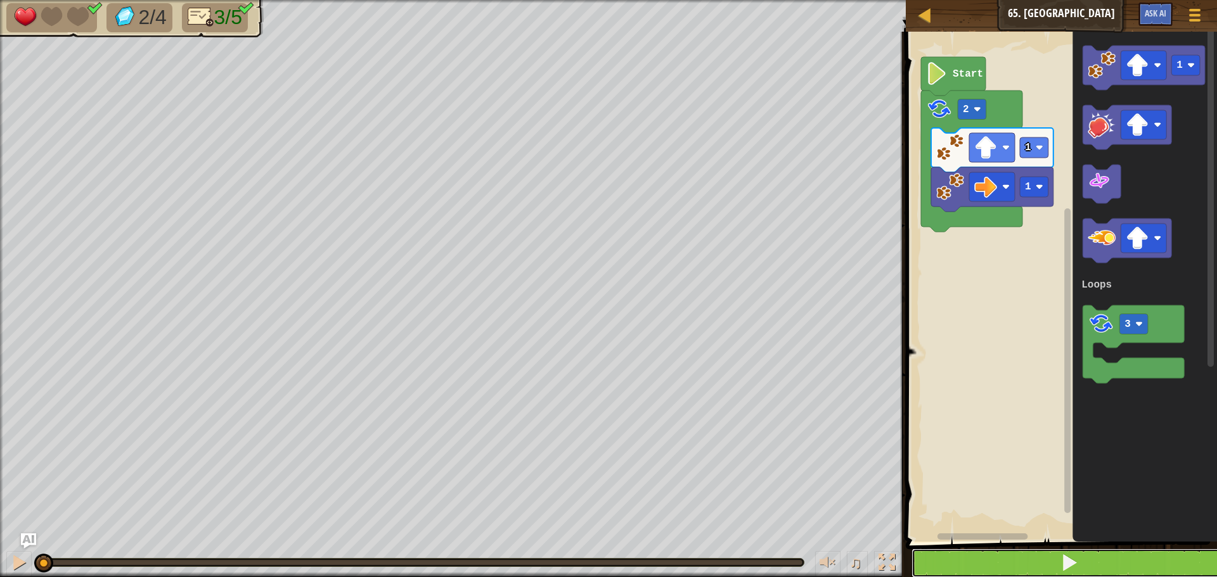
click at [947, 572] on button at bounding box center [1069, 563] width 315 height 29
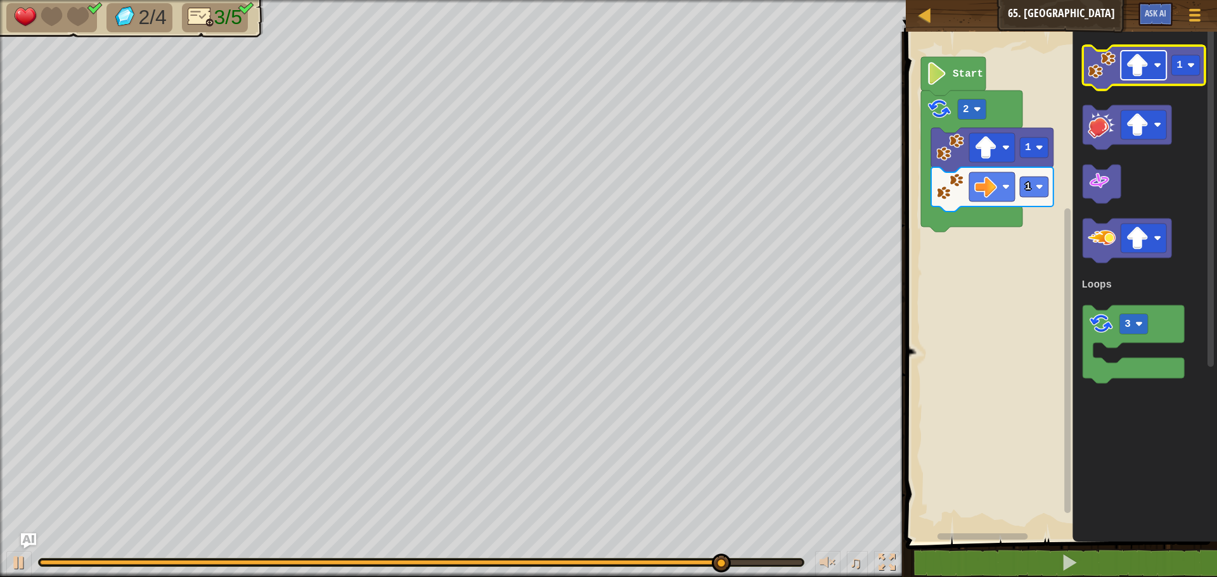
click at [1145, 72] on image "Blockly Workspace" at bounding box center [1137, 65] width 23 height 23
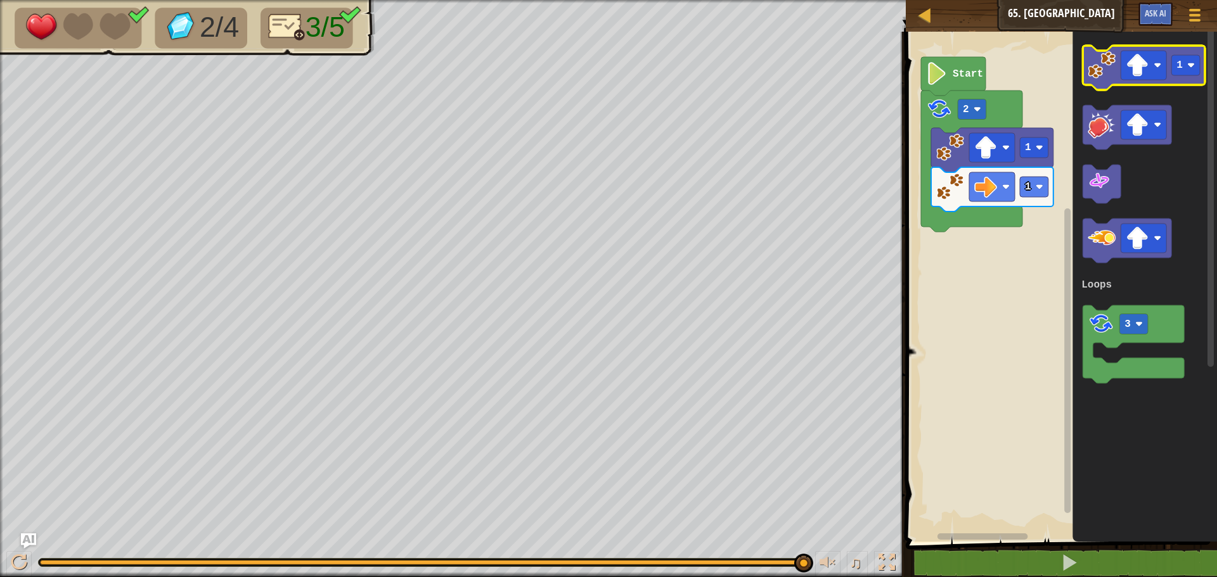
click at [1097, 67] on image "Blockly Workspace" at bounding box center [1102, 65] width 28 height 28
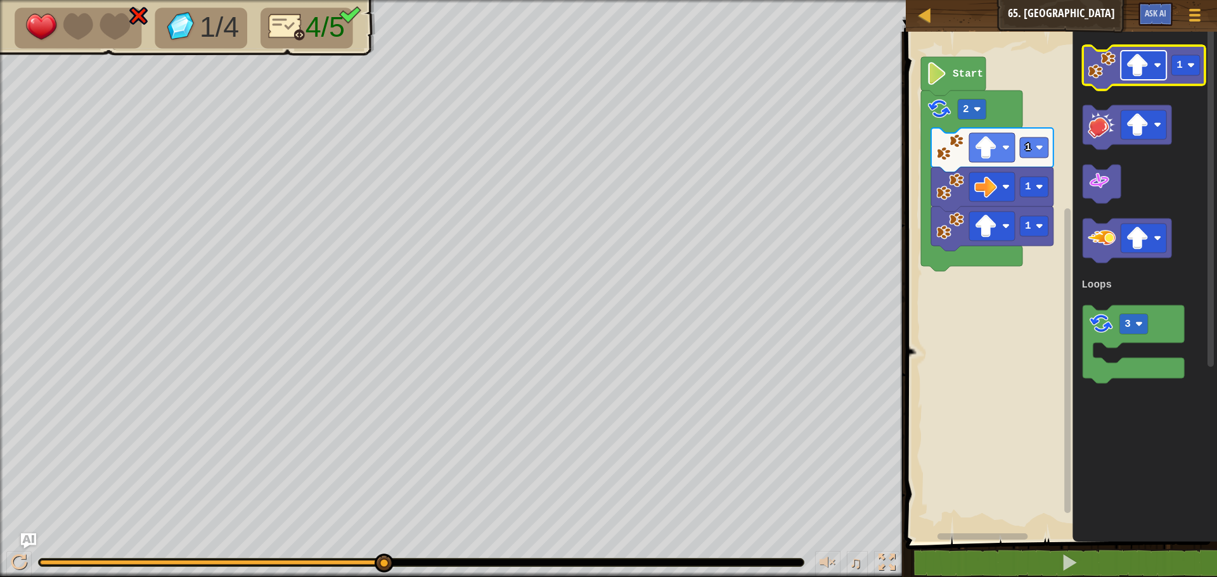
click at [1128, 67] on image "Blockly Workspace" at bounding box center [1137, 65] width 23 height 23
click at [1105, 79] on icon "Blockly Workspace" at bounding box center [1144, 68] width 122 height 44
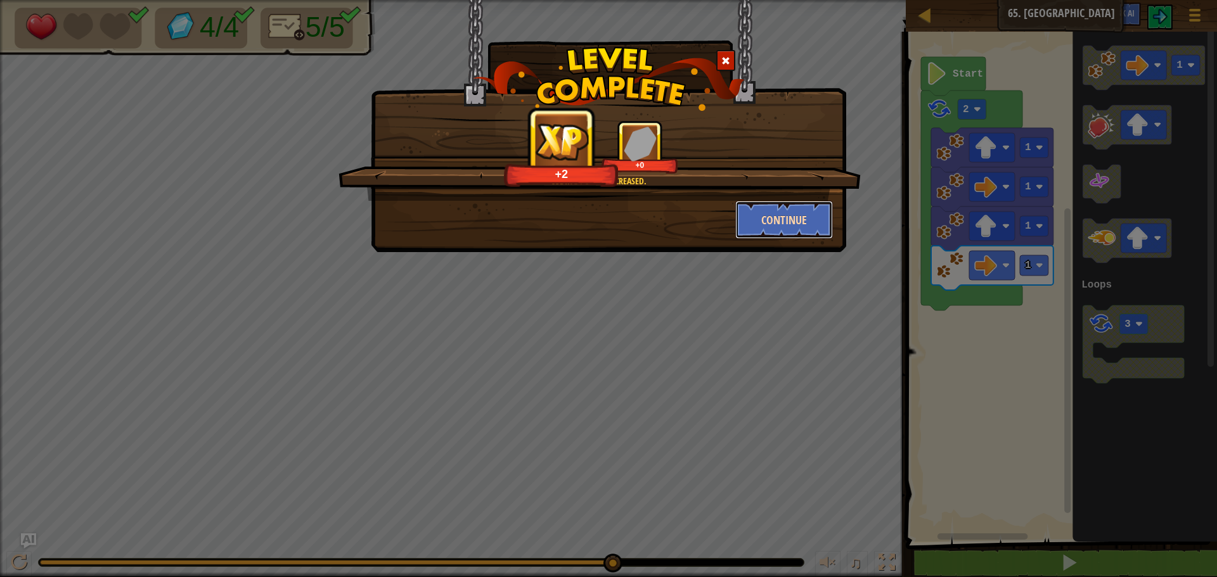
click at [794, 223] on button "Continue" at bounding box center [784, 220] width 98 height 38
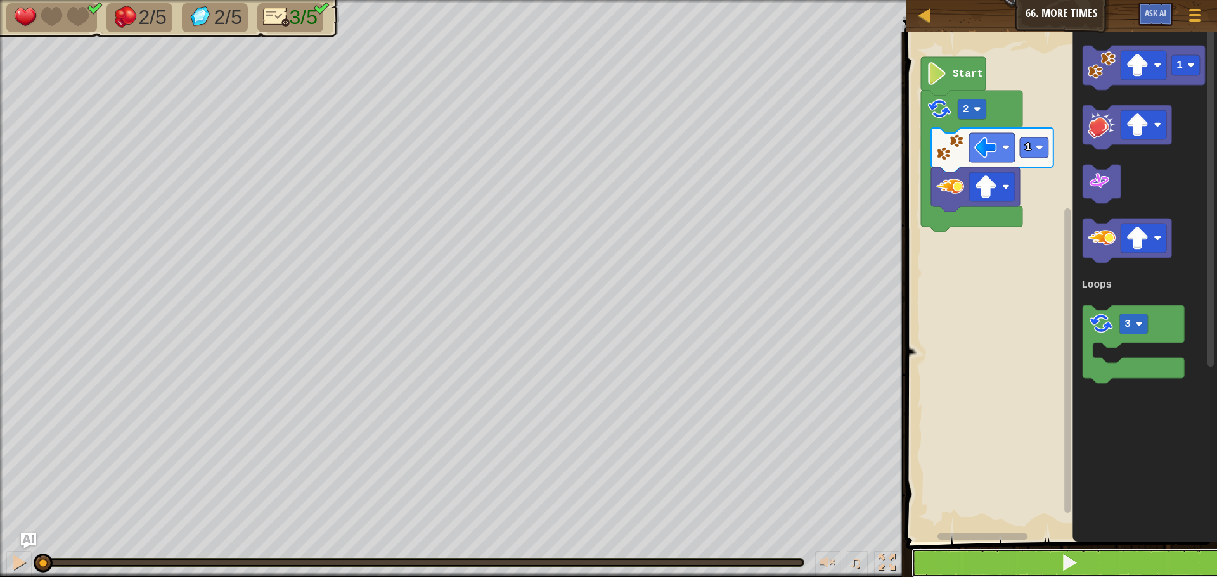
click at [945, 570] on button at bounding box center [1069, 563] width 315 height 29
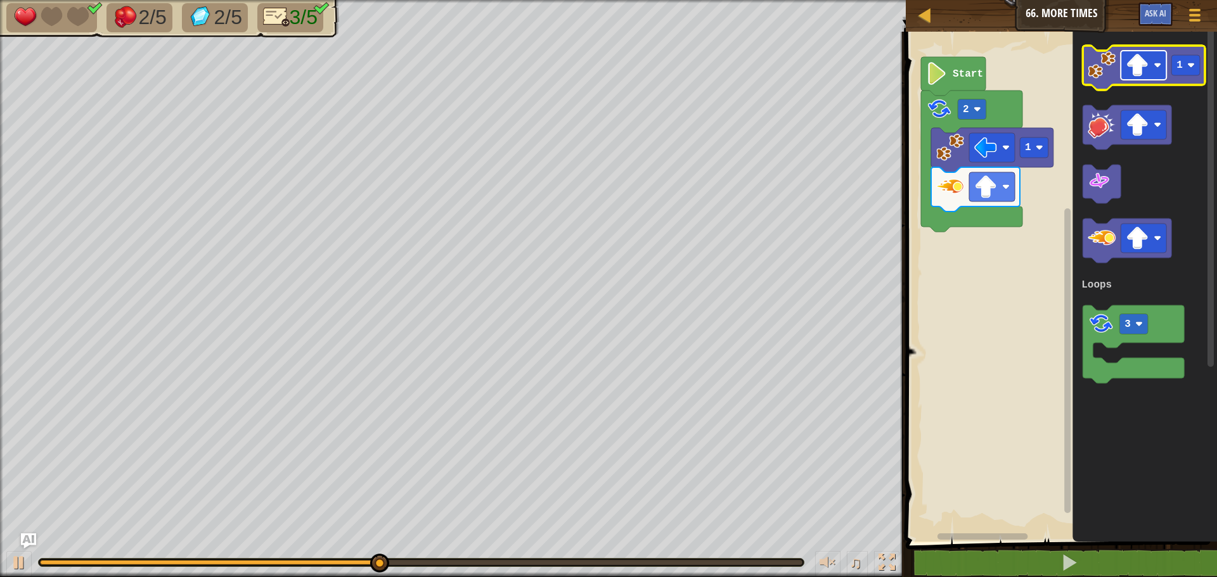
click at [1151, 67] on rect "Blockly Workspace" at bounding box center [1144, 65] width 46 height 29
click at [1102, 69] on image "Blockly Workspace" at bounding box center [1102, 65] width 28 height 28
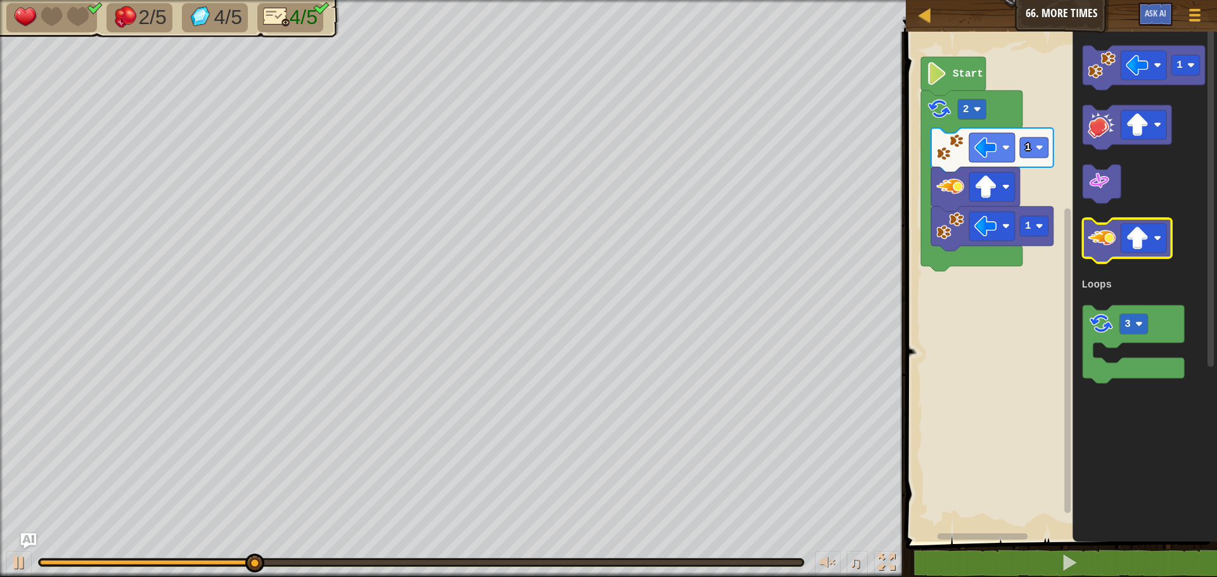
click at [1110, 226] on g "Blockly Workspace" at bounding box center [1127, 241] width 89 height 44
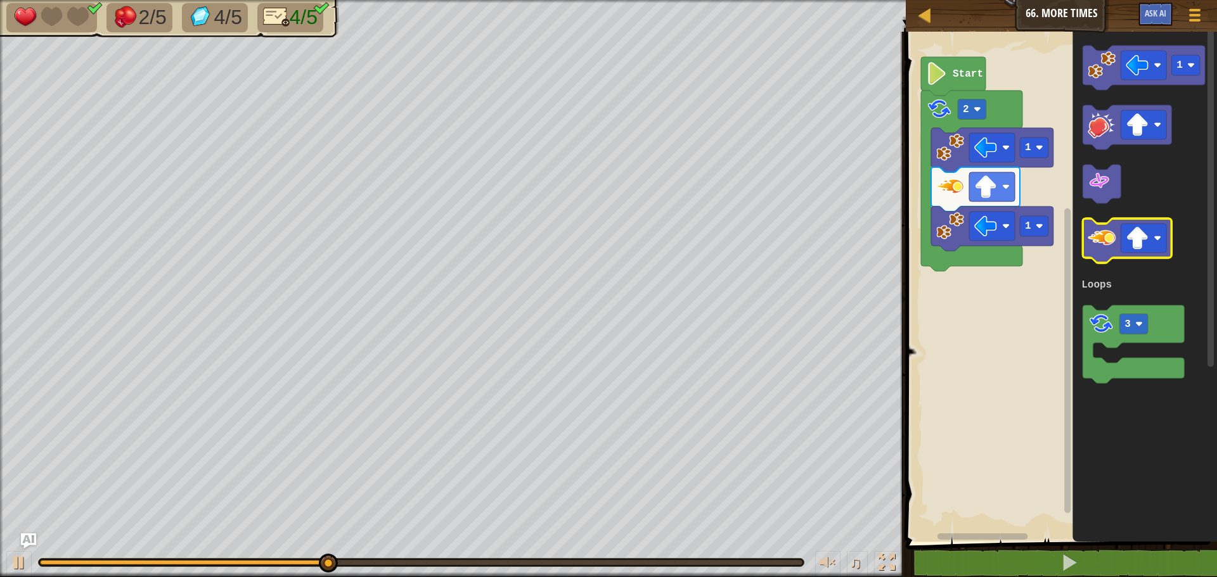
click at [1100, 247] on image "Blockly Workspace" at bounding box center [1102, 238] width 28 height 28
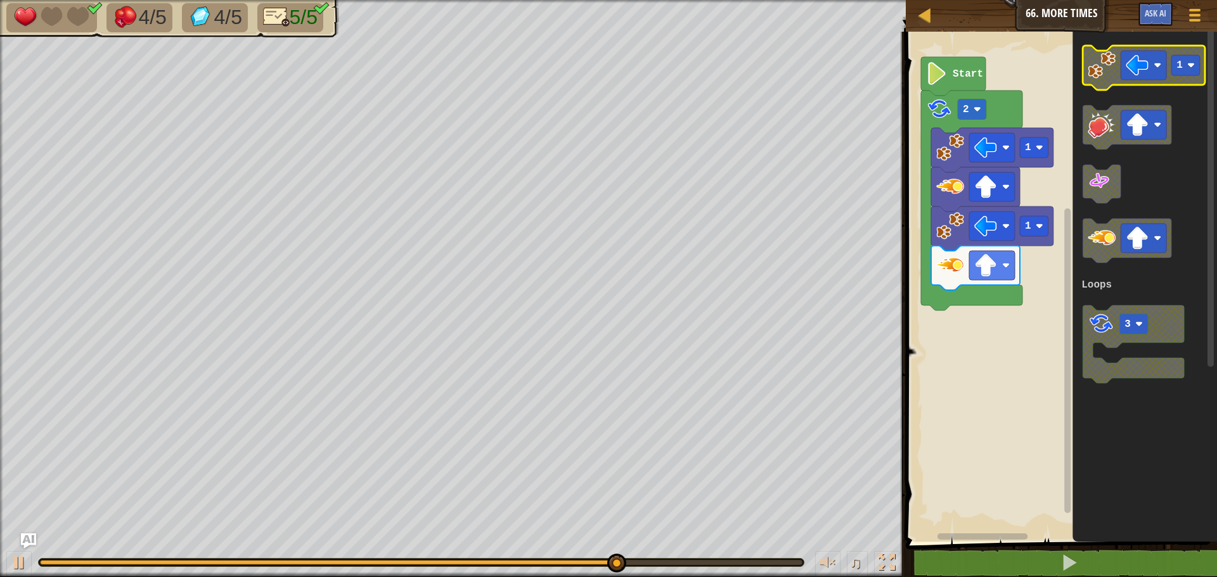
click at [1100, 74] on image "Blockly Workspace" at bounding box center [1102, 65] width 28 height 28
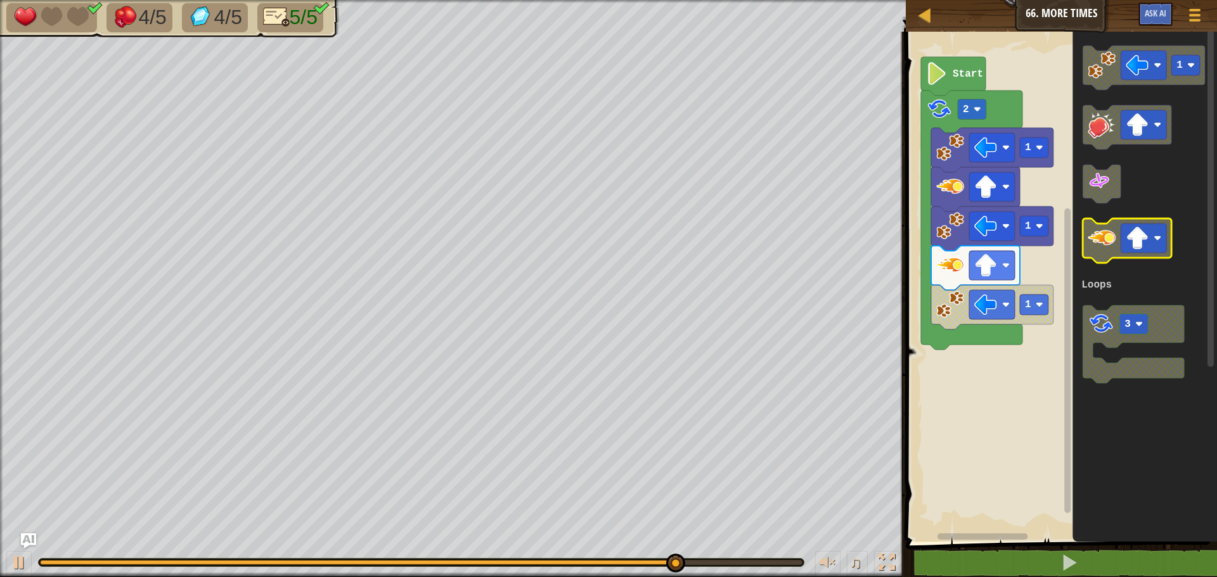
click at [1092, 242] on image "Blockly Workspace" at bounding box center [1102, 238] width 28 height 28
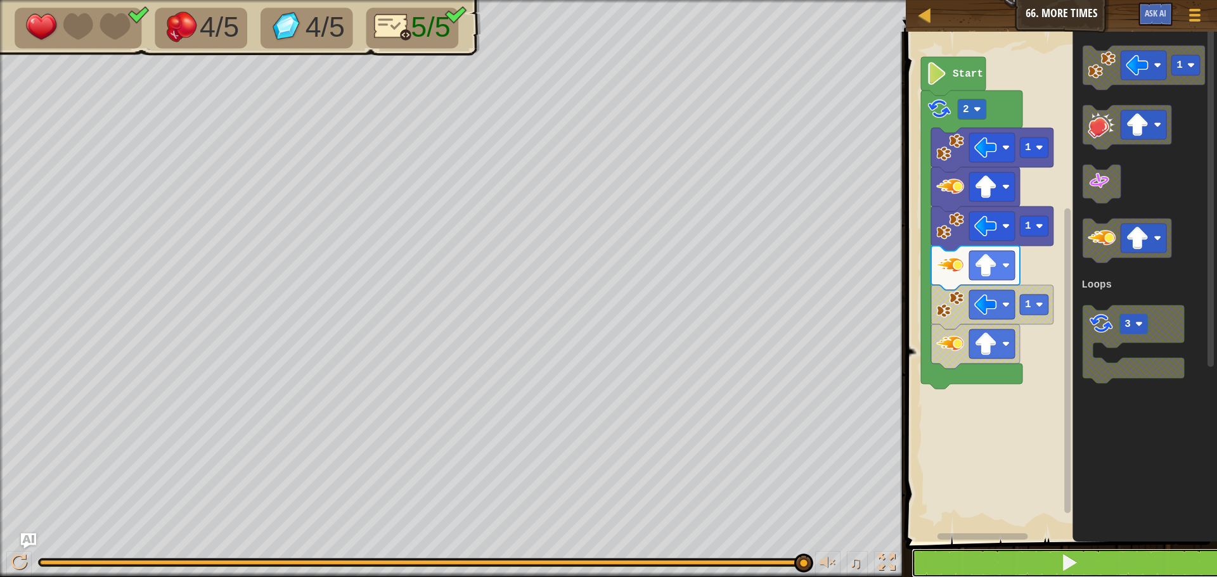
click at [969, 557] on button at bounding box center [1069, 563] width 315 height 29
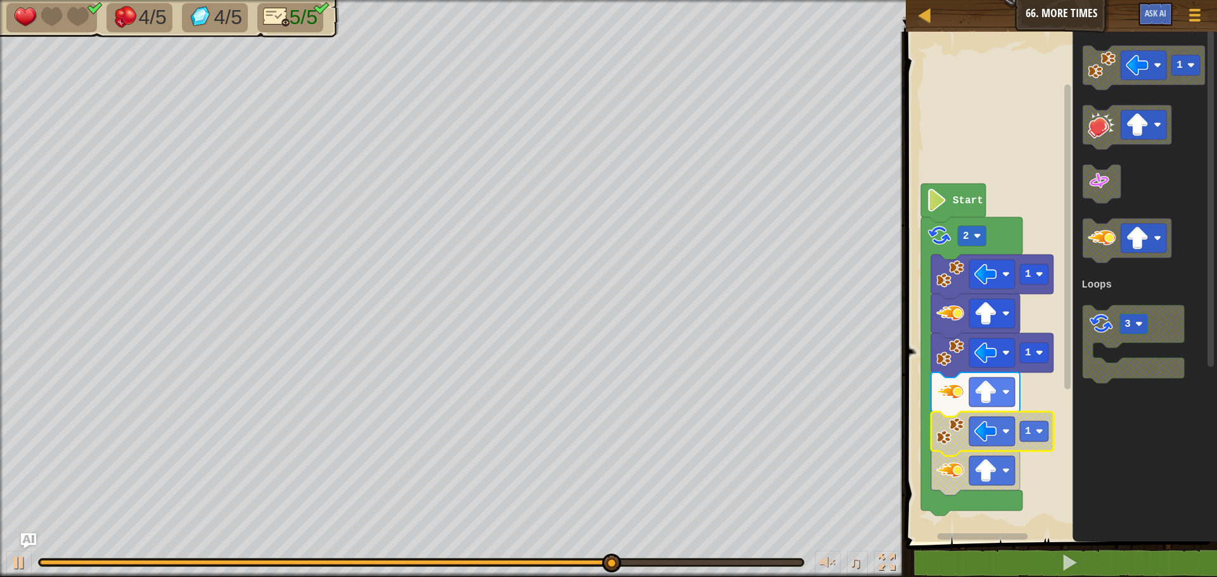
click at [940, 304] on image "Blockly Workspace" at bounding box center [950, 314] width 28 height 28
click at [950, 437] on image "Blockly Workspace" at bounding box center [950, 432] width 28 height 28
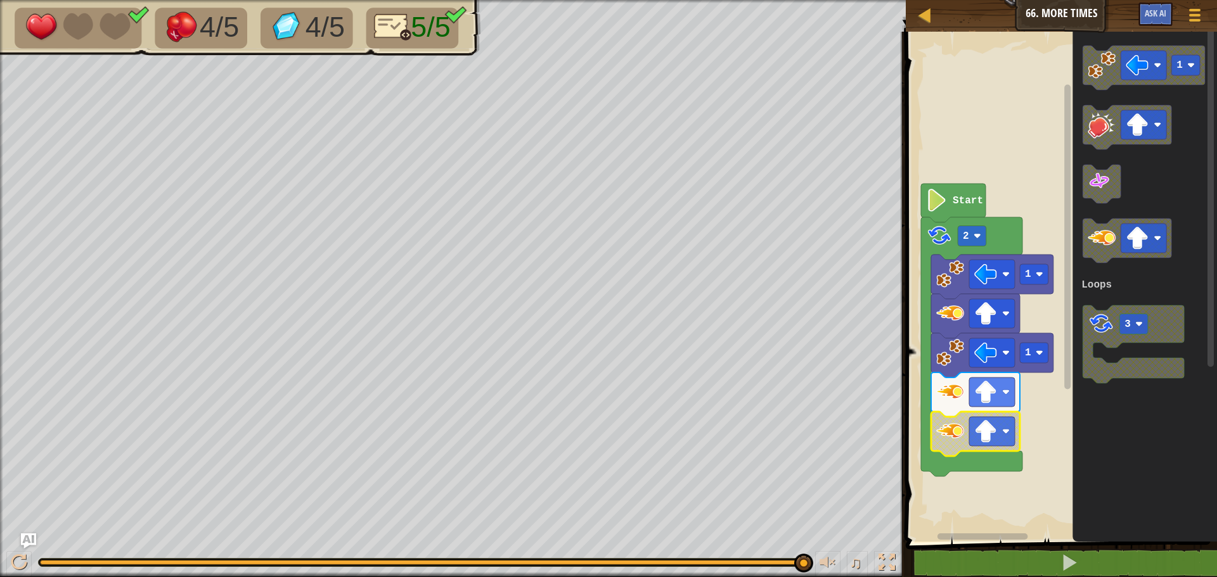
click at [965, 446] on icon "Blockly Workspace" at bounding box center [975, 434] width 89 height 44
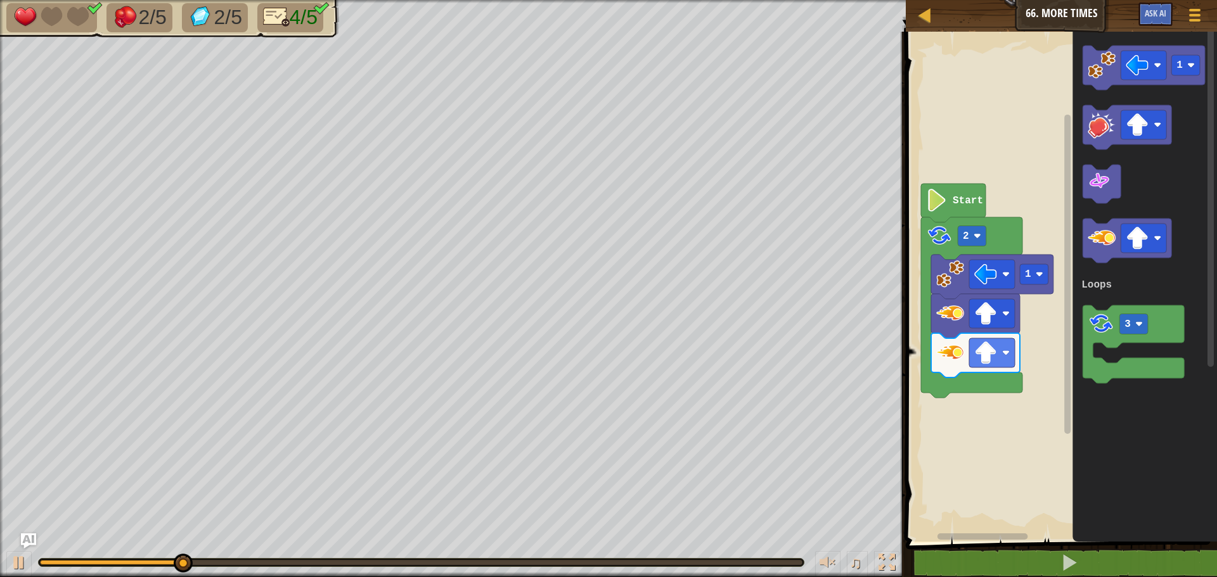
click at [944, 367] on icon "Blockly Workspace" at bounding box center [975, 355] width 89 height 44
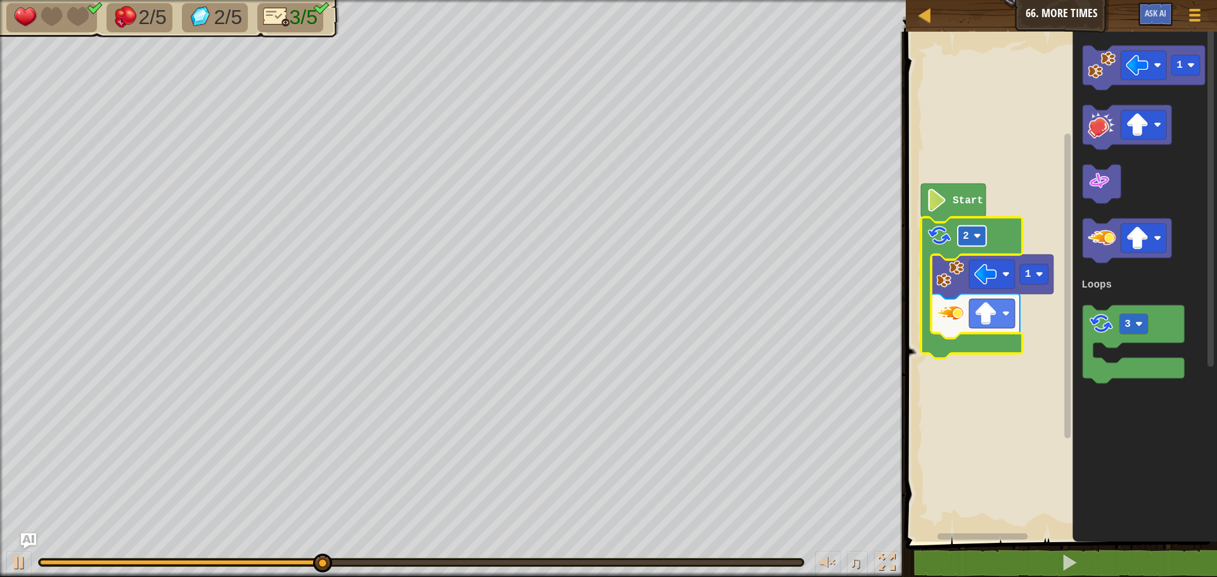
click at [977, 236] on image "Blockly Workspace" at bounding box center [978, 237] width 8 height 8
click at [979, 242] on rect "Blockly Workspace" at bounding box center [972, 236] width 29 height 20
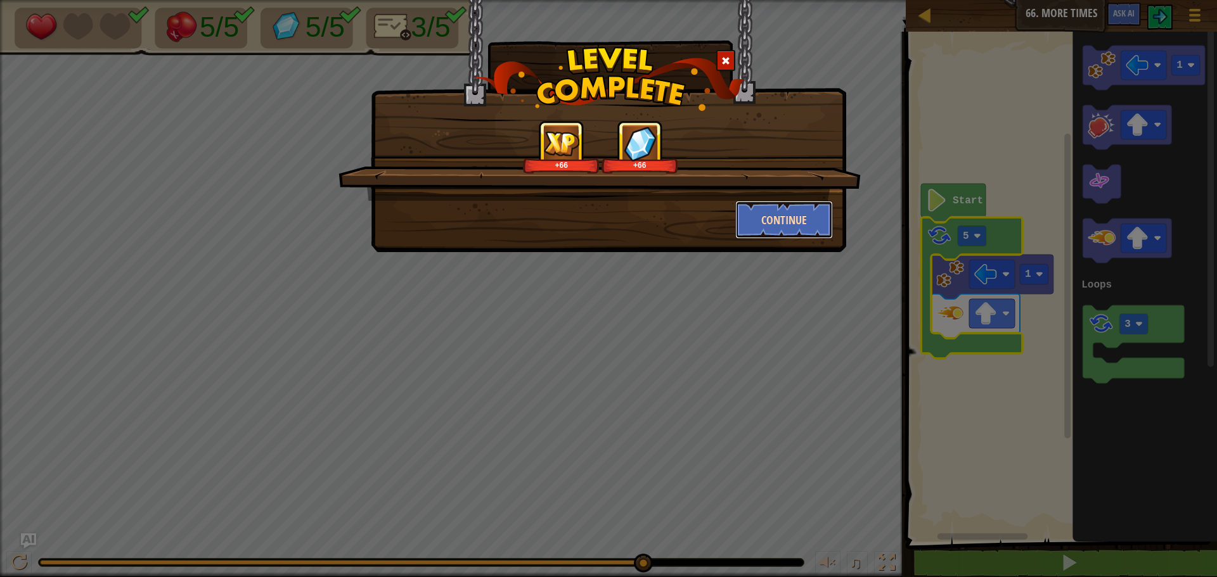
click at [785, 226] on button "Continue" at bounding box center [784, 220] width 98 height 38
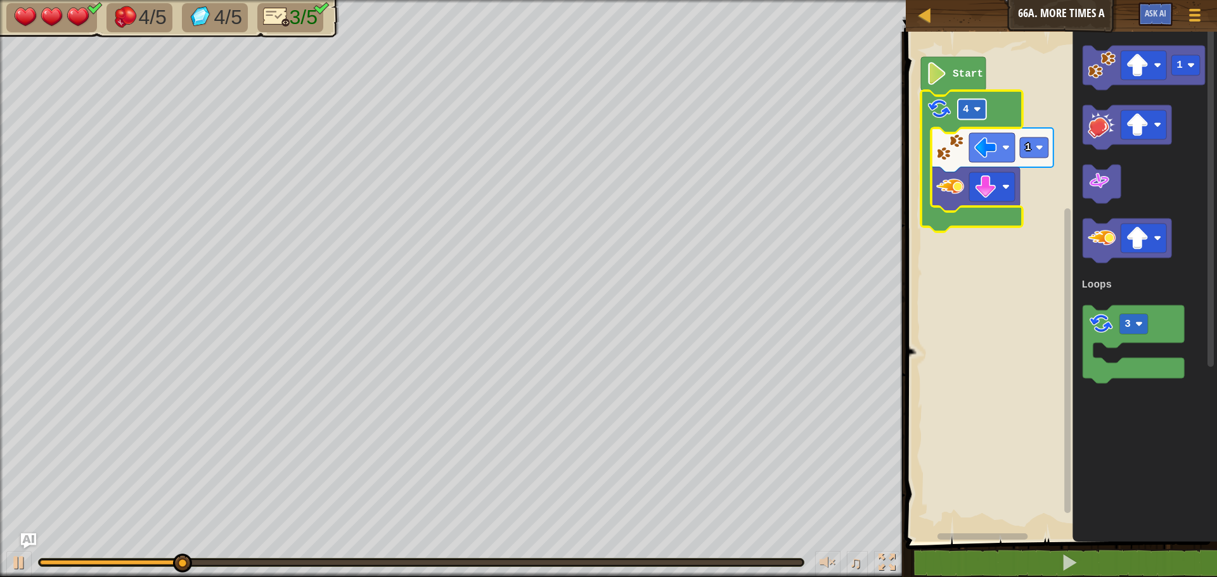
click at [970, 117] on rect "Blockly Workspace" at bounding box center [972, 110] width 29 height 20
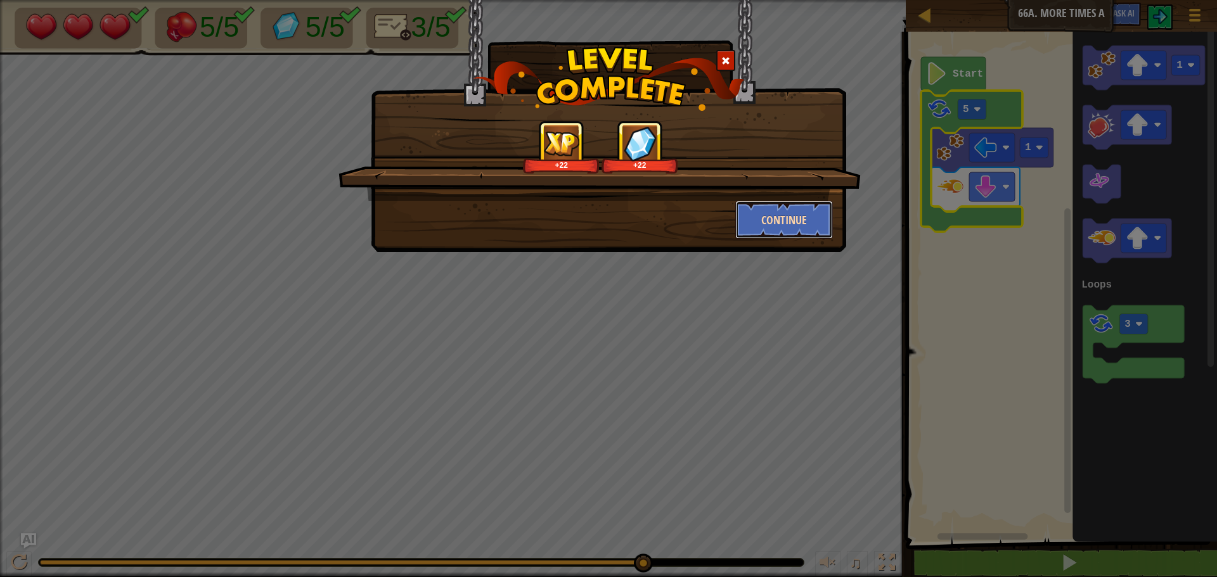
click at [795, 225] on button "Continue" at bounding box center [784, 220] width 98 height 38
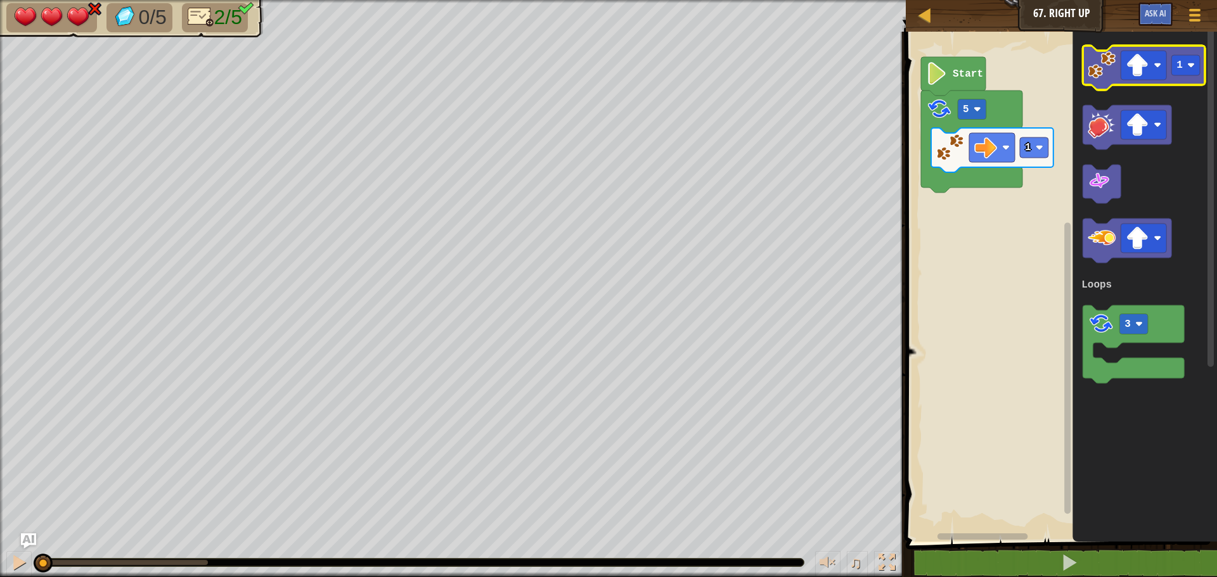
click at [1100, 70] on image "Blockly Workspace" at bounding box center [1102, 65] width 28 height 28
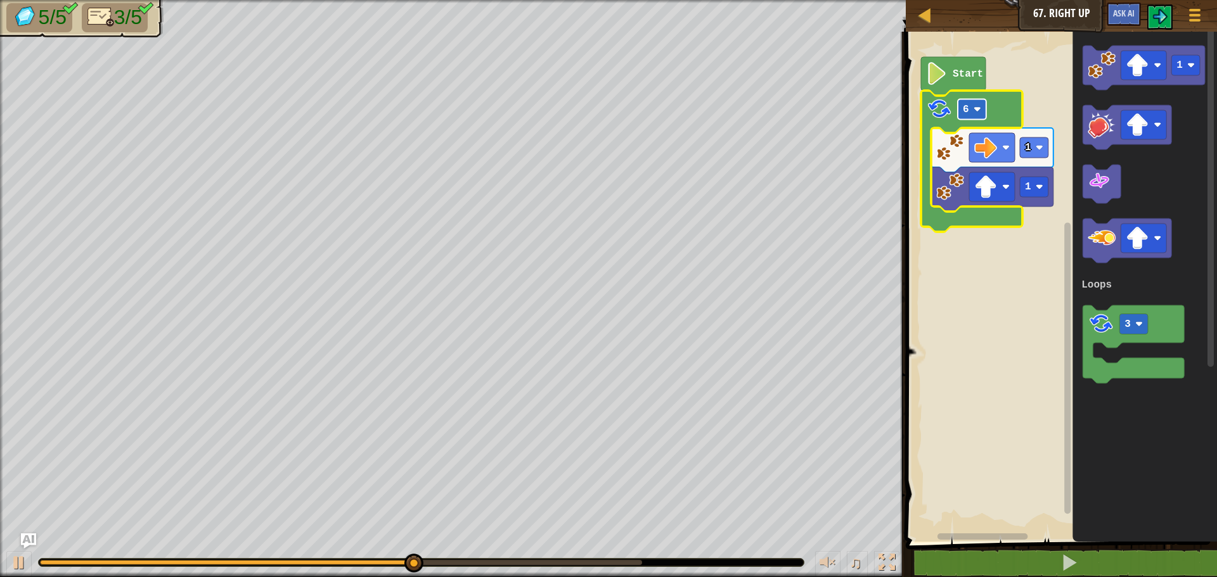
click at [962, 113] on rect "Blockly Workspace" at bounding box center [972, 110] width 29 height 20
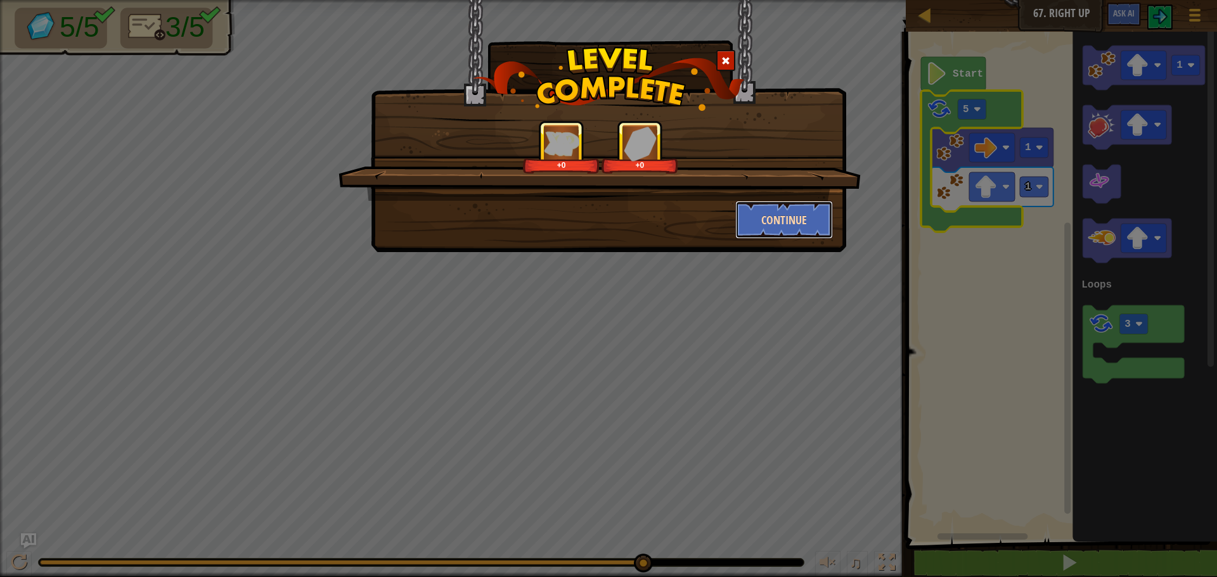
click at [785, 211] on button "Continue" at bounding box center [784, 220] width 98 height 38
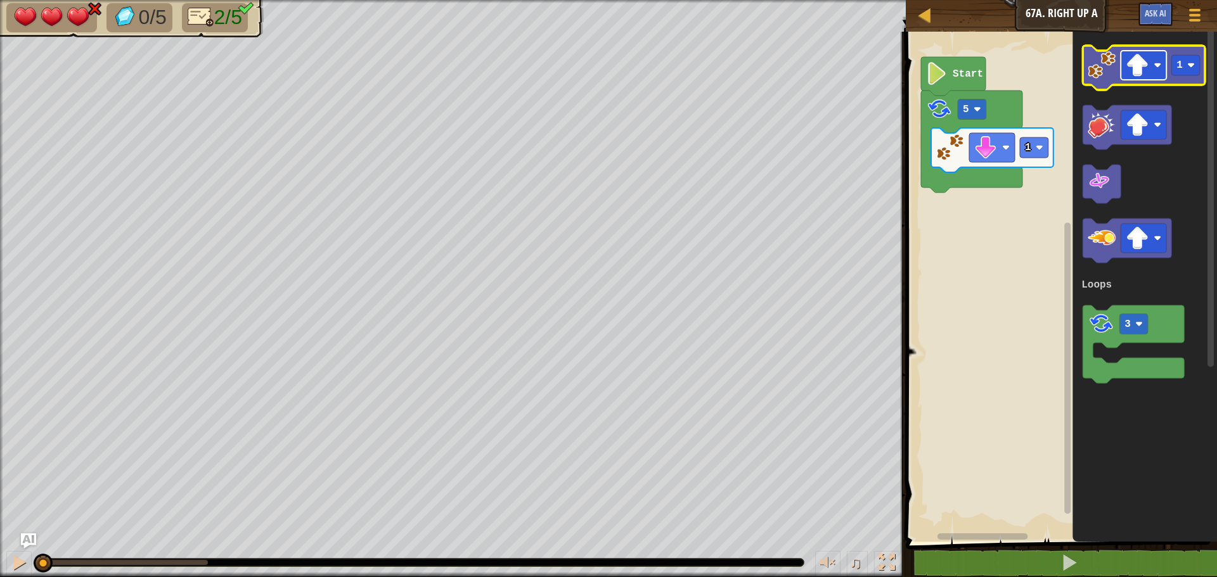
click at [1150, 68] on rect "Blockly Workspace" at bounding box center [1144, 65] width 46 height 29
click at [1113, 70] on image "Blockly Workspace" at bounding box center [1102, 65] width 28 height 28
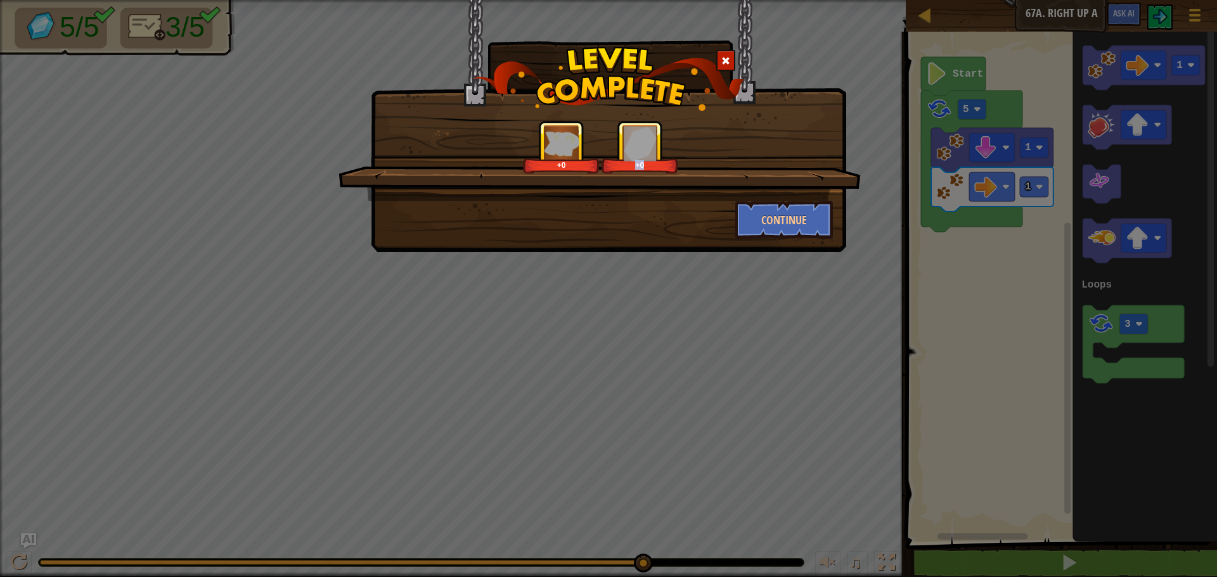
click at [865, 209] on div "+0 +0 Continue" at bounding box center [608, 288] width 1217 height 577
click at [756, 220] on button "Continue" at bounding box center [784, 220] width 98 height 38
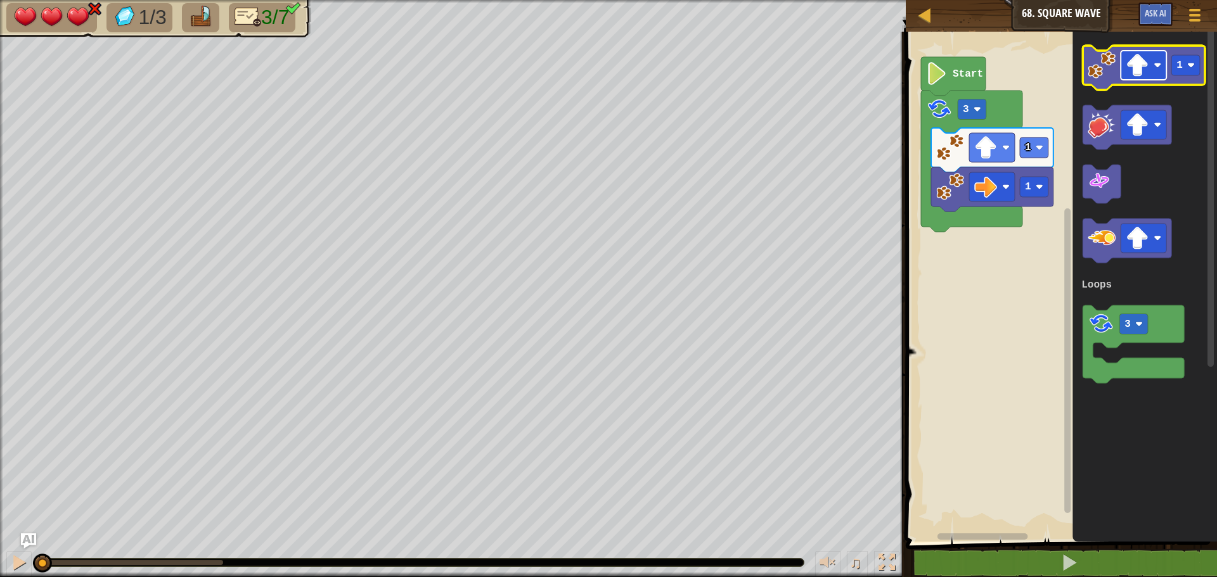
click at [1132, 80] on rect "Blockly Workspace" at bounding box center [1144, 65] width 46 height 29
click at [1100, 81] on icon "Blockly Workspace" at bounding box center [1144, 68] width 122 height 44
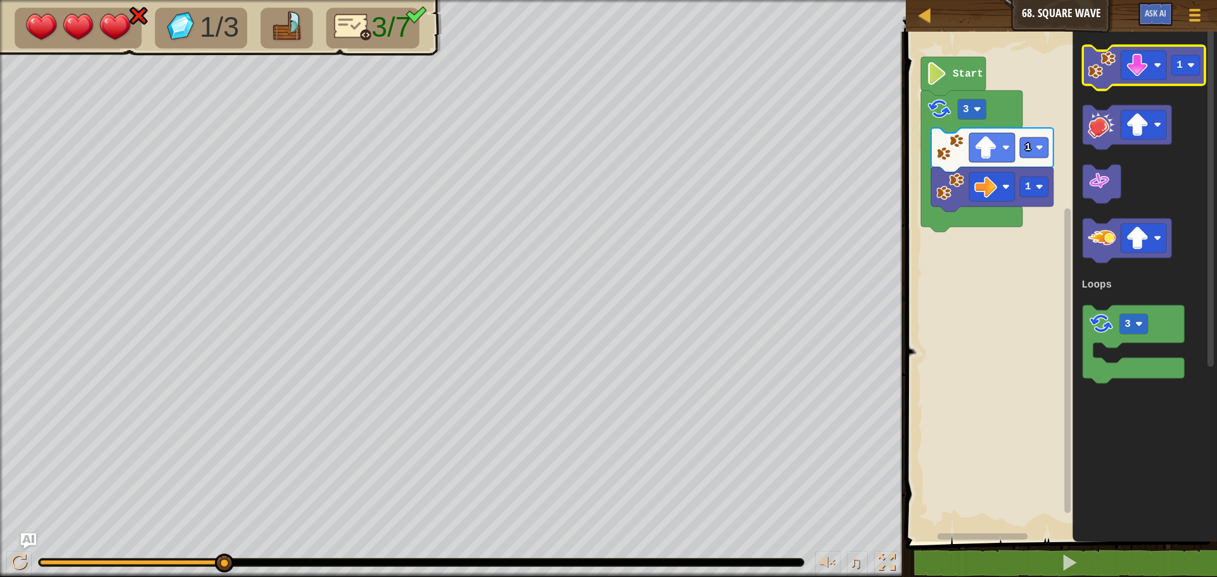
click at [1189, 78] on icon "Blockly Workspace" at bounding box center [1144, 68] width 122 height 44
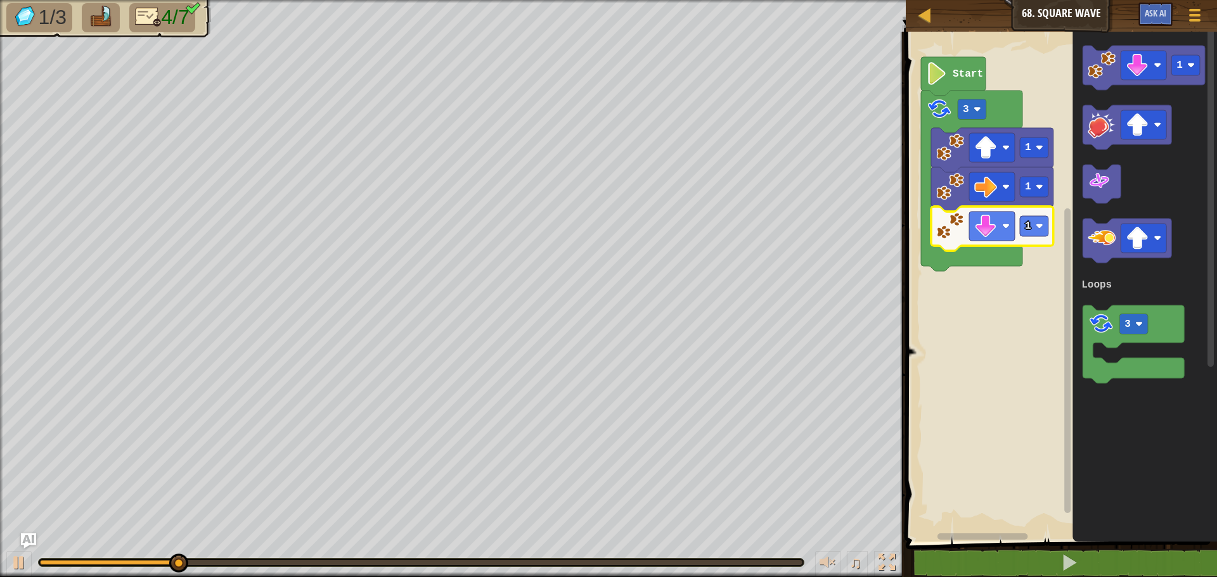
click at [1029, 212] on icon "Blockly Workspace" at bounding box center [992, 229] width 122 height 44
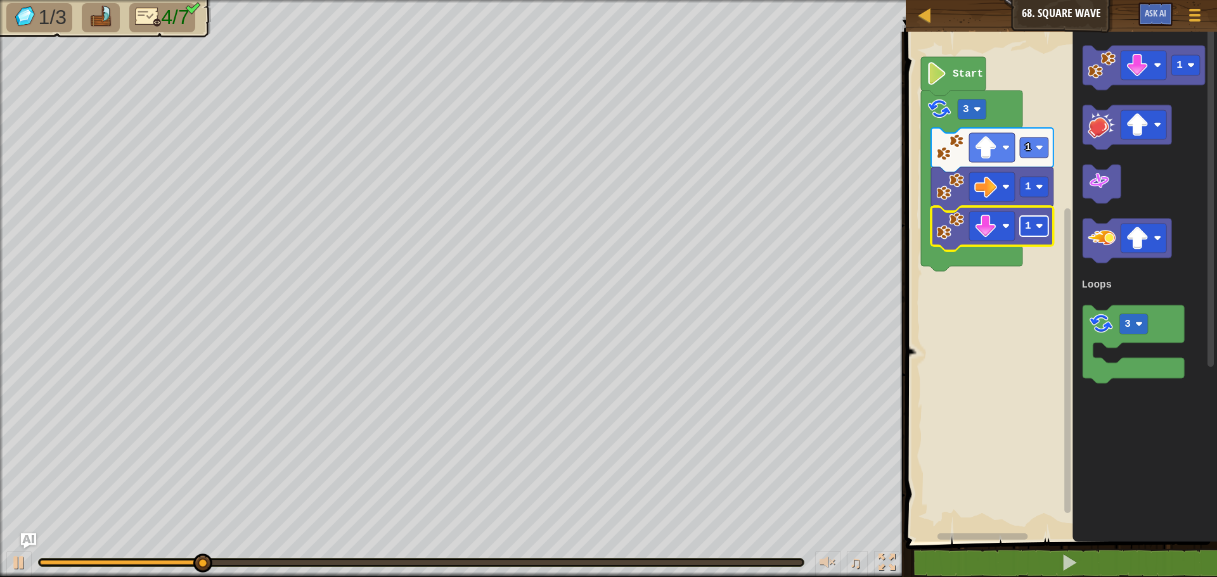
click at [1026, 227] on text "1" at bounding box center [1028, 226] width 6 height 11
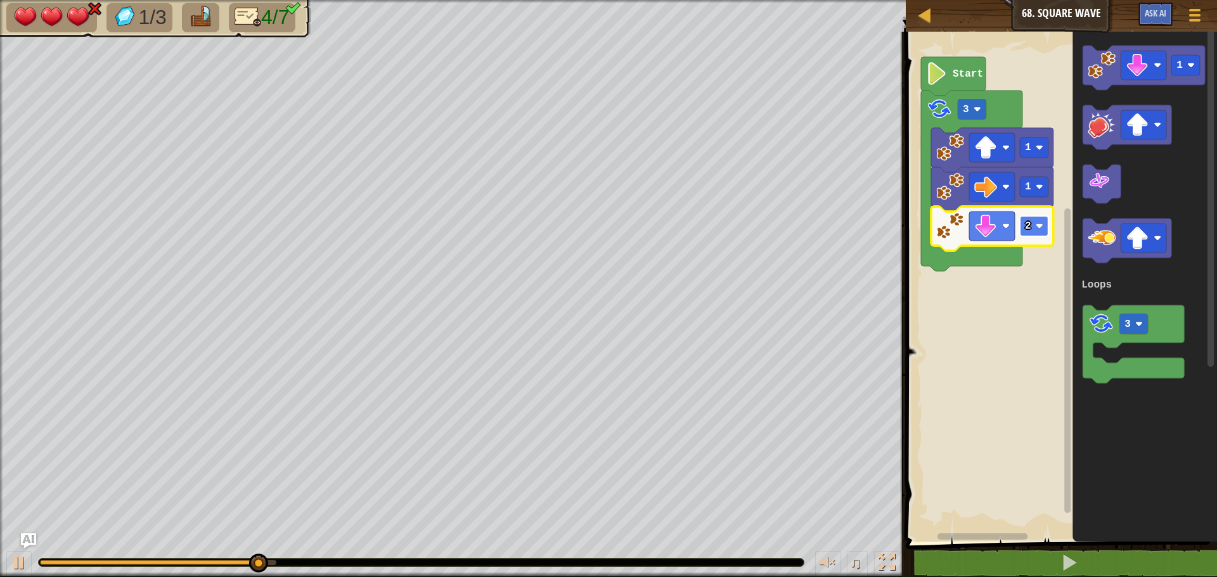
click at [1032, 230] on rect "Blockly Workspace" at bounding box center [1034, 226] width 29 height 20
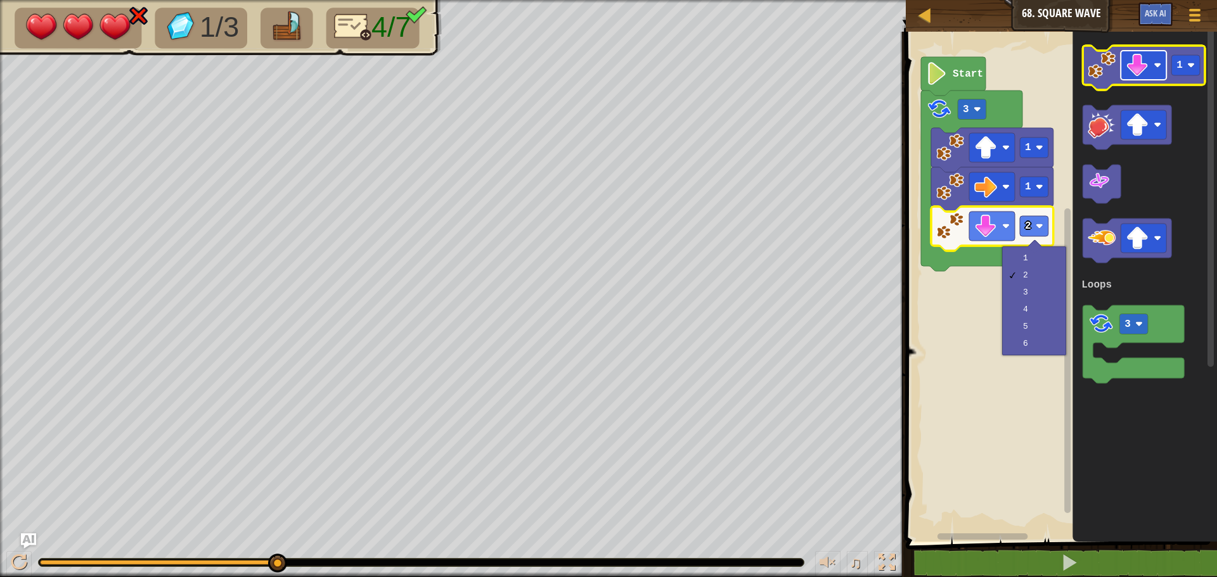
click at [1141, 74] on image "Blockly Workspace" at bounding box center [1137, 65] width 23 height 23
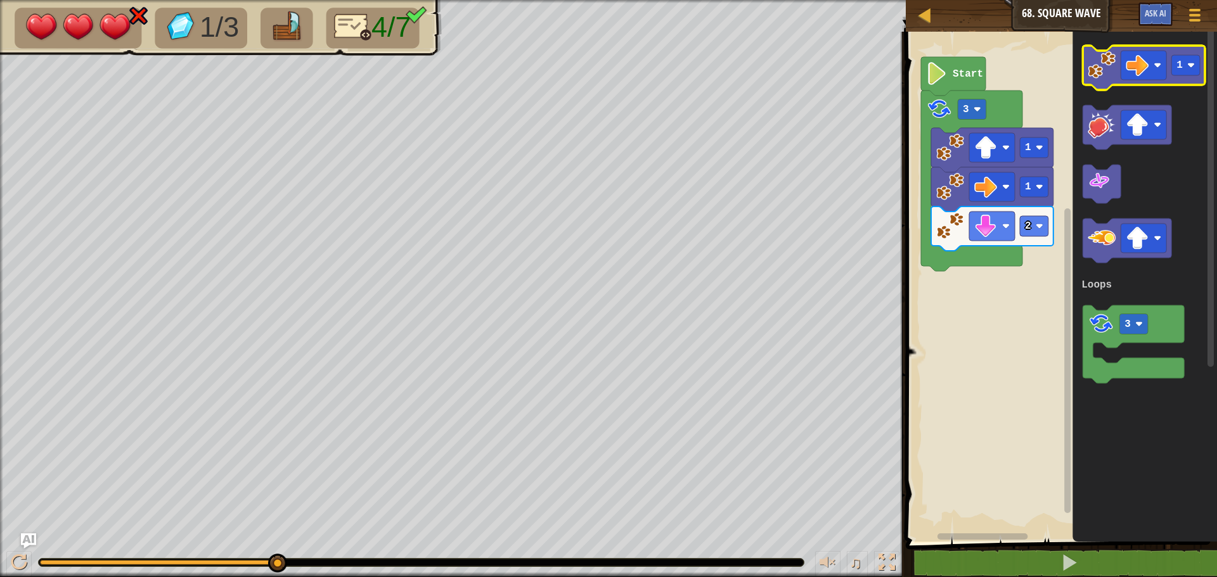
click at [1104, 61] on image "Blockly Workspace" at bounding box center [1102, 65] width 28 height 28
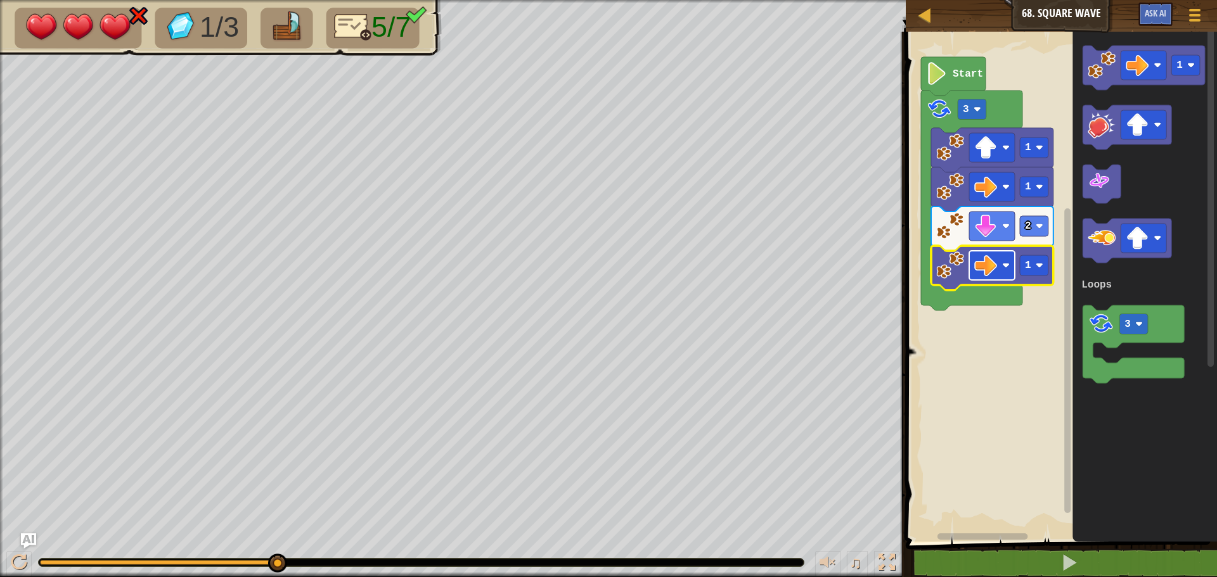
click at [993, 280] on rect "Blockly Workspace" at bounding box center [992, 265] width 46 height 29
click at [996, 261] on image "Blockly Workspace" at bounding box center [985, 265] width 23 height 23
click at [1025, 233] on rect "Blockly Workspace" at bounding box center [1034, 226] width 29 height 20
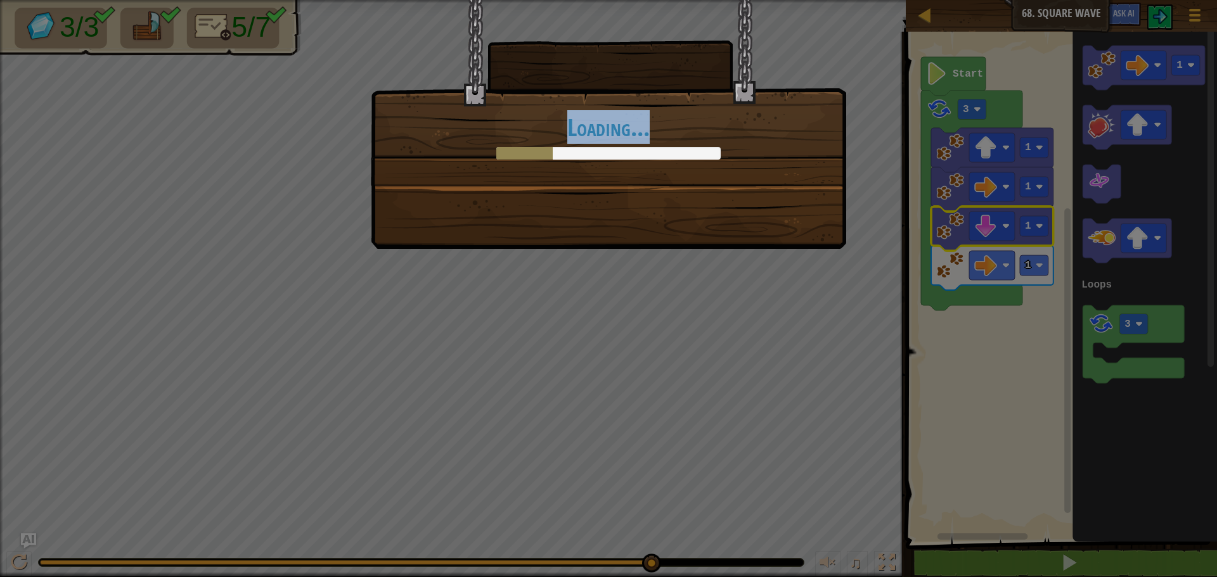
click at [659, 564] on div "Loading..." at bounding box center [608, 288] width 1217 height 577
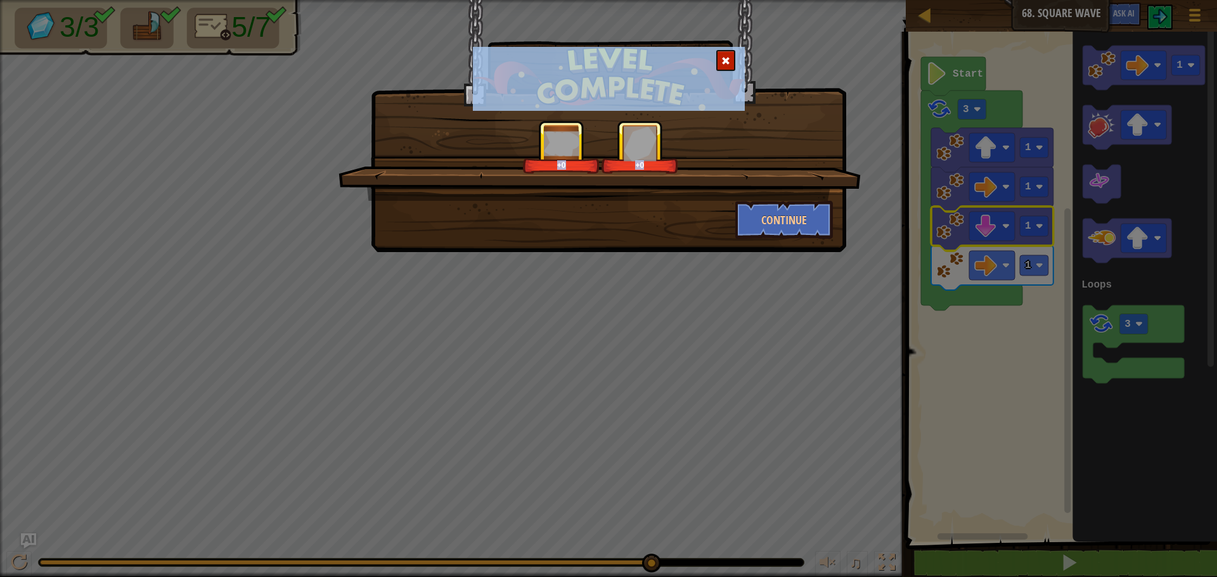
drag, startPoint x: 753, startPoint y: 225, endPoint x: 754, endPoint y: 196, distance: 29.2
click at [754, 196] on div "+0 +0" at bounding box center [599, 160] width 522 height 81
drag, startPoint x: 754, startPoint y: 218, endPoint x: 769, endPoint y: 170, distance: 50.5
click at [769, 170] on div "+68 +1" at bounding box center [600, 146] width 492 height 53
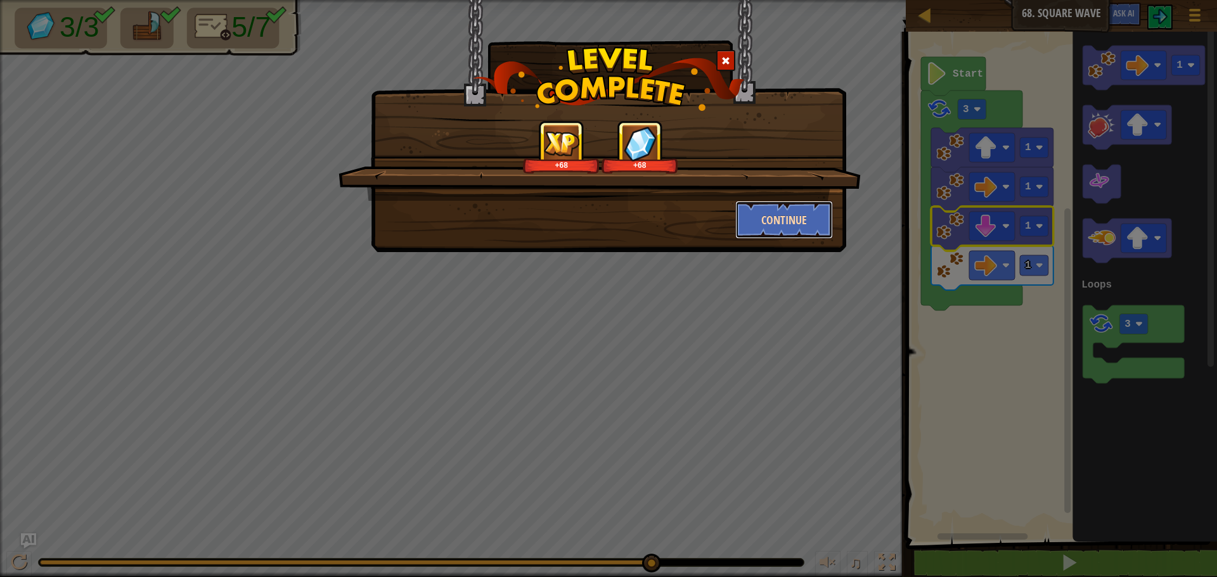
click at [763, 217] on button "Continue" at bounding box center [784, 220] width 98 height 38
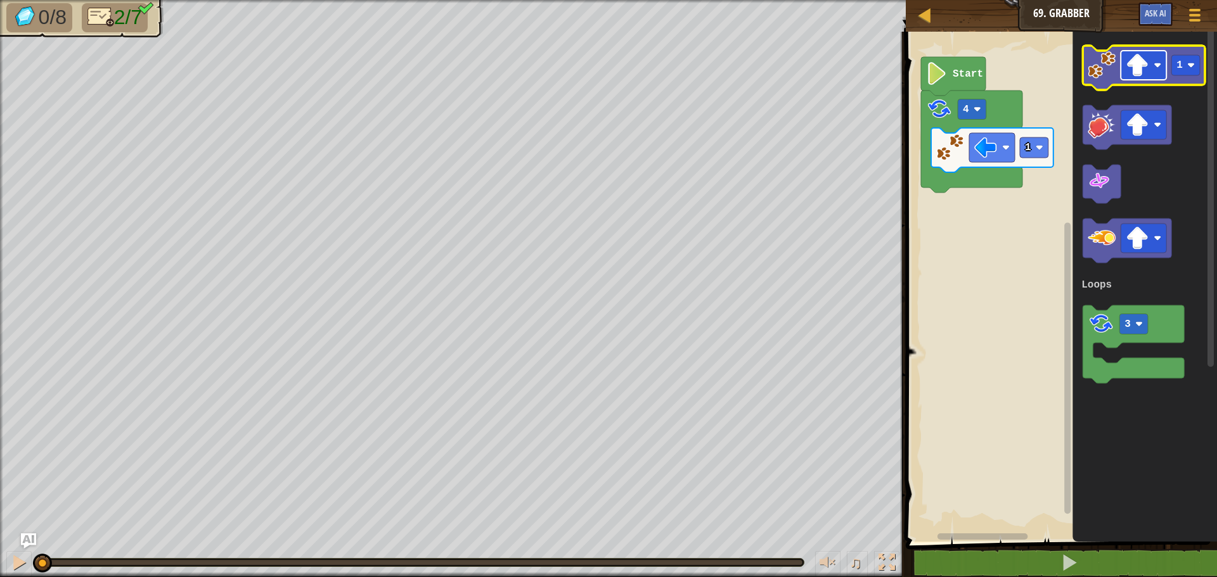
click at [1150, 79] on rect "Blockly Workspace" at bounding box center [1144, 65] width 46 height 29
click at [1089, 60] on image "Blockly Workspace" at bounding box center [1102, 65] width 28 height 28
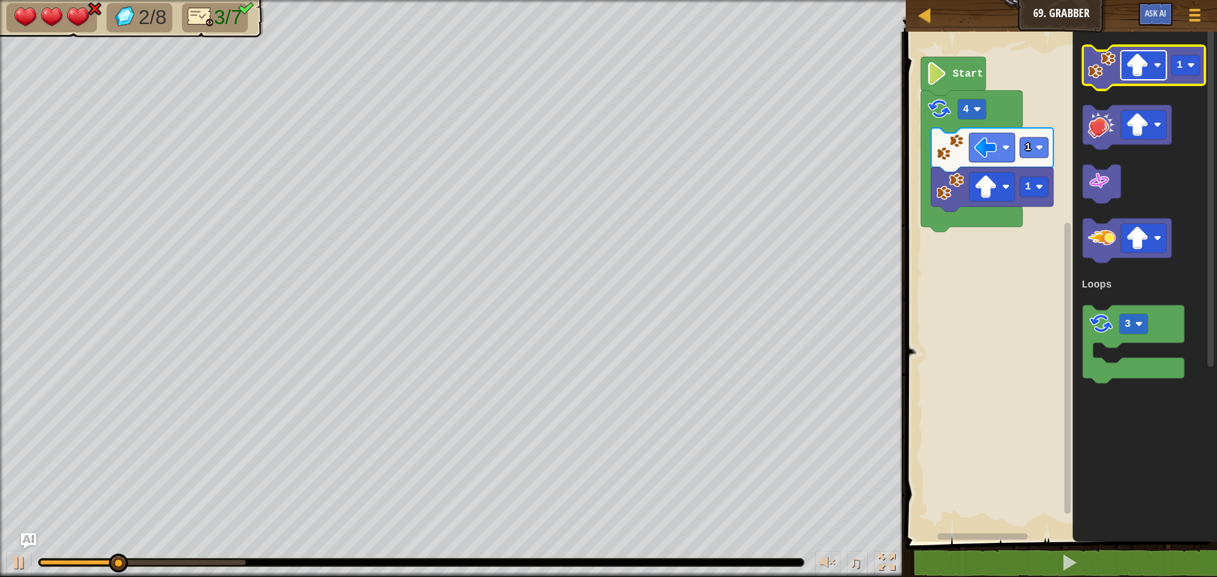
click at [1139, 79] on rect "Blockly Workspace" at bounding box center [1144, 65] width 46 height 29
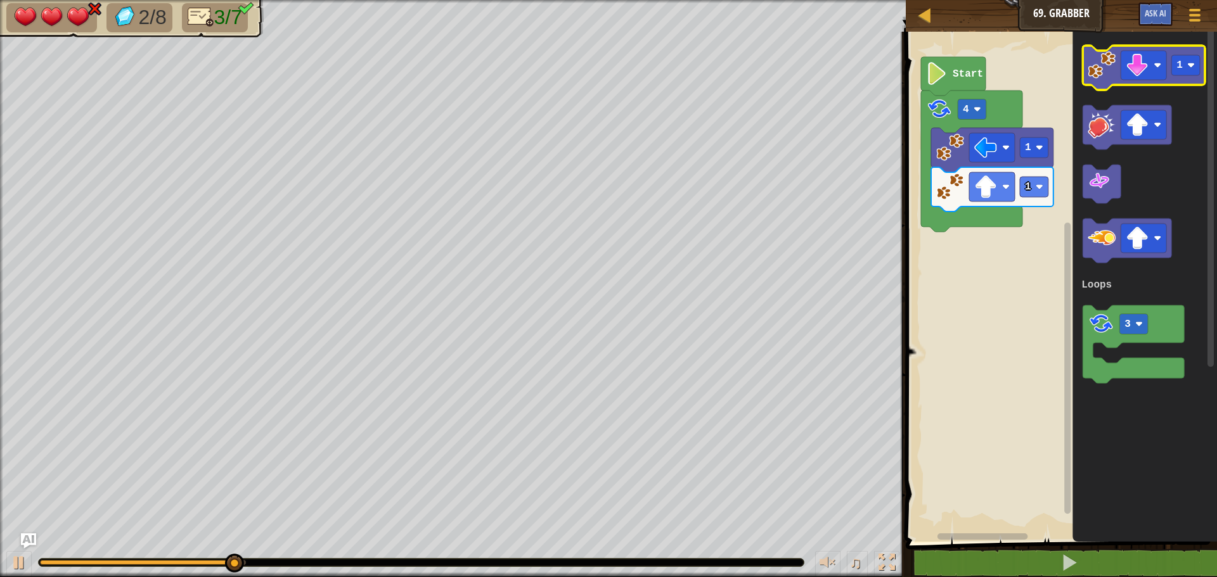
click at [1099, 84] on icon "Blockly Workspace" at bounding box center [1144, 68] width 122 height 44
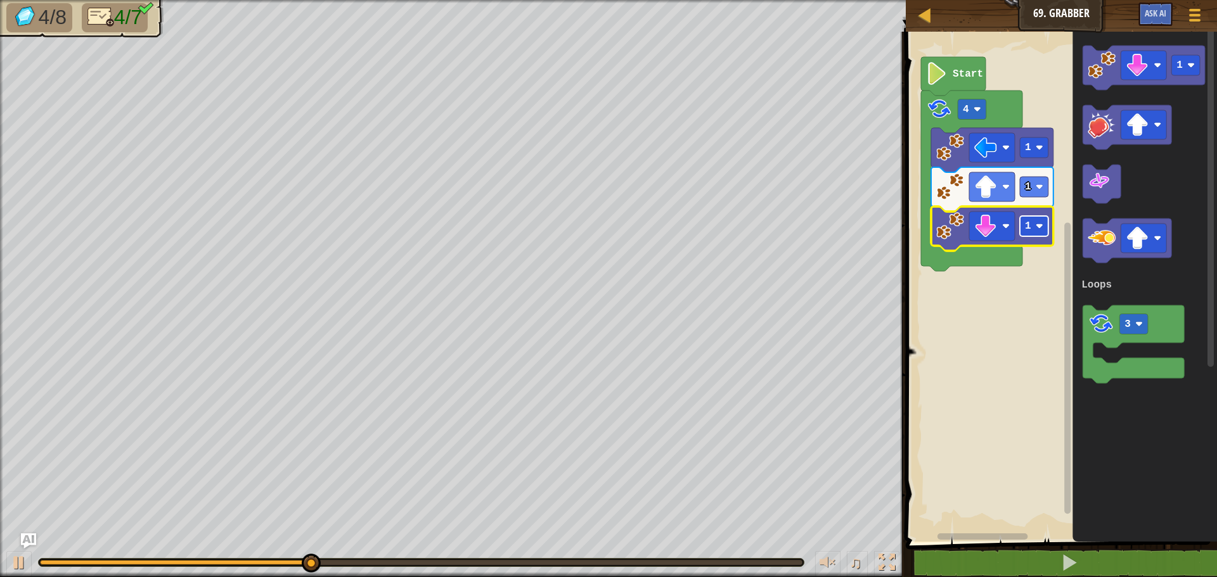
click at [1024, 232] on rect "Blockly Workspace" at bounding box center [1034, 226] width 29 height 20
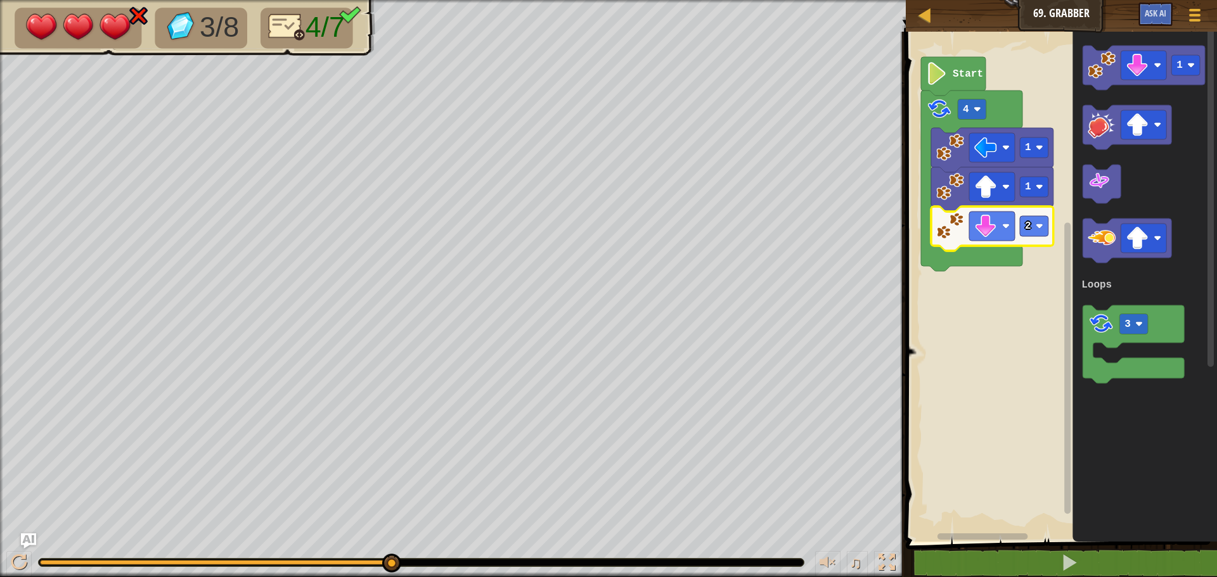
click at [956, 235] on image "Blockly Workspace" at bounding box center [950, 226] width 28 height 28
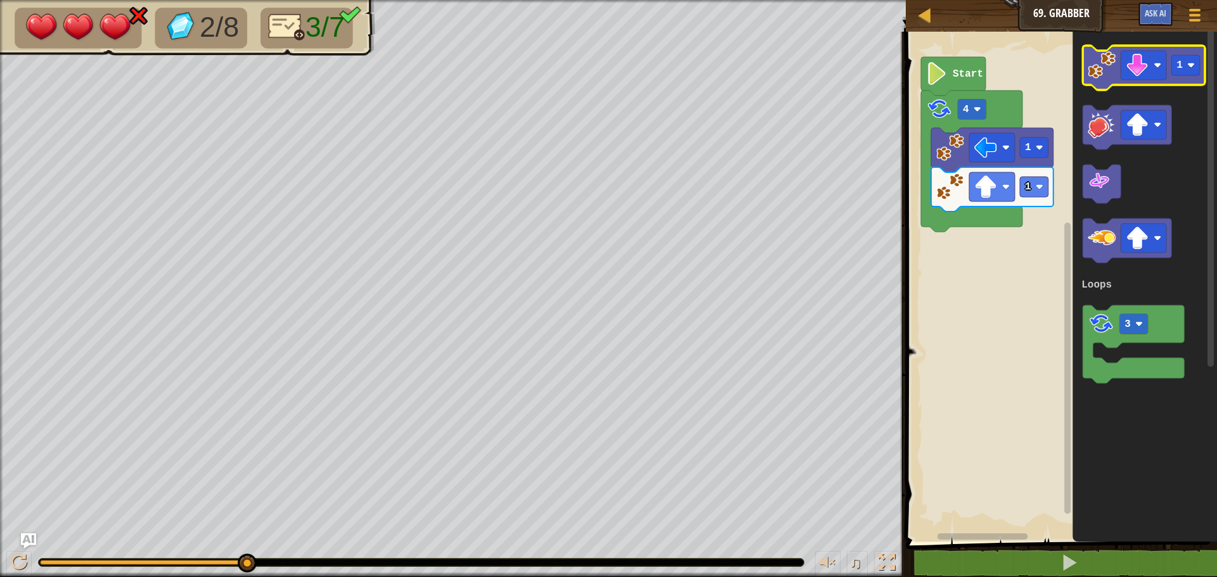
click at [1106, 71] on image "Blockly Workspace" at bounding box center [1102, 65] width 28 height 28
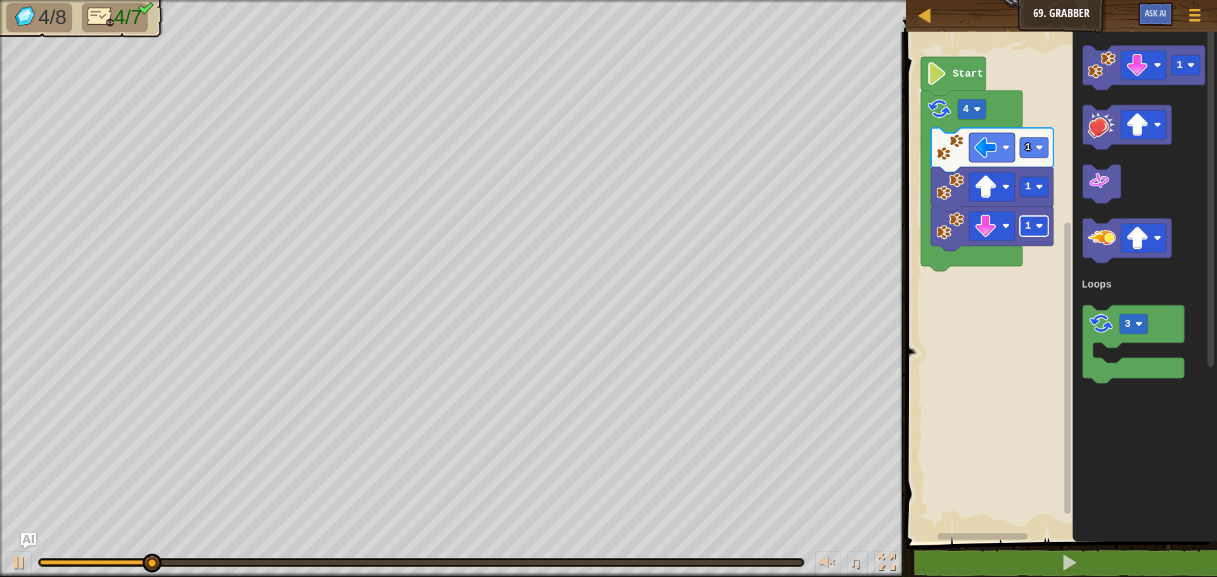
click at [1037, 227] on image "Blockly Workspace" at bounding box center [1040, 226] width 8 height 8
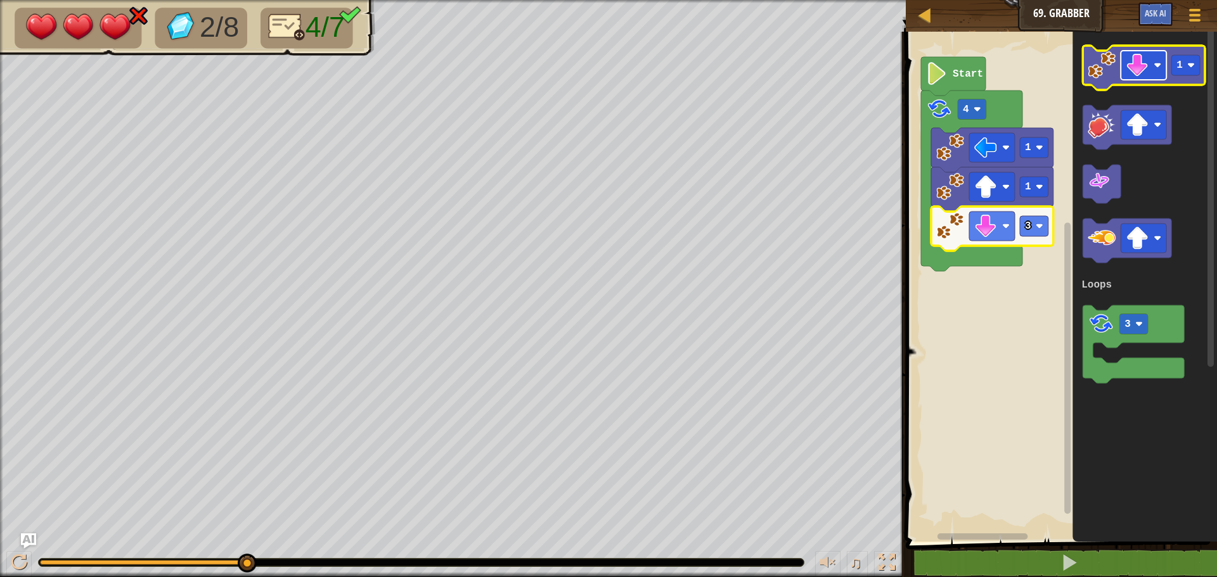
click at [1147, 68] on image "Blockly Workspace" at bounding box center [1137, 65] width 23 height 23
click at [1186, 70] on rect "Blockly Workspace" at bounding box center [1185, 65] width 29 height 20
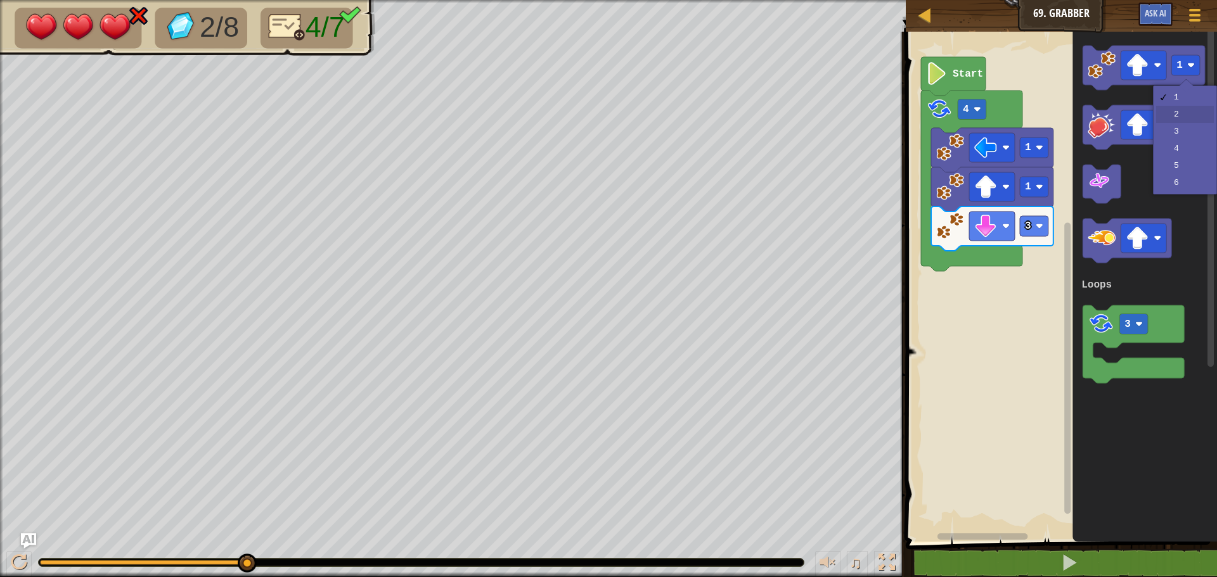
drag, startPoint x: 1173, startPoint y: 108, endPoint x: 1150, endPoint y: 102, distance: 23.5
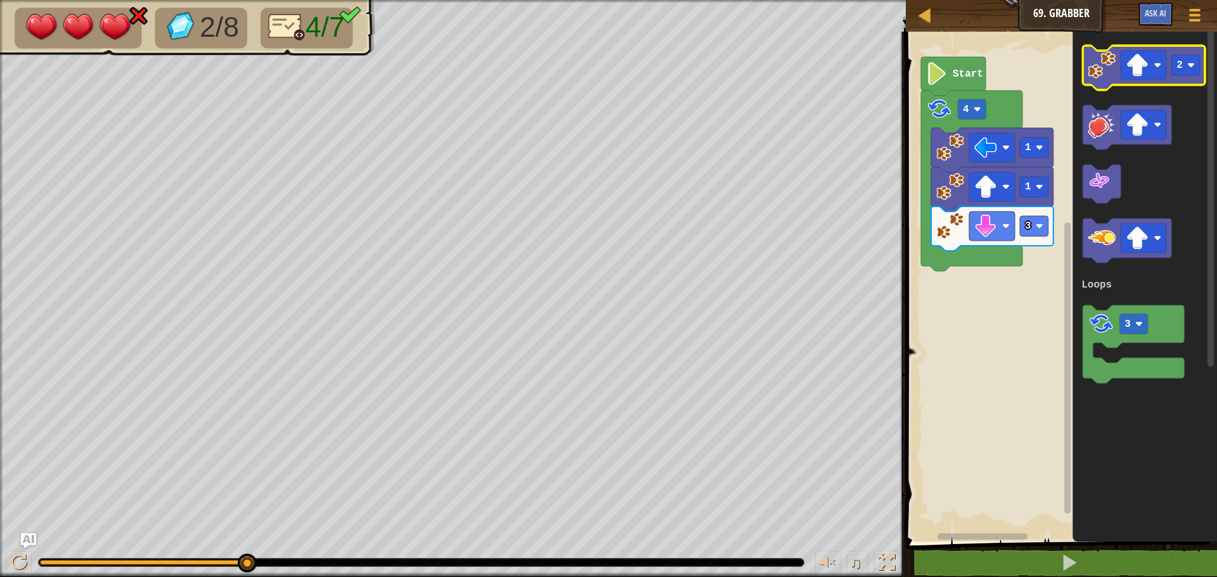
click at [1114, 75] on image "Blockly Workspace" at bounding box center [1102, 65] width 28 height 28
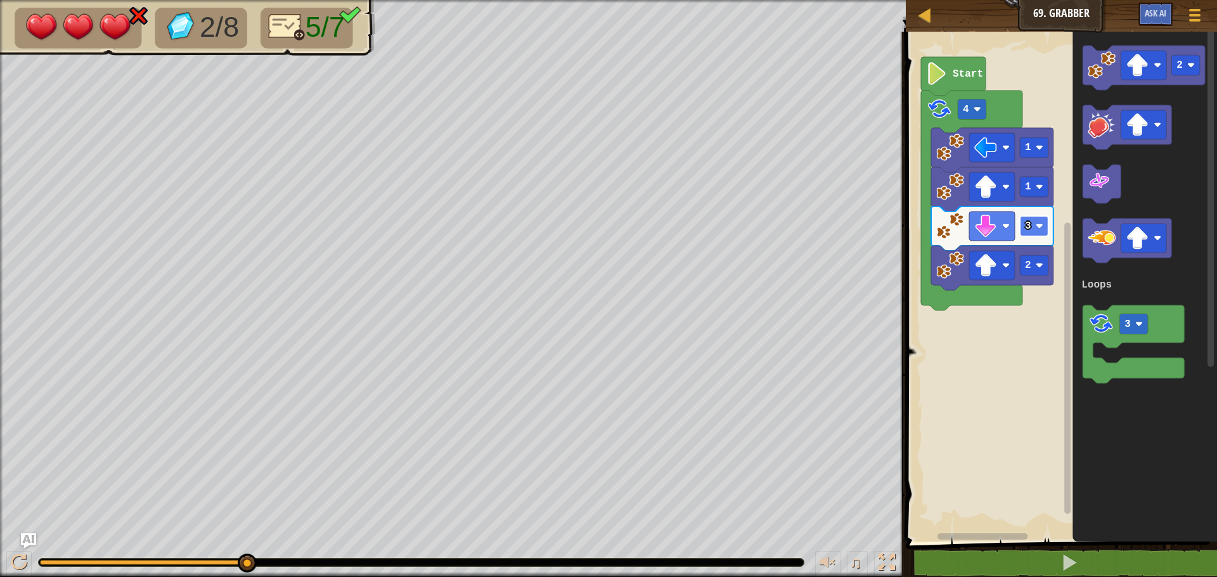
click at [1030, 236] on rect "Blockly Workspace" at bounding box center [1034, 226] width 29 height 20
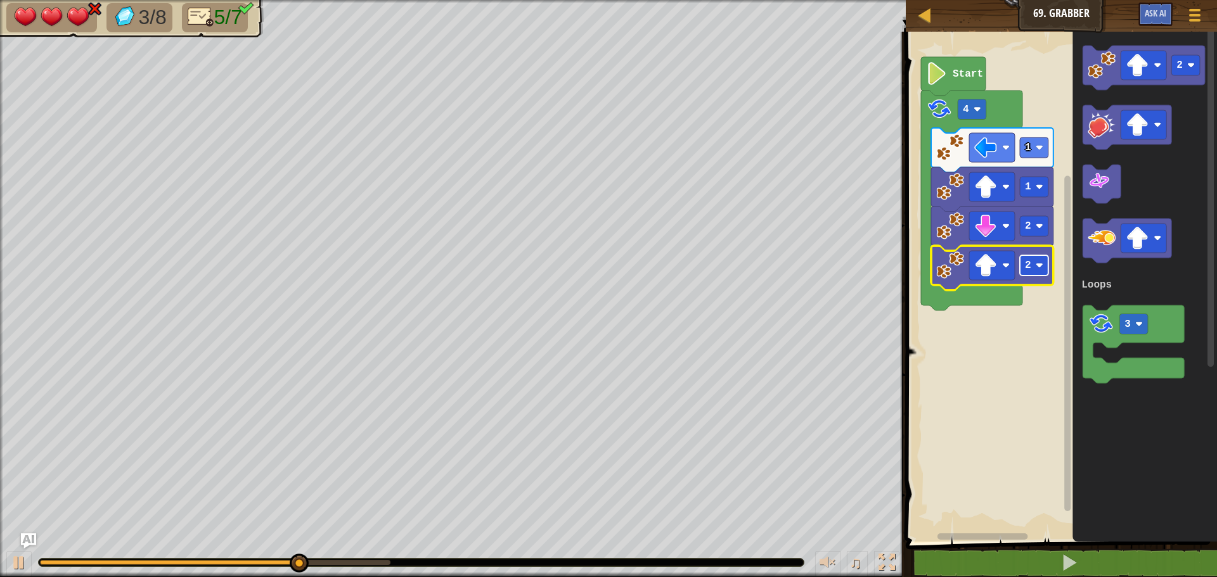
click at [1034, 274] on rect "Blockly Workspace" at bounding box center [1034, 265] width 29 height 20
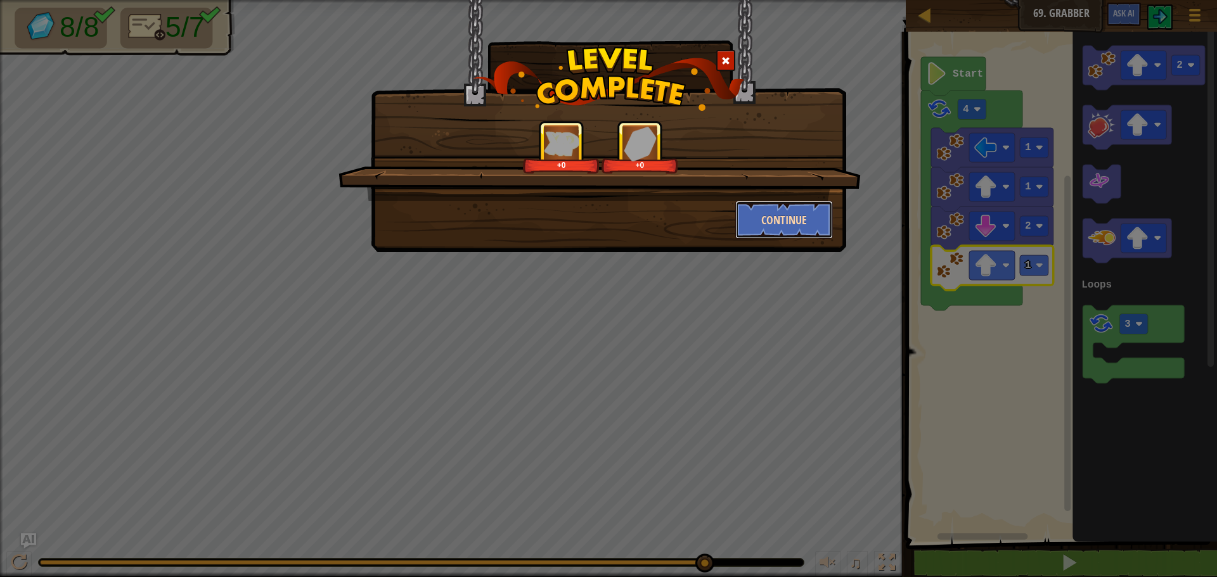
click at [785, 216] on button "Continue" at bounding box center [784, 220] width 98 height 38
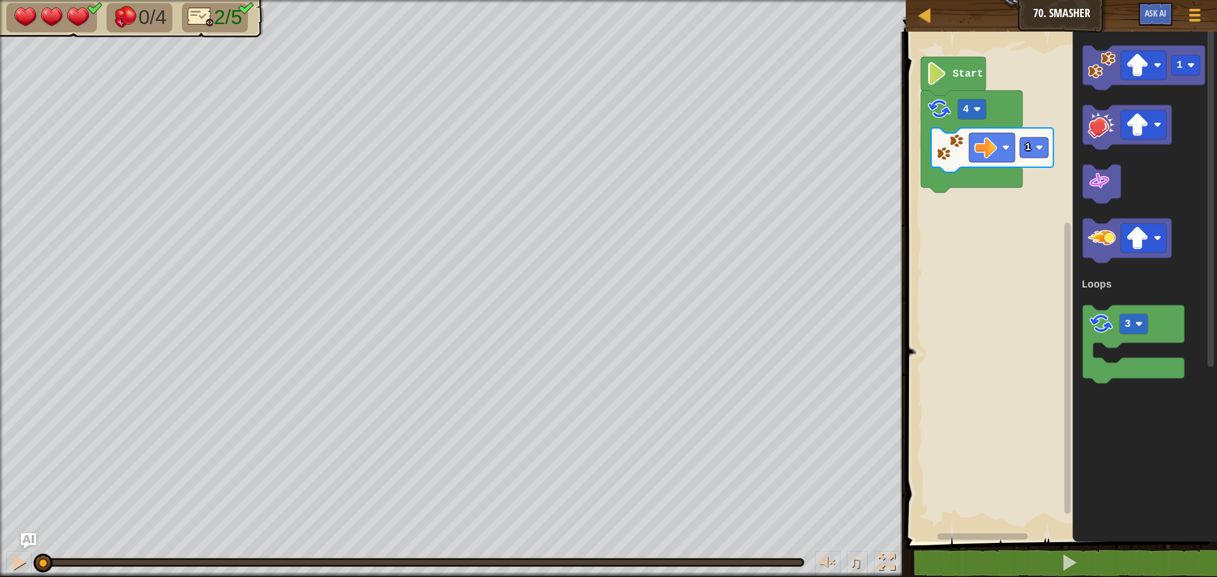
click at [1025, 210] on rect "Blockly Workspace" at bounding box center [1059, 283] width 315 height 517
click at [1131, 127] on image "Blockly Workspace" at bounding box center [1137, 124] width 23 height 23
click at [1102, 127] on image "Blockly Workspace" at bounding box center [1102, 125] width 28 height 28
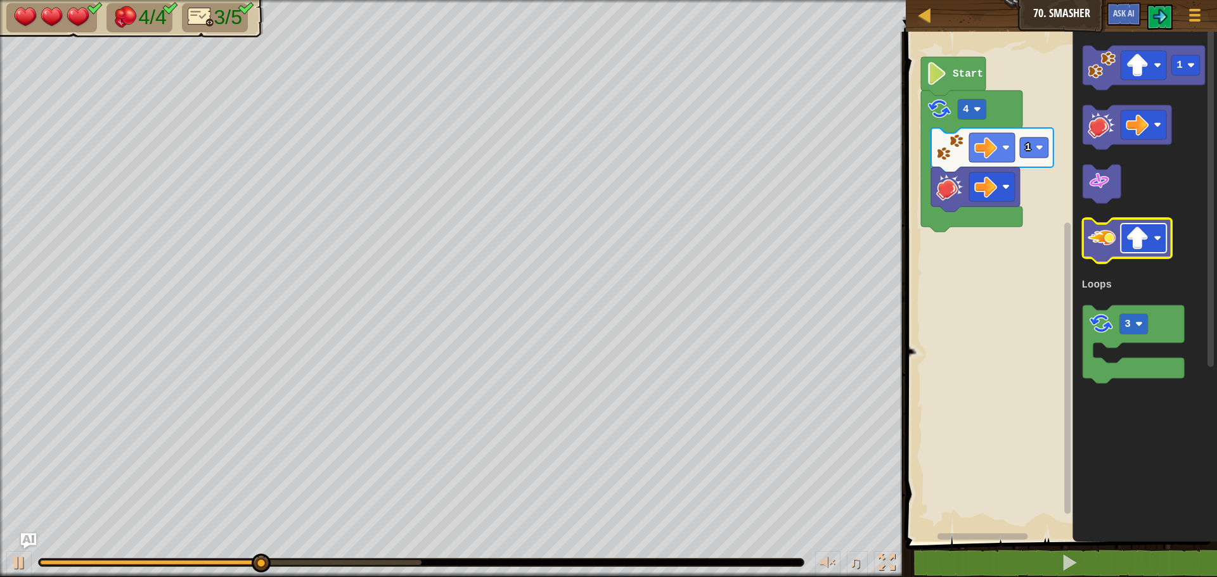
click at [1135, 225] on rect "Blockly Workspace" at bounding box center [1144, 238] width 46 height 29
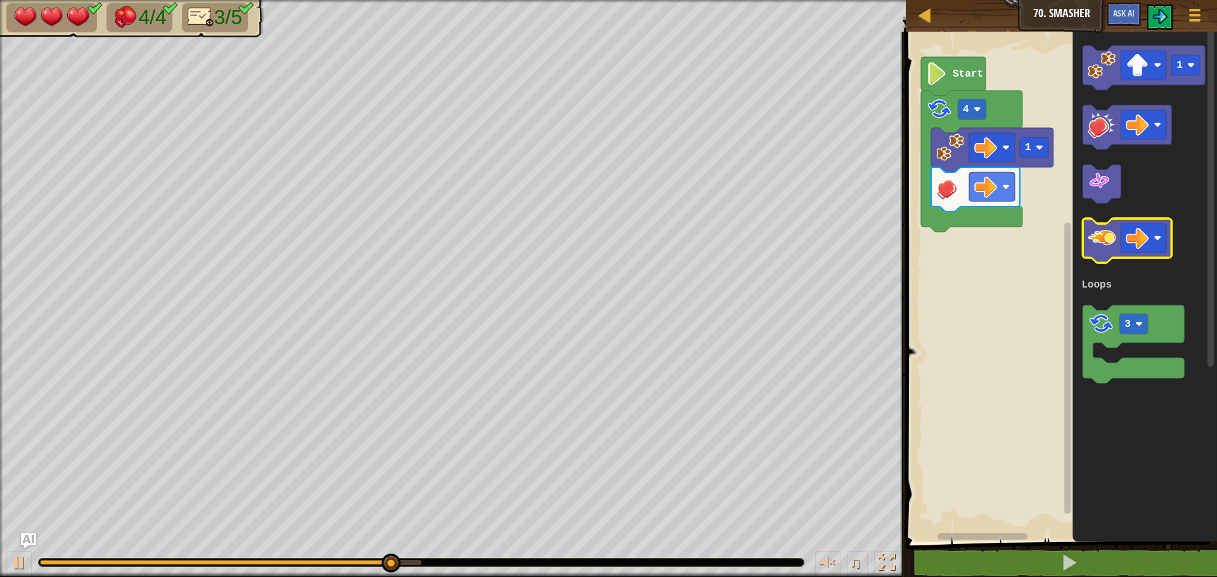
click at [1106, 236] on image "Blockly Workspace" at bounding box center [1102, 238] width 28 height 28
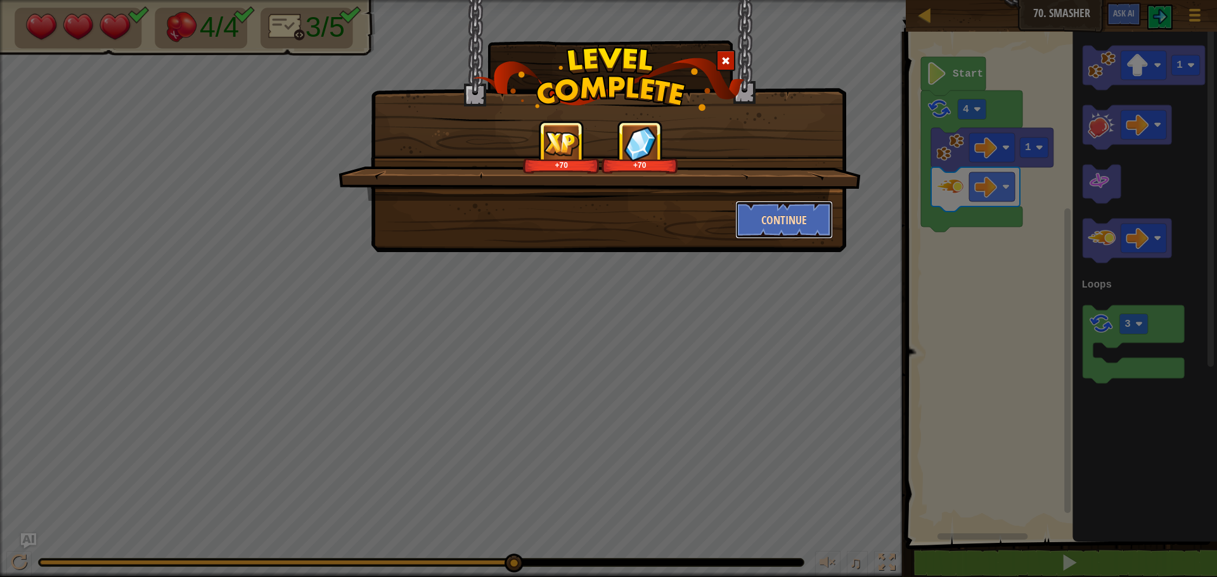
click at [806, 216] on button "Continue" at bounding box center [784, 220] width 98 height 38
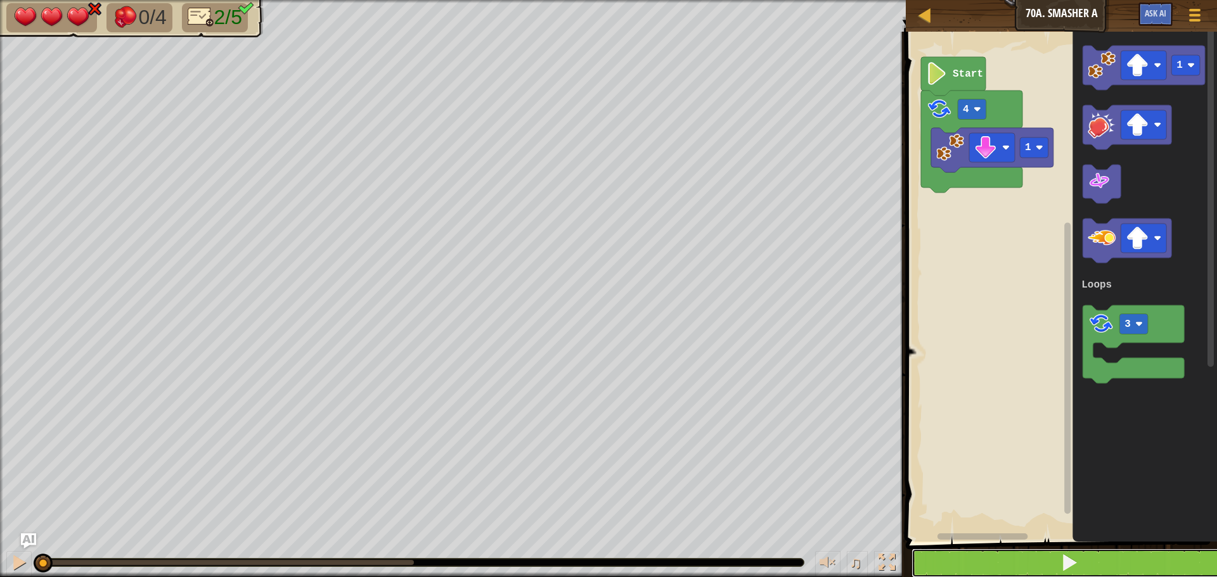
click at [1036, 559] on button at bounding box center [1069, 563] width 315 height 29
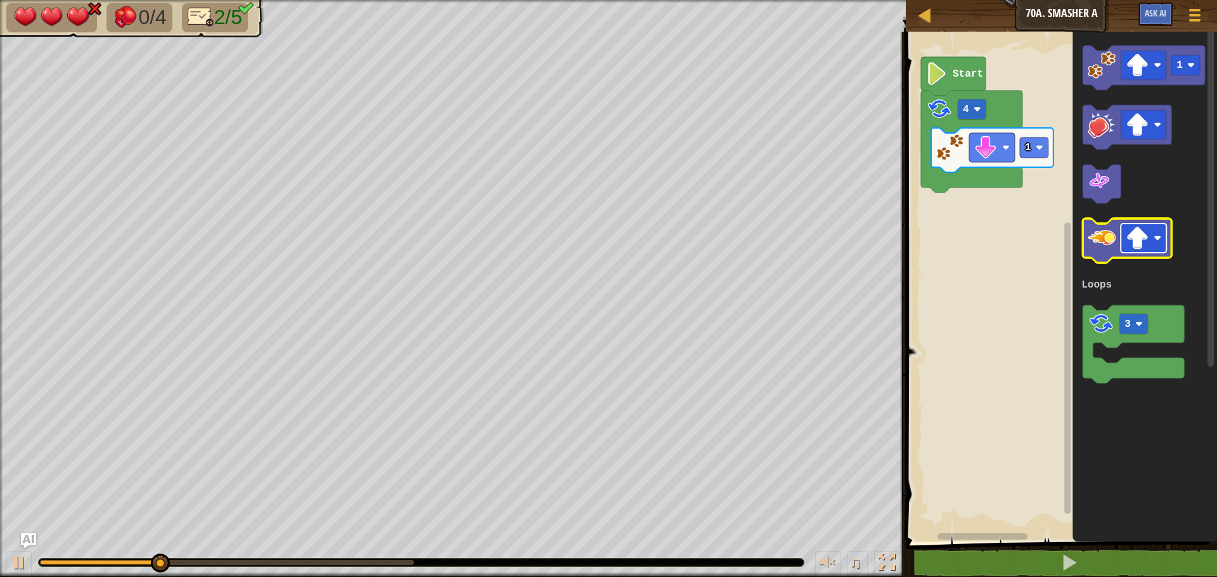
click at [1135, 245] on image "Blockly Workspace" at bounding box center [1137, 238] width 23 height 23
click at [1100, 241] on image "Blockly Workspace" at bounding box center [1102, 238] width 28 height 28
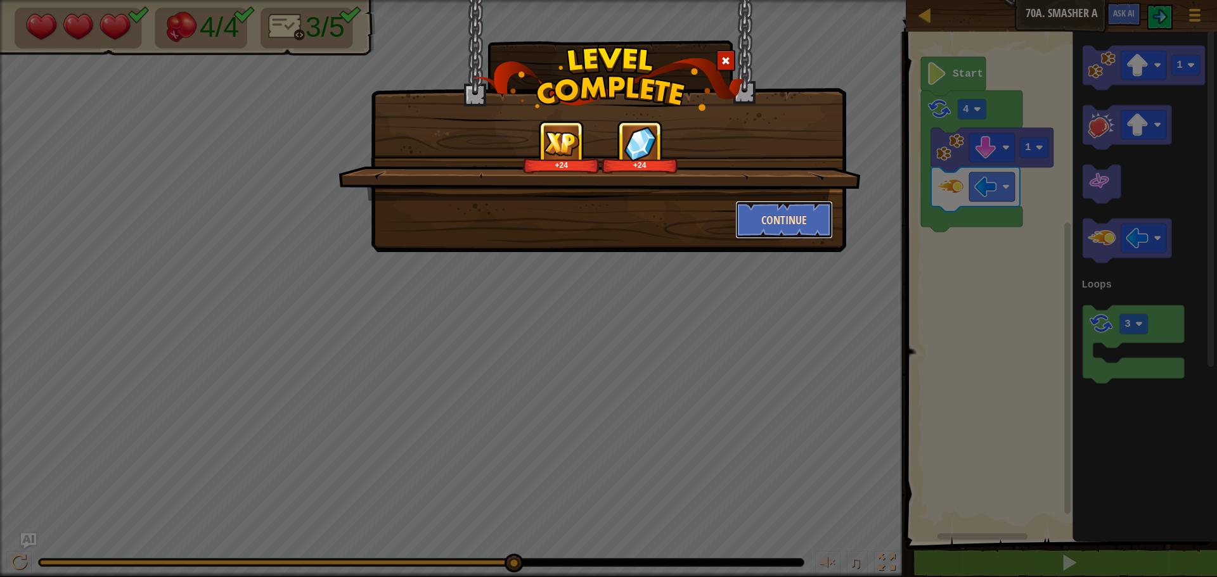
drag, startPoint x: 778, startPoint y: 204, endPoint x: 778, endPoint y: 217, distance: 12.7
click at [778, 217] on button "Continue" at bounding box center [784, 220] width 98 height 38
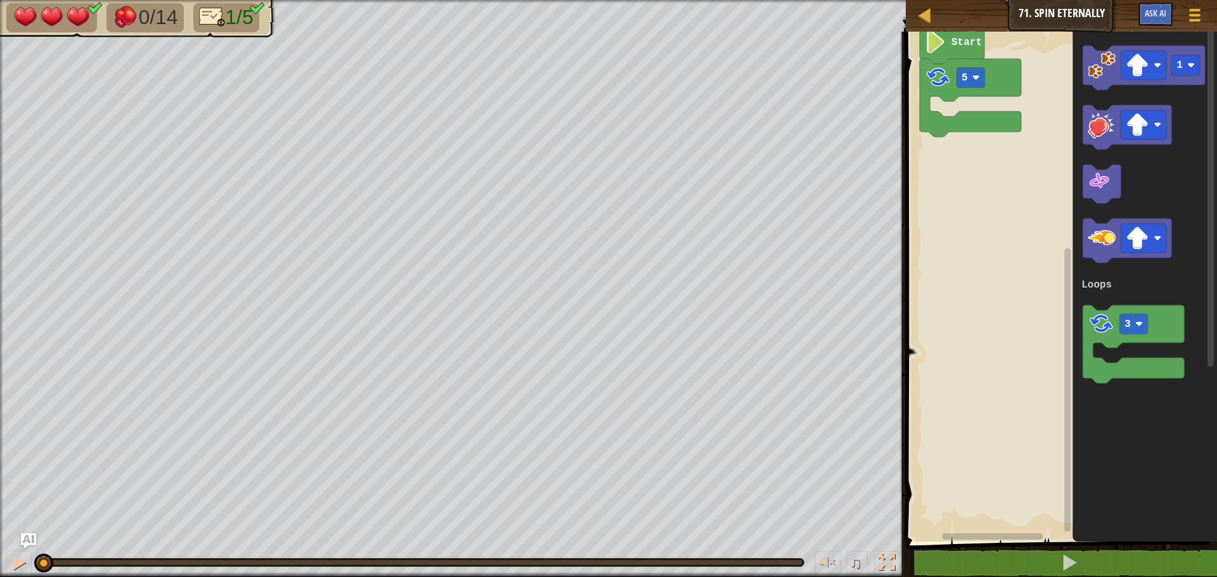
click at [913, 157] on rect "Blockly Workspace" at bounding box center [1059, 283] width 315 height 517
click at [1156, 72] on rect "Blockly Workspace" at bounding box center [1144, 65] width 46 height 29
click at [1111, 79] on image "Blockly Workspace" at bounding box center [1102, 65] width 28 height 28
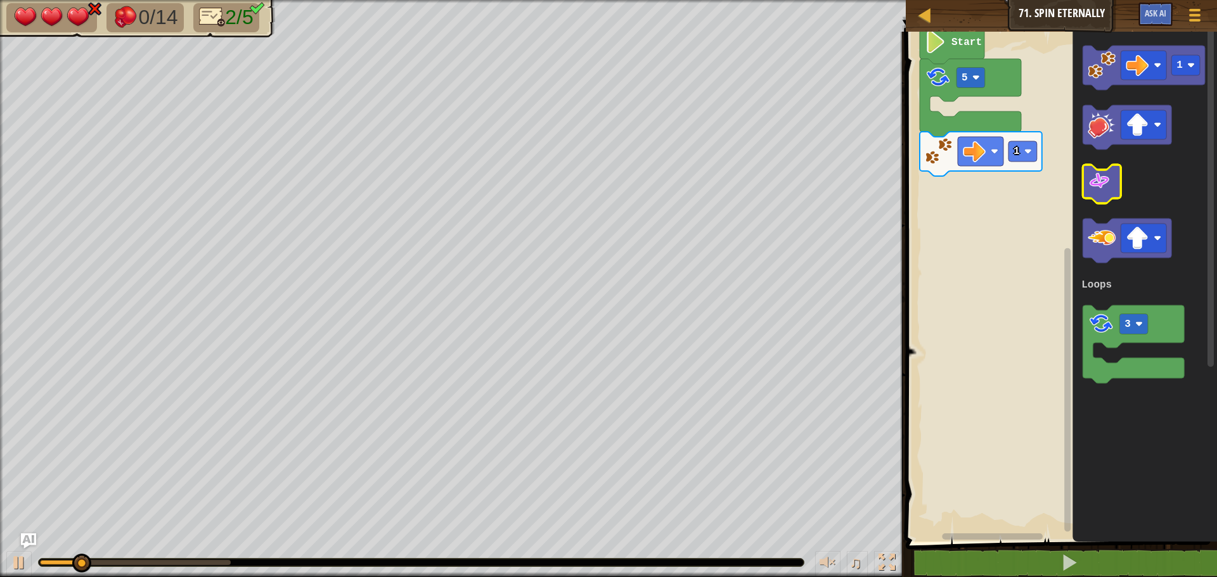
click at [1104, 172] on image "Blockly Workspace" at bounding box center [1099, 181] width 23 height 23
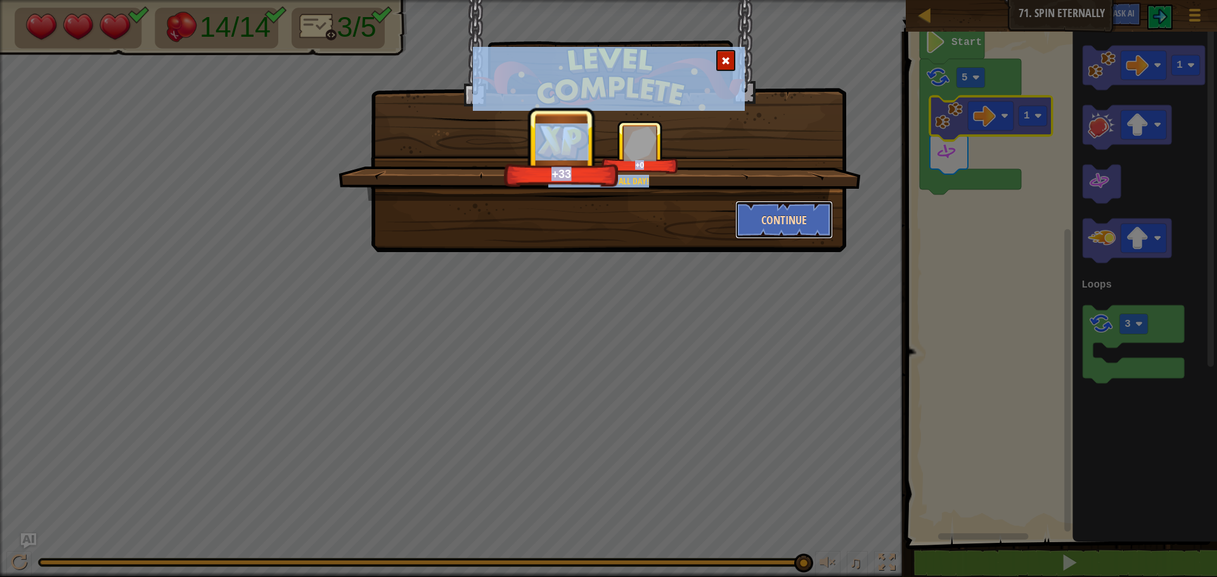
click at [769, 216] on button "Continue" at bounding box center [784, 220] width 98 height 38
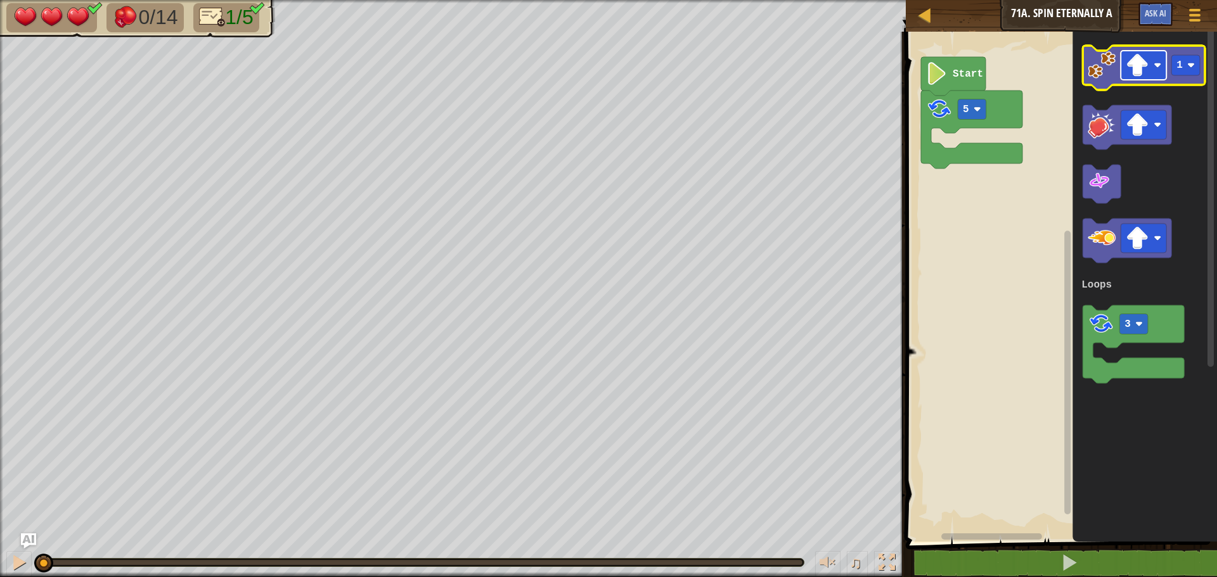
click at [1137, 68] on image "Blockly Workspace" at bounding box center [1137, 65] width 23 height 23
click at [1092, 65] on image "Blockly Workspace" at bounding box center [1102, 65] width 28 height 28
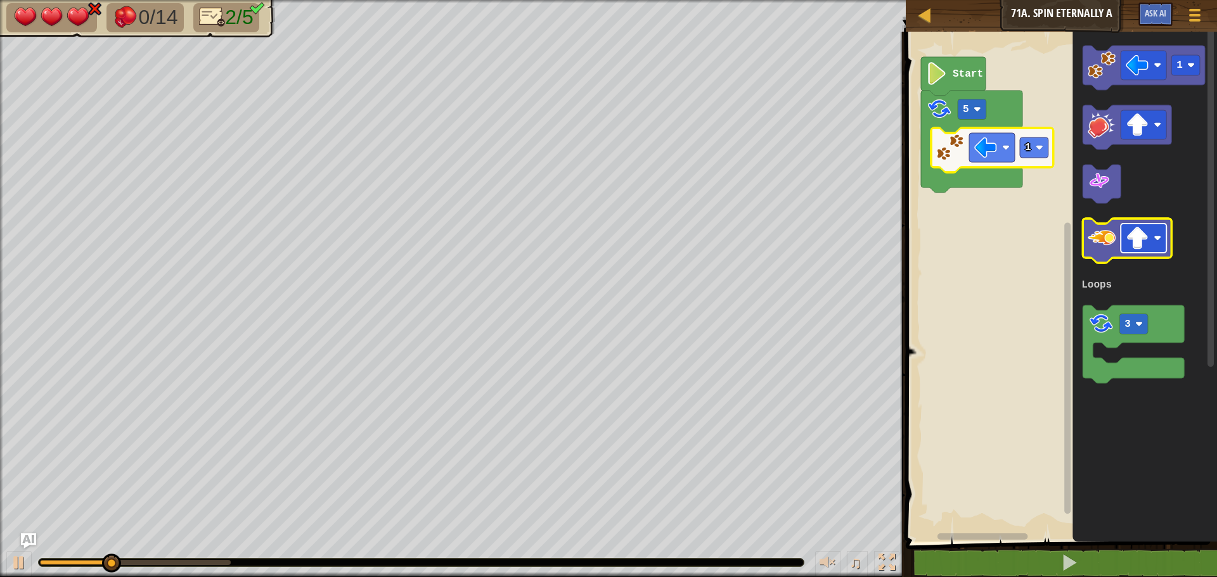
click at [1128, 243] on image "Blockly Workspace" at bounding box center [1137, 238] width 23 height 23
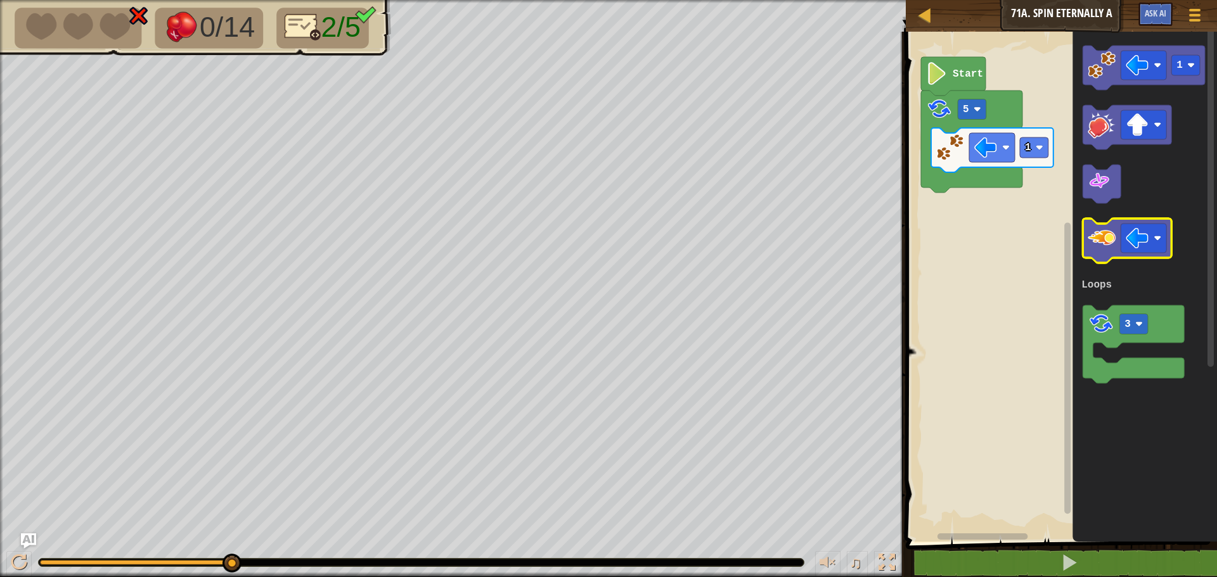
click at [1096, 242] on image "Blockly Workspace" at bounding box center [1102, 238] width 28 height 28
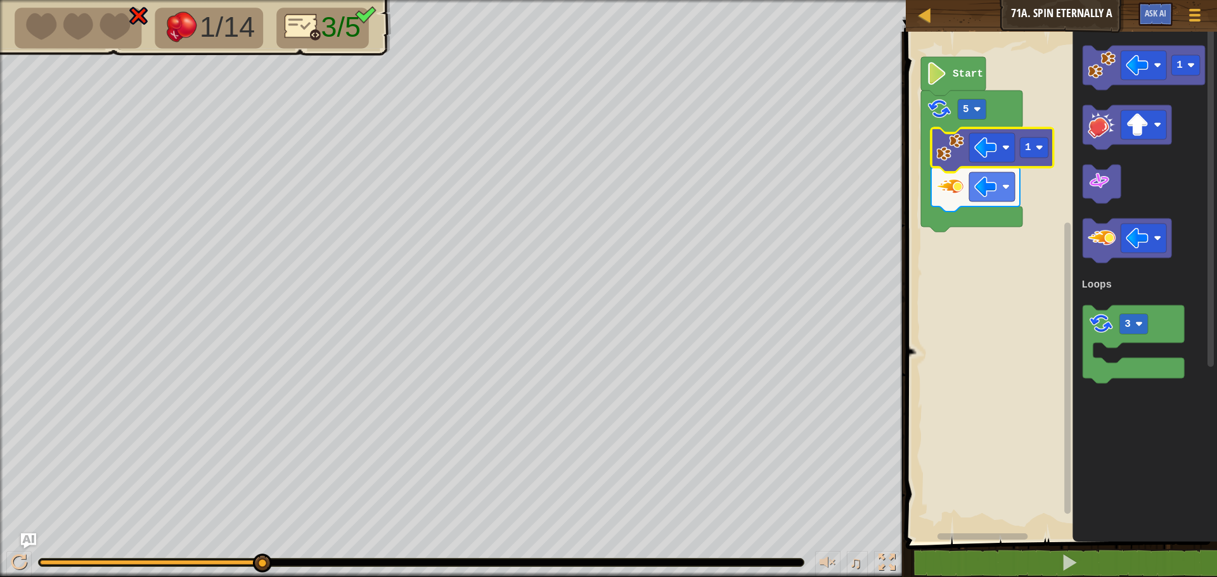
click at [963, 190] on image "Blockly Workspace" at bounding box center [950, 187] width 28 height 28
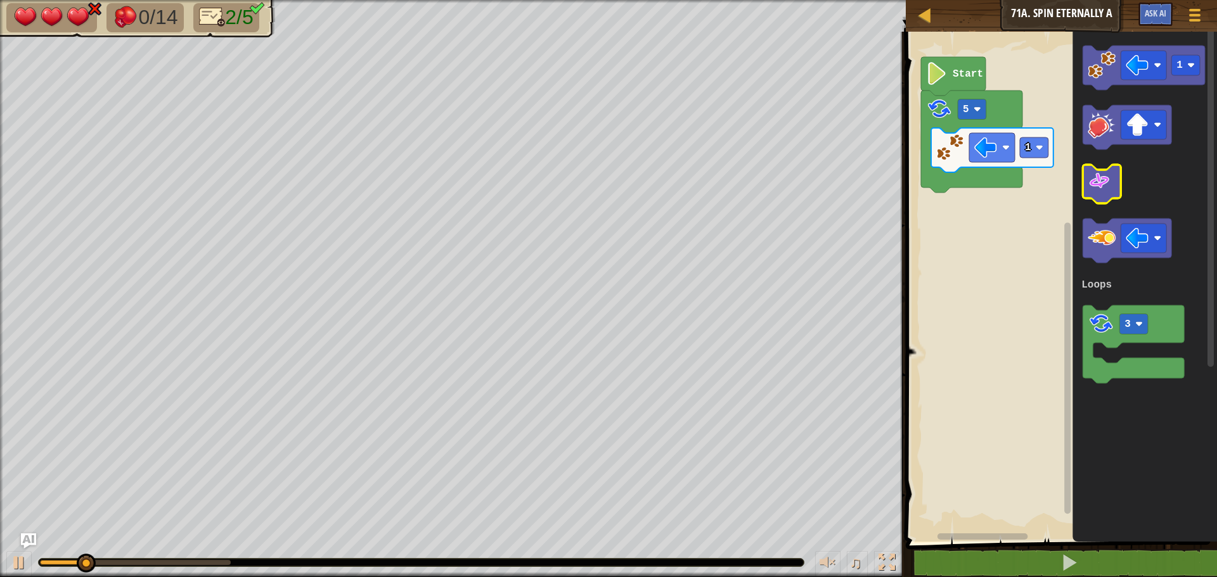
click at [1085, 192] on icon "Blockly Workspace" at bounding box center [1102, 184] width 38 height 39
